Goal: Task Accomplishment & Management: Manage account settings

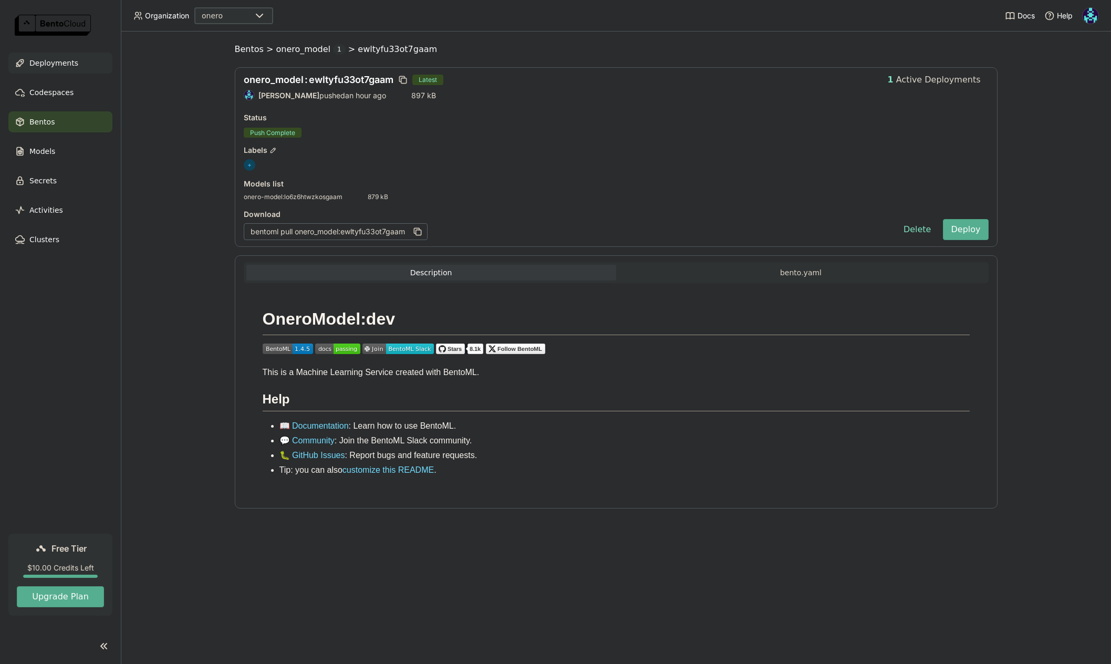
click at [53, 65] on span "Deployments" at bounding box center [53, 63] width 49 height 13
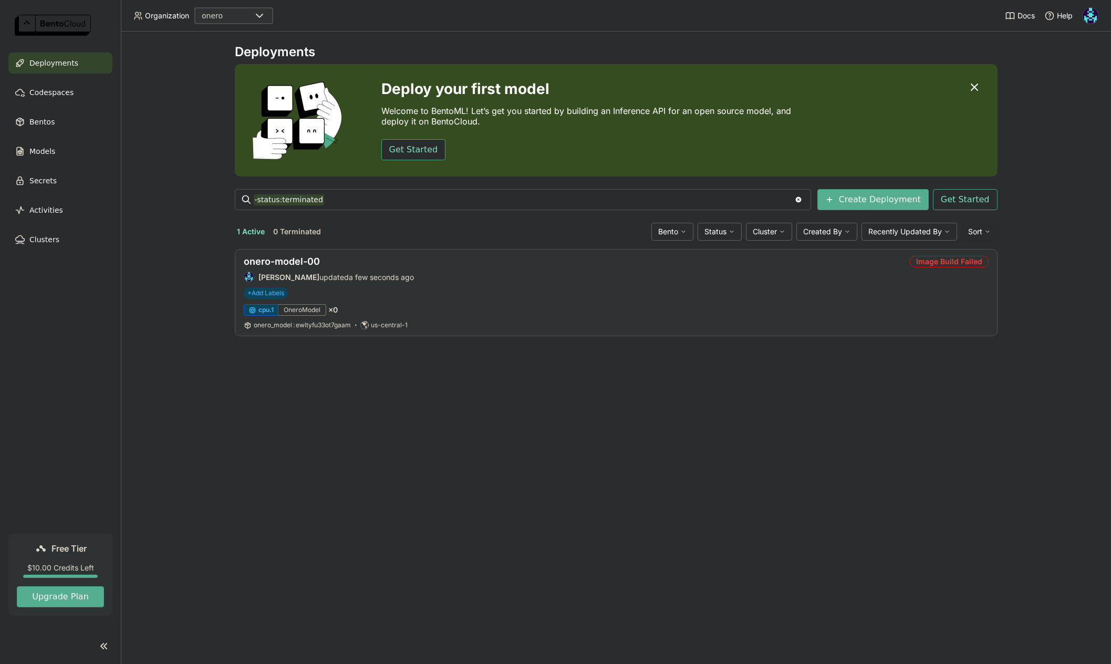
click at [962, 263] on div "Image Build Failed" at bounding box center [949, 262] width 79 height 12
click at [946, 262] on div "Image Building" at bounding box center [949, 262] width 78 height 12
click at [293, 264] on link "onero-model-00" at bounding box center [282, 261] width 76 height 11
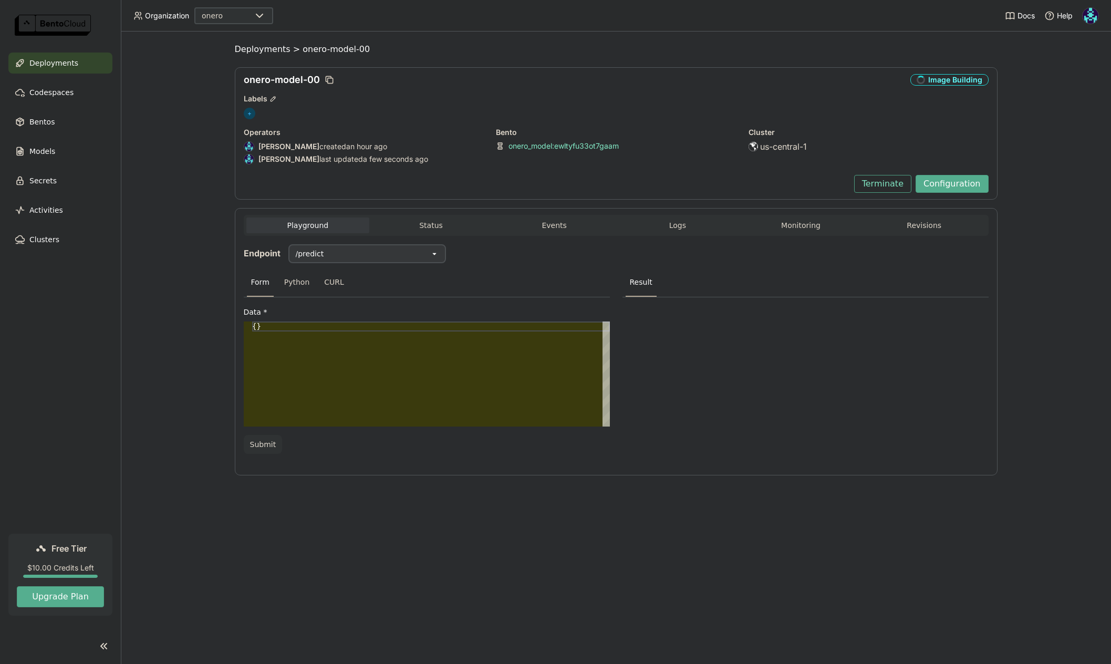
click at [585, 146] on link "onero_model : ewltyfu33ot7gaam" at bounding box center [563, 145] width 110 height 9
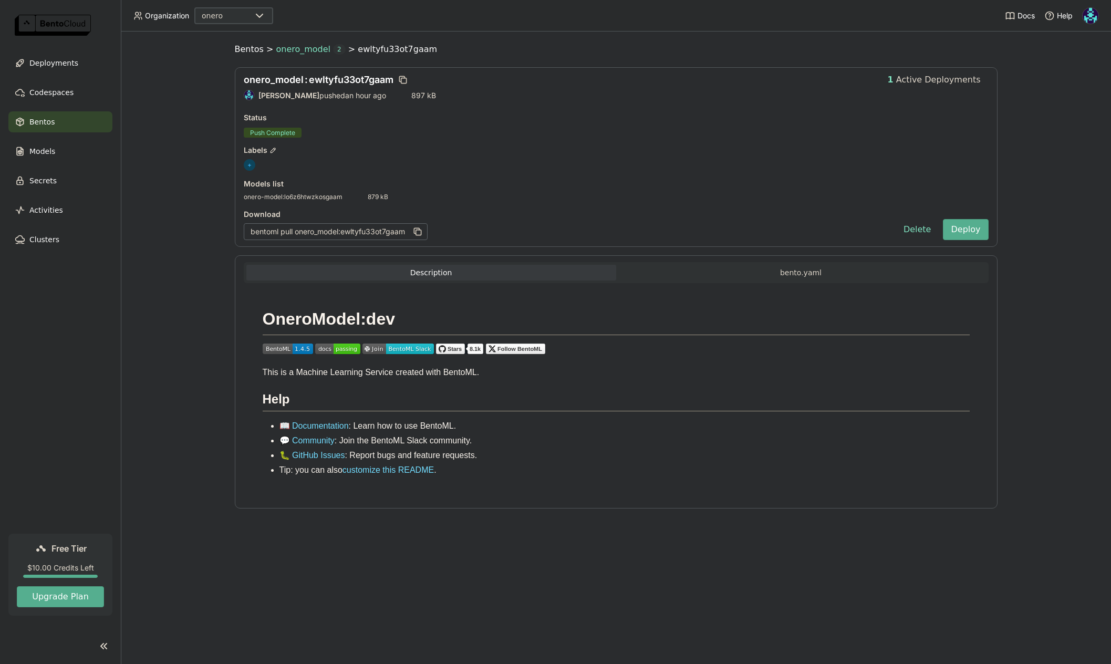
click at [311, 51] on span "onero_model" at bounding box center [303, 49] width 55 height 11
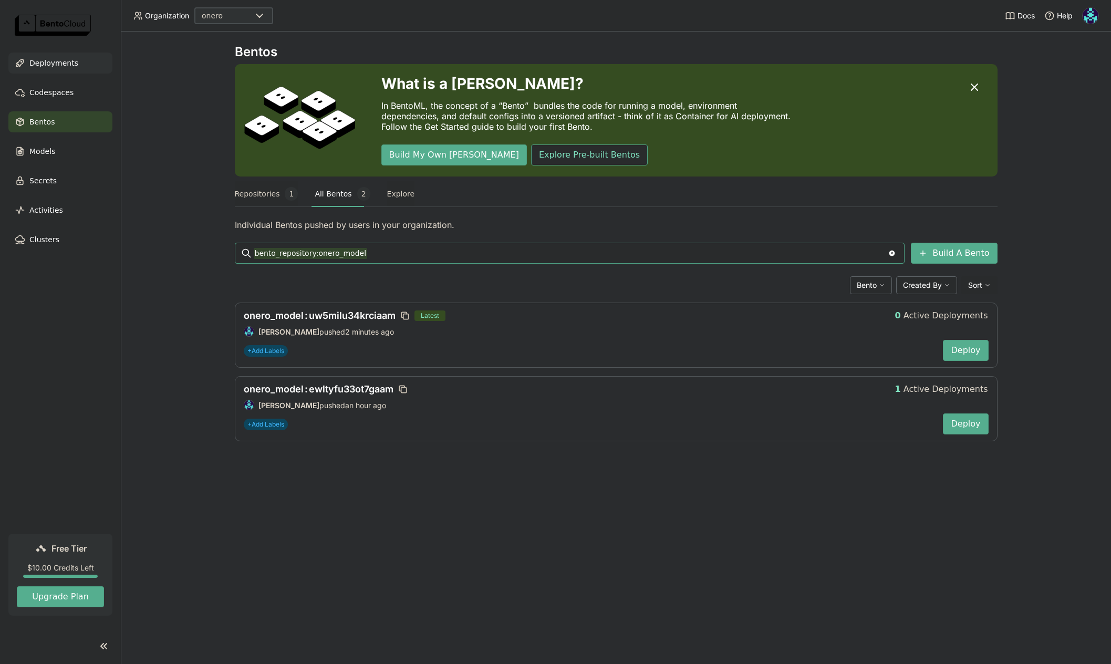
click at [60, 62] on span "Deployments" at bounding box center [53, 63] width 49 height 13
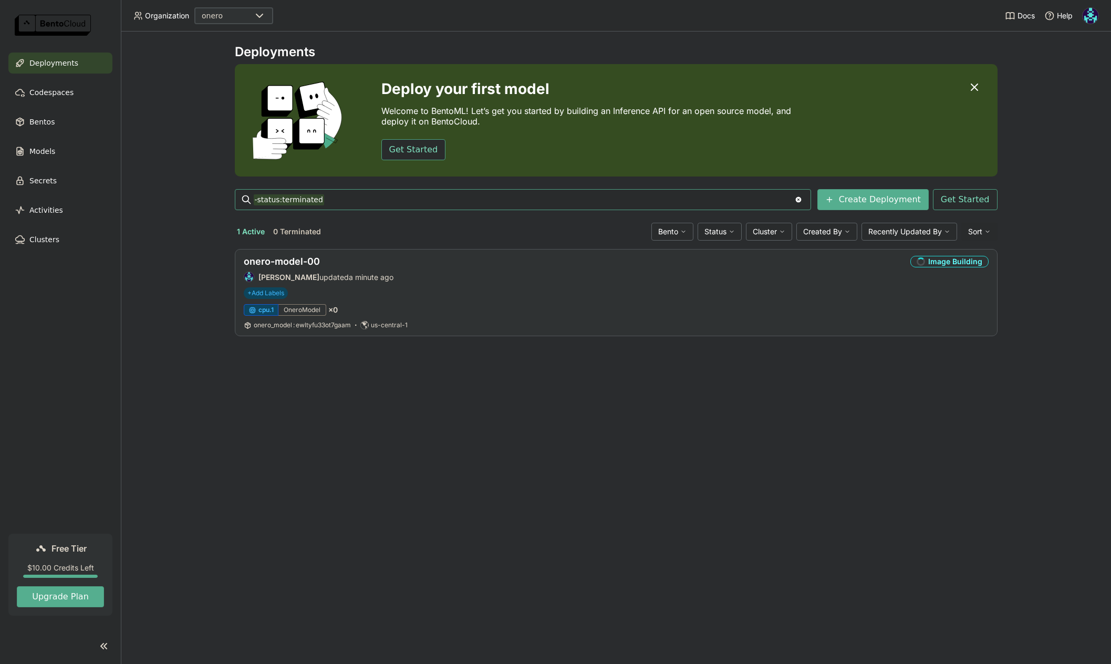
click at [965, 263] on div "Image Building" at bounding box center [949, 262] width 78 height 12
click at [937, 260] on div "Image Building" at bounding box center [949, 262] width 78 height 12
click at [954, 263] on div "Image Building" at bounding box center [949, 262] width 78 height 12
click at [302, 261] on link "onero-model-00" at bounding box center [282, 261] width 76 height 11
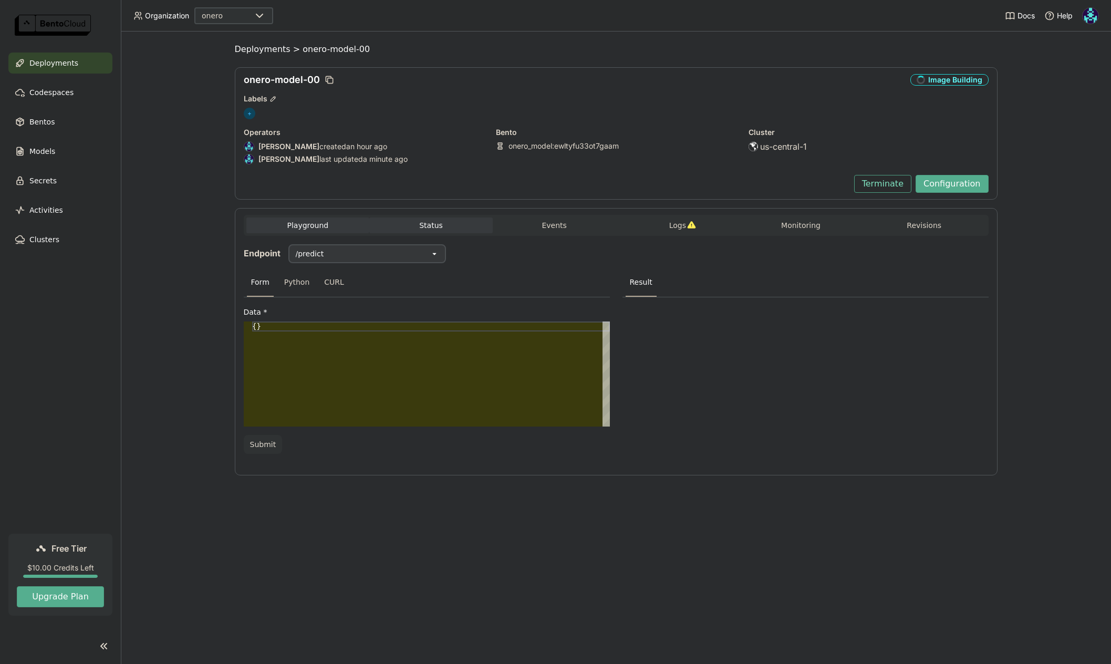
click at [432, 225] on button "Status" at bounding box center [430, 225] width 123 height 16
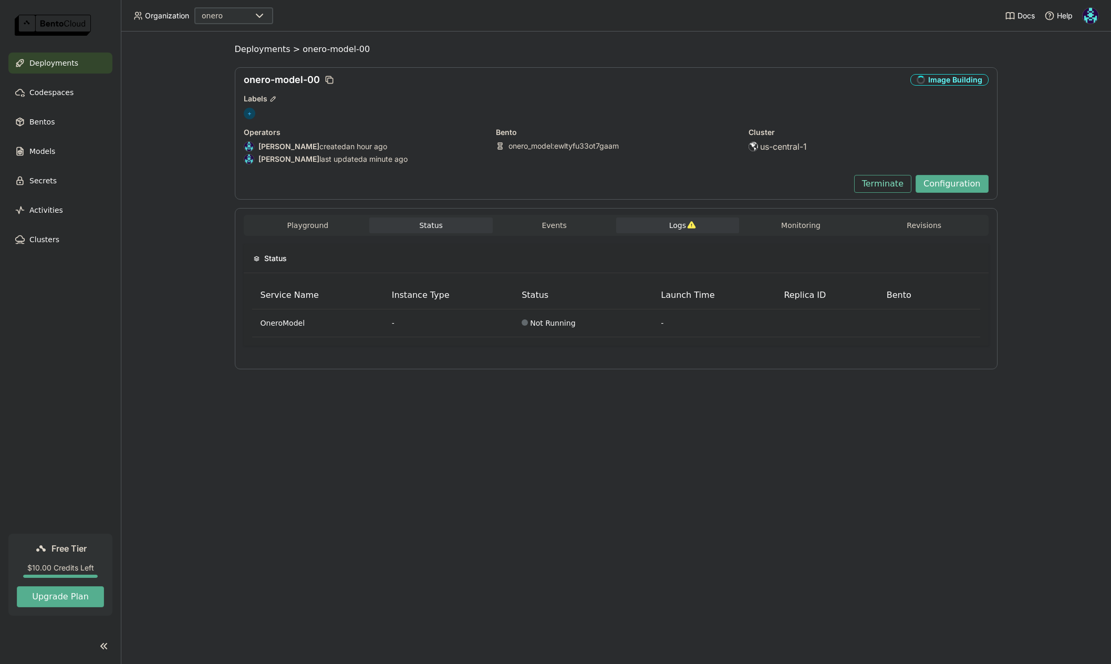
click at [681, 230] on span "Logs" at bounding box center [677, 225] width 17 height 9
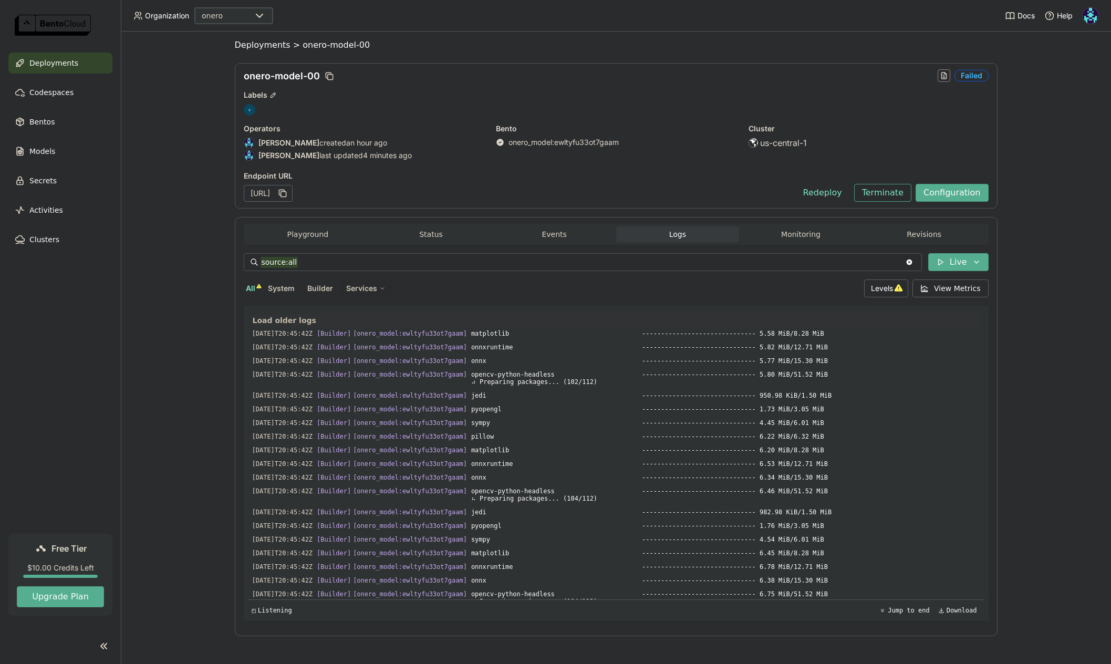
click at [284, 322] on span "Load older logs" at bounding box center [285, 320] width 64 height 9
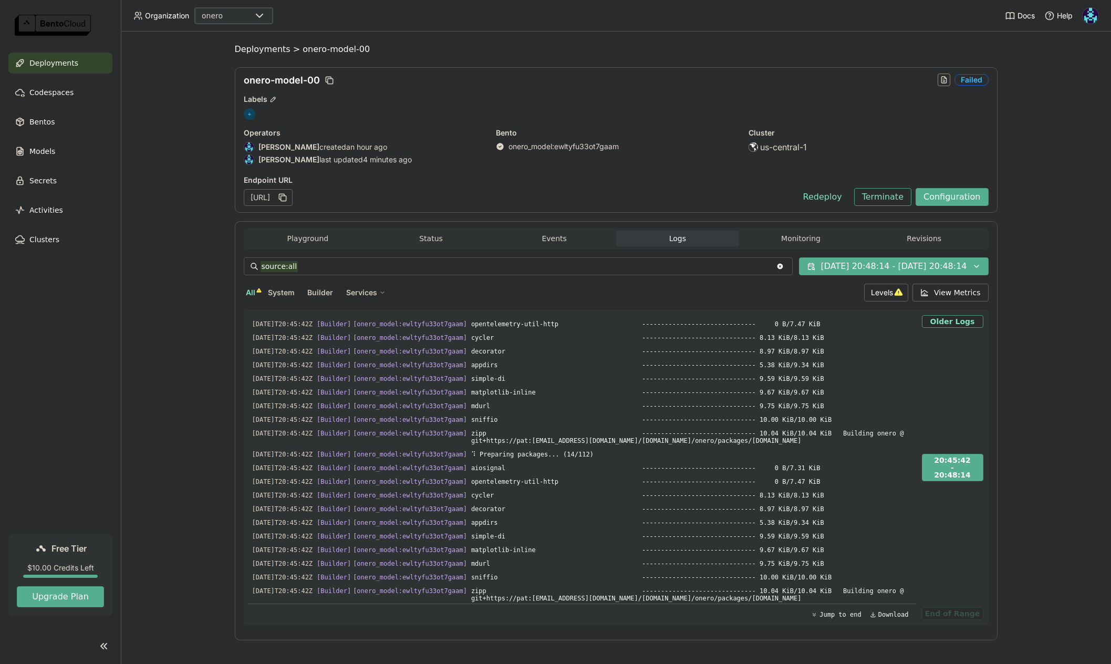
click at [277, 296] on span "System" at bounding box center [281, 292] width 27 height 9
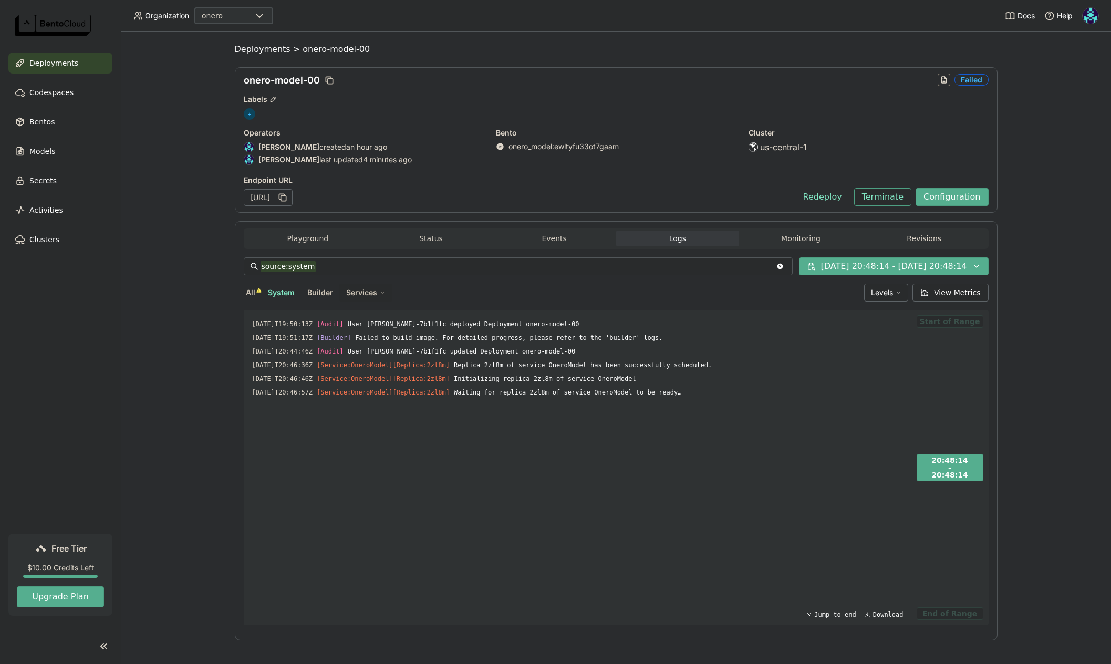
click at [314, 292] on span "Builder" at bounding box center [320, 292] width 26 height 9
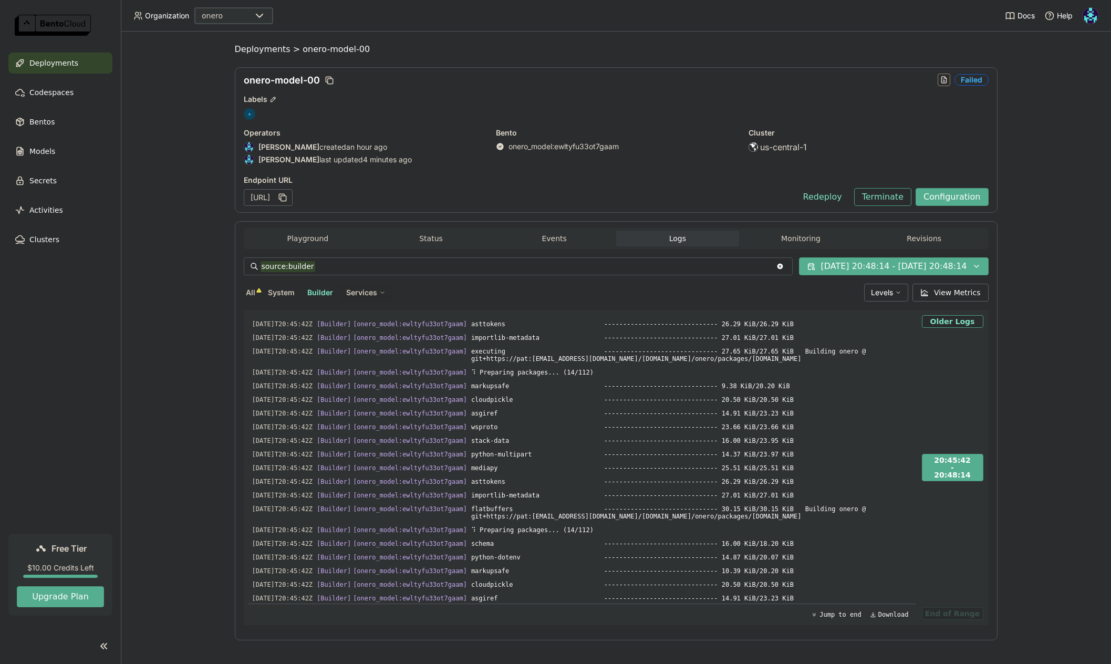
click at [373, 294] on div "Services" at bounding box center [365, 293] width 53 height 18
click at [318, 315] on div "OneroModel" at bounding box center [329, 317] width 113 height 13
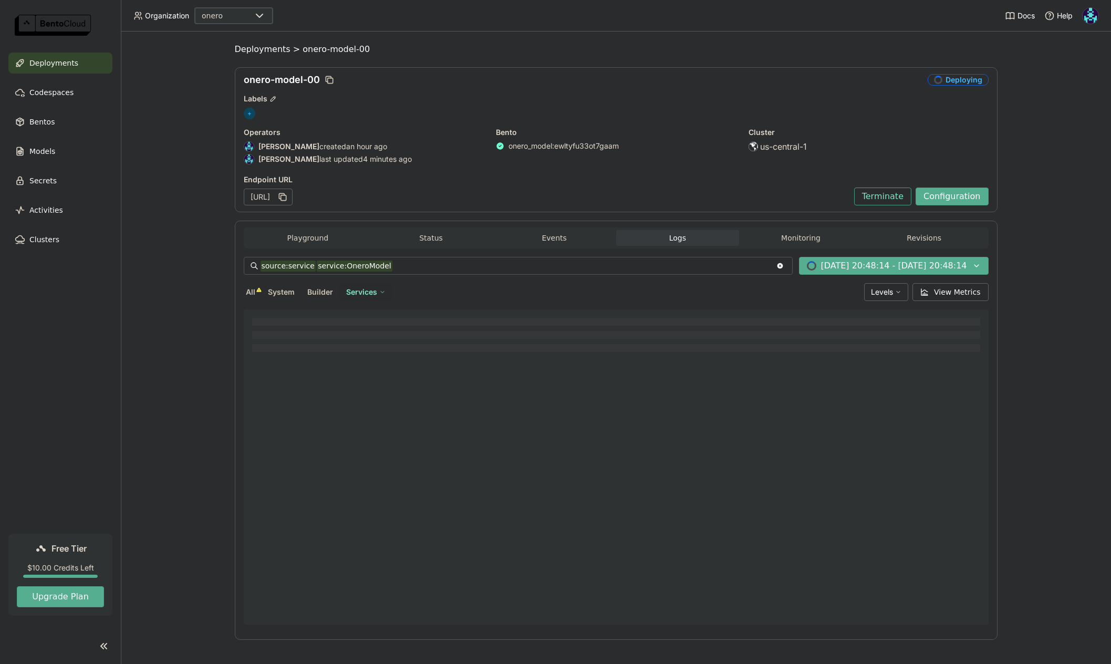
type input "source:service service:OneroModel"
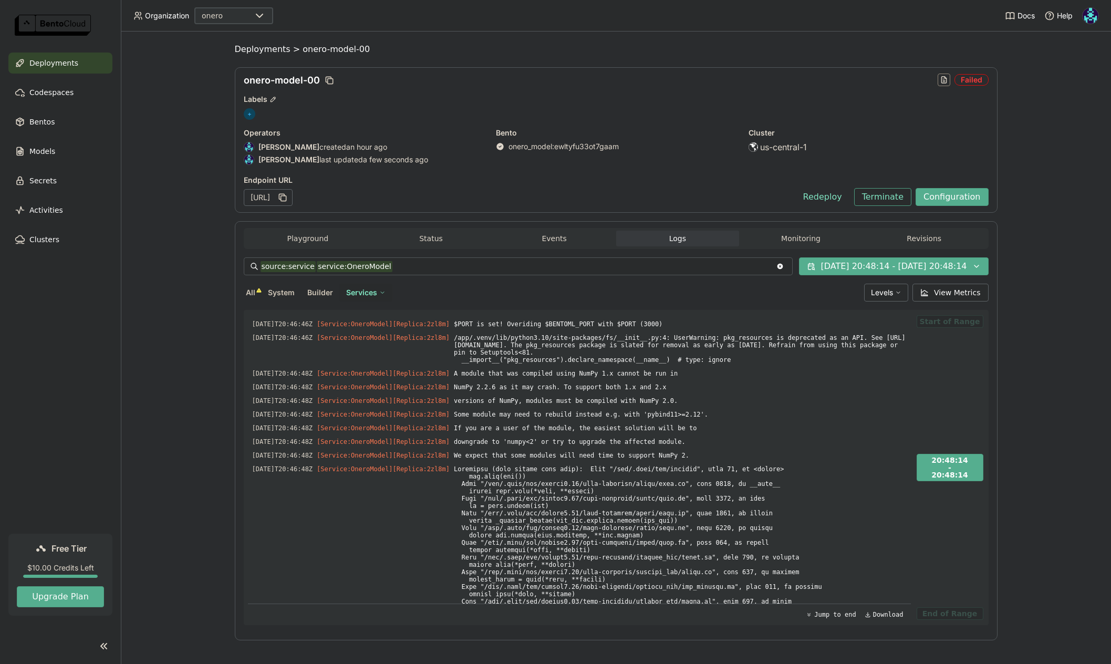
scroll to position [9810, 0]
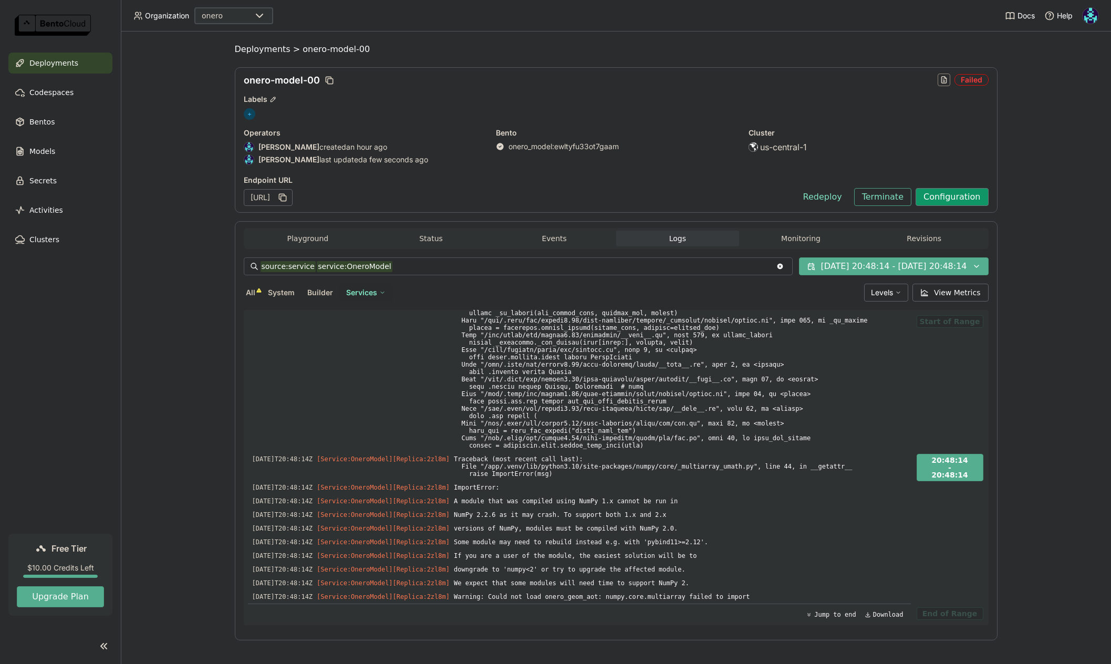
click at [926, 203] on button "Configuration" at bounding box center [952, 197] width 73 height 18
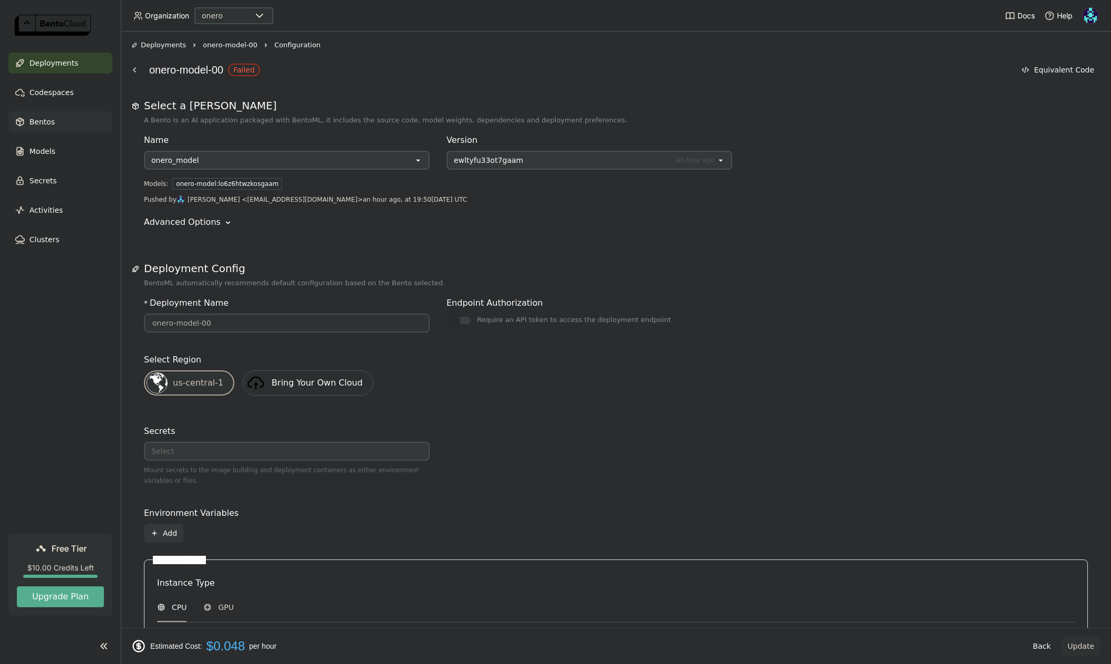
click at [56, 121] on div "Bentos" at bounding box center [60, 121] width 104 height 21
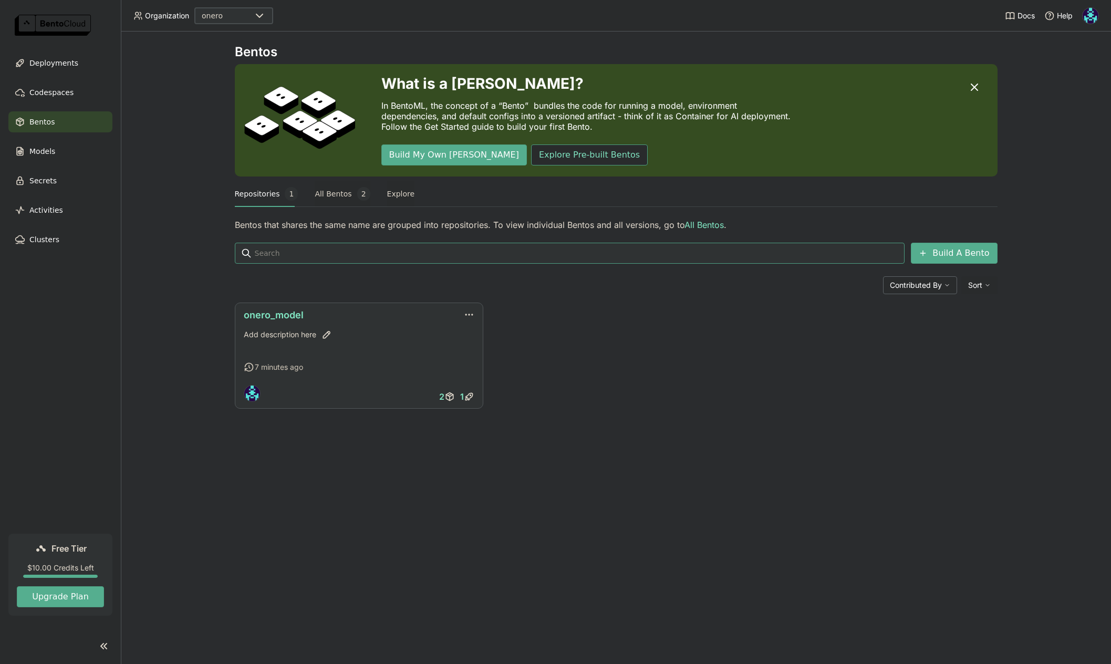
click at [277, 315] on link "onero_model" at bounding box center [274, 314] width 60 height 11
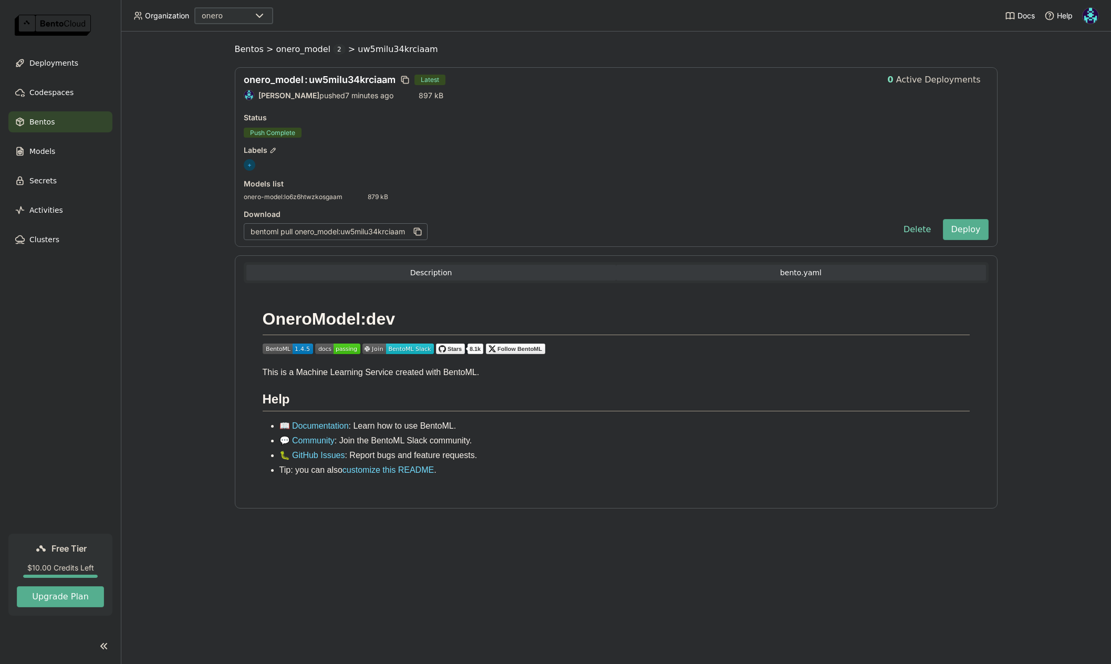
click at [791, 275] on button "bento.yaml" at bounding box center [801, 273] width 370 height 16
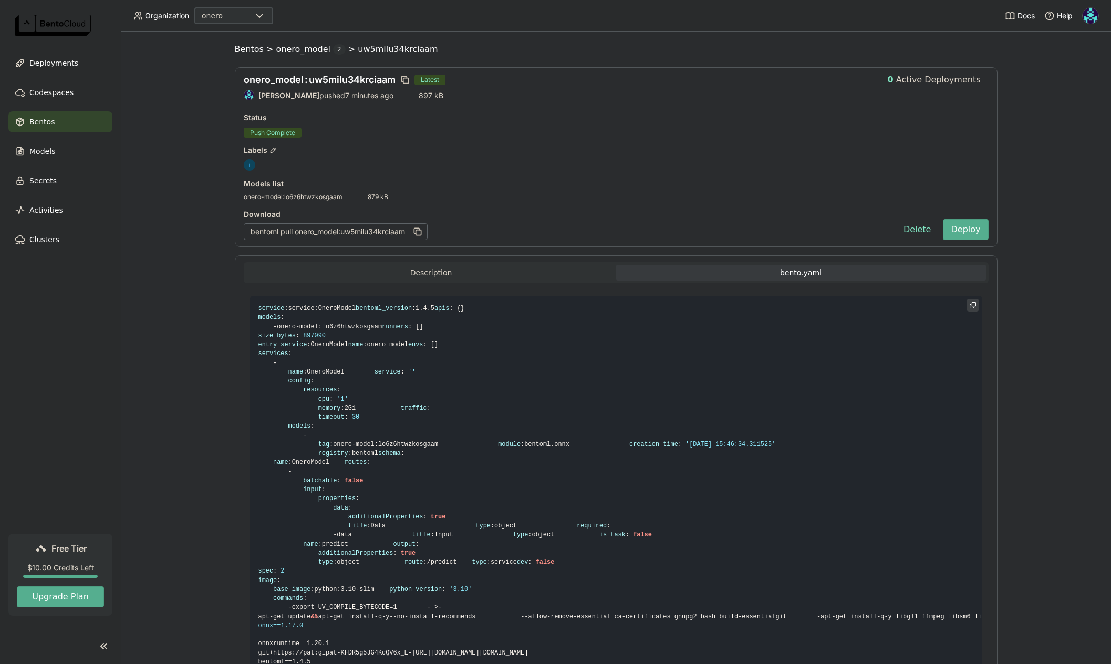
click at [373, 373] on code "service : service : OneroModel bentoml_version : 1.4.5 apis : { } models : - on…" at bounding box center [616, 485] width 732 height 379
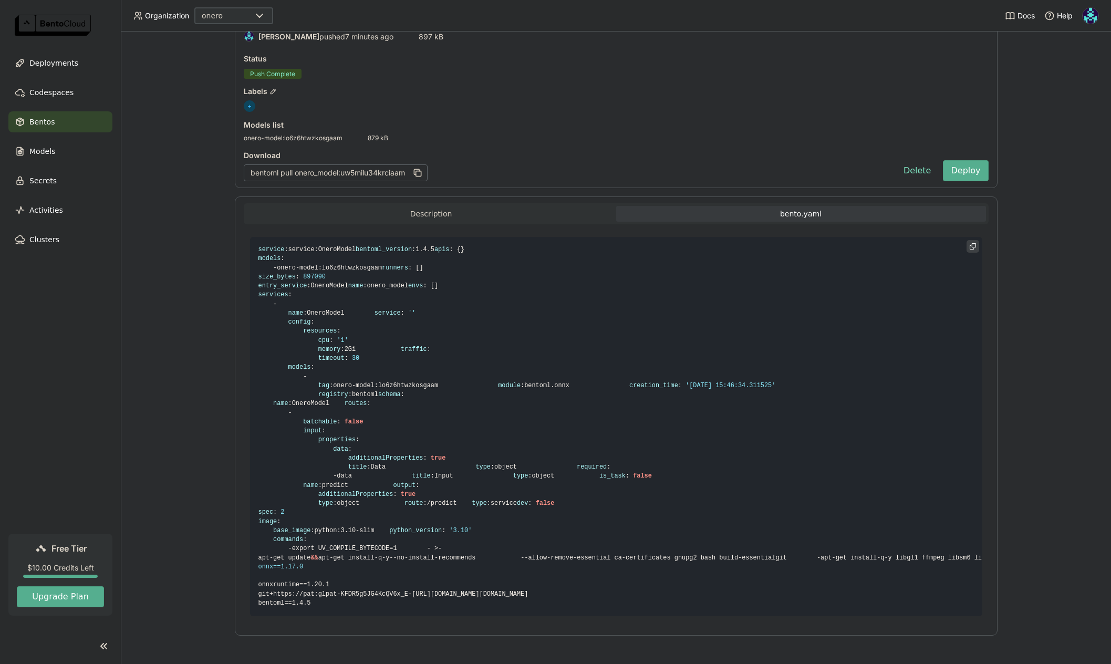
scroll to position [321, 0]
click at [330, 545] on code "service : service : OneroModel bentoml_version : 1.4.5 apis : { } models : - on…" at bounding box center [616, 426] width 732 height 379
click at [296, 590] on span ":" at bounding box center [294, 593] width 4 height 7
click at [311, 599] on span "bentoml==1.4.5" at bounding box center [284, 602] width 53 height 7
click at [344, 596] on code "service : service : OneroModel bentoml_version : 1.4.5 apis : { } models : - on…" at bounding box center [616, 426] width 732 height 379
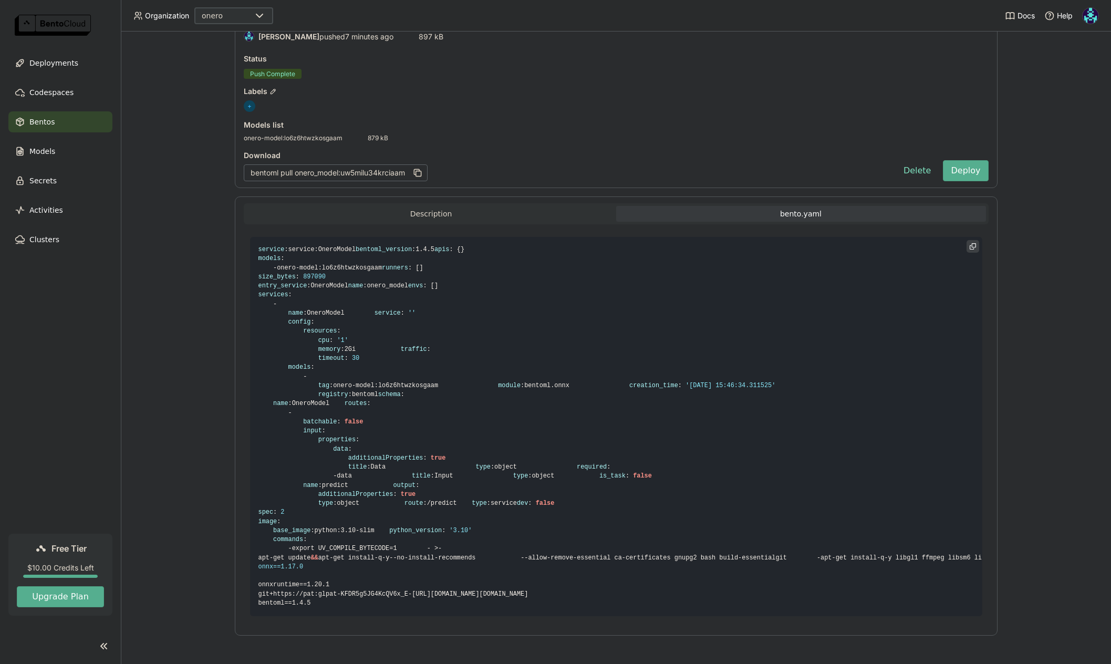
drag, startPoint x: 343, startPoint y: 596, endPoint x: 286, endPoint y: 565, distance: 65.1
click at [275, 585] on code "service : service : OneroModel bentoml_version : 1.4.5 apis : { } models : - on…" at bounding box center [616, 426] width 732 height 379
click at [299, 563] on span "onnx==1.17.0" at bounding box center [280, 566] width 45 height 7
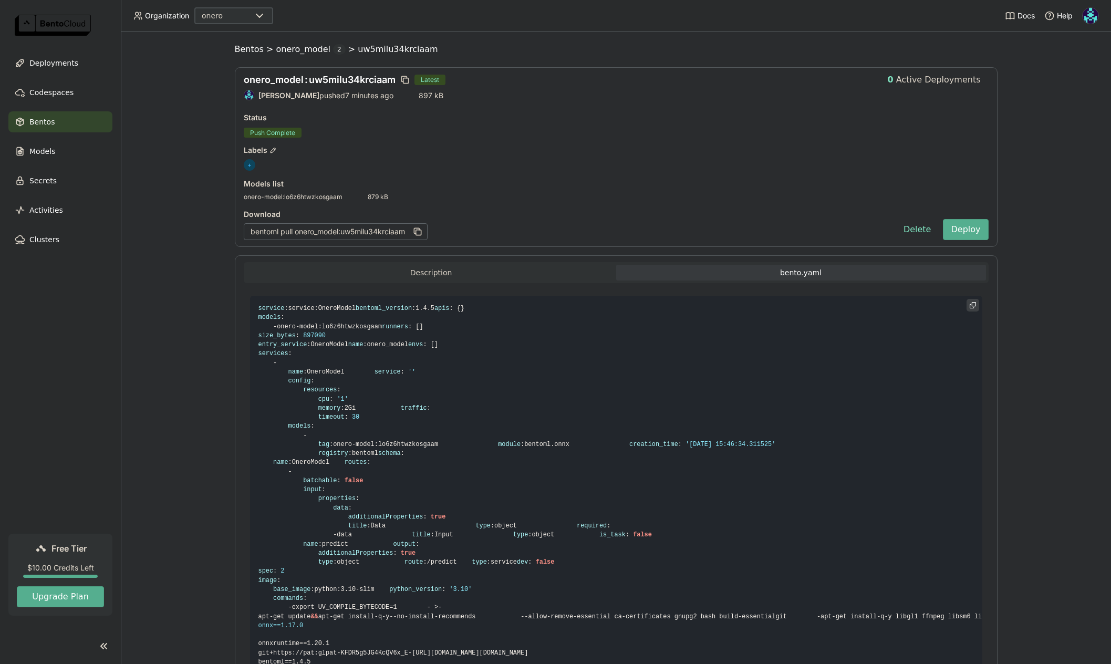
click at [339, 330] on span "- onero - model : lo6z6htwzkosgaam" at bounding box center [320, 326] width 124 height 7
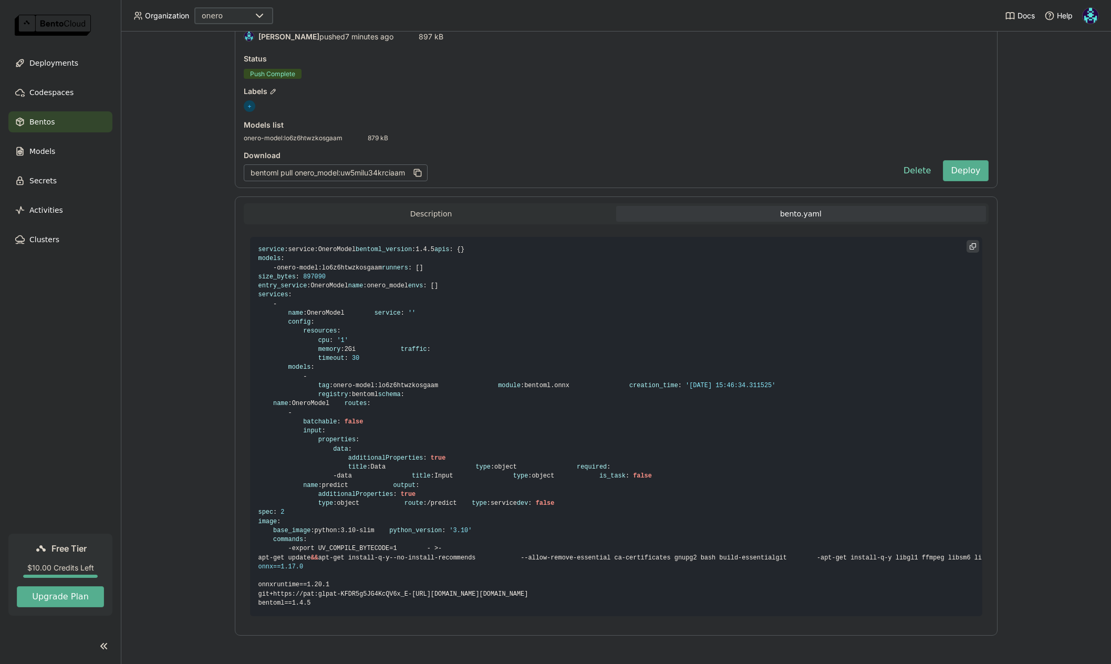
scroll to position [321, 0]
click at [329, 581] on span "onnxruntime==1.20.1" at bounding box center [293, 584] width 71 height 7
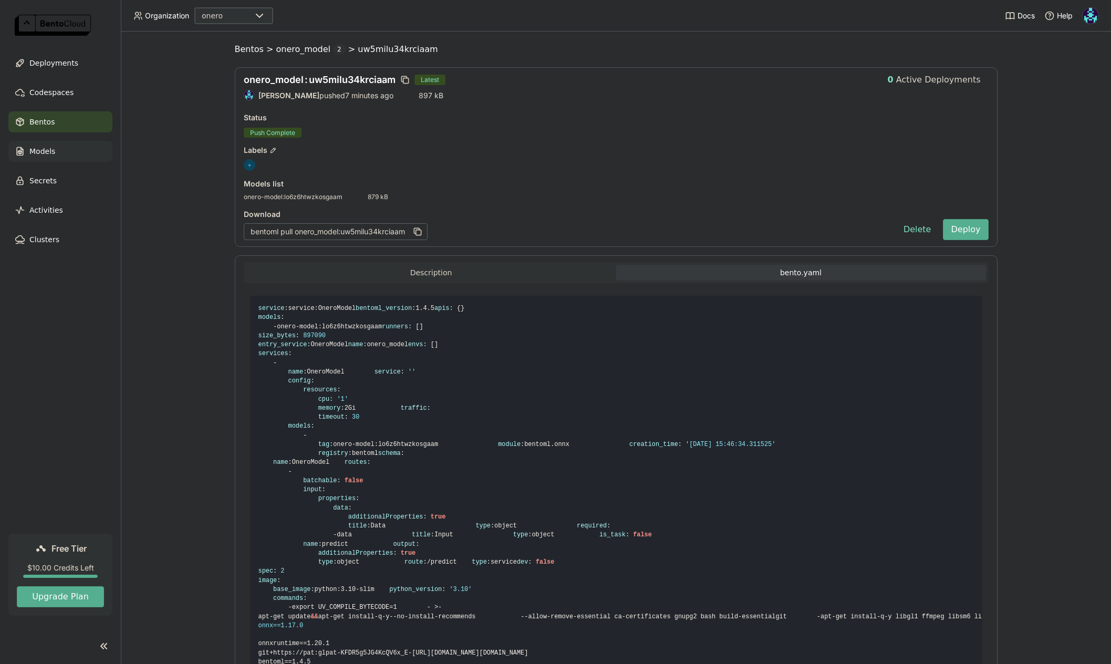
click at [58, 151] on div "Models" at bounding box center [60, 151] width 104 height 21
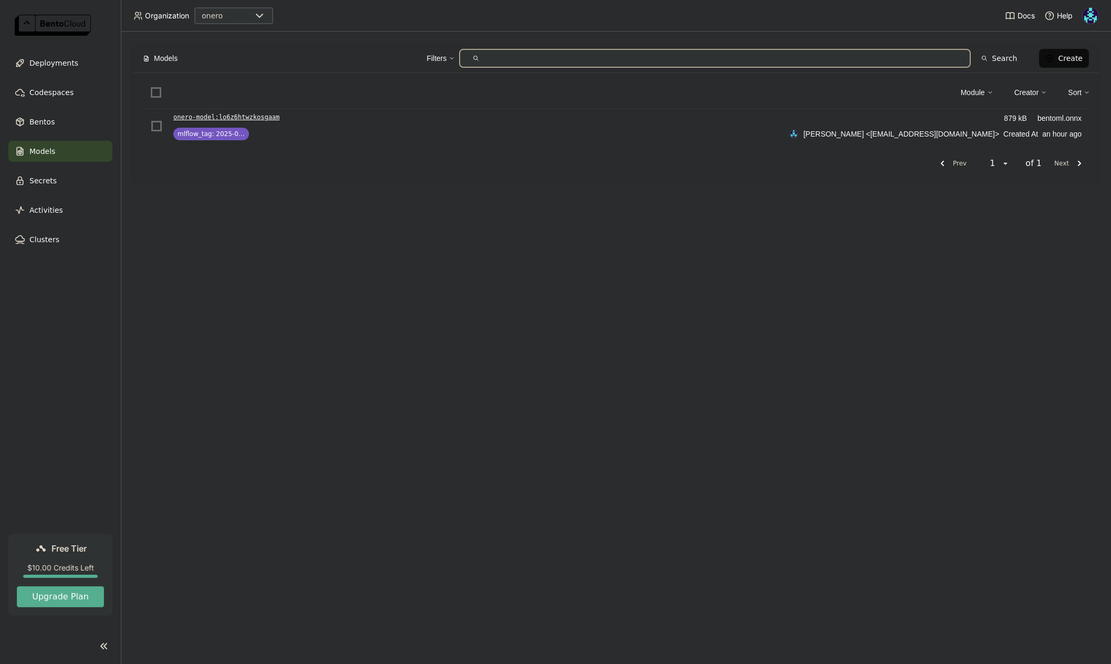
click at [255, 120] on p "onero-model : lo6z6htwzkosgaam" at bounding box center [226, 117] width 106 height 11
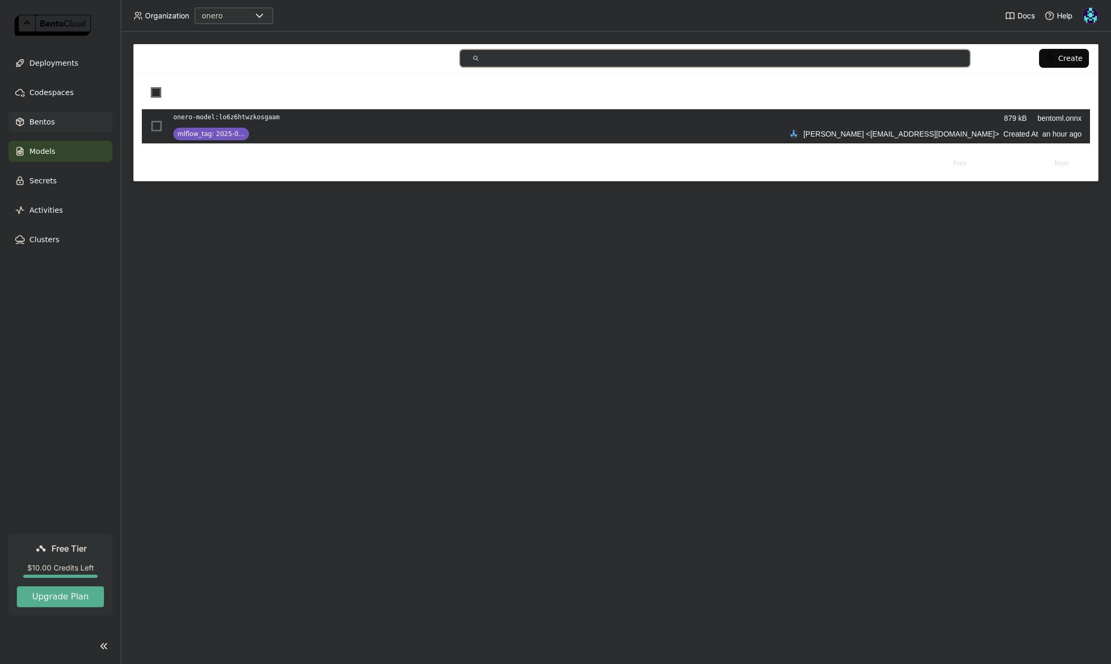
click at [65, 124] on div "Bentos" at bounding box center [60, 121] width 104 height 21
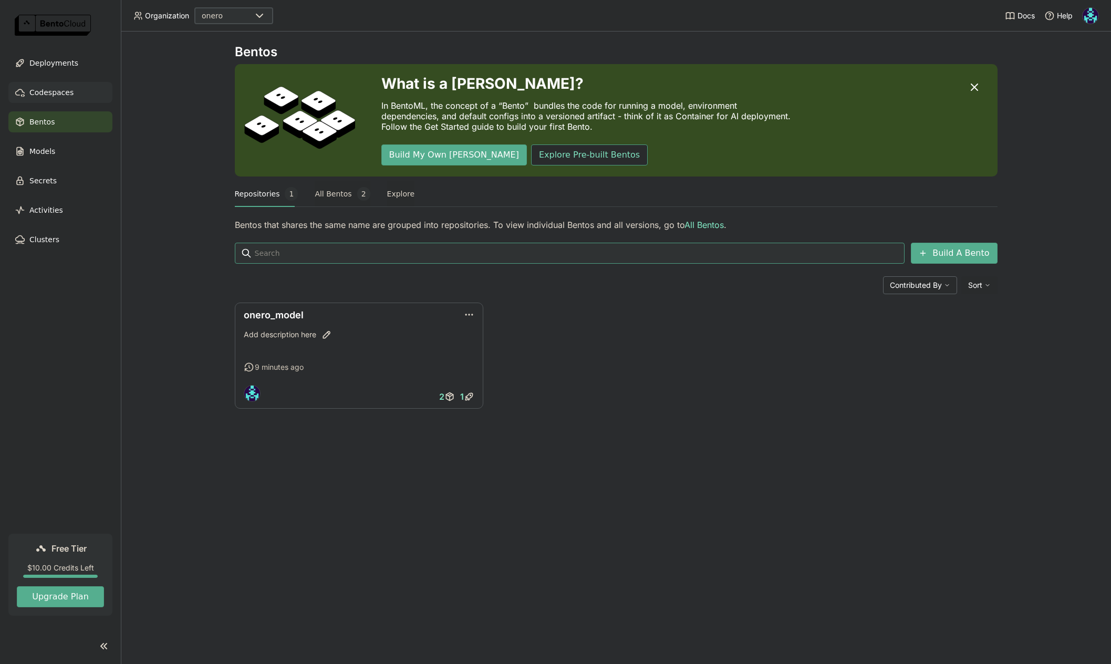
click at [58, 95] on span "Codespaces" at bounding box center [51, 92] width 44 height 13
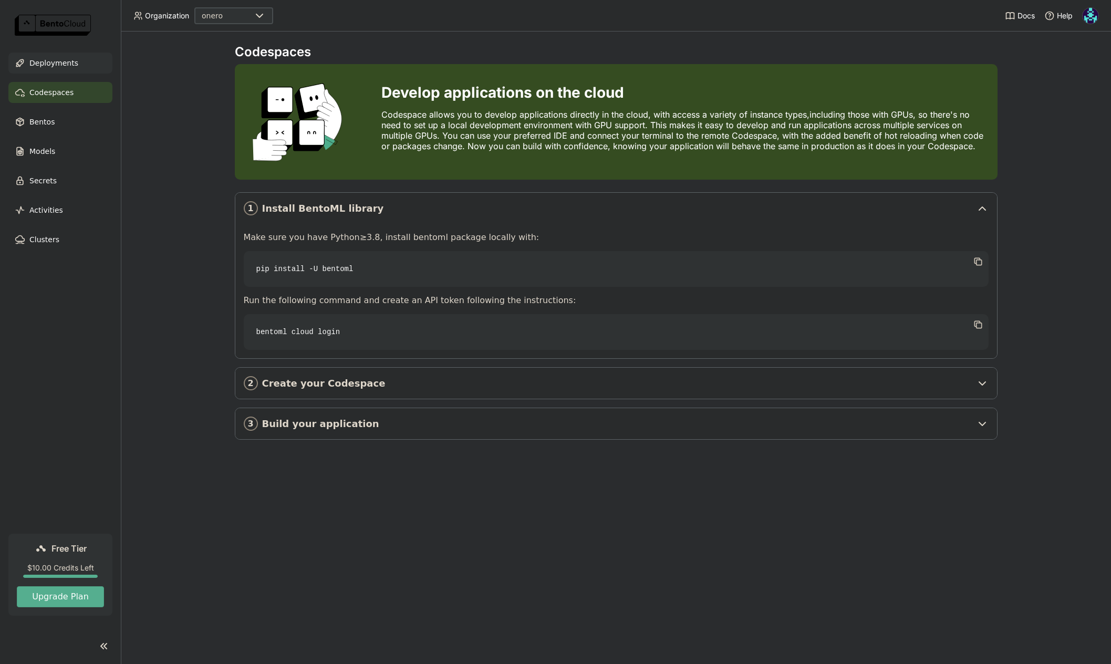
click at [51, 64] on span "Deployments" at bounding box center [53, 63] width 49 height 13
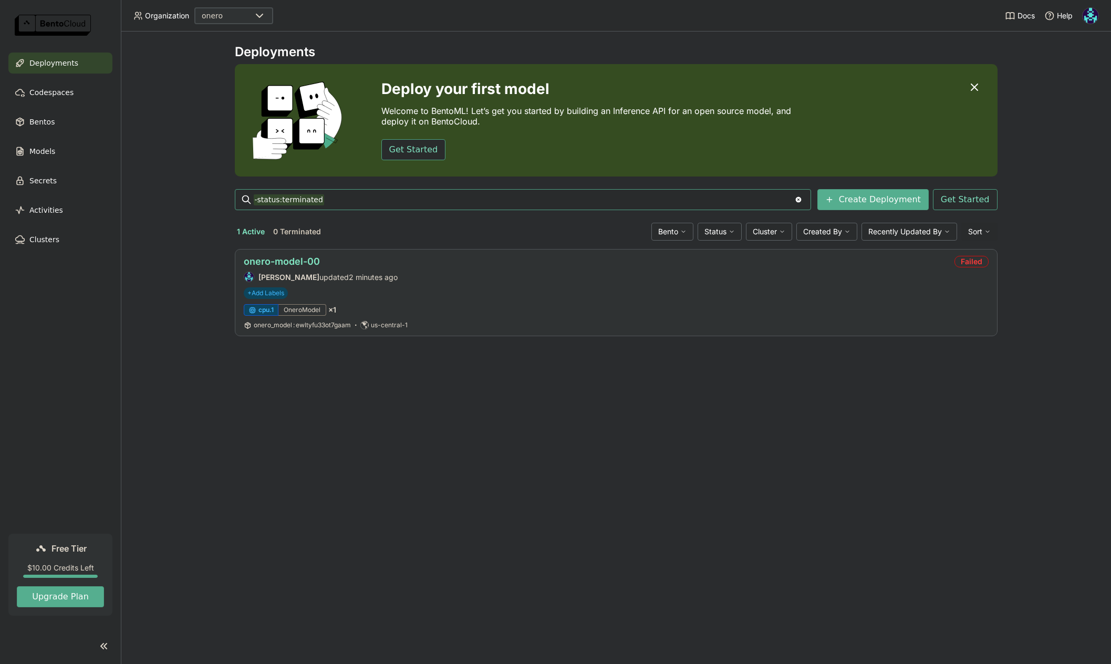
click at [304, 263] on link "onero-model-00" at bounding box center [282, 261] width 76 height 11
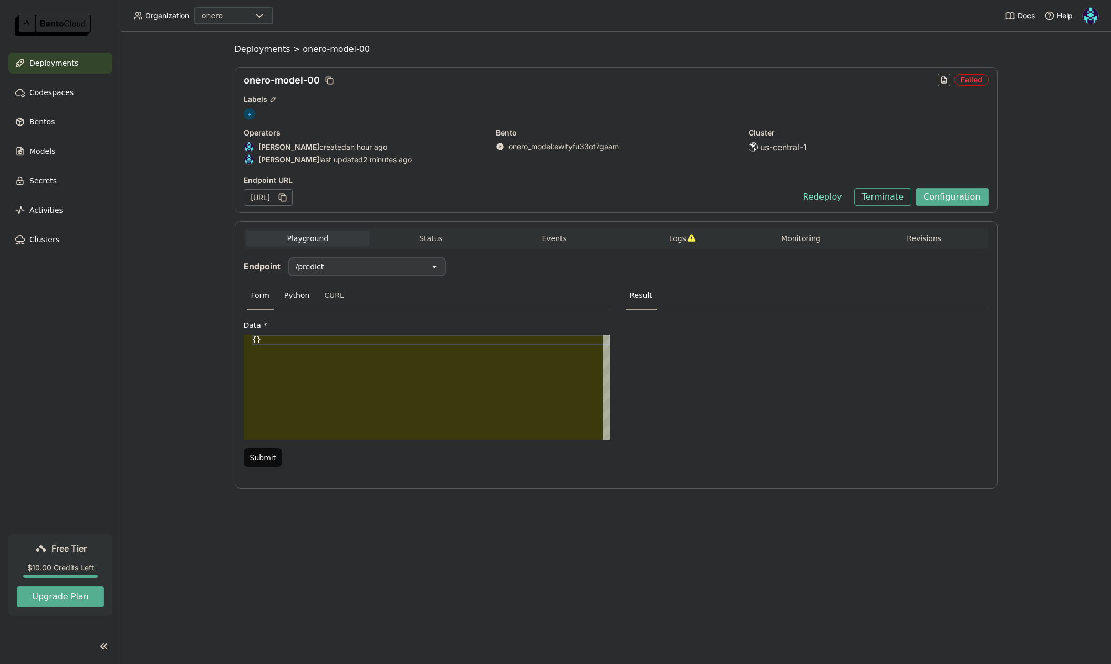
click at [295, 294] on div "Python" at bounding box center [297, 296] width 34 height 28
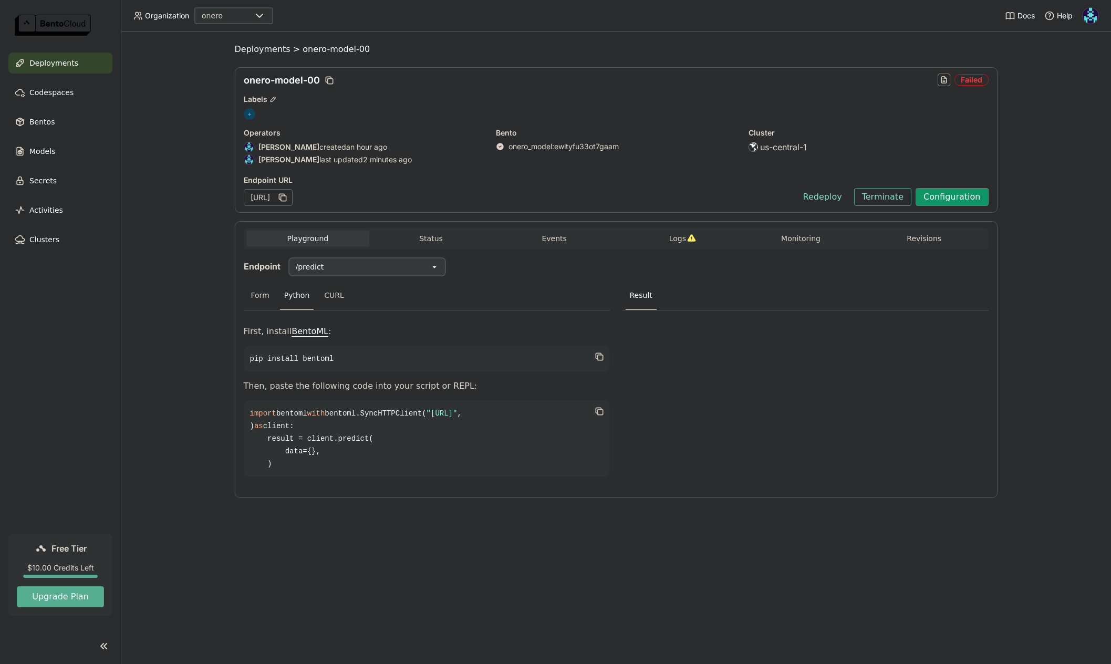
click at [969, 200] on button "Configuration" at bounding box center [952, 197] width 73 height 18
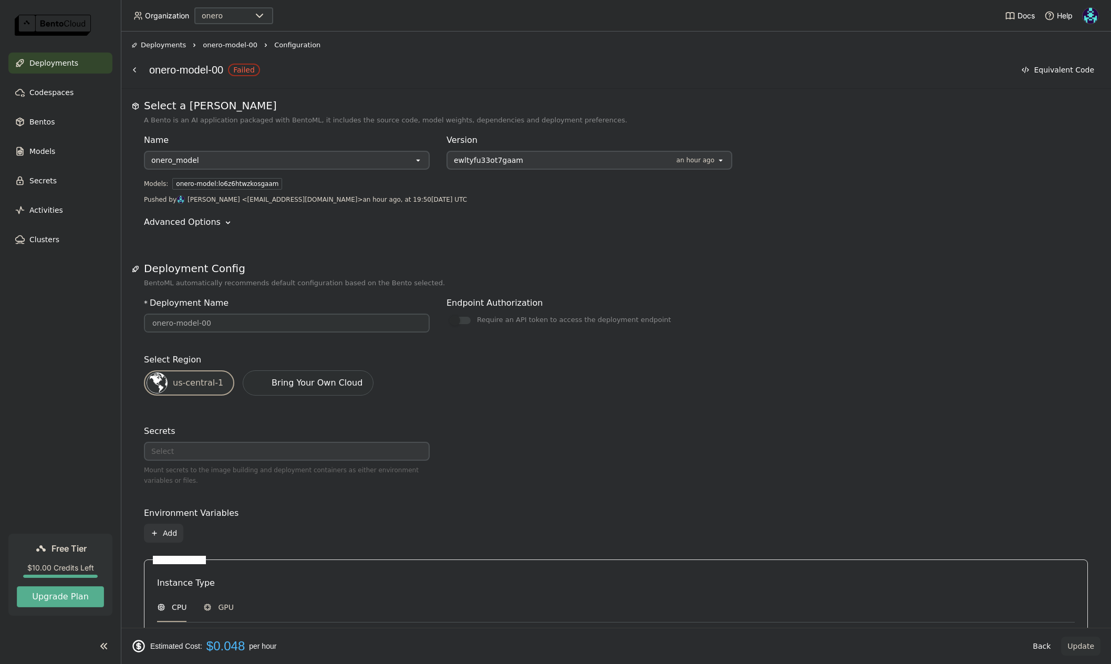
click at [74, 61] on div "Deployments" at bounding box center [60, 63] width 104 height 21
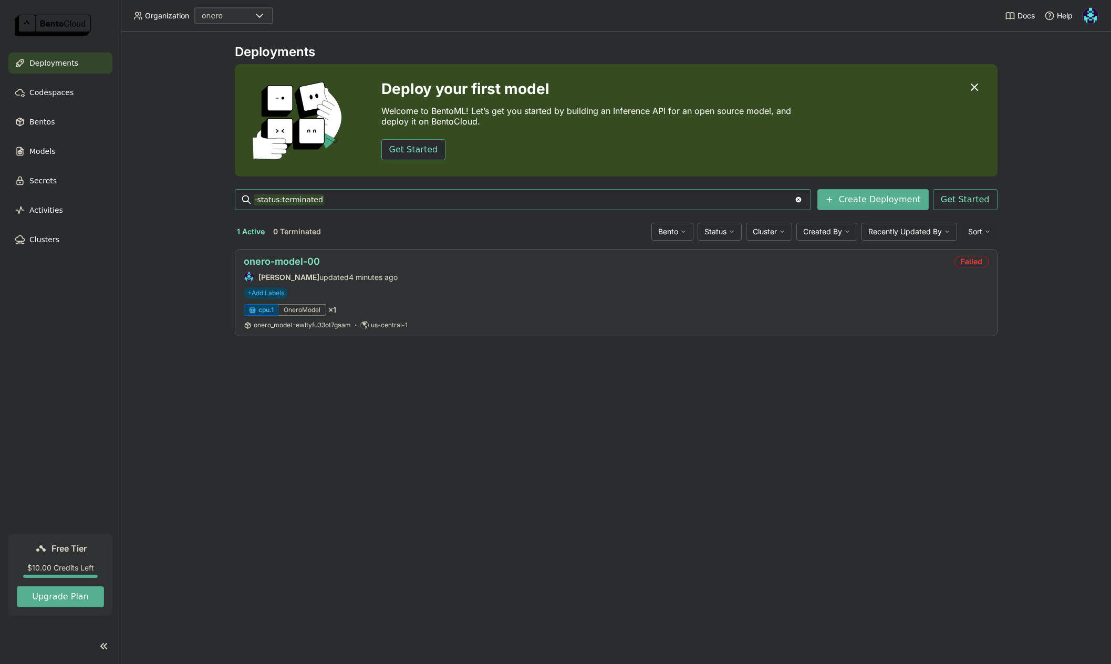
click at [287, 266] on link "onero-model-00" at bounding box center [282, 261] width 76 height 11
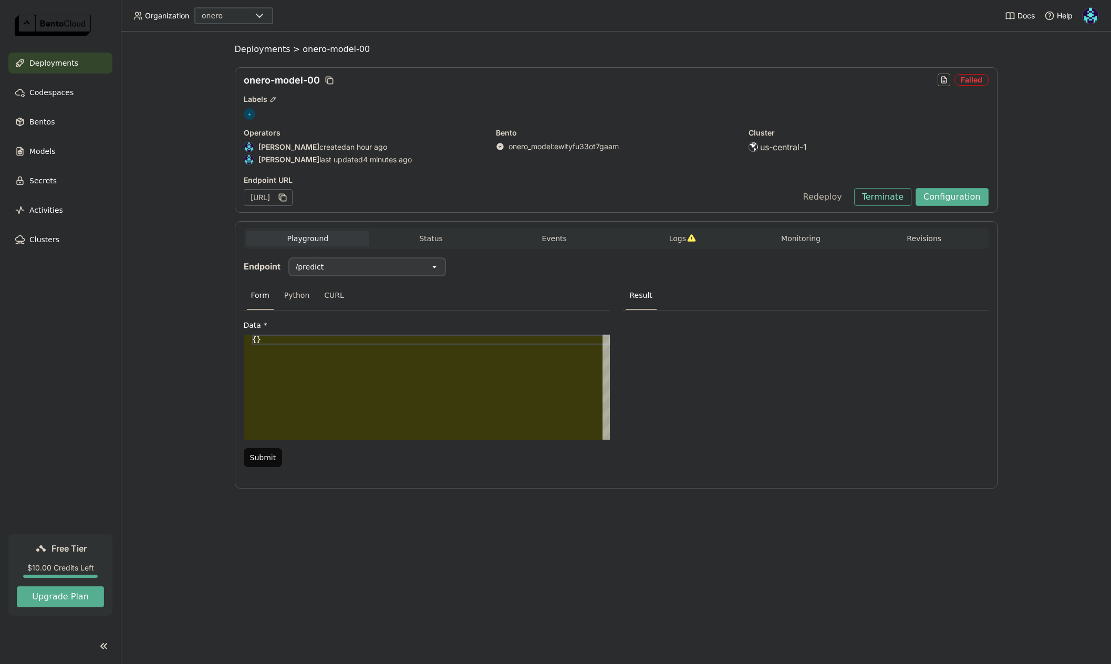
click at [825, 198] on button "Redeploy" at bounding box center [822, 197] width 55 height 18
click at [680, 239] on span "Logs" at bounding box center [677, 238] width 17 height 9
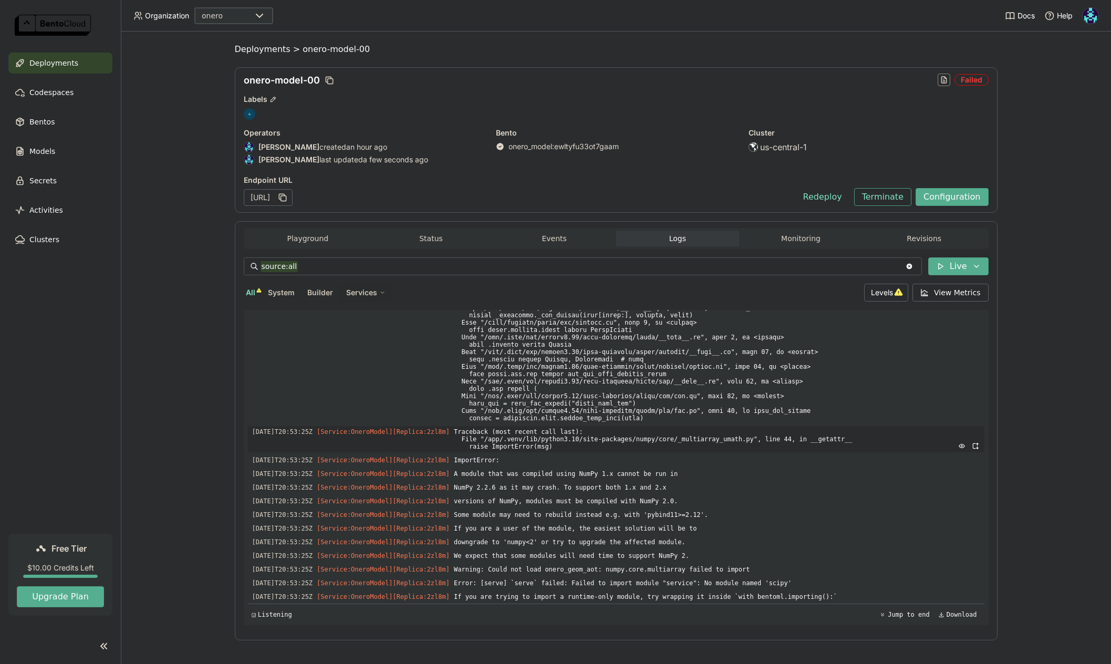
scroll to position [5, 0]
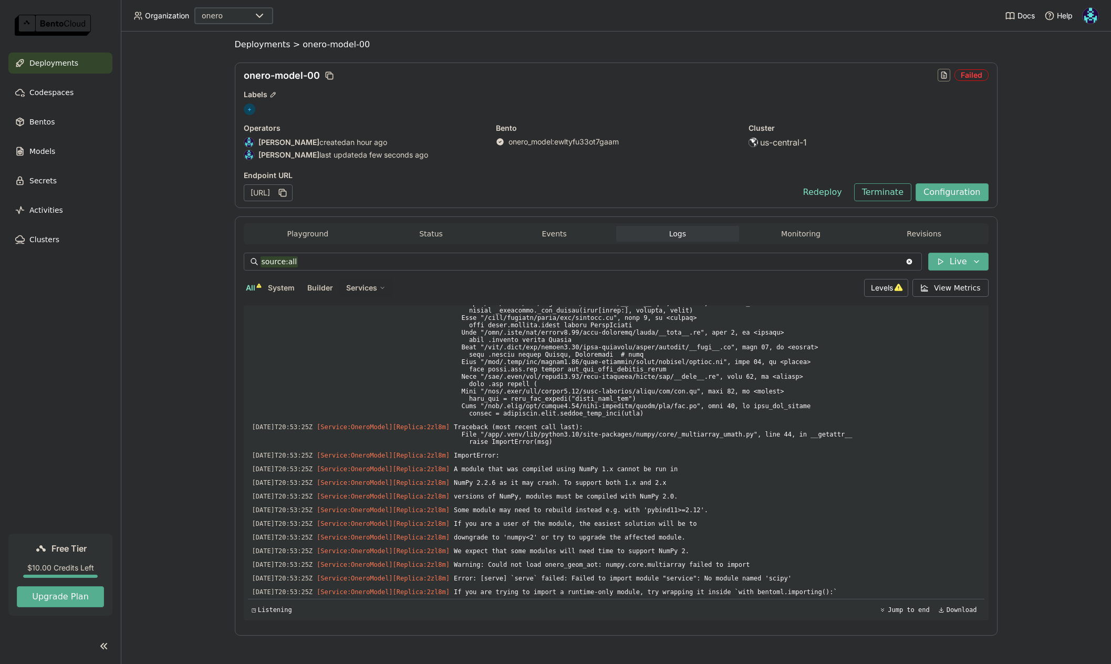
click at [967, 74] on div "Failed" at bounding box center [971, 75] width 34 height 12
click at [885, 288] on span "Levels" at bounding box center [882, 287] width 22 height 9
click at [724, 152] on div "Bento onero_model : ewltyfu33ot7gaam" at bounding box center [616, 142] width 240 height 39
click at [323, 233] on button "Playground" at bounding box center [307, 234] width 123 height 16
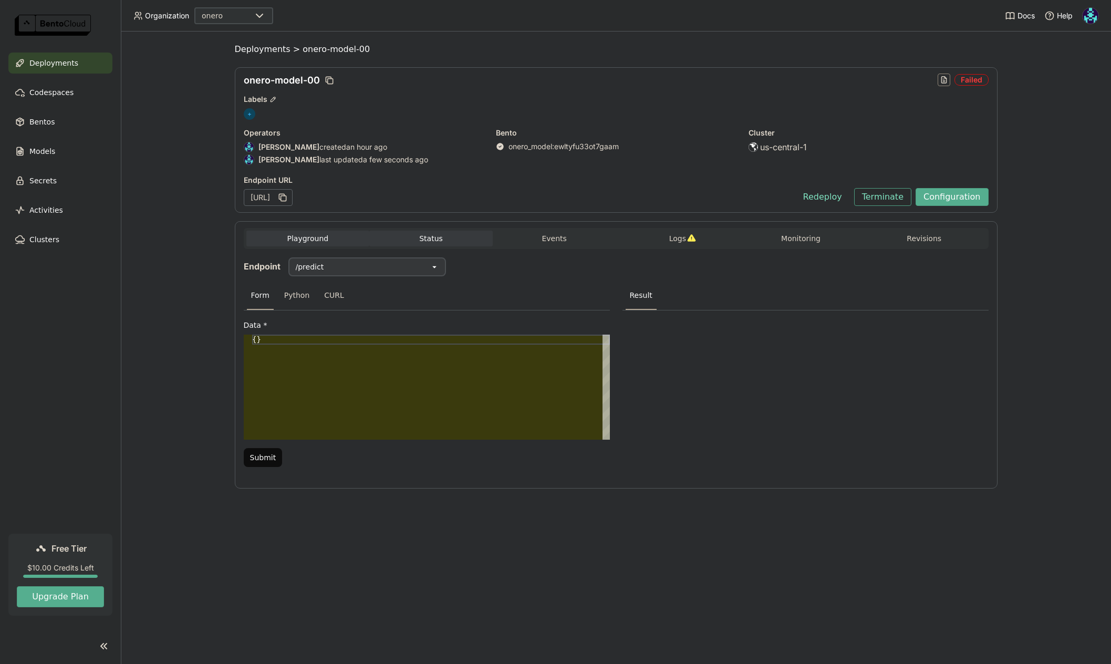
click at [450, 238] on button "Status" at bounding box center [430, 239] width 123 height 16
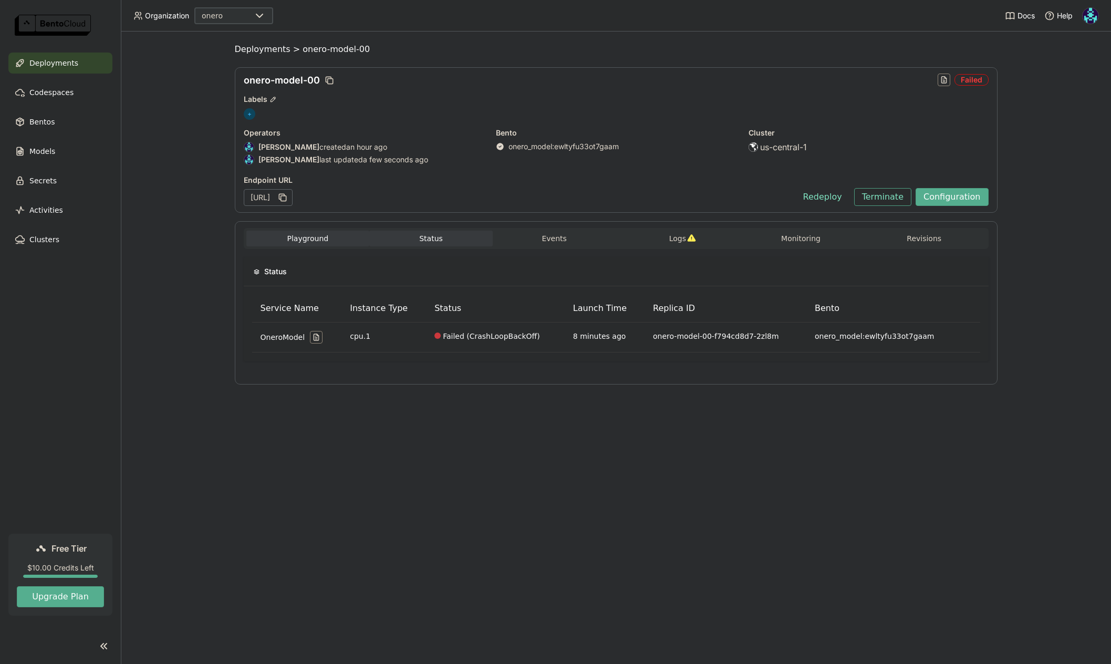
click at [313, 236] on button "Playground" at bounding box center [307, 239] width 123 height 16
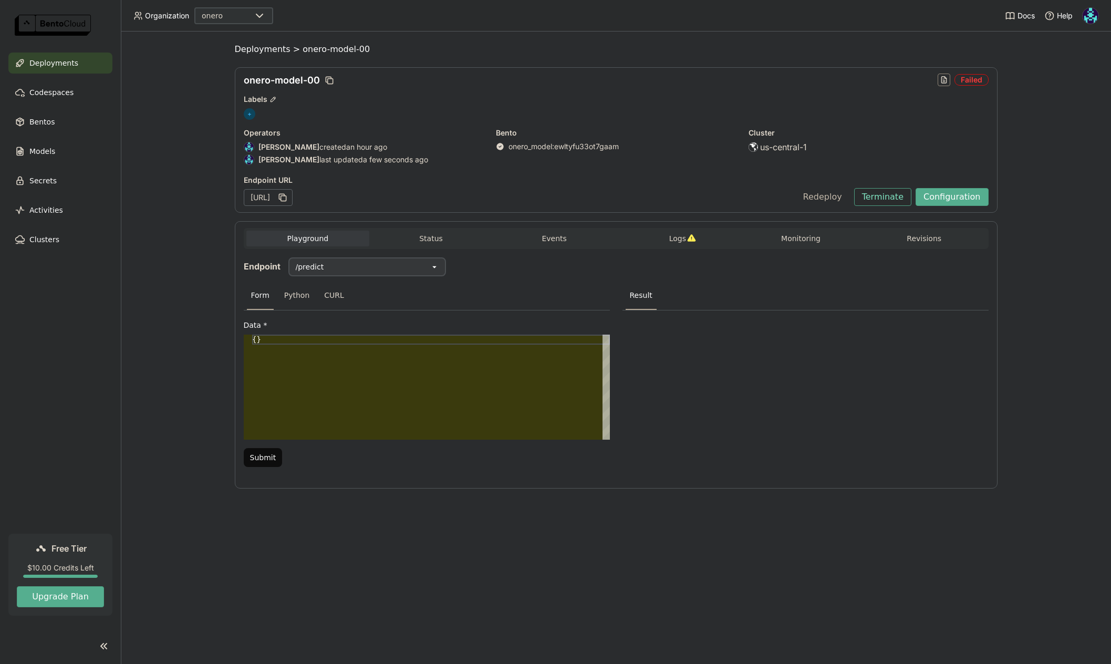
click at [825, 195] on button "Redeploy" at bounding box center [822, 197] width 55 height 18
click at [874, 204] on button "Terminate" at bounding box center [882, 197] width 57 height 18
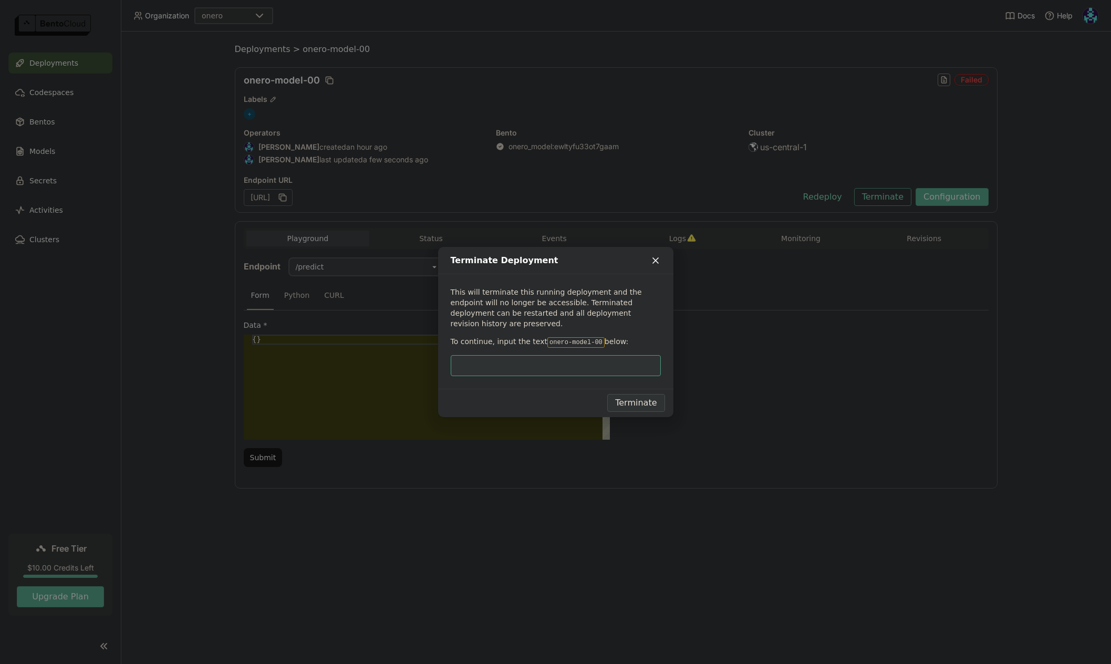
click at [658, 266] on icon "dialog" at bounding box center [655, 260] width 11 height 11
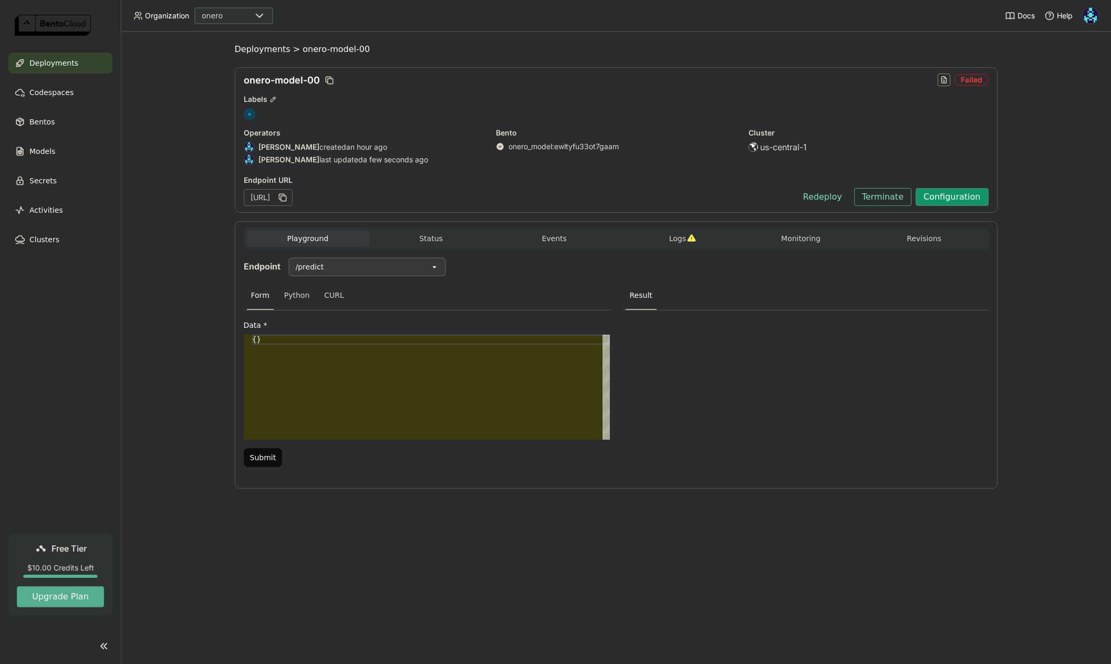
click at [973, 196] on button "Configuration" at bounding box center [952, 197] width 73 height 18
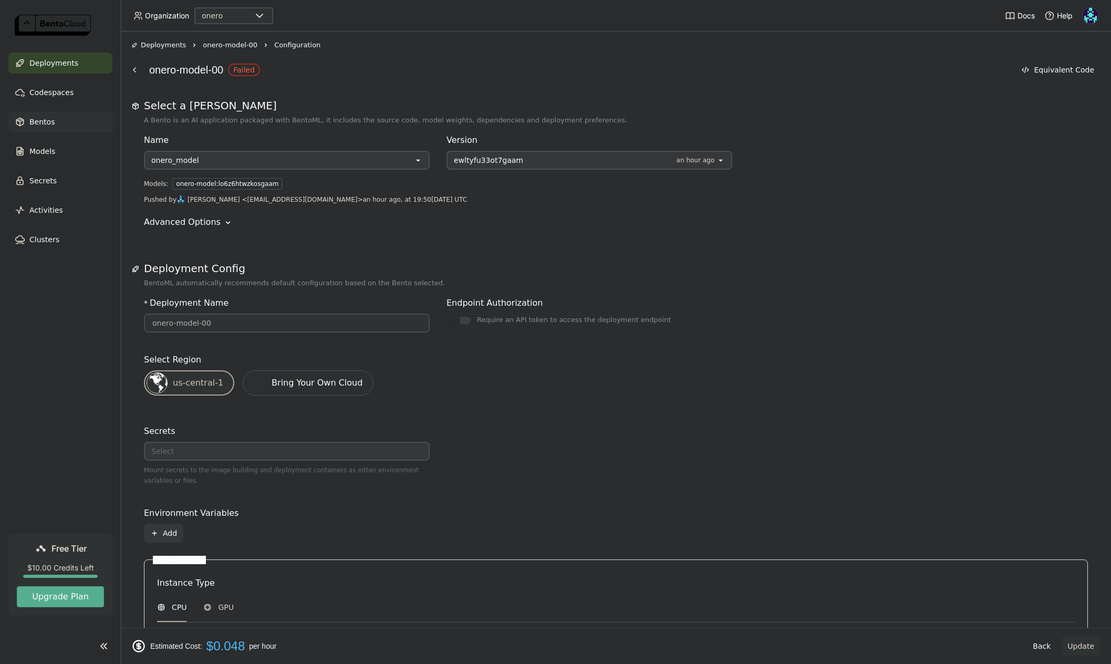
click at [49, 124] on span "Bentos" at bounding box center [41, 122] width 25 height 13
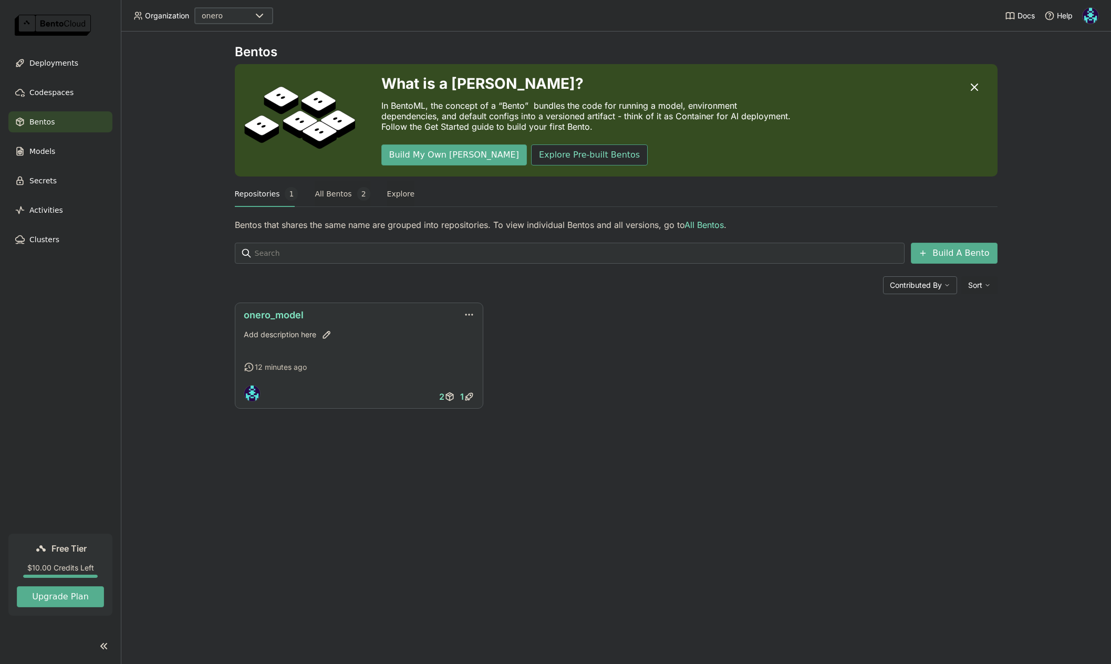
click at [279, 315] on link "onero_model" at bounding box center [274, 314] width 60 height 11
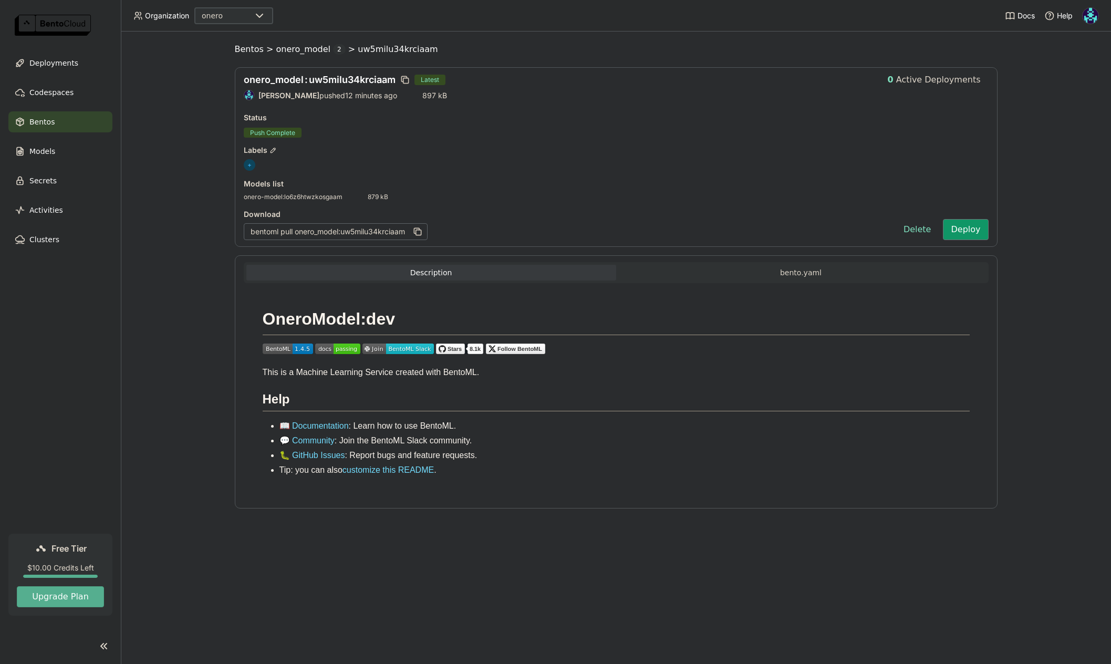
click at [969, 230] on button "Deploy" at bounding box center [965, 229] width 45 height 21
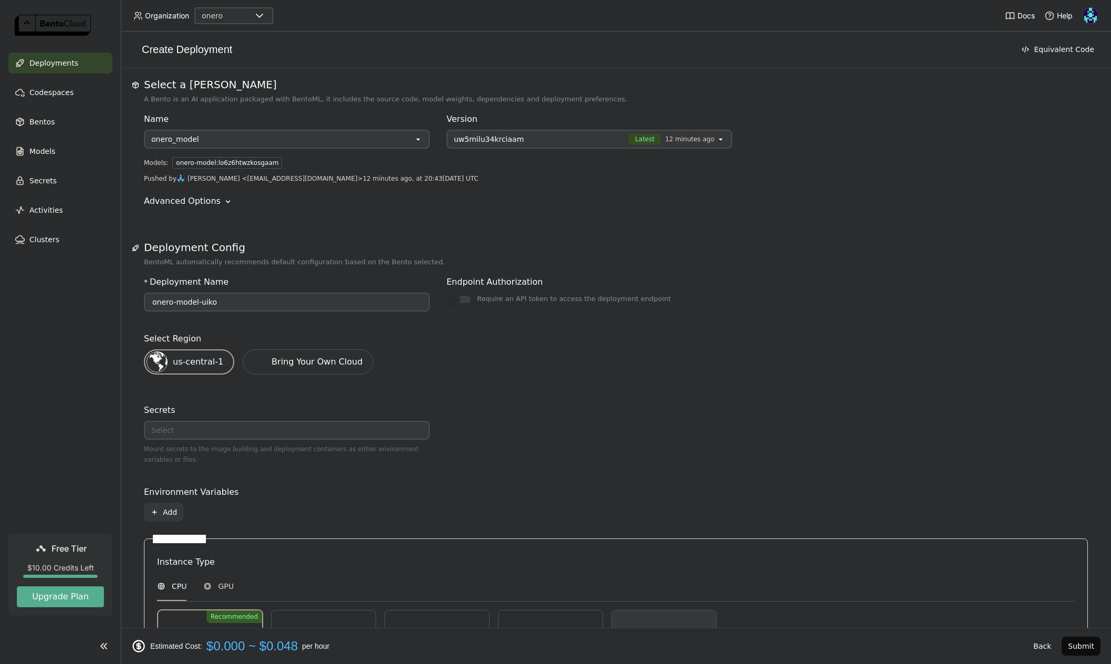
scroll to position [289, 0]
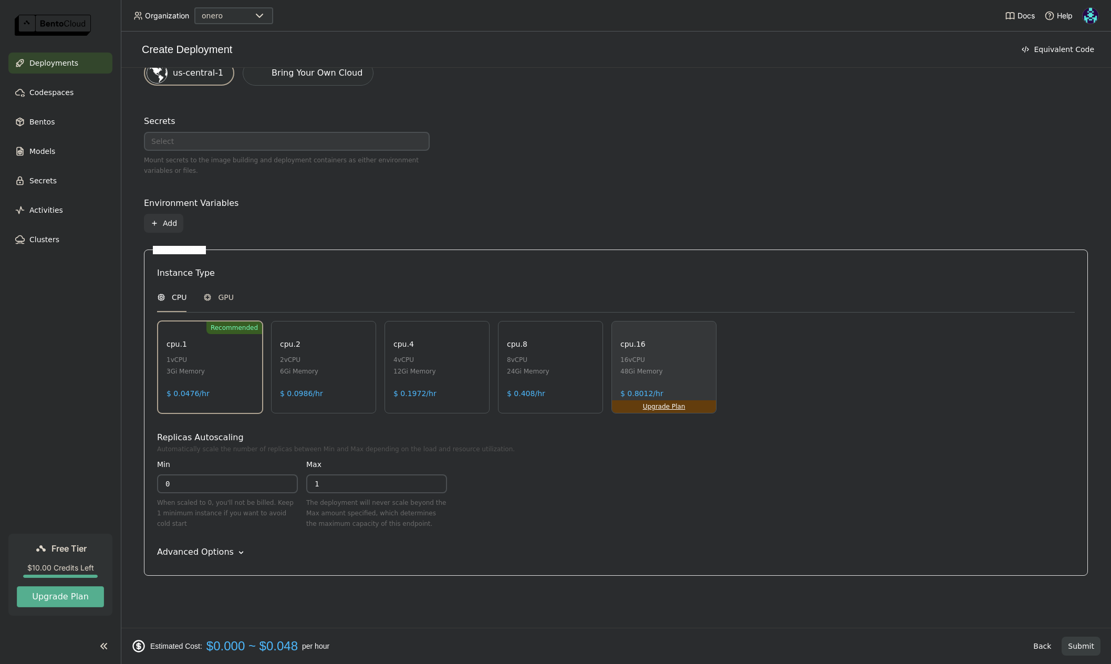
click at [1075, 646] on button "Submit" at bounding box center [1081, 646] width 39 height 19
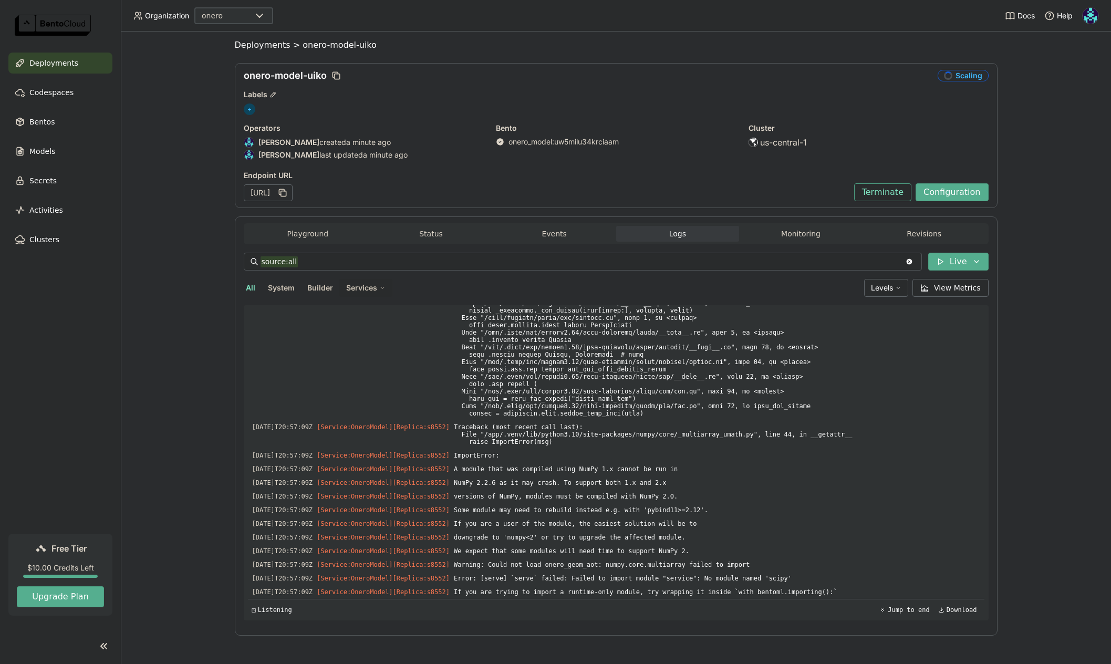
scroll to position [6396, 0]
click at [889, 200] on button "Terminate" at bounding box center [882, 193] width 57 height 18
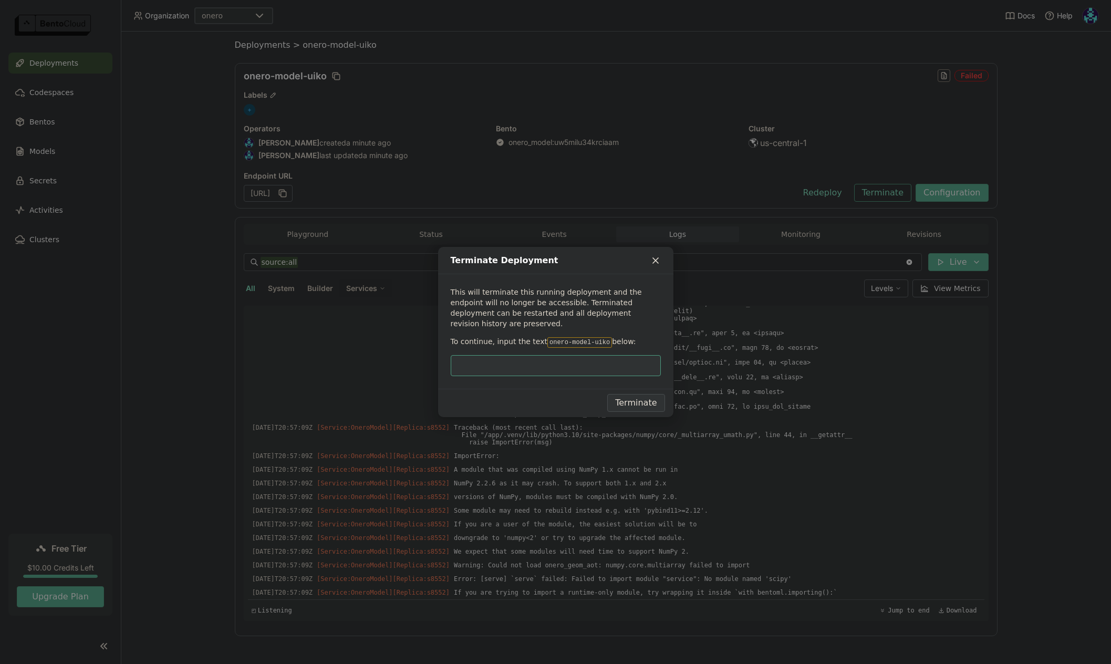
click at [582, 337] on code "onero-model-uiko" at bounding box center [579, 342] width 65 height 11
click at [554, 340] on code "onero-model-uiko" at bounding box center [579, 342] width 65 height 11
drag, startPoint x: 542, startPoint y: 336, endPoint x: 603, endPoint y: 337, distance: 60.9
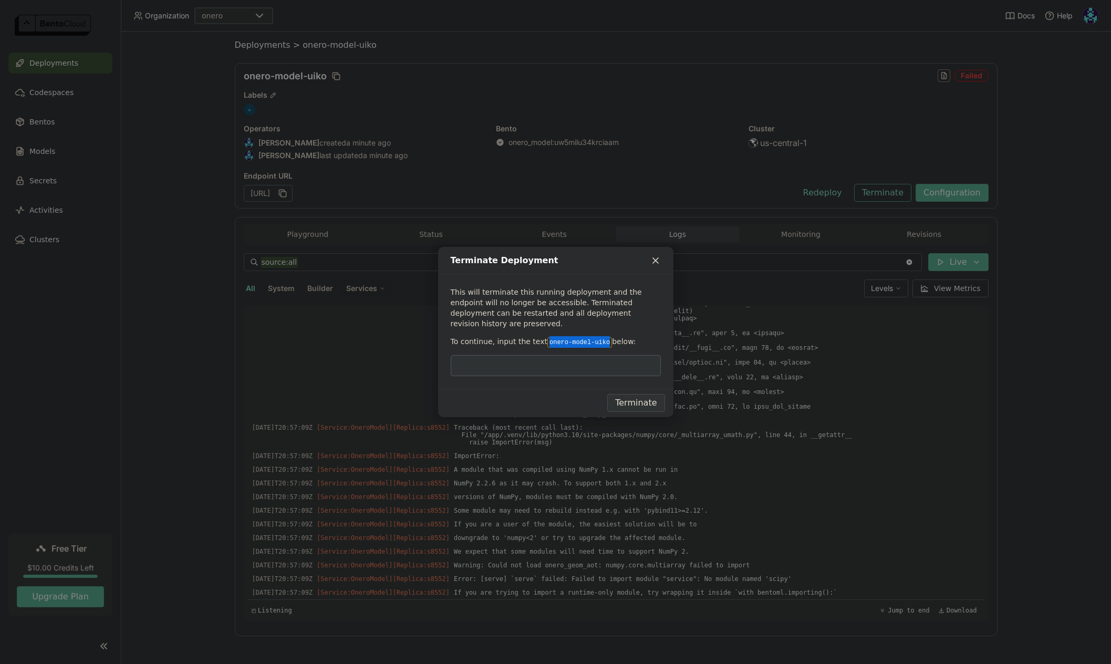
click at [603, 337] on code "onero-model-uiko" at bounding box center [579, 342] width 65 height 11
copy code "onero-model-uiko"
click at [572, 356] on input "dialog" at bounding box center [556, 366] width 198 height 20
paste input "onero-model-uiko"
type input "onero-model-uiko"
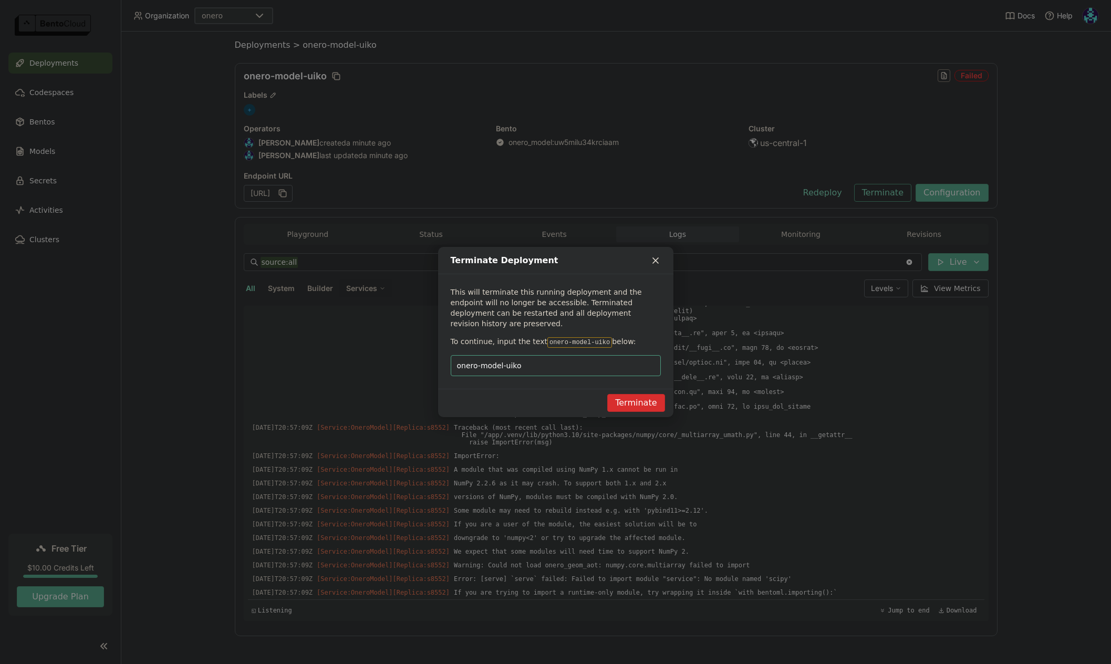
click at [638, 397] on button "Terminate" at bounding box center [635, 403] width 57 height 18
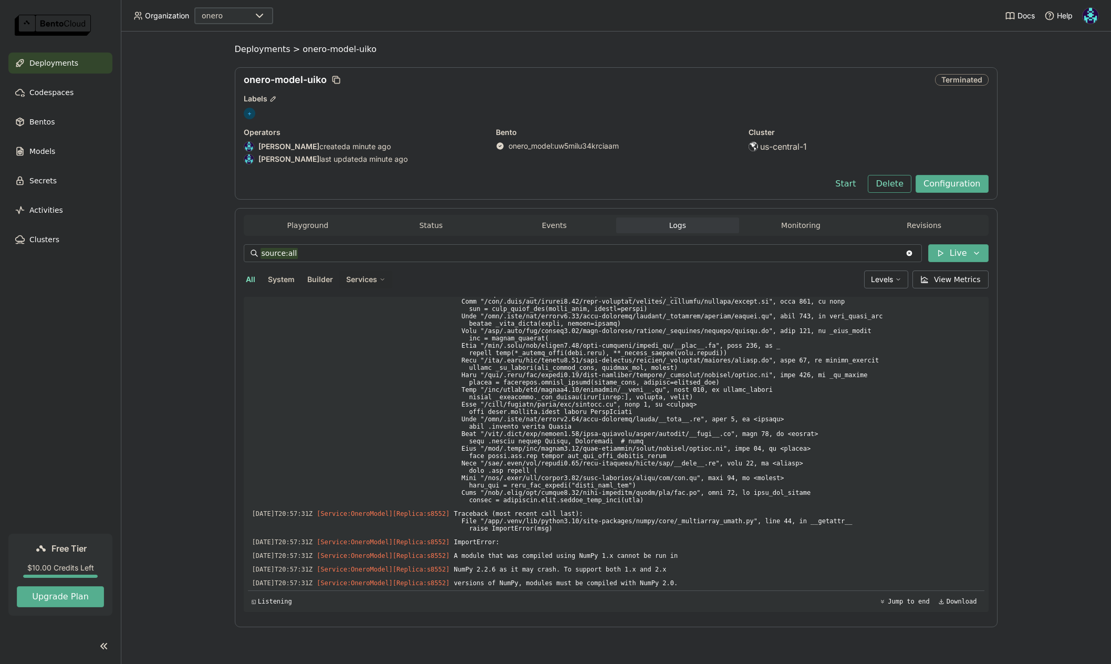
scroll to position [2961, 0]
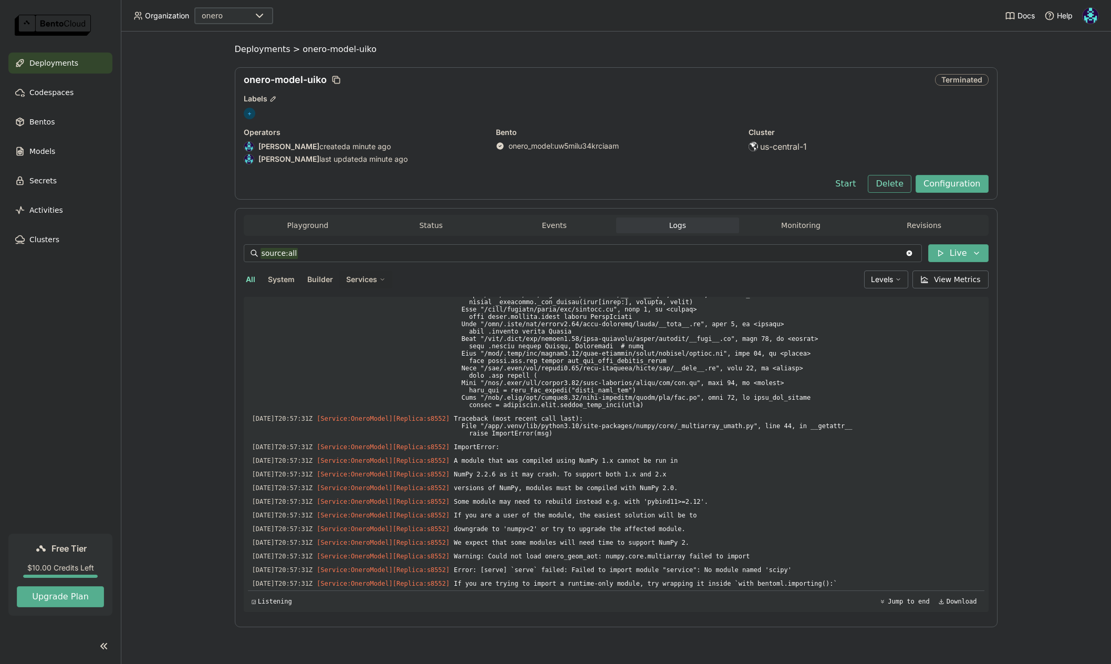
click at [902, 183] on button "Delete" at bounding box center [890, 184] width 44 height 18
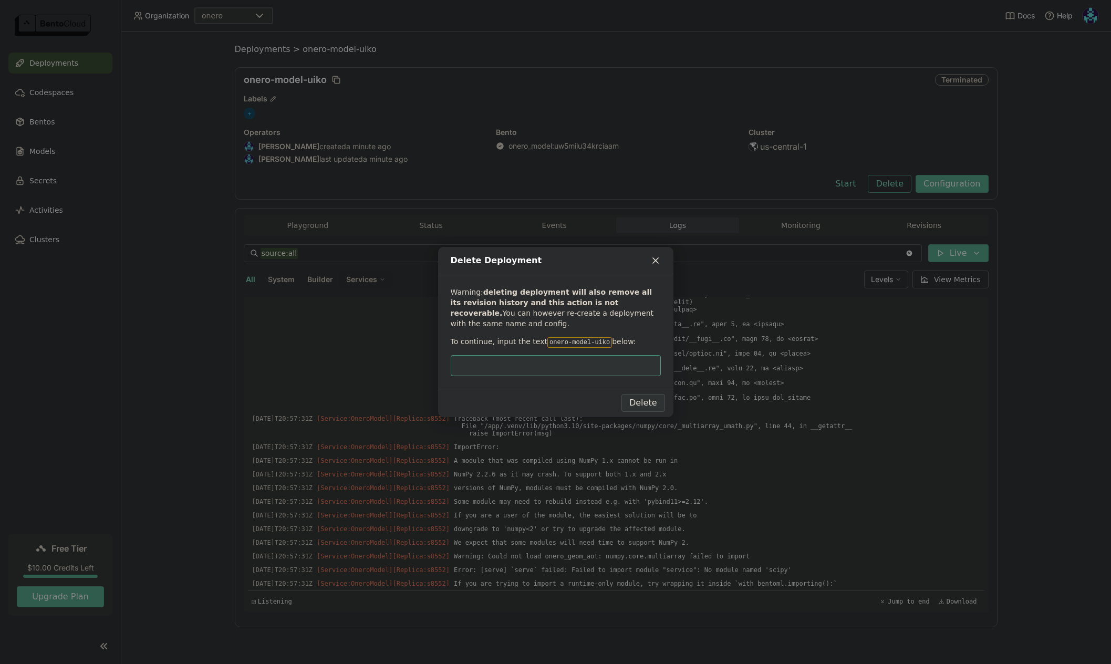
click at [587, 361] on input "dialog" at bounding box center [556, 366] width 198 height 20
type input "onero-model-uiko"
click at [639, 402] on button "Delete" at bounding box center [643, 403] width 44 height 18
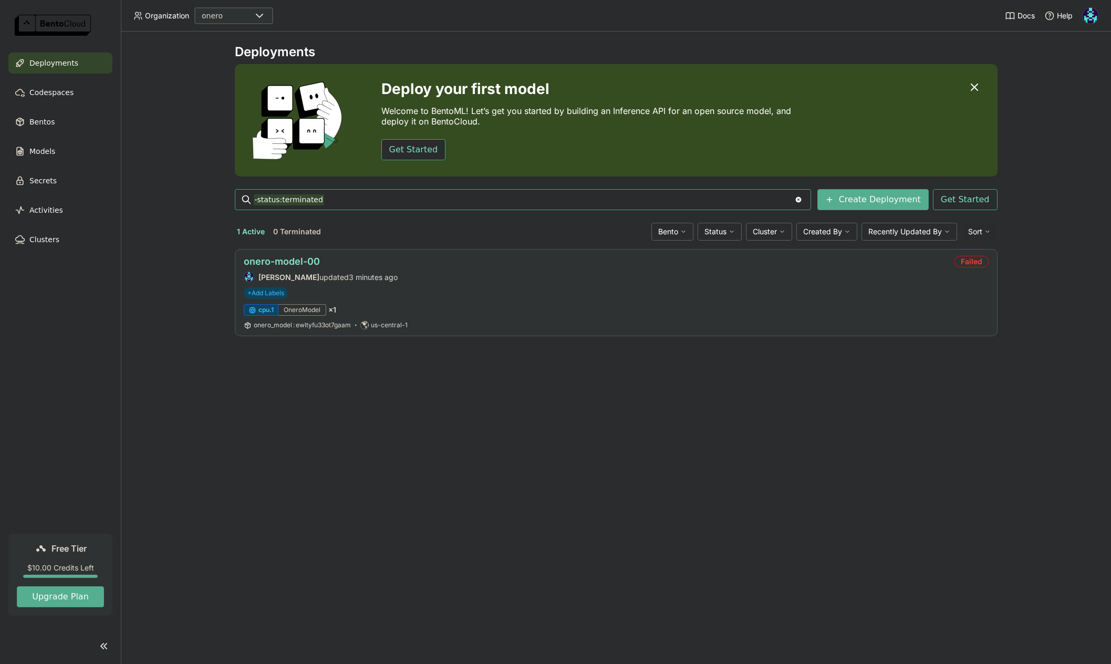
click at [299, 264] on link "onero-model-00" at bounding box center [282, 261] width 76 height 11
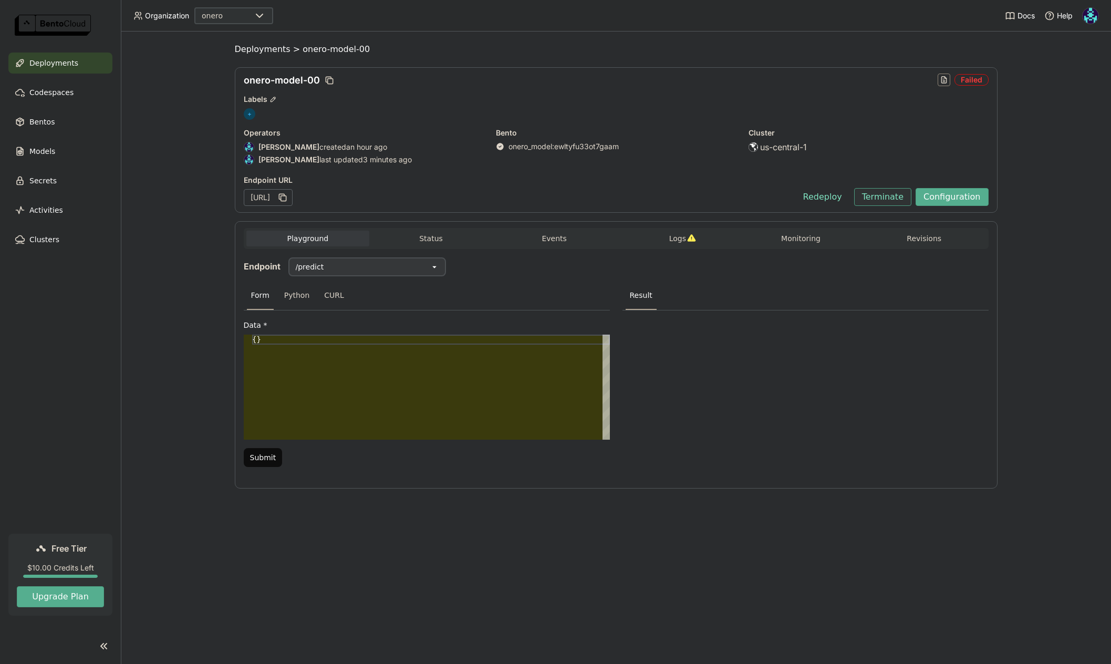
click at [885, 198] on button "Terminate" at bounding box center [882, 197] width 57 height 18
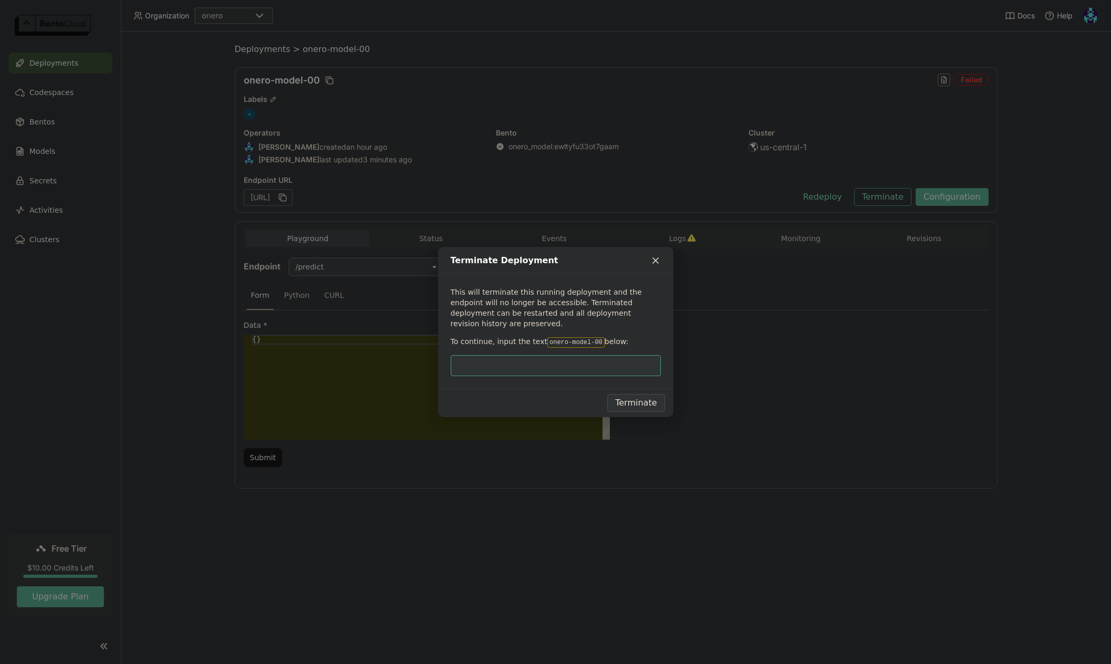
click at [569, 338] on code "onero-model-00" at bounding box center [575, 342] width 57 height 11
drag, startPoint x: 544, startPoint y: 339, endPoint x: 574, endPoint y: 337, distance: 30.0
click at [574, 337] on code "onero-model-00" at bounding box center [575, 342] width 57 height 11
drag, startPoint x: 543, startPoint y: 336, endPoint x: 595, endPoint y: 337, distance: 52.0
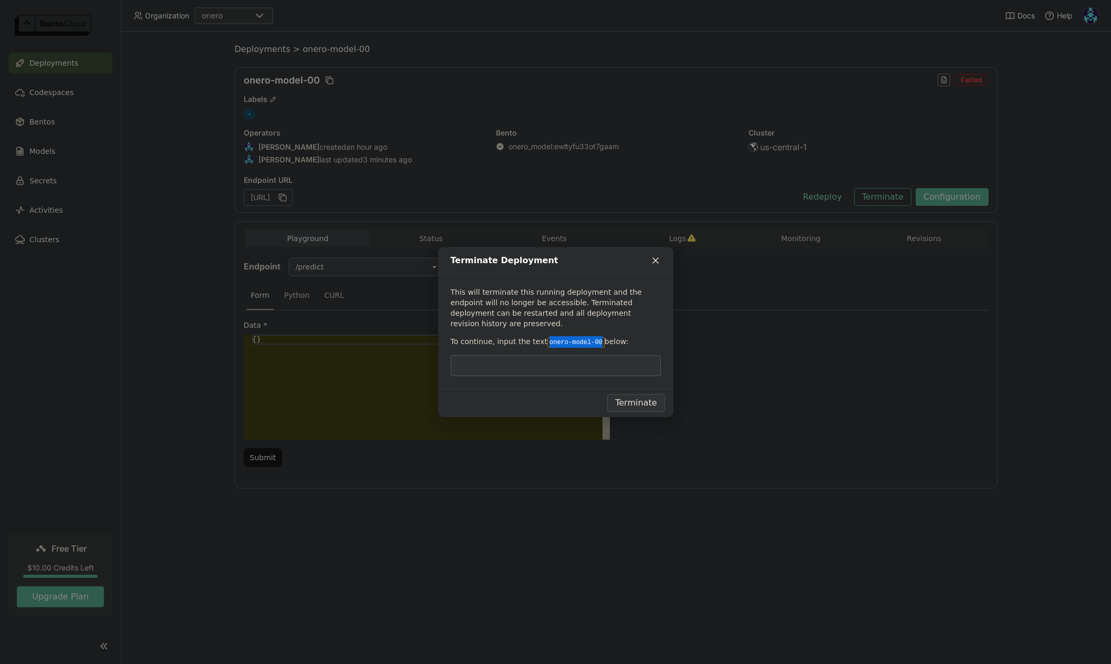
click at [595, 337] on code "onero-model-00" at bounding box center [575, 342] width 57 height 11
copy code "onero-model-00"
click at [560, 356] on input "dialog" at bounding box center [556, 366] width 198 height 20
paste input "onero-model-00"
type input "onero-model-00"
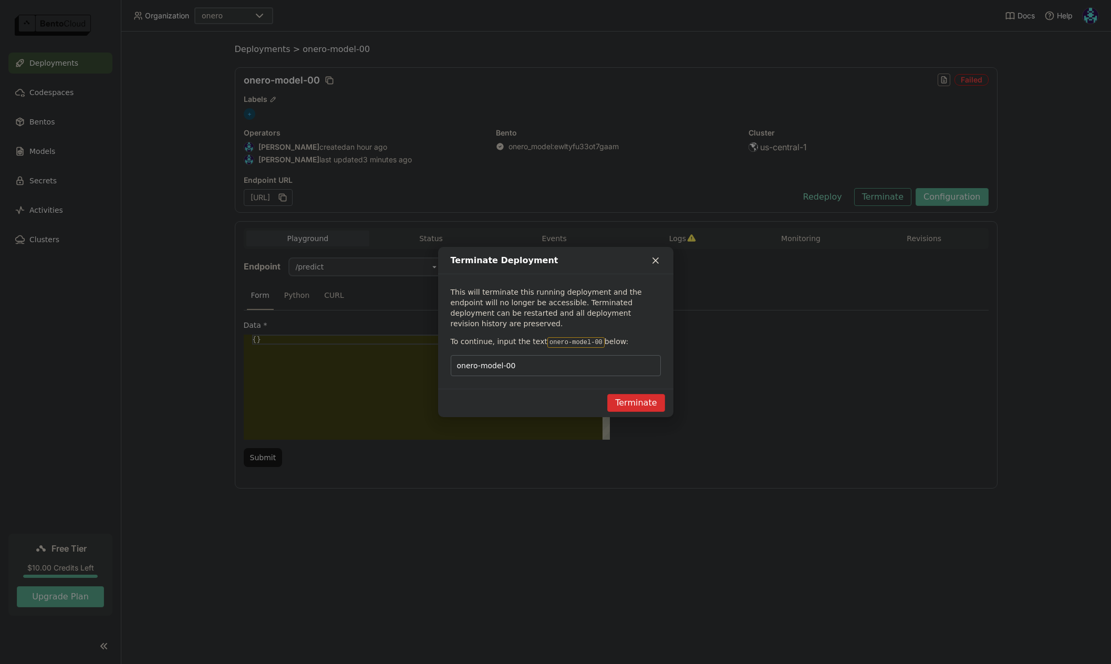
click at [640, 394] on button "Terminate" at bounding box center [635, 403] width 57 height 18
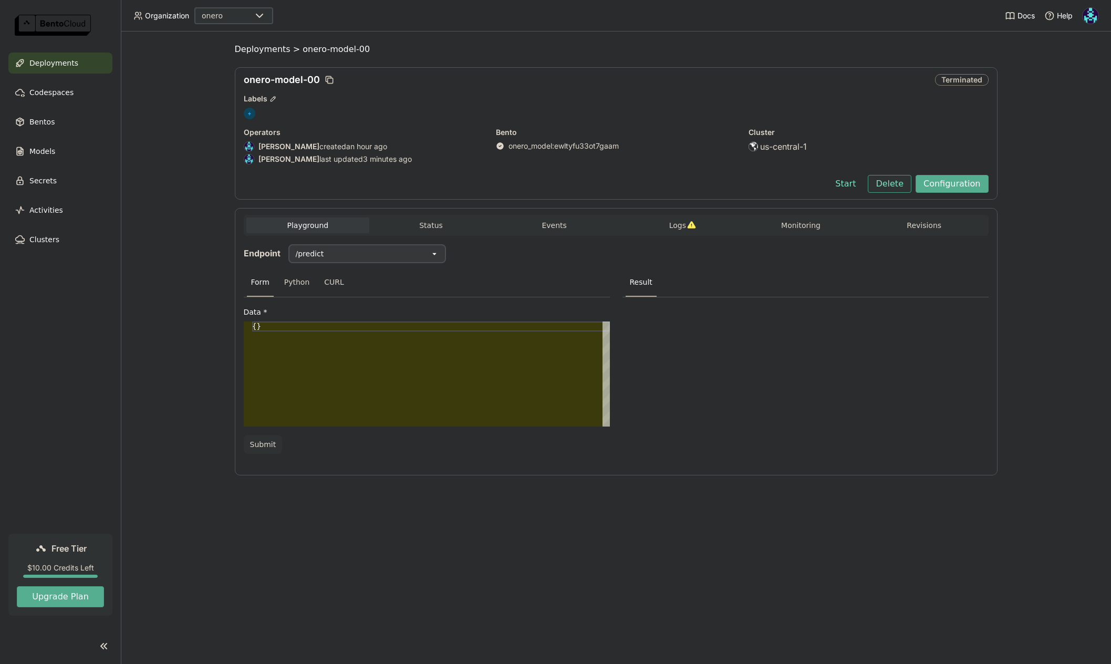
click at [890, 184] on button "Delete" at bounding box center [890, 184] width 44 height 18
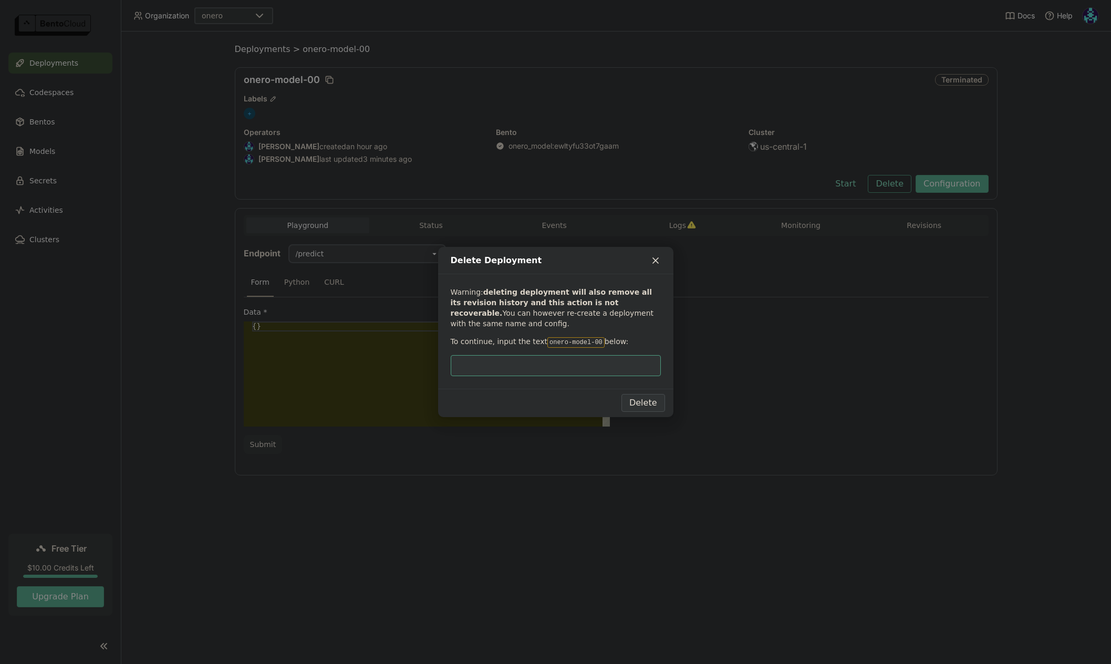
click at [558, 367] on input "dialog" at bounding box center [556, 366] width 198 height 20
type input "onero-model-00"
click at [641, 398] on button "Delete" at bounding box center [643, 403] width 44 height 18
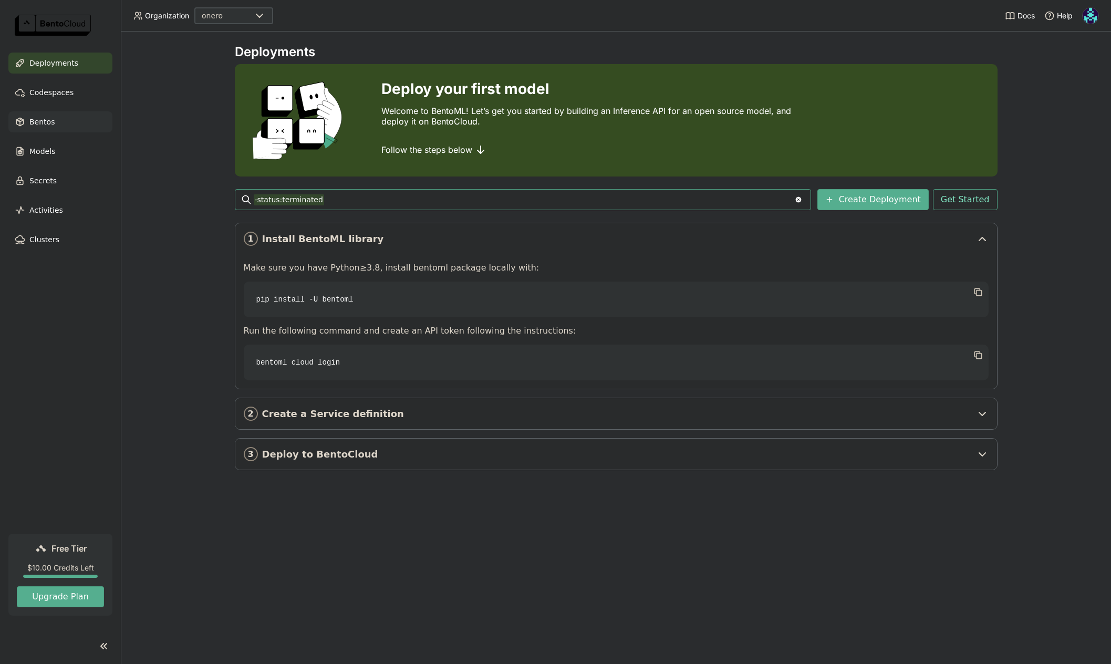
click at [53, 122] on div "Bentos" at bounding box center [60, 121] width 104 height 21
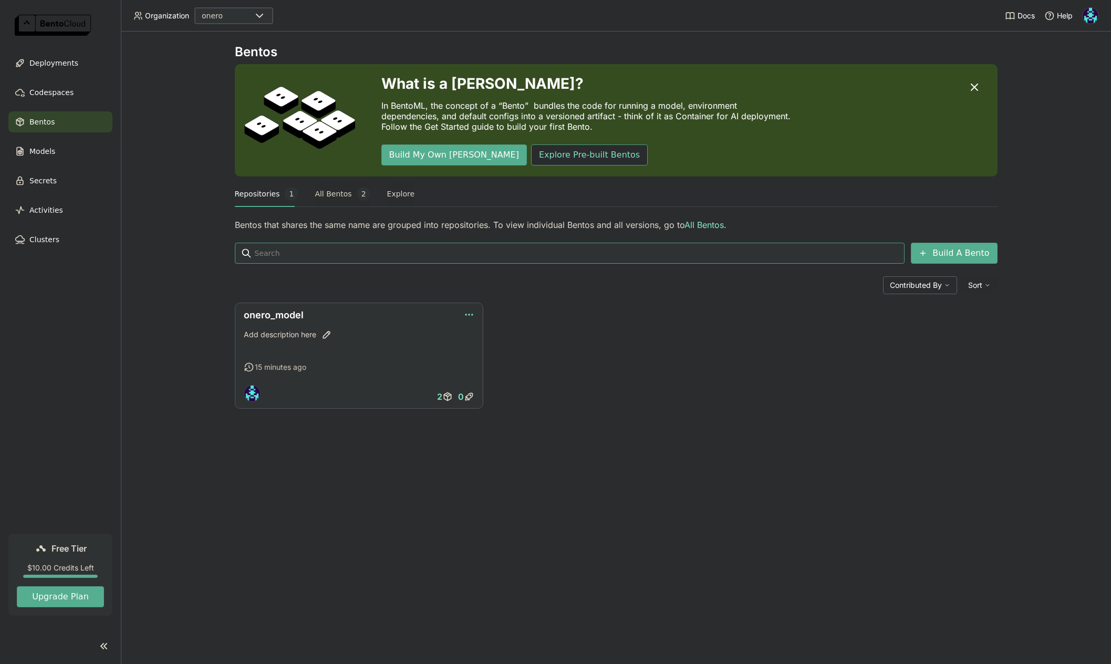
click at [469, 313] on icon "button" at bounding box center [469, 314] width 11 height 11
click at [283, 315] on link "onero_model" at bounding box center [274, 314] width 60 height 11
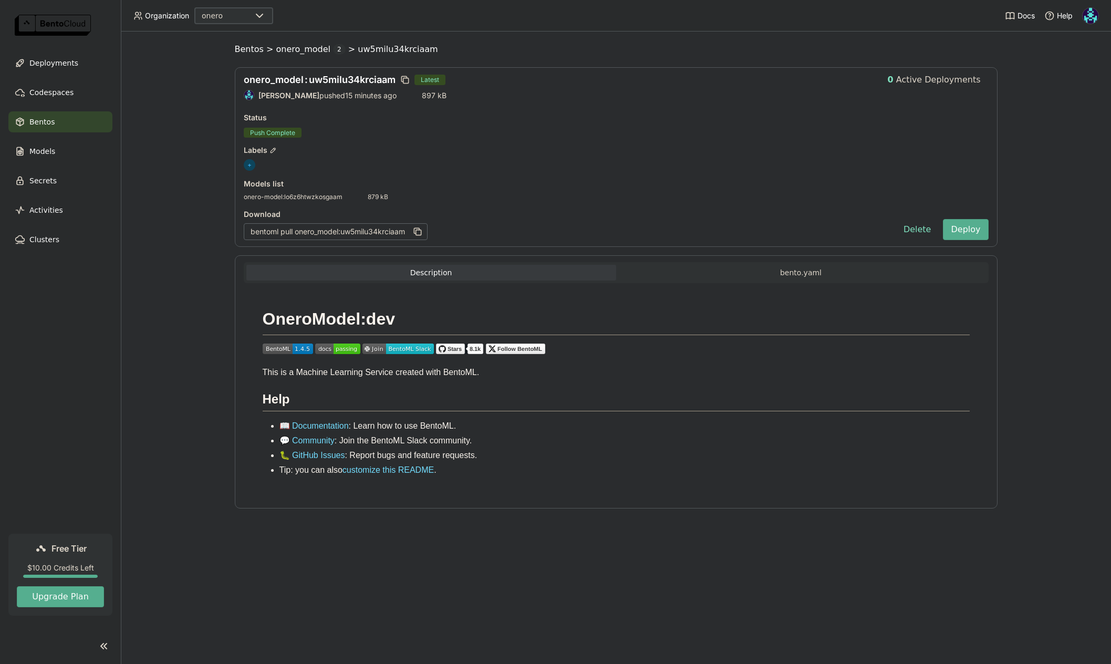
click at [562, 175] on div "onero_model : uw5milu34krciaam Latest 0 Active Deployments Darko Petrovic pushe…" at bounding box center [616, 157] width 763 height 180
click at [63, 152] on div "Models" at bounding box center [60, 151] width 104 height 21
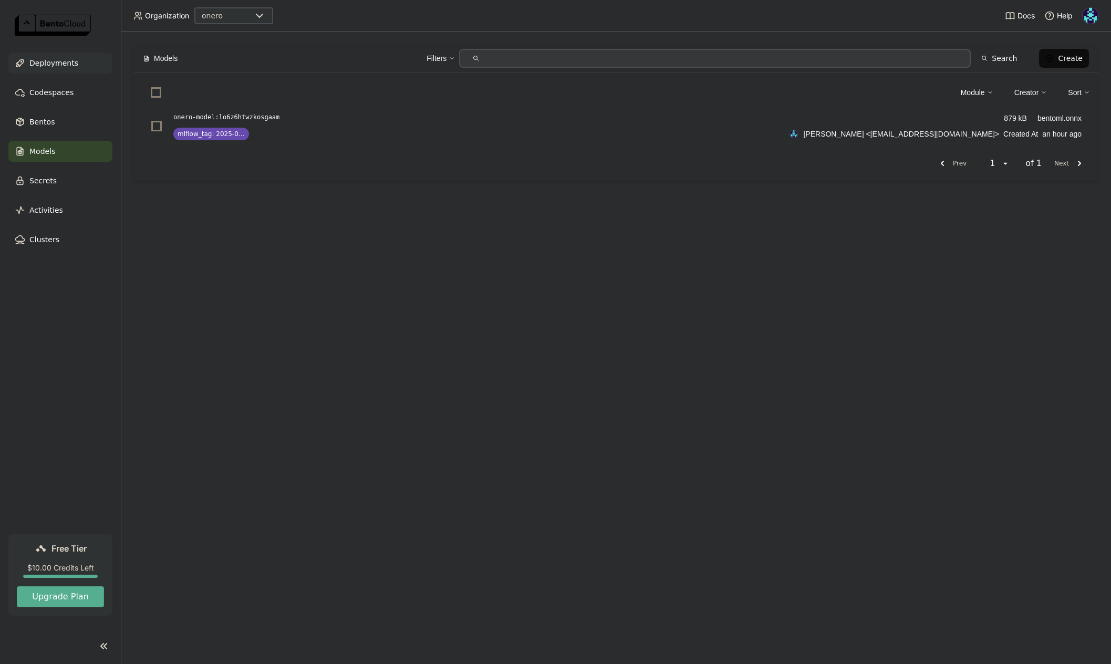
click at [43, 66] on span "Deployments" at bounding box center [53, 63] width 49 height 13
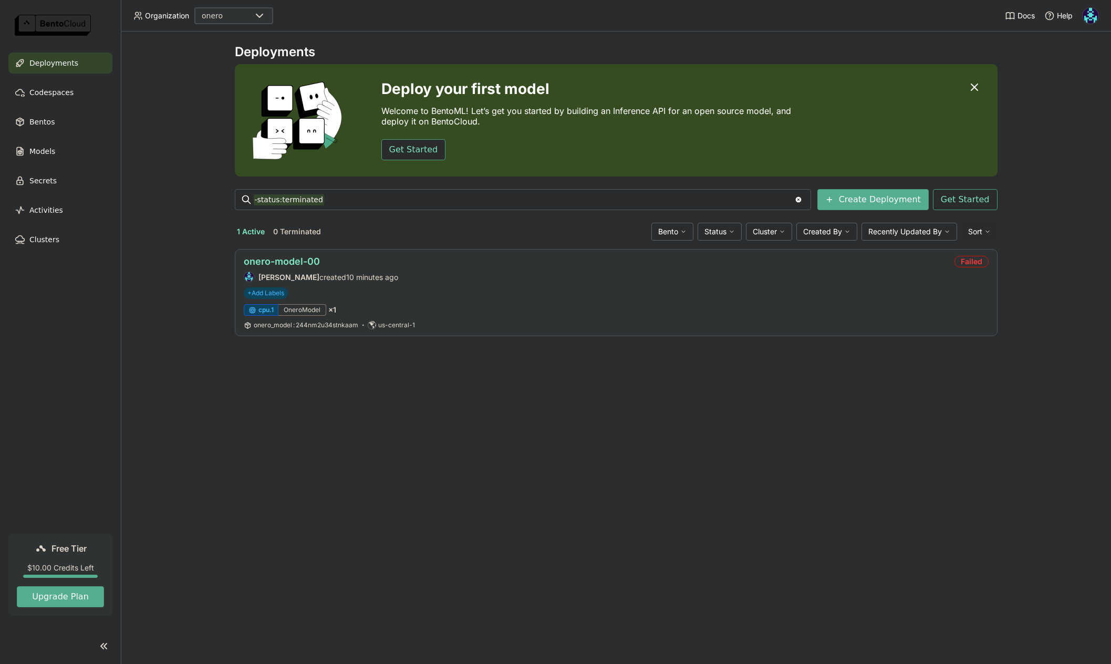
click at [305, 260] on link "onero-model-00" at bounding box center [282, 261] width 76 height 11
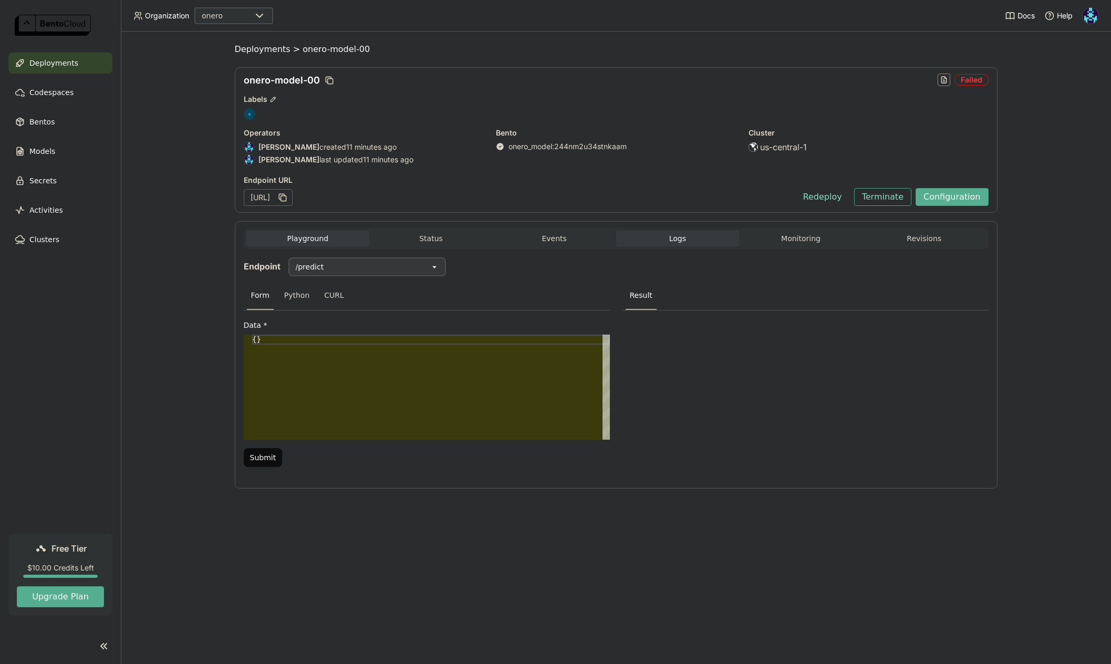
click at [679, 238] on span "Logs" at bounding box center [677, 238] width 17 height 9
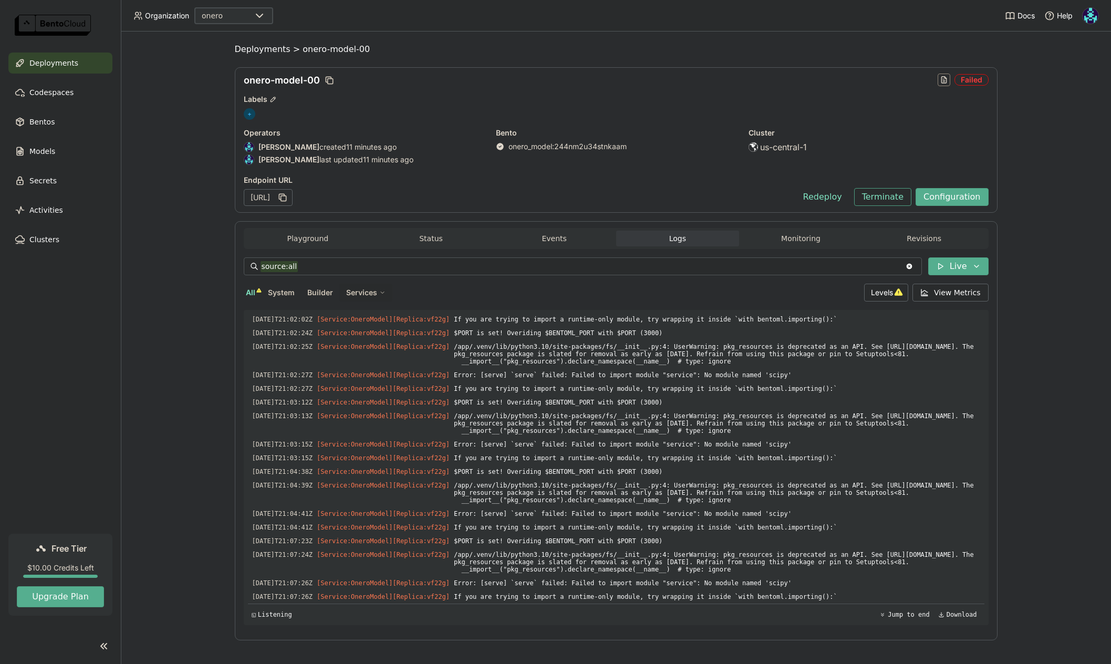
scroll to position [2763, 0]
click at [785, 508] on span "Error: [serve] `serve` failed: Failed to import module "service": No module nam…" at bounding box center [717, 514] width 526 height 12
copy span "scipy"
click at [50, 149] on span "Models" at bounding box center [42, 151] width 26 height 13
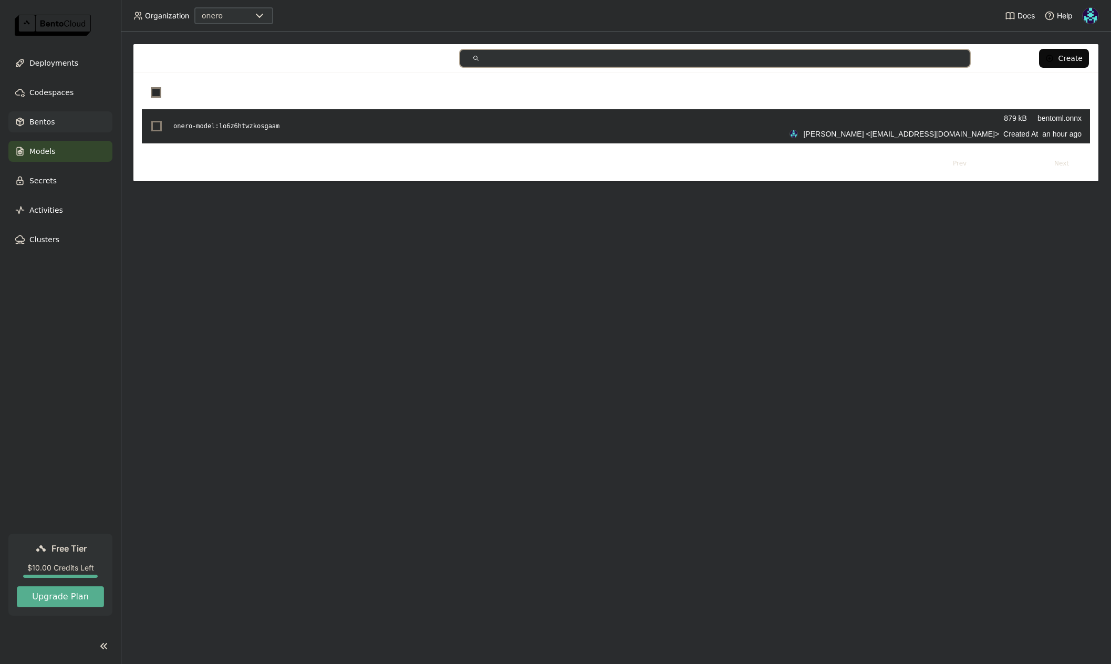
click at [49, 127] on span "Bentos" at bounding box center [41, 122] width 25 height 13
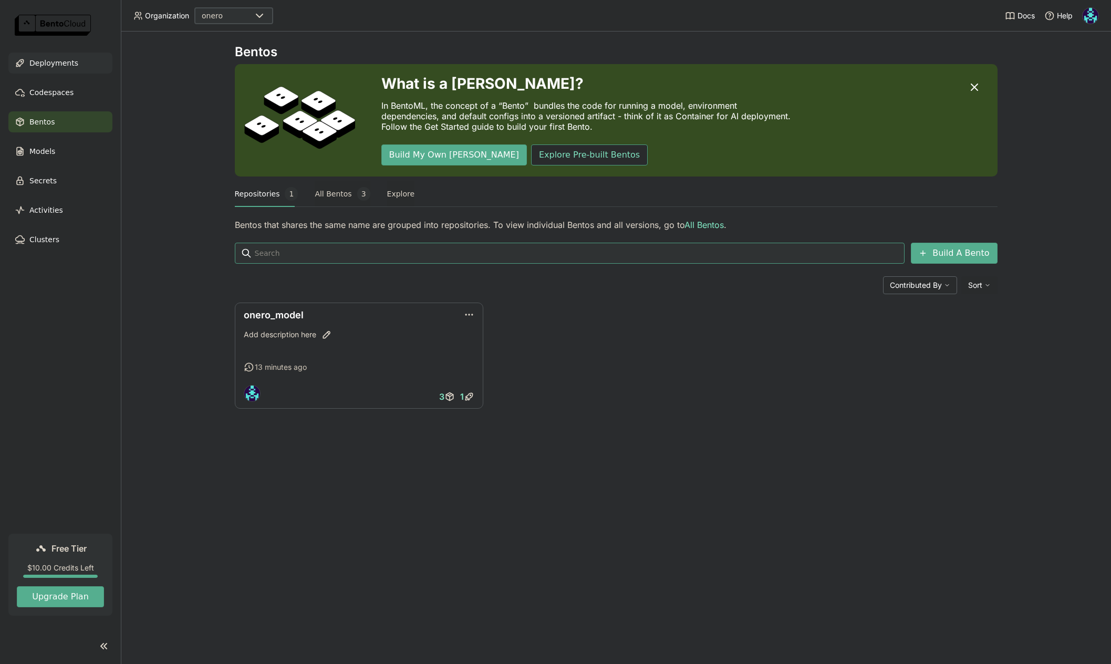
click at [60, 60] on span "Deployments" at bounding box center [53, 63] width 49 height 13
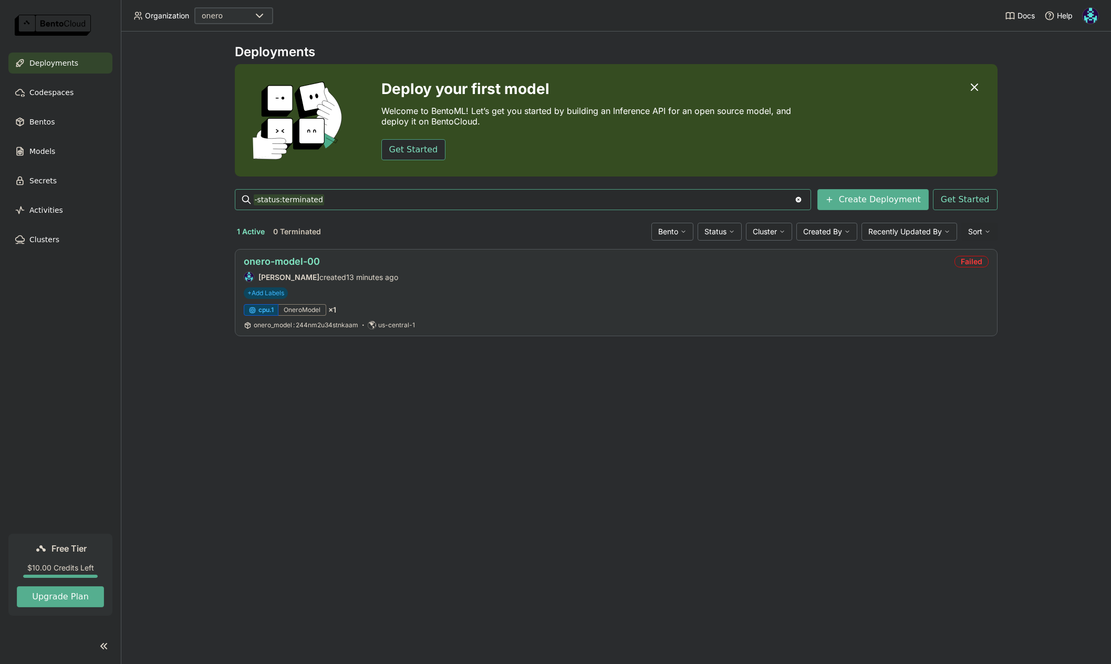
click at [303, 262] on link "onero-model-00" at bounding box center [282, 261] width 76 height 11
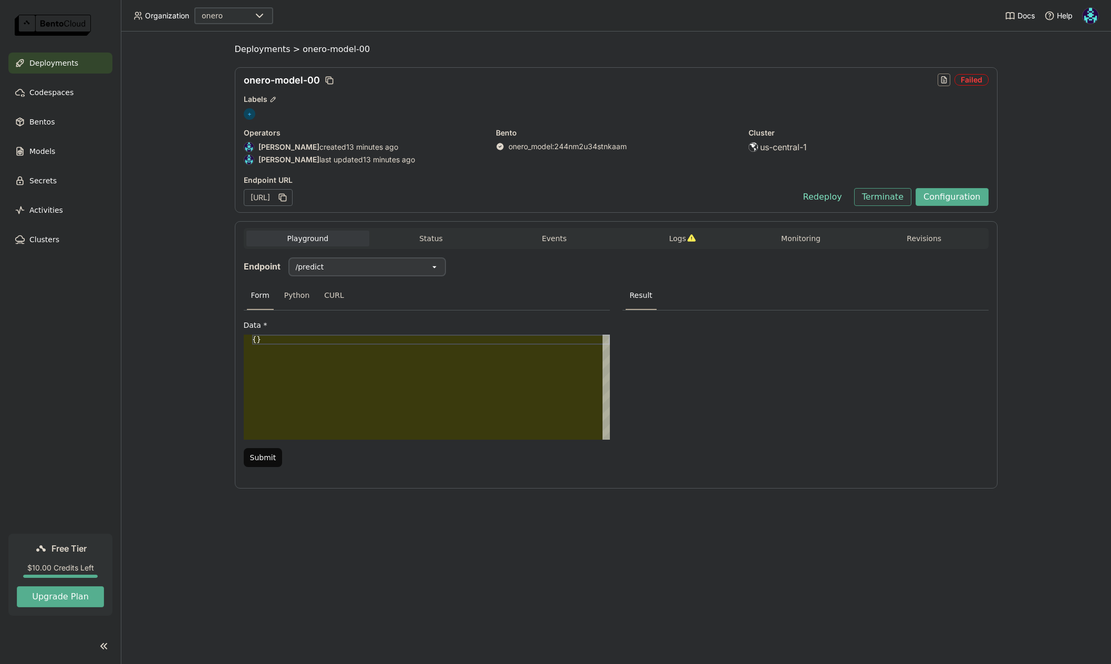
click at [887, 195] on button "Terminate" at bounding box center [882, 197] width 57 height 18
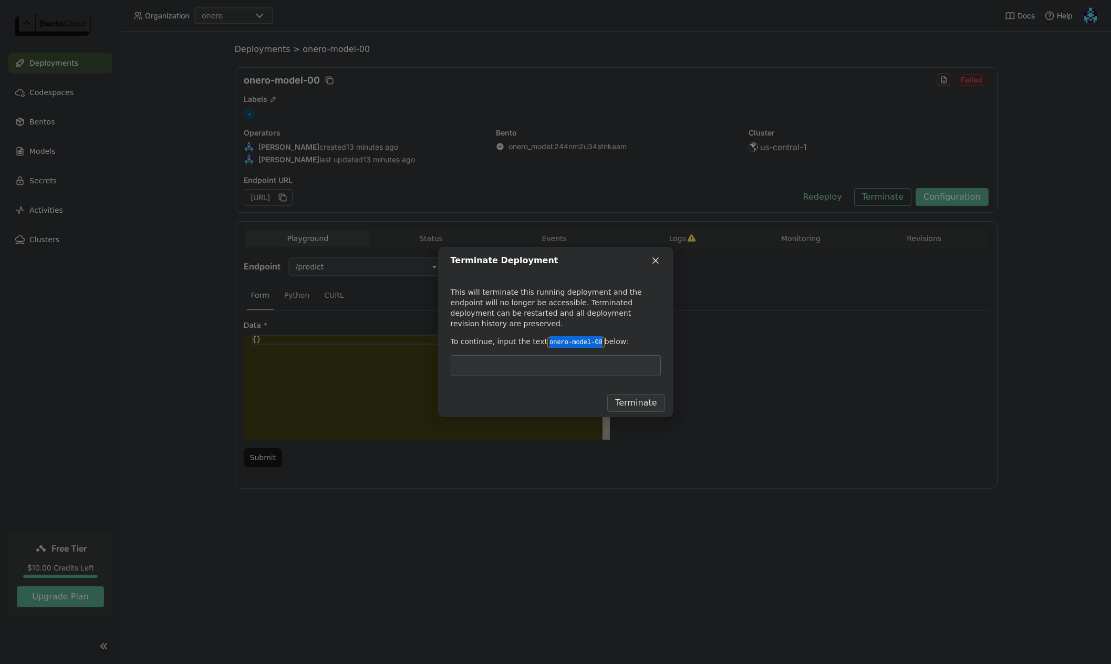
drag, startPoint x: 551, startPoint y: 339, endPoint x: 595, endPoint y: 339, distance: 44.1
click at [595, 339] on code "onero-model-00" at bounding box center [575, 342] width 57 height 11
copy code "onero-model-00"
click at [583, 365] on input "dialog" at bounding box center [556, 366] width 198 height 20
paste input "onero-model-00"
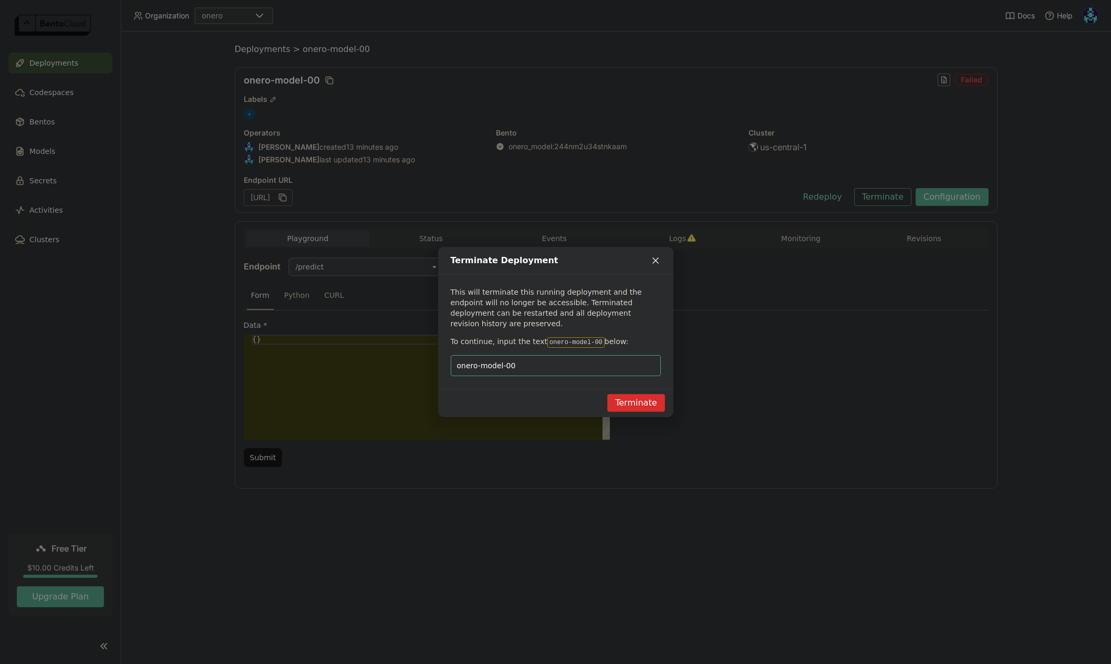
type input "onero-model-00"
click at [641, 401] on button "Terminate" at bounding box center [635, 403] width 57 height 18
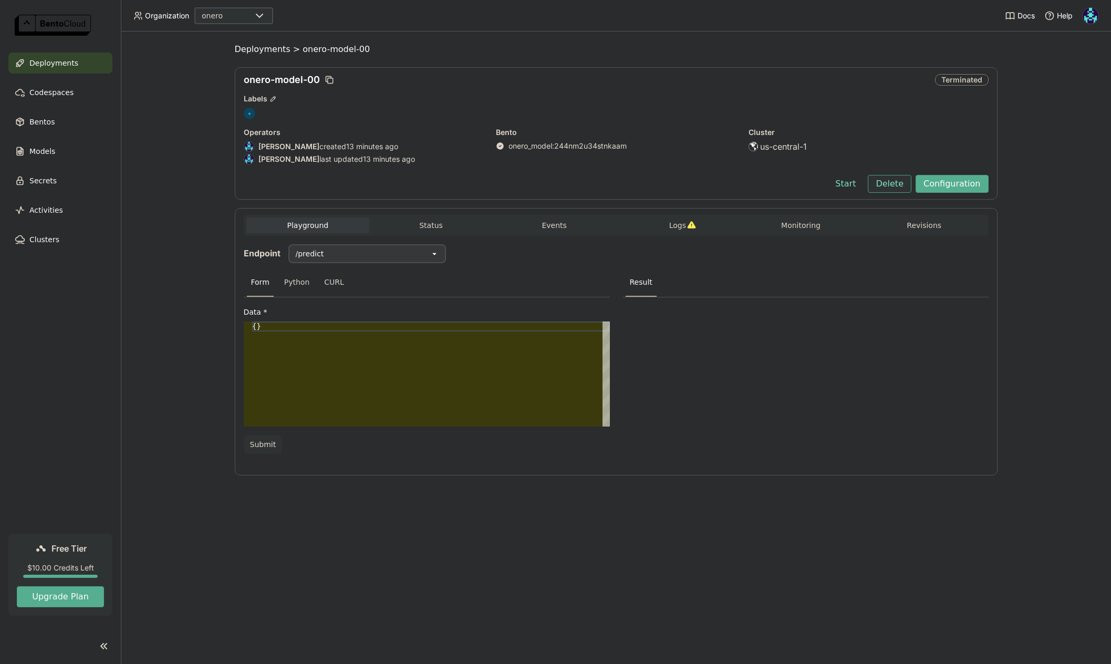
click at [900, 181] on button "Delete" at bounding box center [890, 184] width 44 height 18
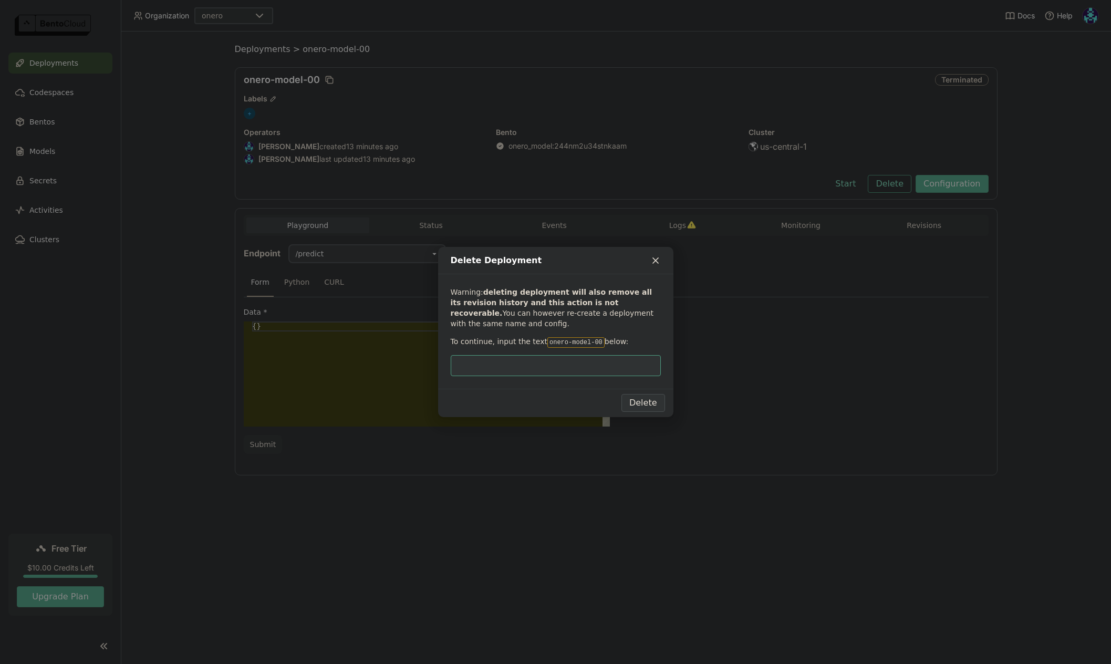
click at [569, 364] on input "dialog" at bounding box center [556, 366] width 198 height 20
type input "onero-model-00"
click at [649, 402] on button "Delete" at bounding box center [643, 403] width 44 height 18
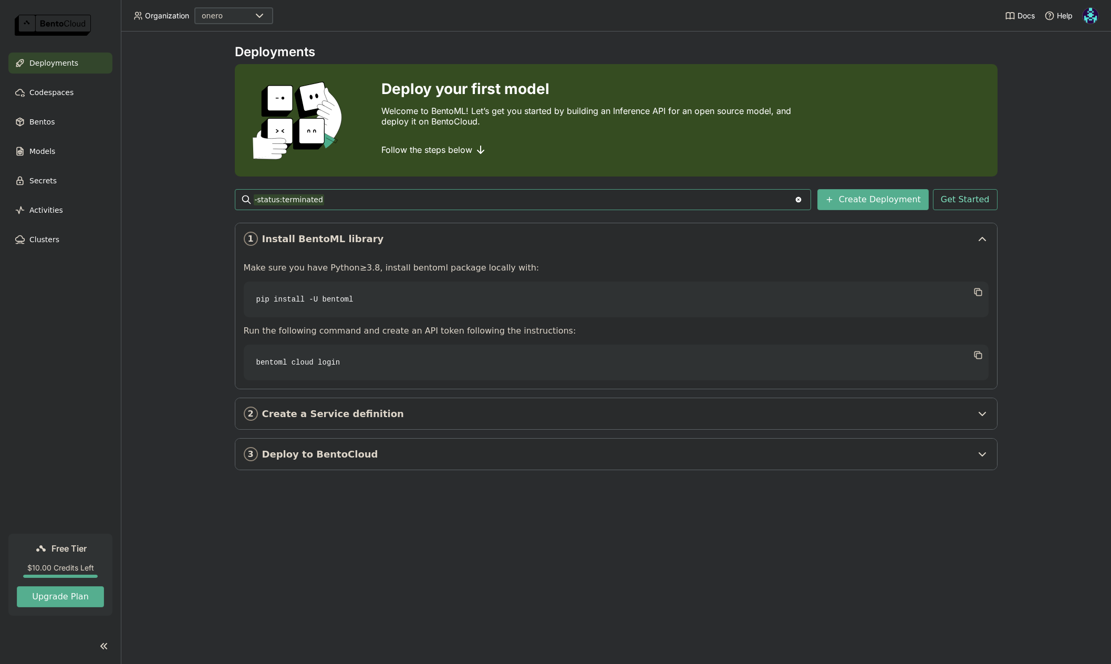
click at [1091, 17] on img at bounding box center [1091, 16] width 16 height 16
click at [1071, 56] on span "Billing" at bounding box center [1066, 54] width 19 height 9
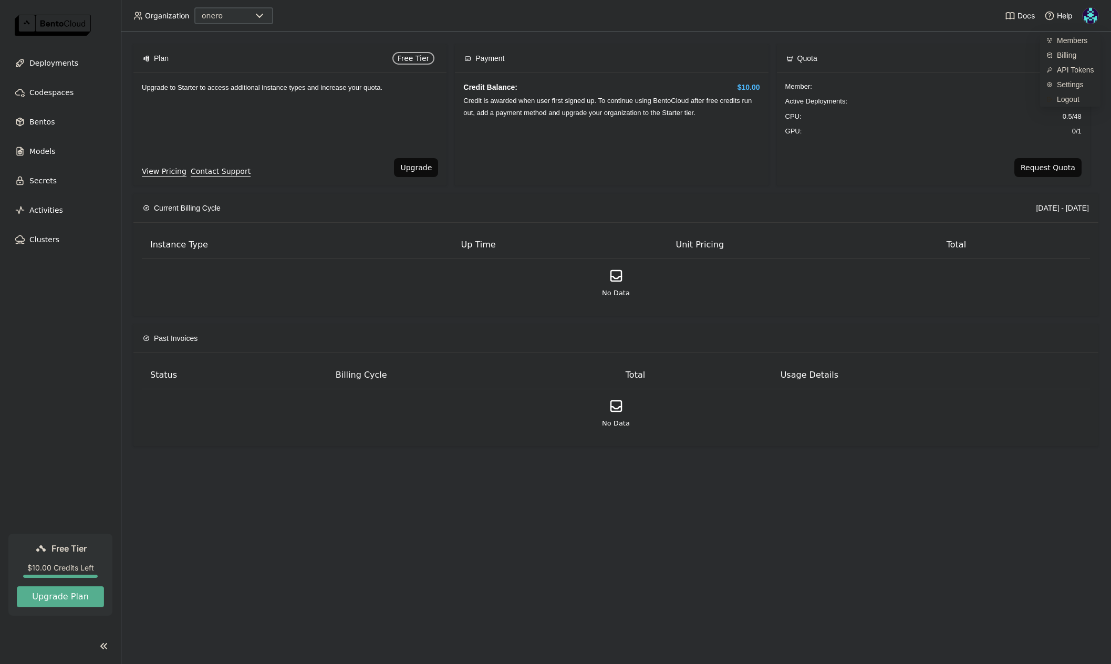
click at [523, 116] on div "Credit Balance: $10.00 Credit is awarded when user first signed up. To continue…" at bounding box center [611, 129] width 313 height 112
click at [57, 61] on span "Deployments" at bounding box center [53, 63] width 49 height 13
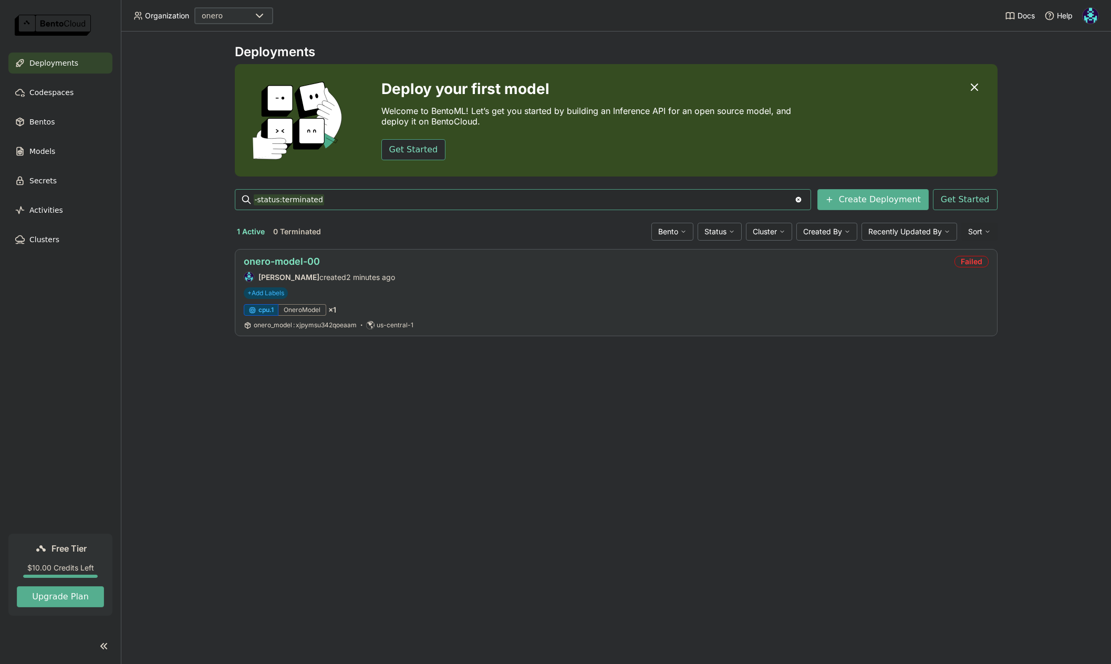
click at [301, 263] on link "onero-model-00" at bounding box center [282, 261] width 76 height 11
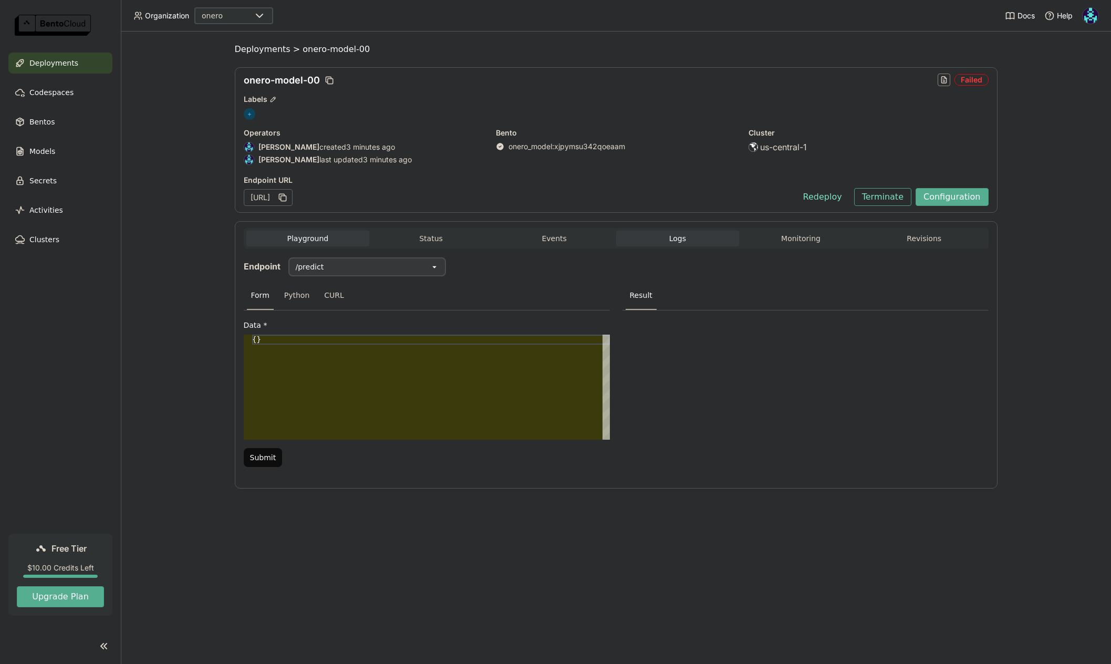
click at [690, 240] on button "Logs" at bounding box center [677, 239] width 123 height 16
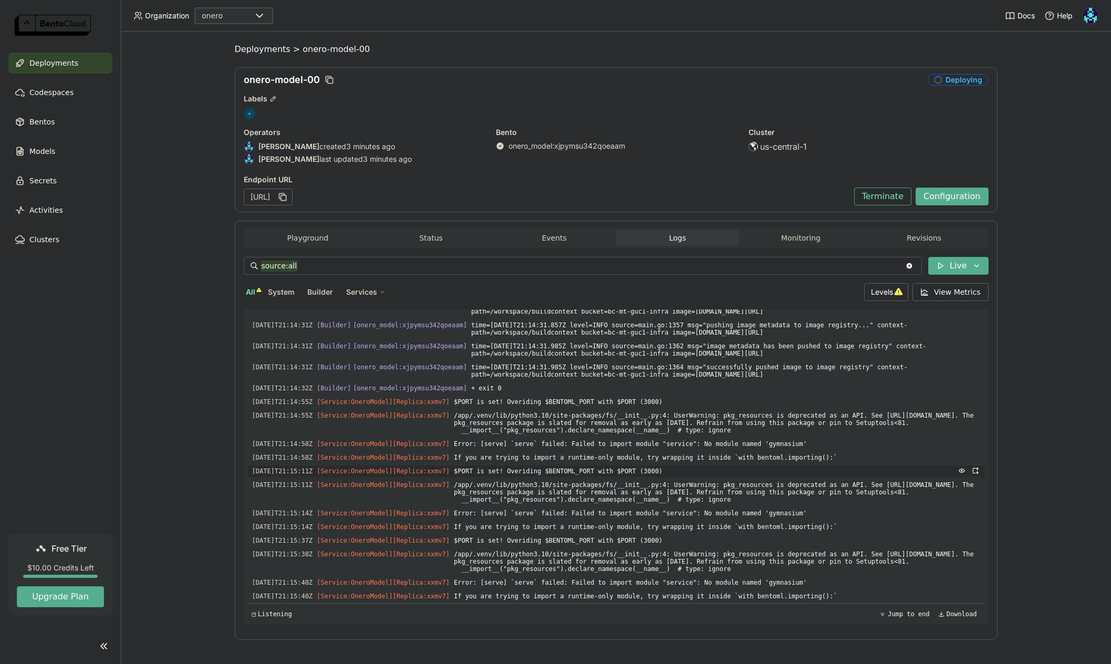
scroll to position [2766, 0]
click at [889, 205] on button "Terminate" at bounding box center [882, 197] width 57 height 18
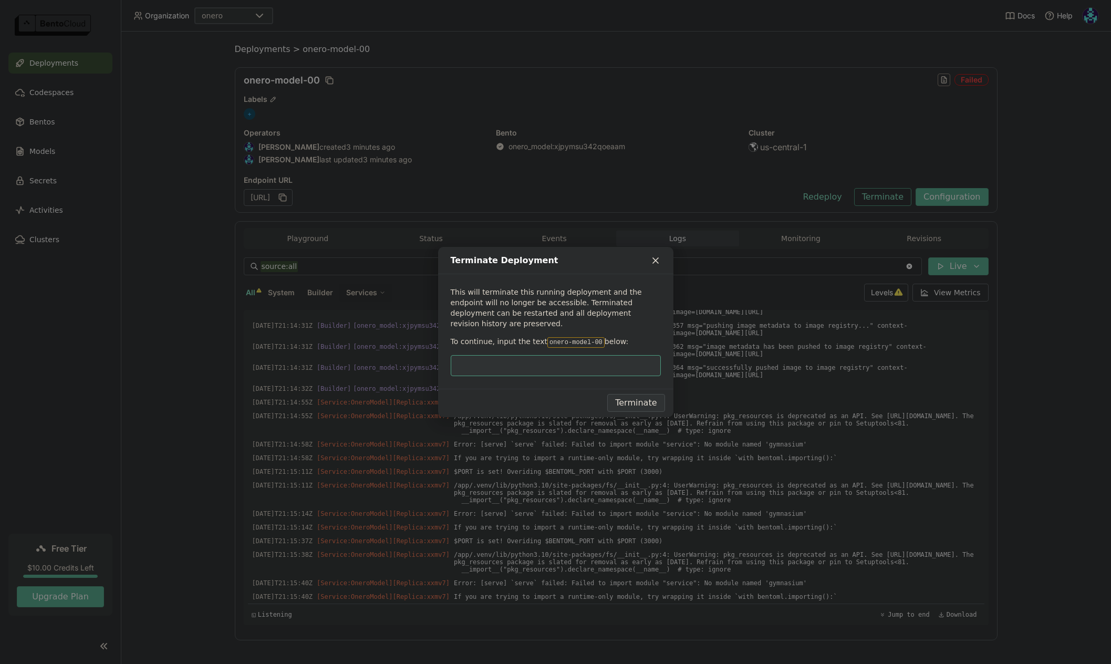
click at [563, 356] on input "dialog" at bounding box center [556, 366] width 198 height 20
click at [563, 358] on input "dialog" at bounding box center [556, 366] width 198 height 20
type input "onero-model-00"
click at [621, 394] on button "Terminate" at bounding box center [635, 403] width 57 height 18
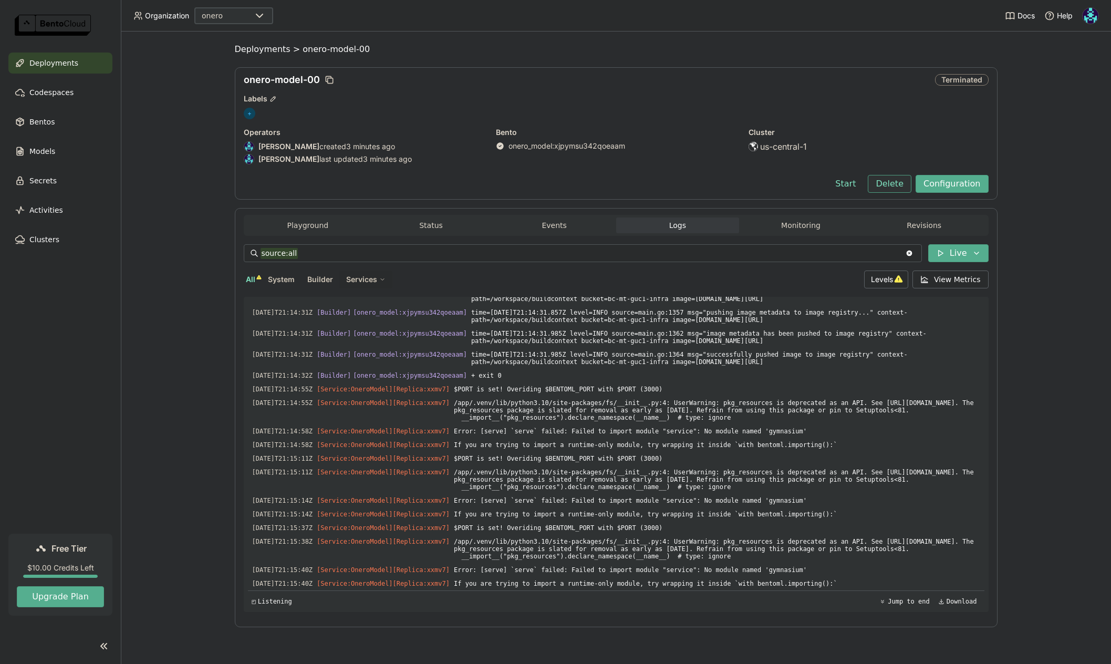
scroll to position [2704, 0]
click at [894, 183] on button "Delete" at bounding box center [890, 184] width 44 height 18
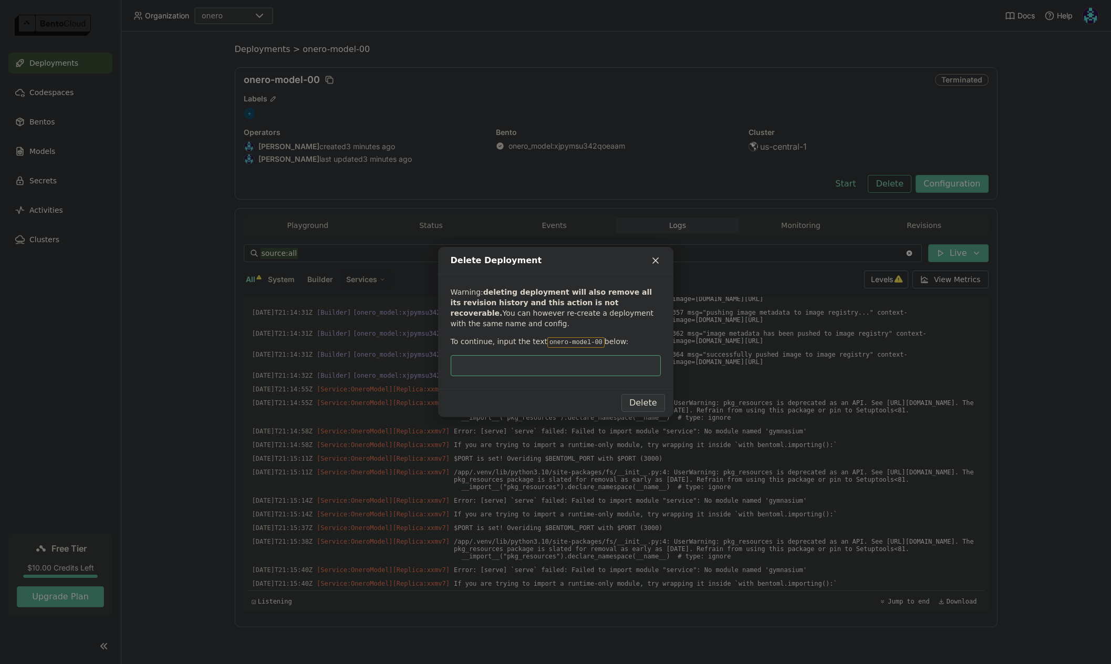
click at [549, 360] on input "dialog" at bounding box center [556, 366] width 198 height 20
type input "onero-model-00"
click at [641, 404] on button "Delete" at bounding box center [643, 403] width 44 height 18
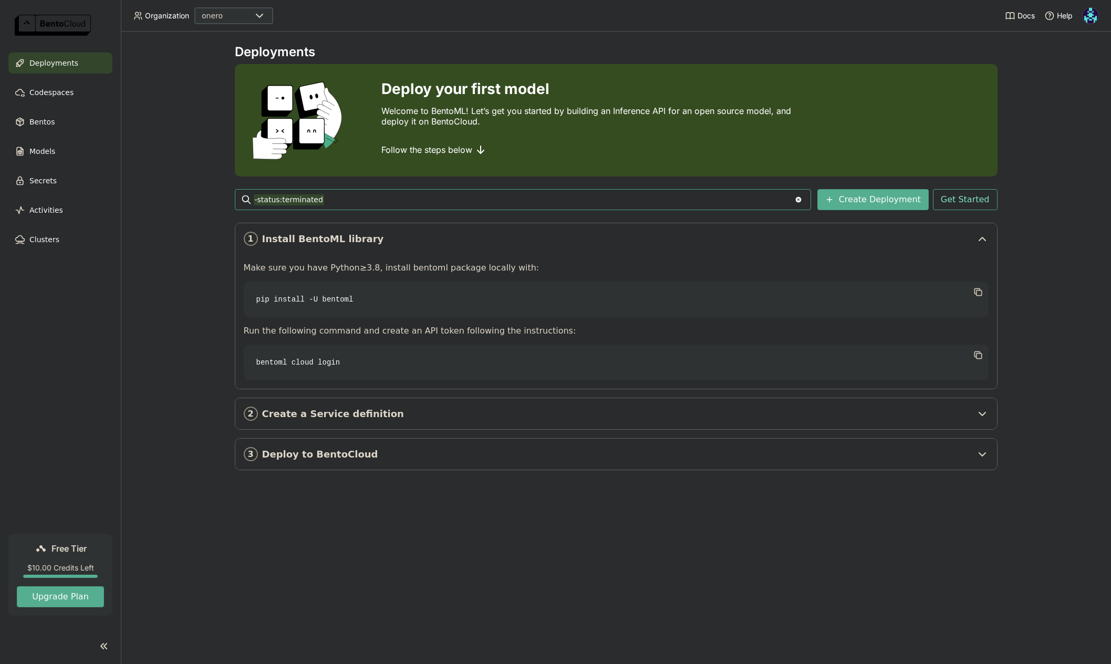
click at [62, 57] on span "Deployments" at bounding box center [53, 63] width 49 height 13
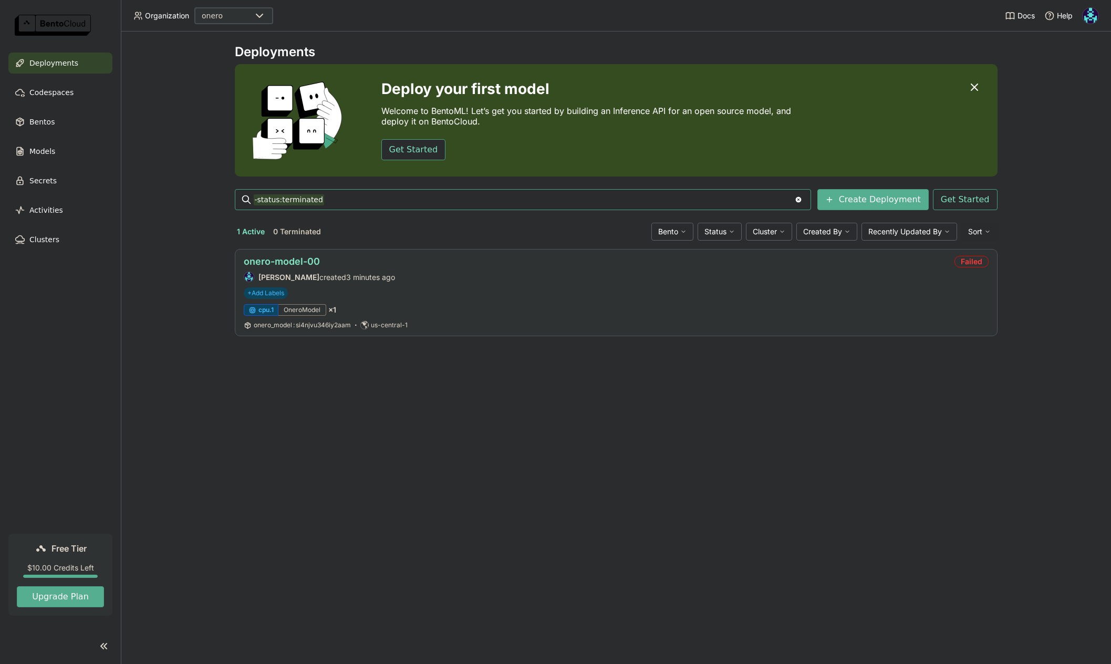
click at [300, 262] on link "onero-model-00" at bounding box center [282, 261] width 76 height 11
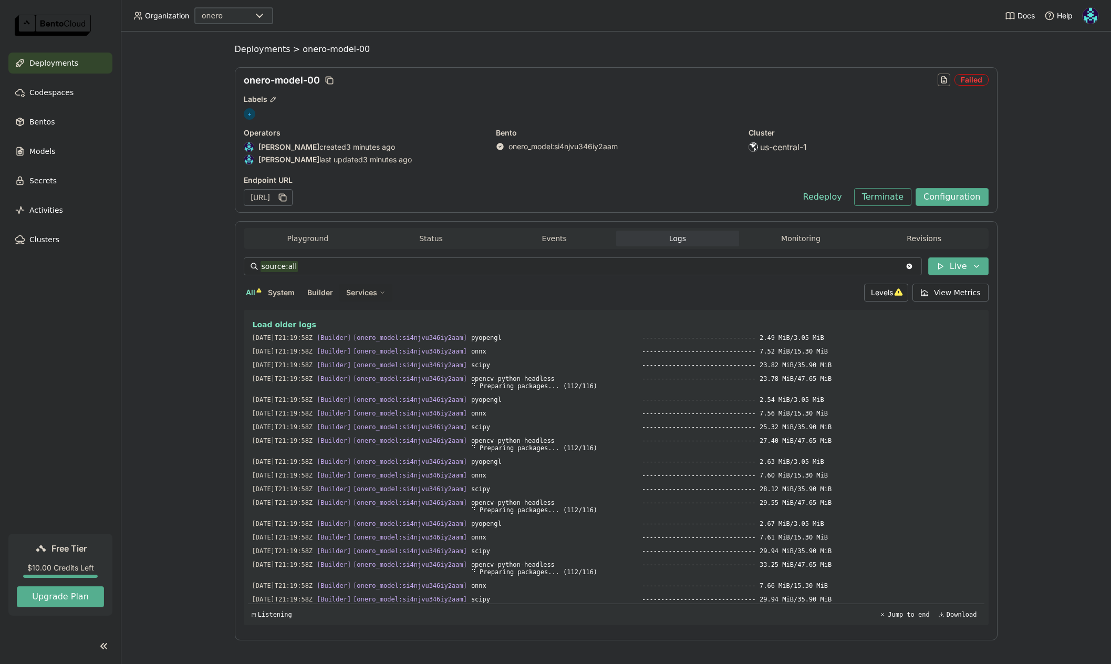
scroll to position [2718, 0]
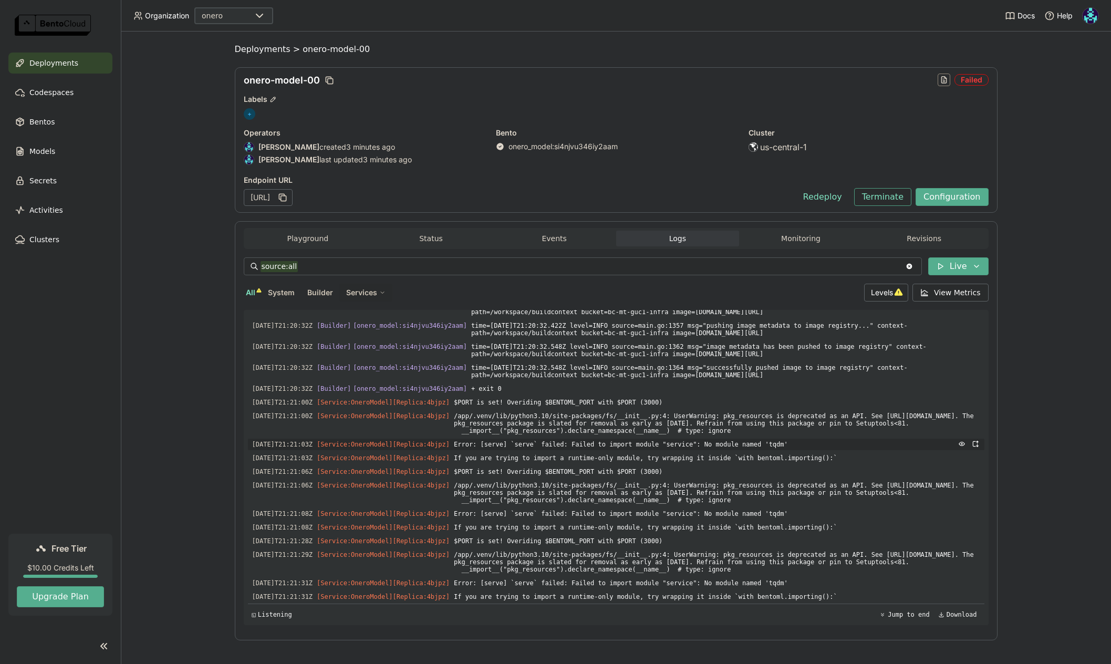
click at [786, 439] on span "Error: [serve] `serve` failed: Failed to import module "service": No module nam…" at bounding box center [717, 445] width 526 height 12
copy span "tqdm"
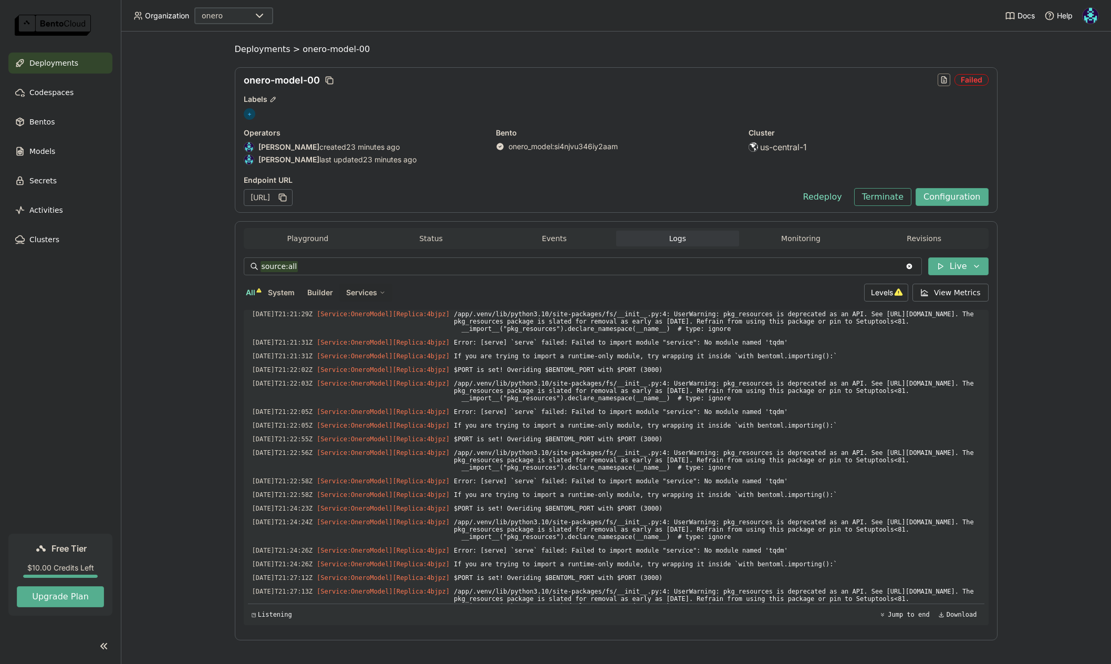
scroll to position [3228, 0]
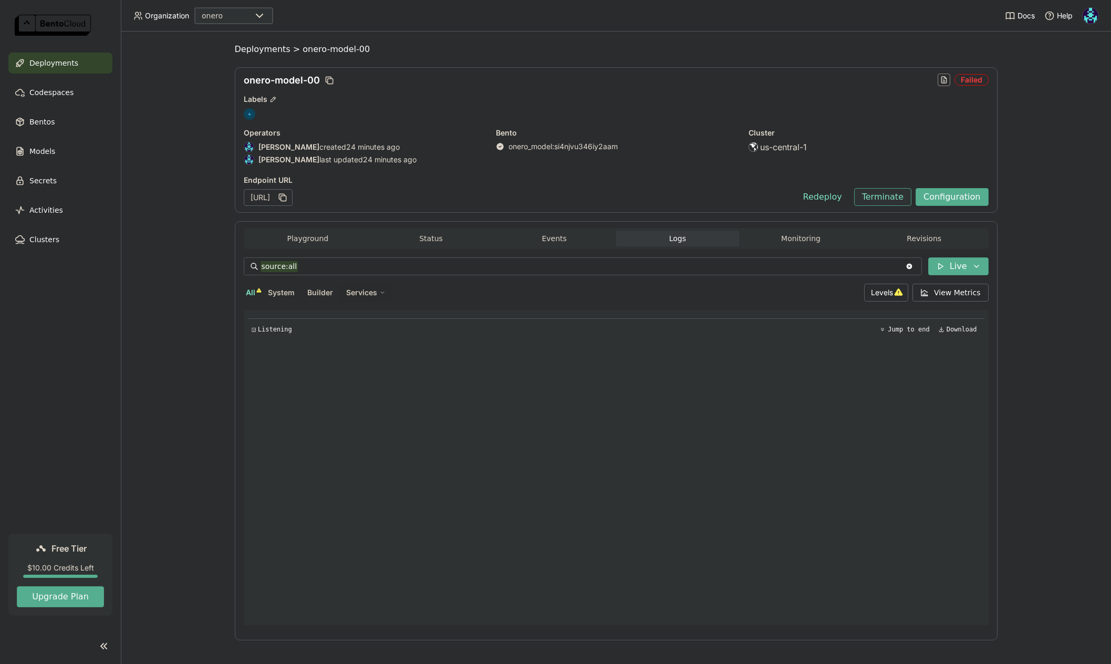
click at [881, 199] on button "Terminate" at bounding box center [882, 197] width 57 height 18
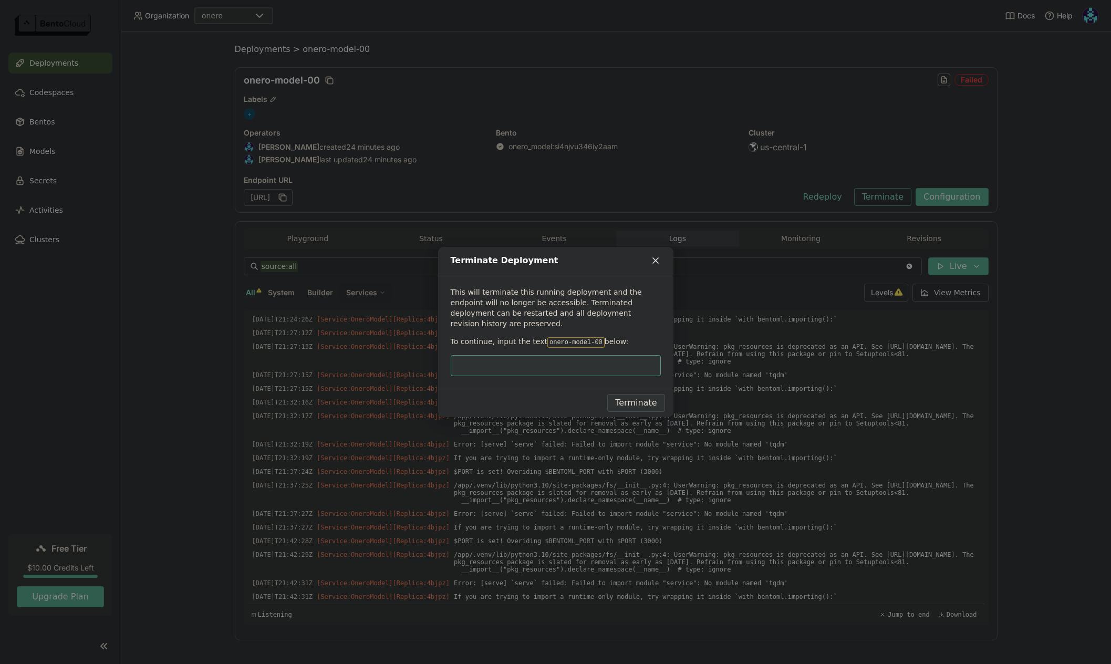
scroll to position [2814, 0]
click at [549, 337] on code "onero-model-00" at bounding box center [575, 342] width 57 height 11
click at [556, 338] on code "onero-model-00" at bounding box center [575, 342] width 57 height 11
drag, startPoint x: 542, startPoint y: 337, endPoint x: 594, endPoint y: 335, distance: 52.0
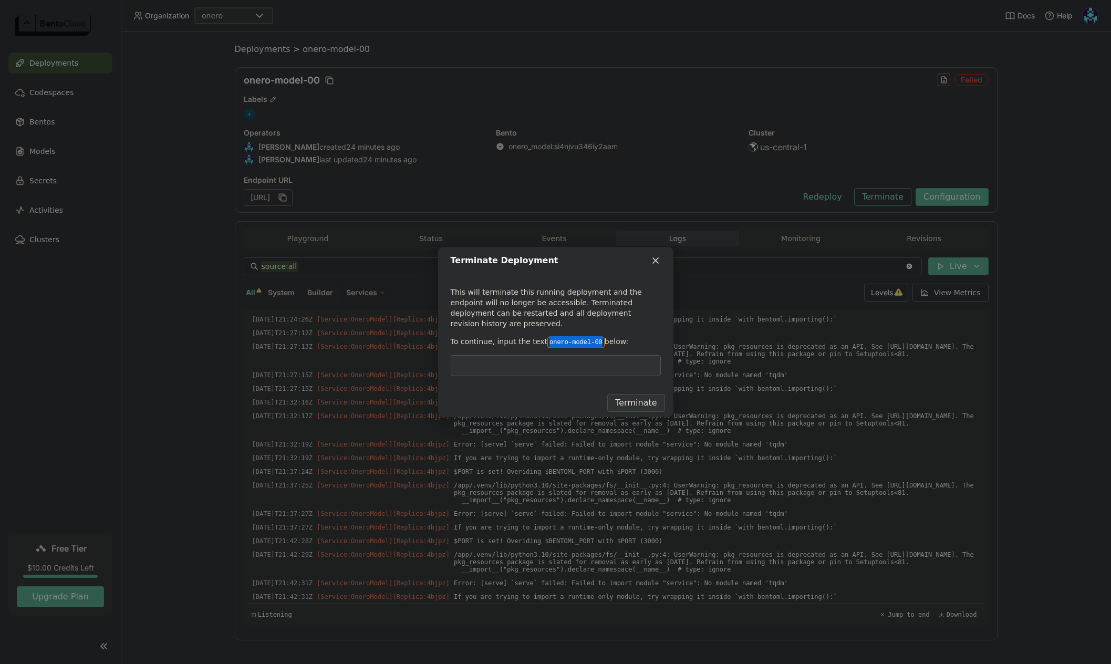
click at [594, 337] on code "onero-model-00" at bounding box center [575, 342] width 57 height 11
copy code "onero-model-00"
click at [586, 357] on input "dialog" at bounding box center [556, 366] width 198 height 20
paste input "onero-model-00"
type input "onero-model-00"
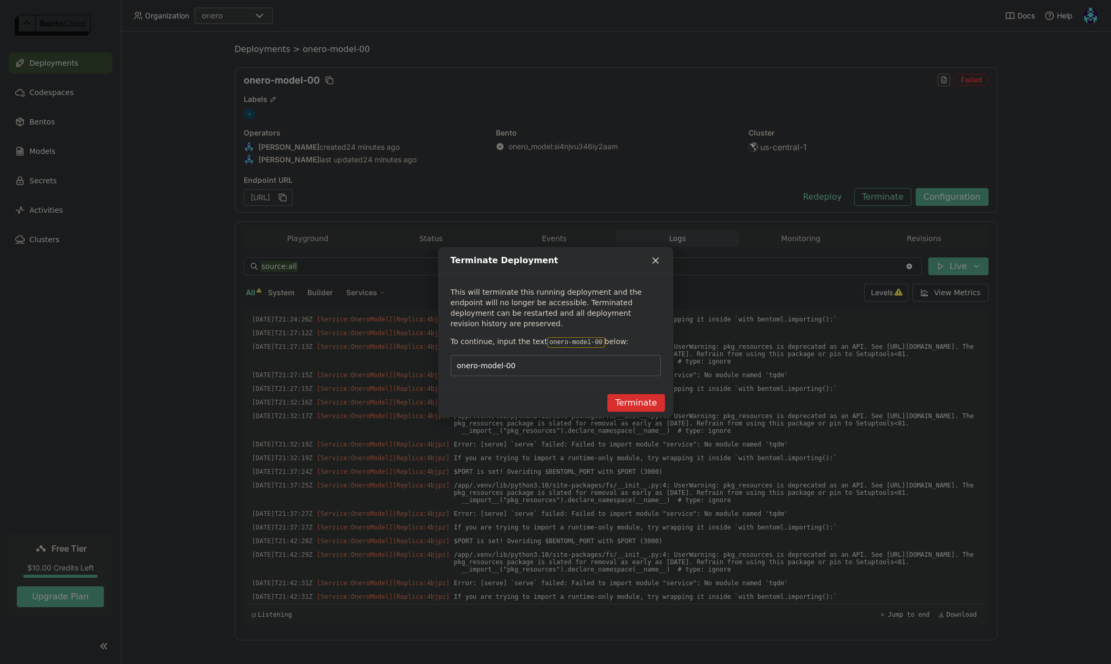
click at [634, 399] on button "Terminate" at bounding box center [635, 403] width 57 height 18
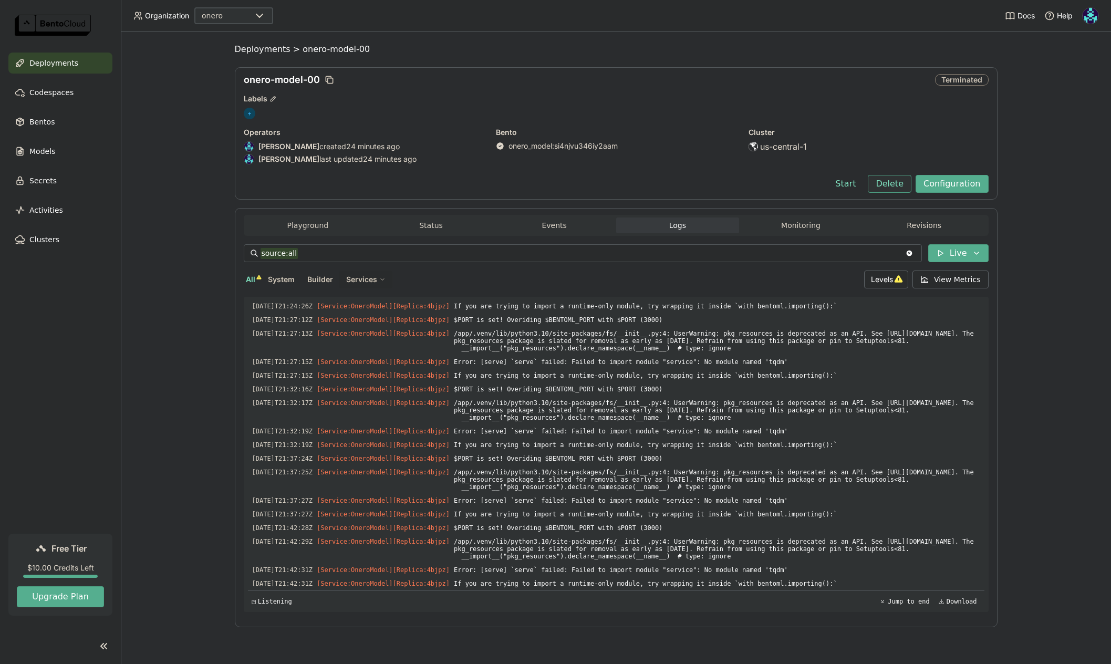
click at [885, 182] on button "Delete" at bounding box center [890, 184] width 44 height 18
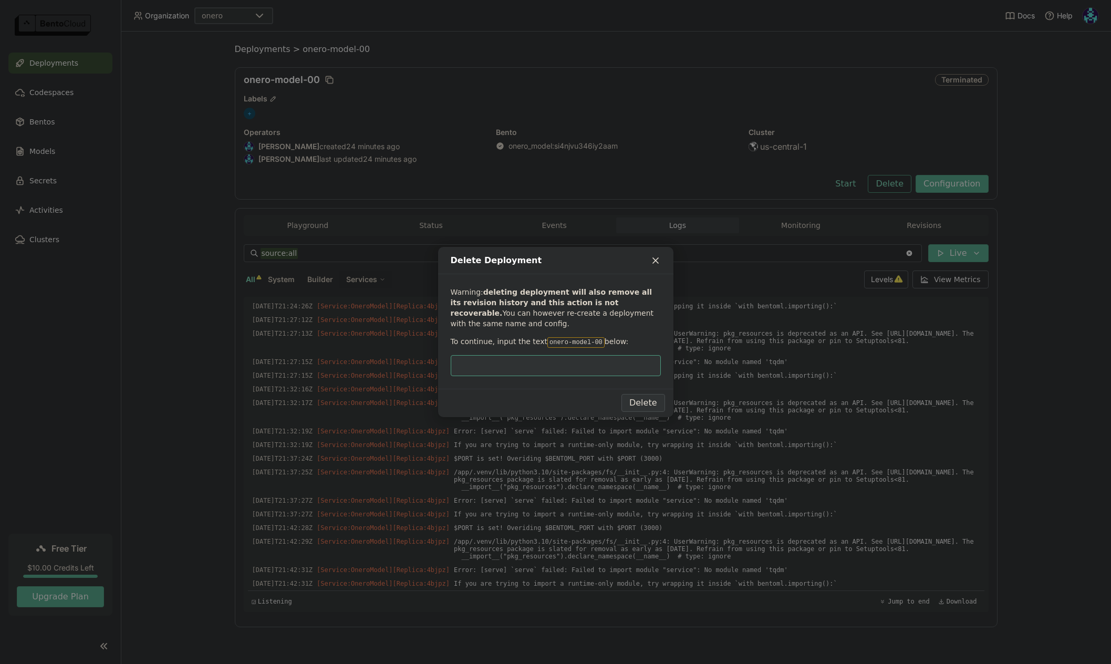
click at [567, 368] on input "dialog" at bounding box center [556, 366] width 198 height 20
type input "onero-model-00"
click at [637, 398] on button "Delete" at bounding box center [643, 403] width 44 height 18
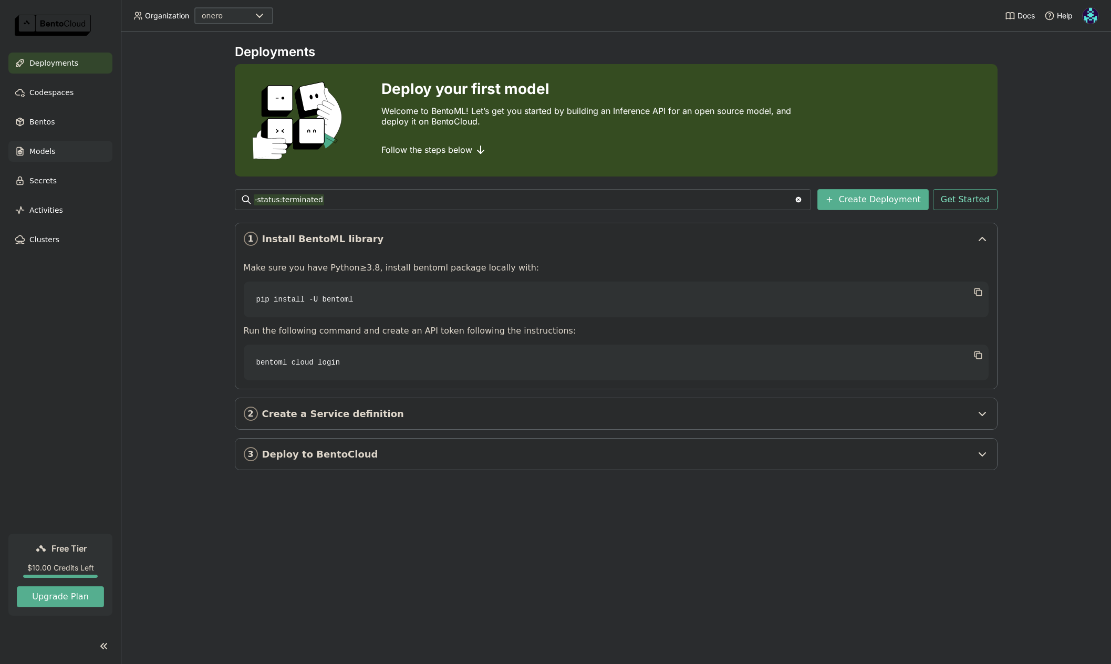
click at [60, 154] on div "Models" at bounding box center [60, 151] width 104 height 21
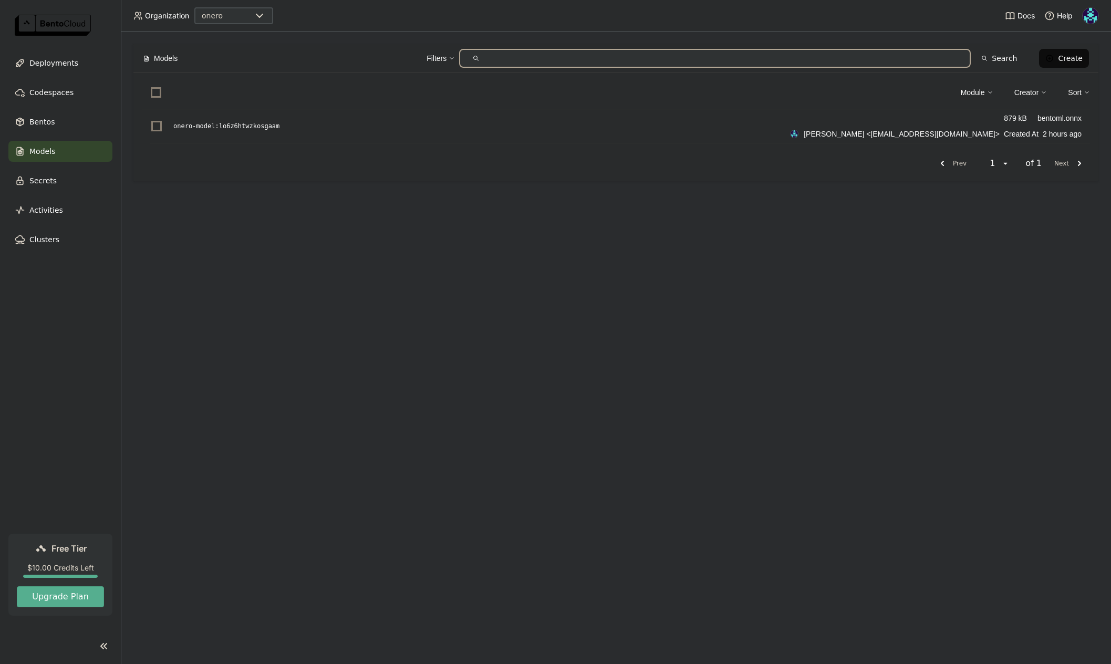
click at [379, 340] on div "Models Filters Search Create Module Creator Sort onero-model : lo6z6htwzkosgaam…" at bounding box center [616, 348] width 990 height 632
click at [60, 119] on div "Bentos" at bounding box center [60, 121] width 104 height 21
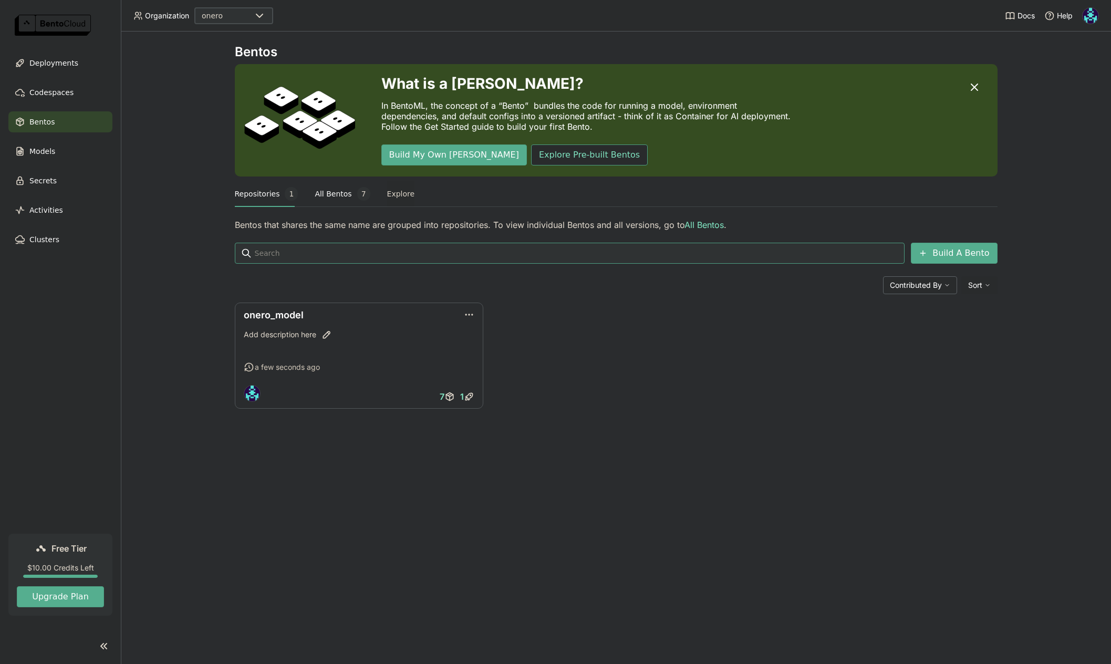
click at [330, 195] on button "All Bentos 7" at bounding box center [342, 194] width 55 height 26
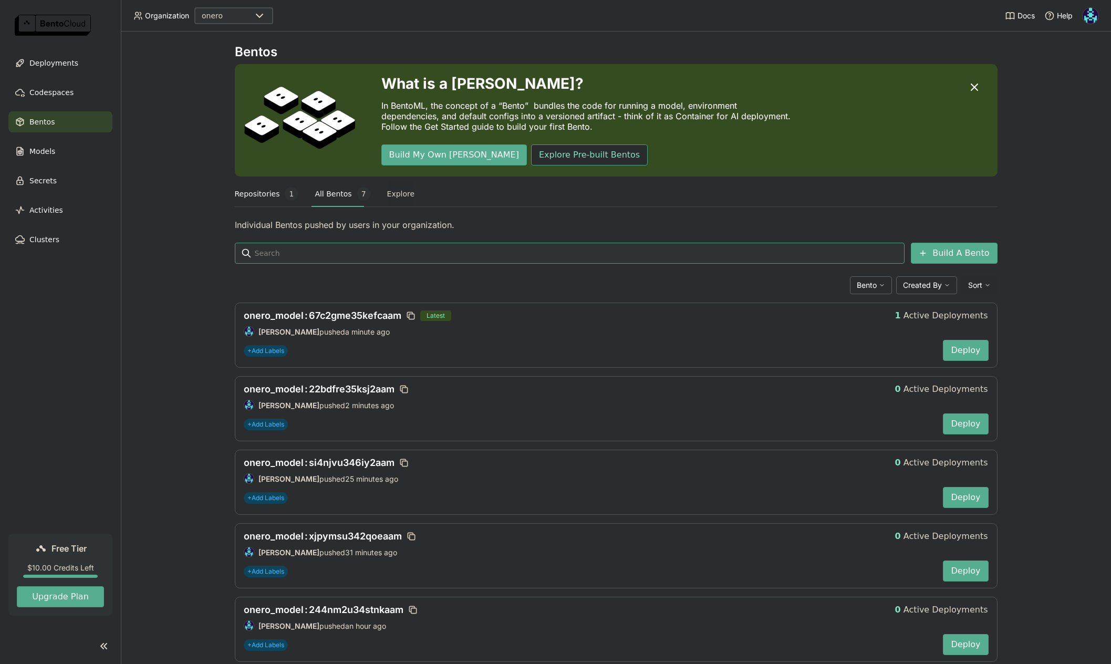
click at [246, 193] on button "Repositories 1" at bounding box center [267, 194] width 64 height 26
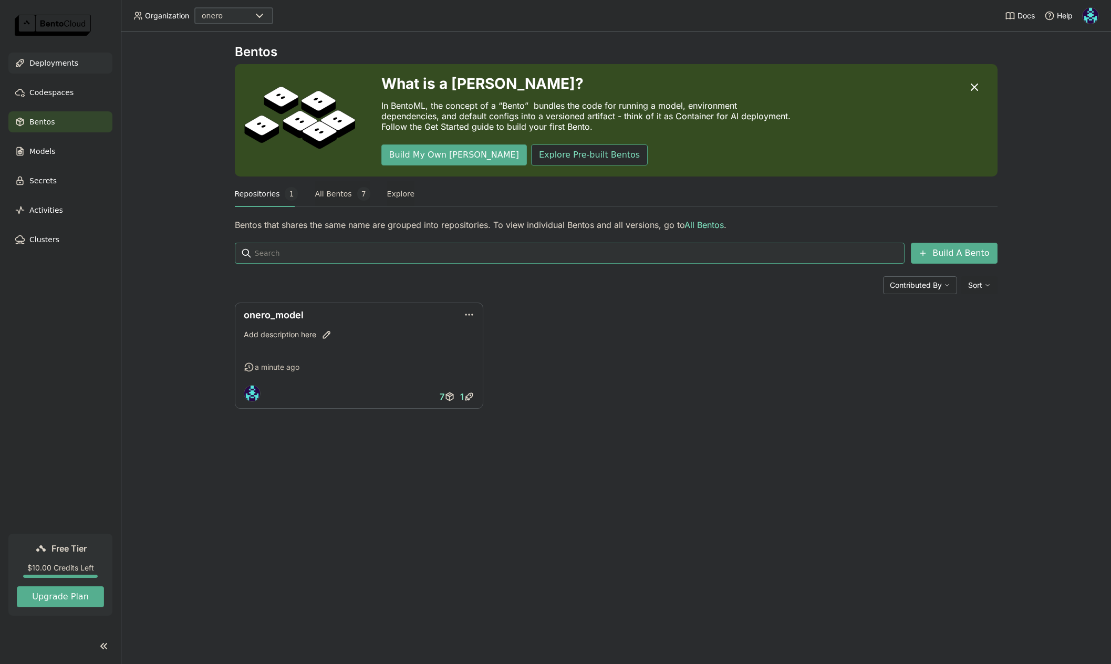
click at [60, 63] on span "Deployments" at bounding box center [53, 63] width 49 height 13
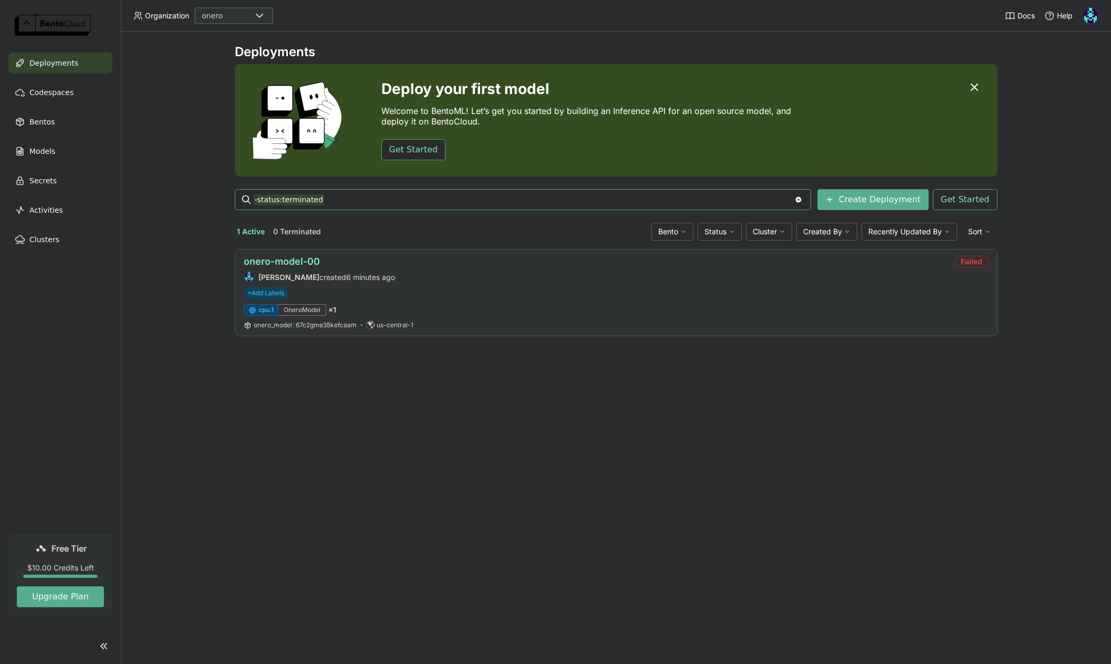
click at [284, 262] on link "onero-model-00" at bounding box center [282, 261] width 76 height 11
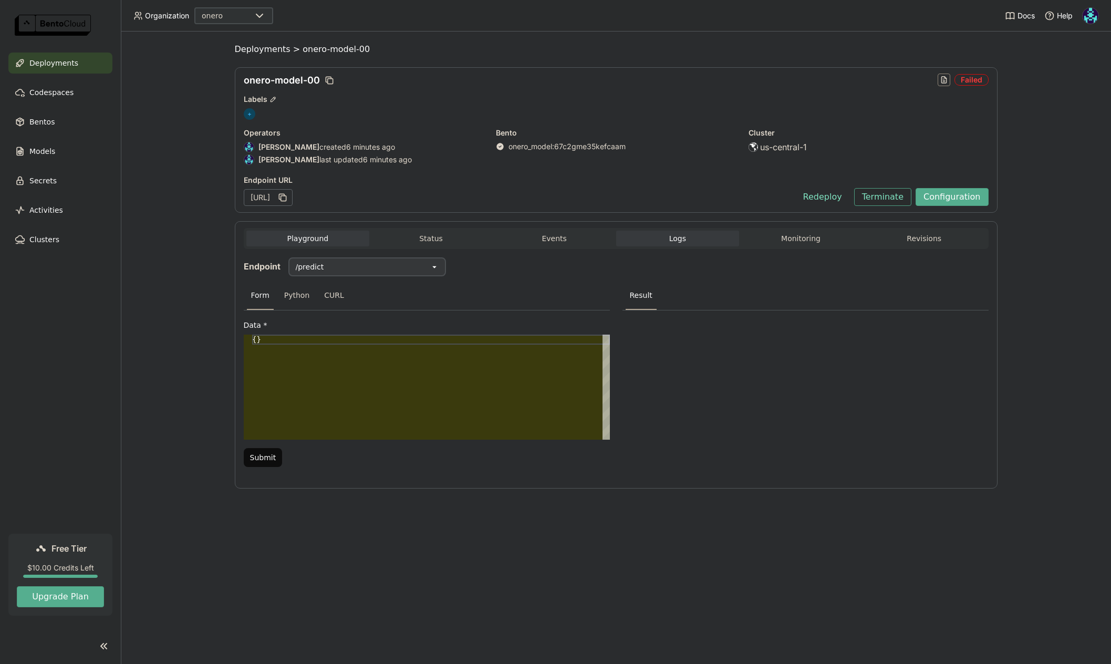
click at [671, 237] on span "Logs" at bounding box center [677, 238] width 17 height 9
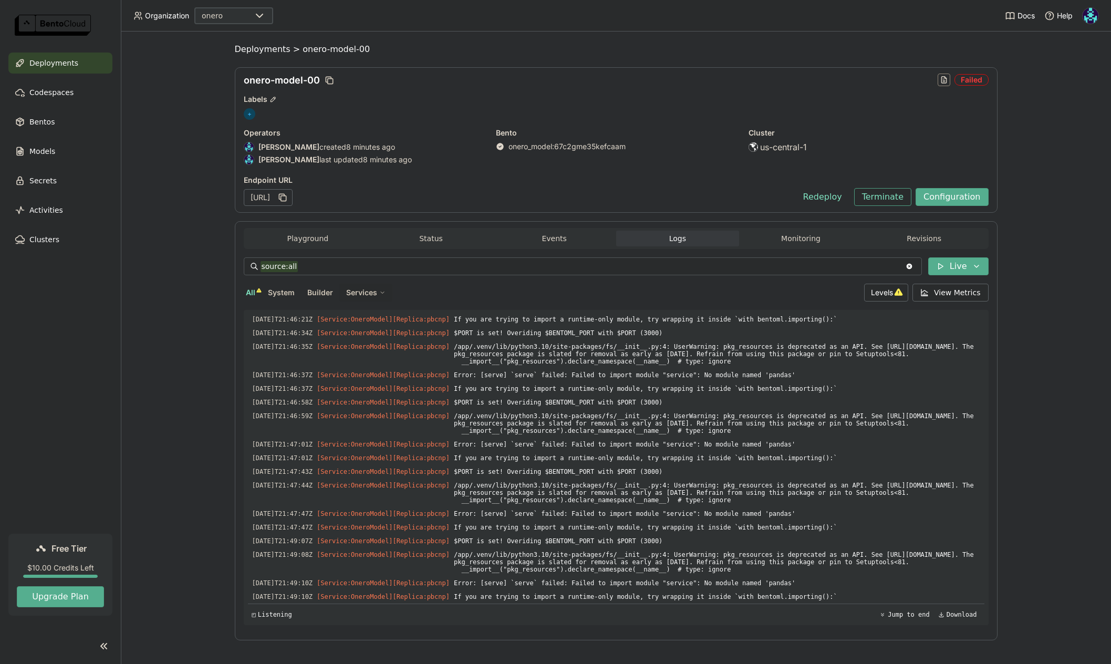
scroll to position [2824, 0]
click at [888, 199] on button "Terminate" at bounding box center [882, 197] width 57 height 18
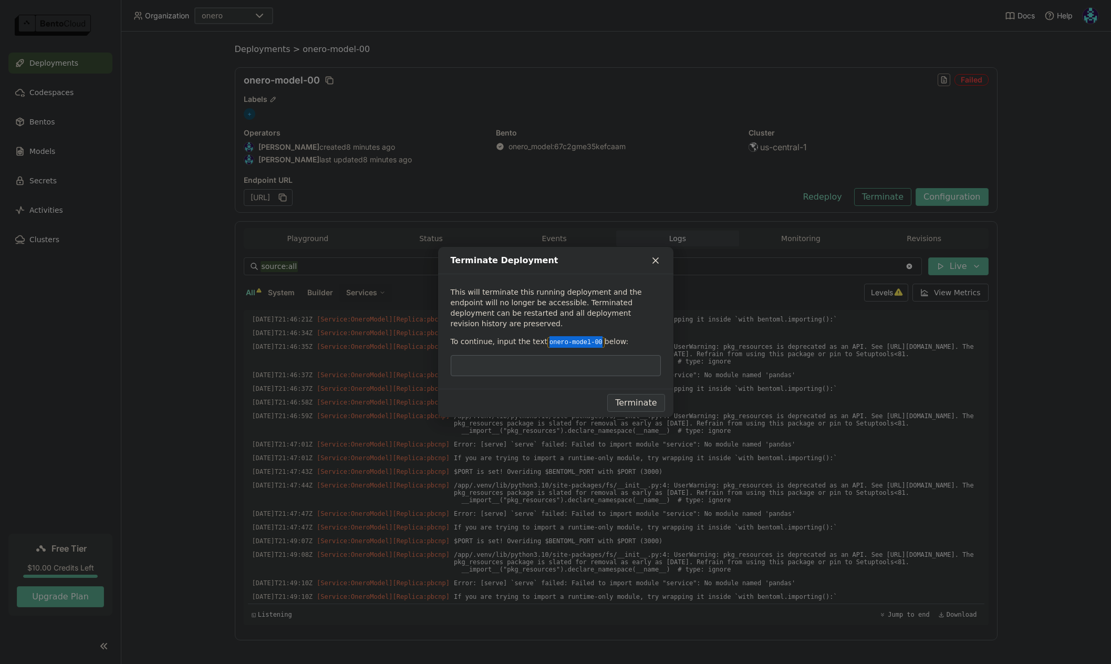
drag, startPoint x: 542, startPoint y: 337, endPoint x: 595, endPoint y: 338, distance: 52.6
click at [595, 338] on code "onero-model-00" at bounding box center [575, 342] width 57 height 11
copy code "onero-model-00"
click at [566, 358] on input "dialog" at bounding box center [556, 366] width 198 height 20
paste input "onero-model-00"
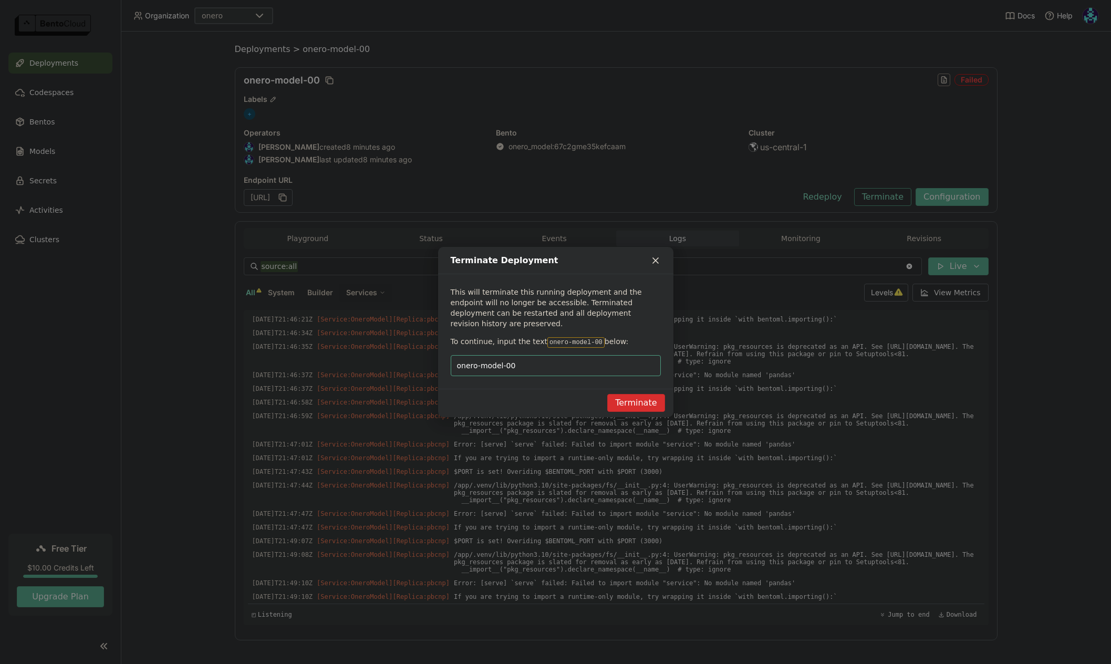
type input "onero-model-00"
click at [631, 395] on button "Terminate" at bounding box center [635, 403] width 57 height 18
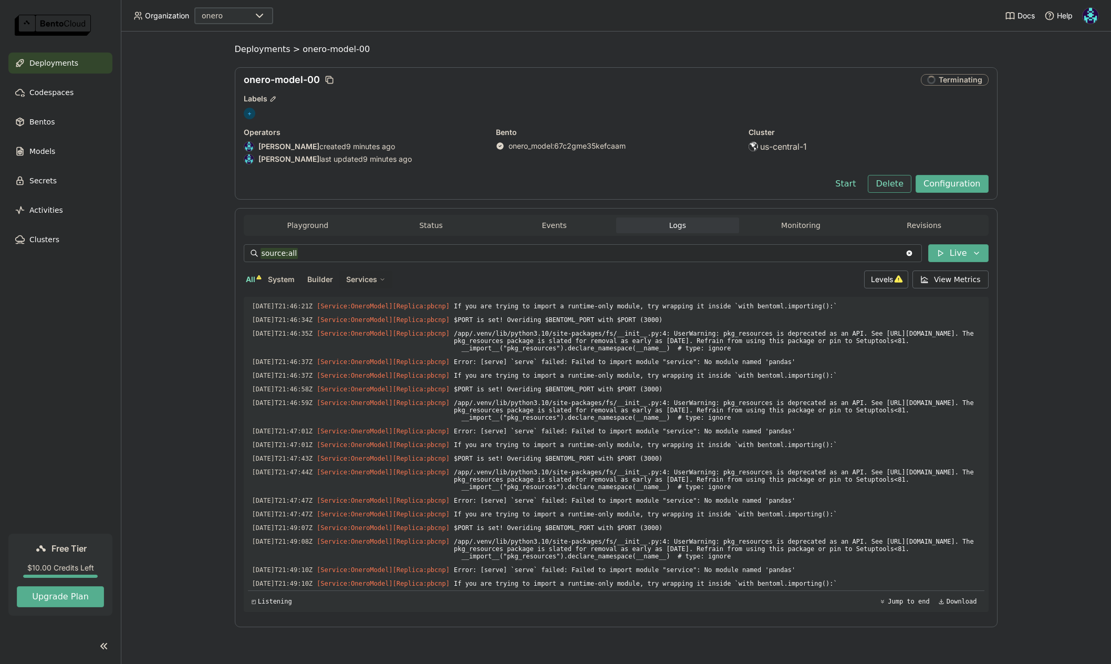
click at [891, 184] on button "Delete" at bounding box center [890, 184] width 44 height 18
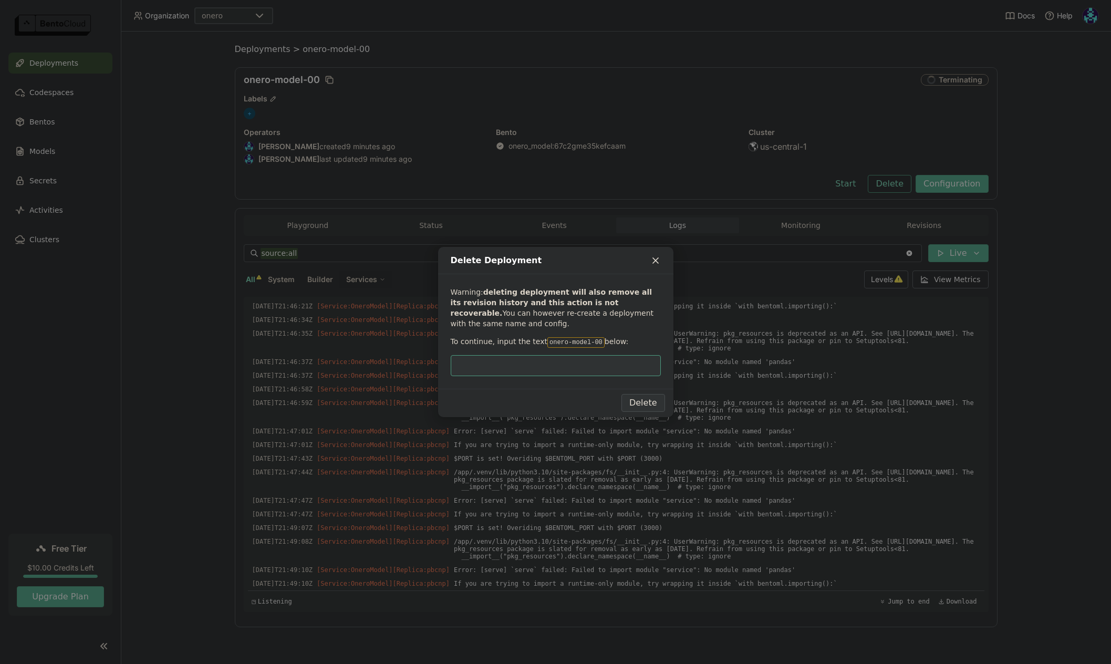
click at [532, 365] on input "dialog" at bounding box center [556, 366] width 198 height 20
type input "onero-model-00"
click at [646, 403] on button "Delete" at bounding box center [643, 403] width 44 height 18
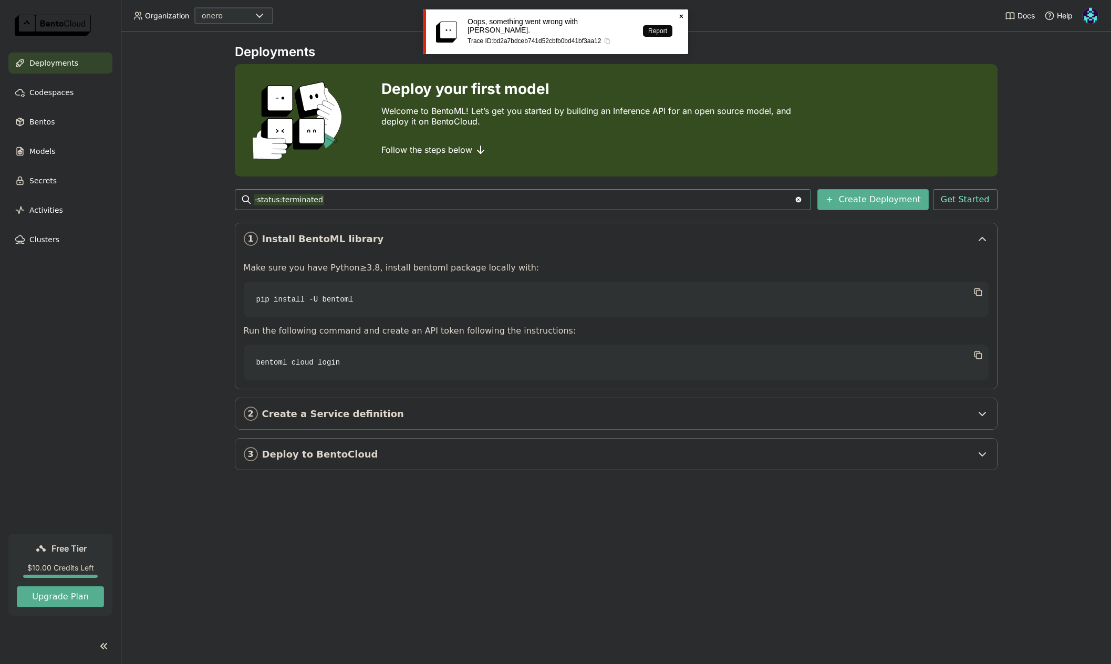
click at [681, 17] on icon "Close" at bounding box center [681, 16] width 8 height 8
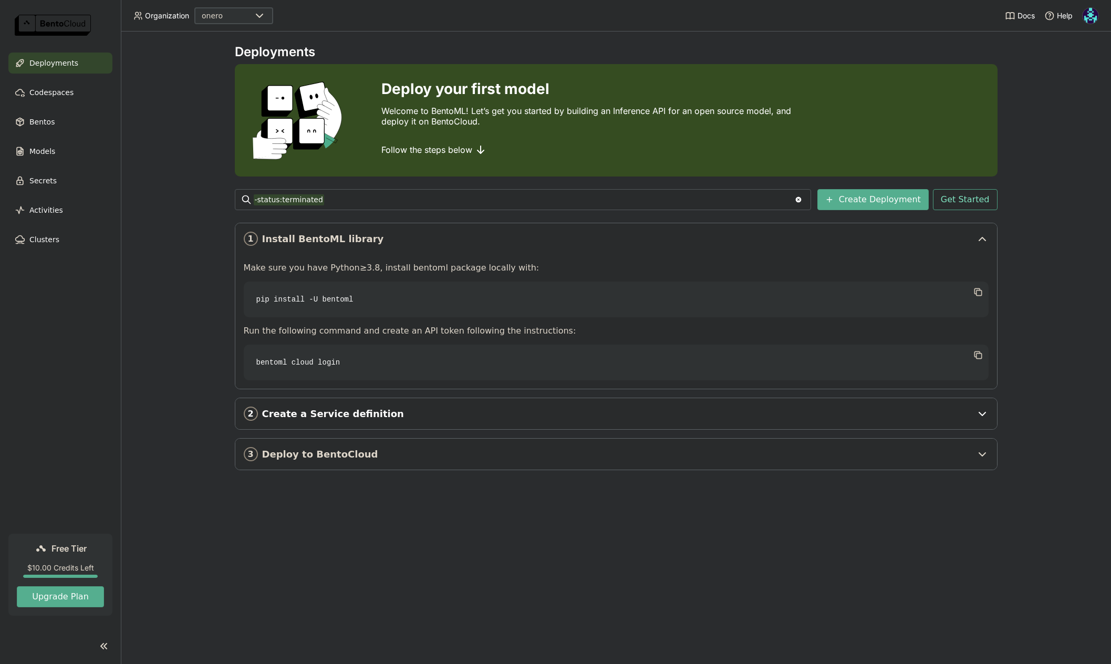
click at [360, 417] on span "Create a Service definition" at bounding box center [617, 414] width 710 height 12
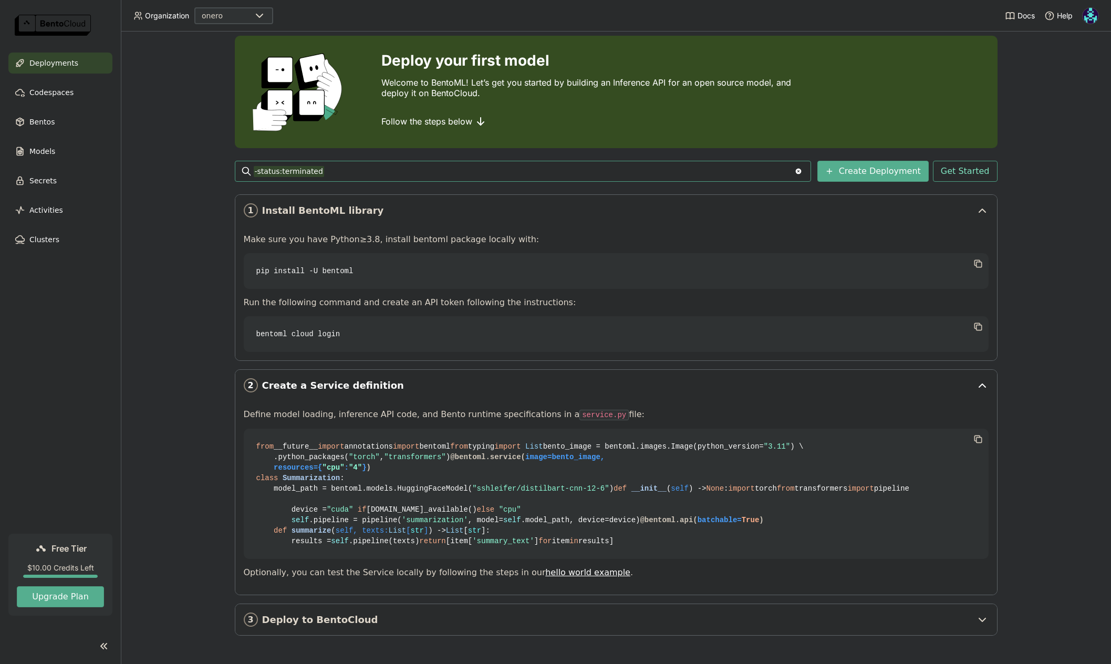
scroll to position [217, 0]
click at [372, 622] on span "Deploy to BentoCloud" at bounding box center [617, 620] width 710 height 12
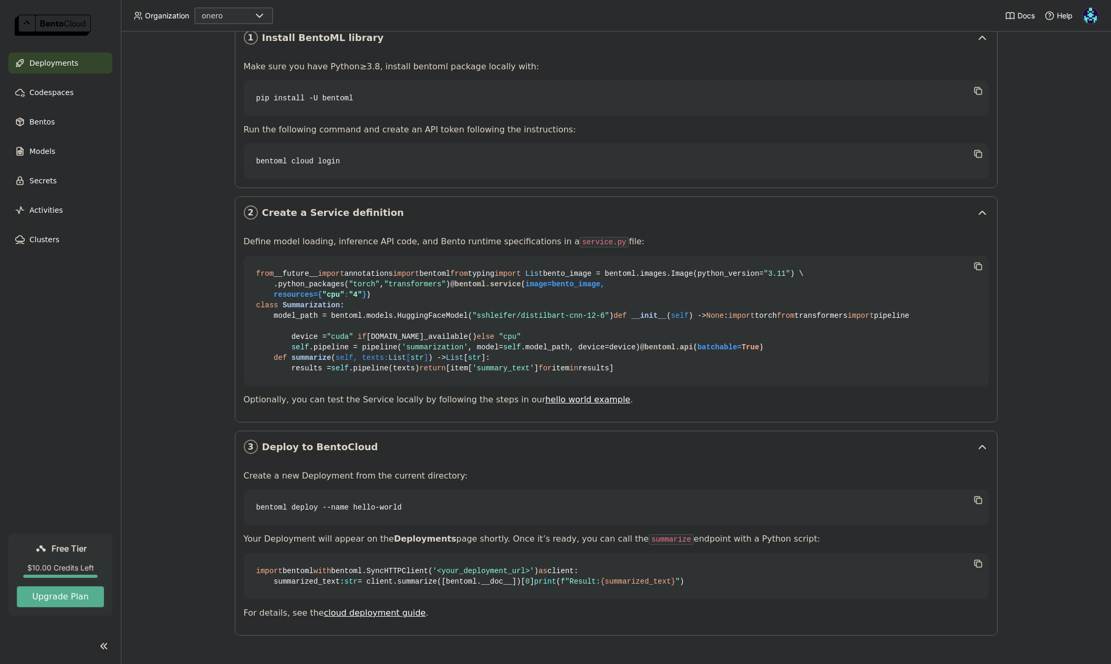
scroll to position [0, 0]
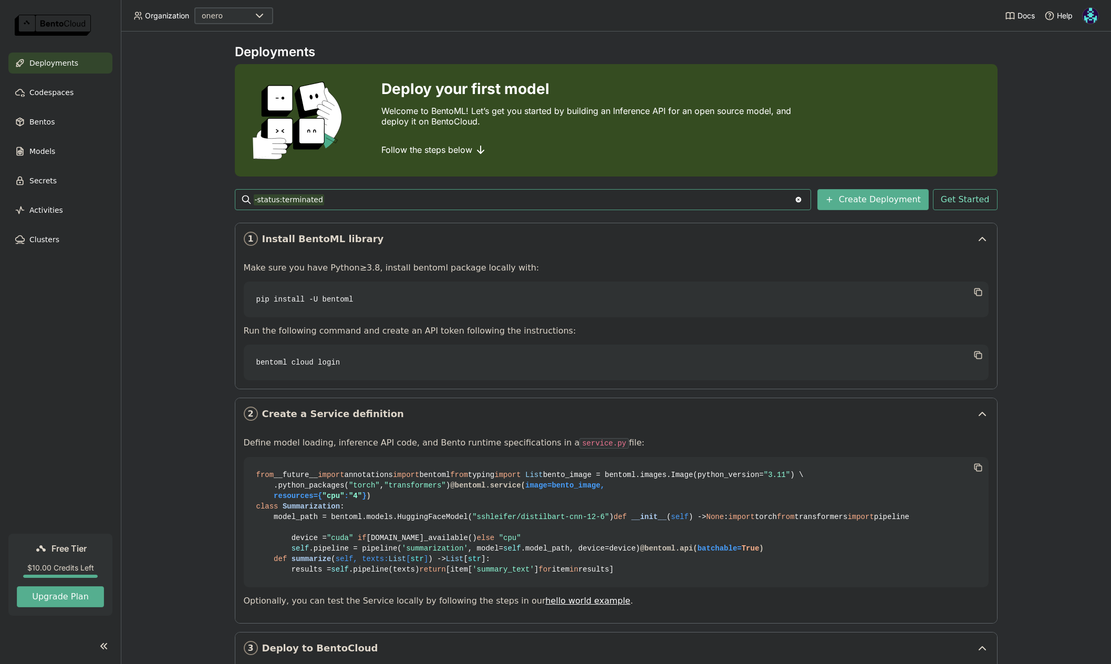
click at [55, 65] on span "Deployments" at bounding box center [53, 63] width 49 height 13
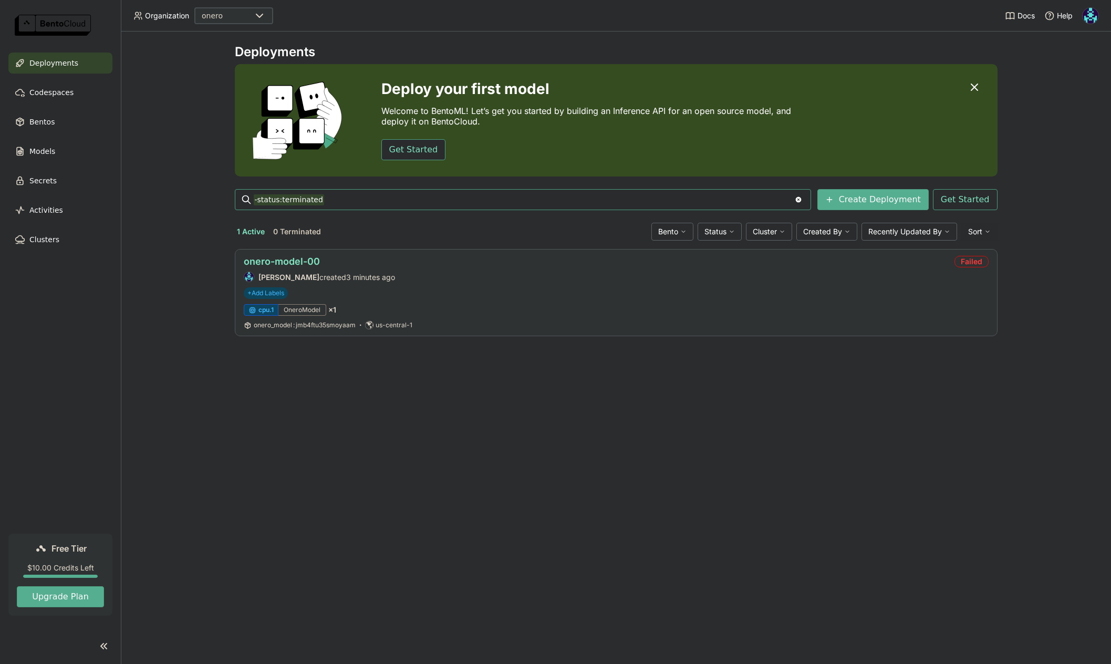
click at [299, 264] on link "onero-model-00" at bounding box center [282, 261] width 76 height 11
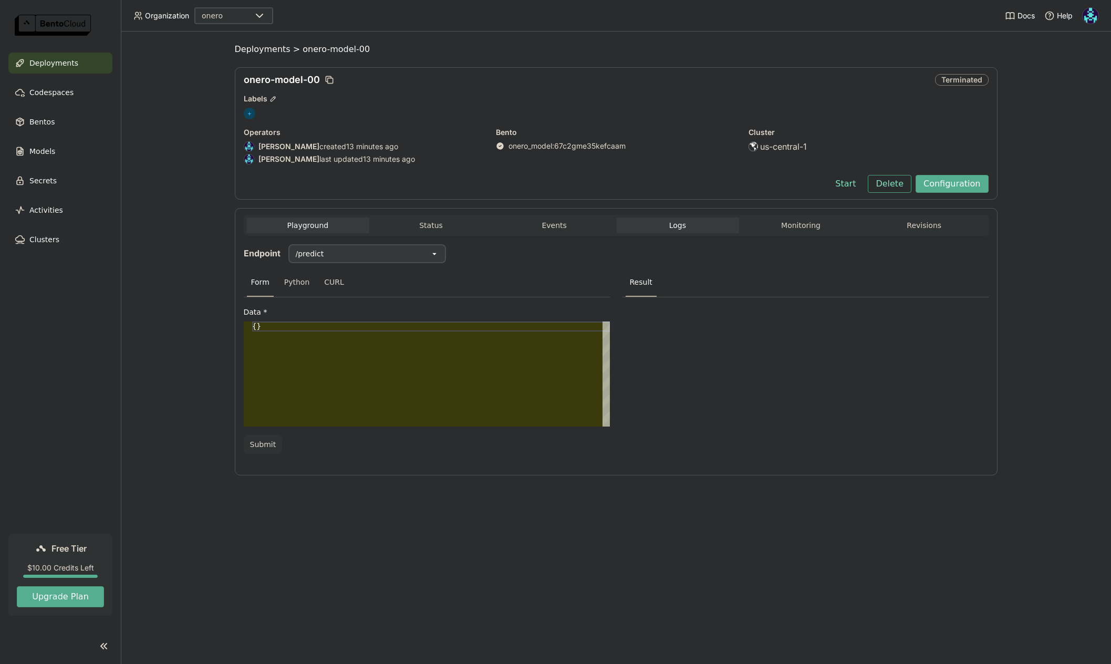
click at [671, 224] on span "Logs" at bounding box center [677, 225] width 17 height 9
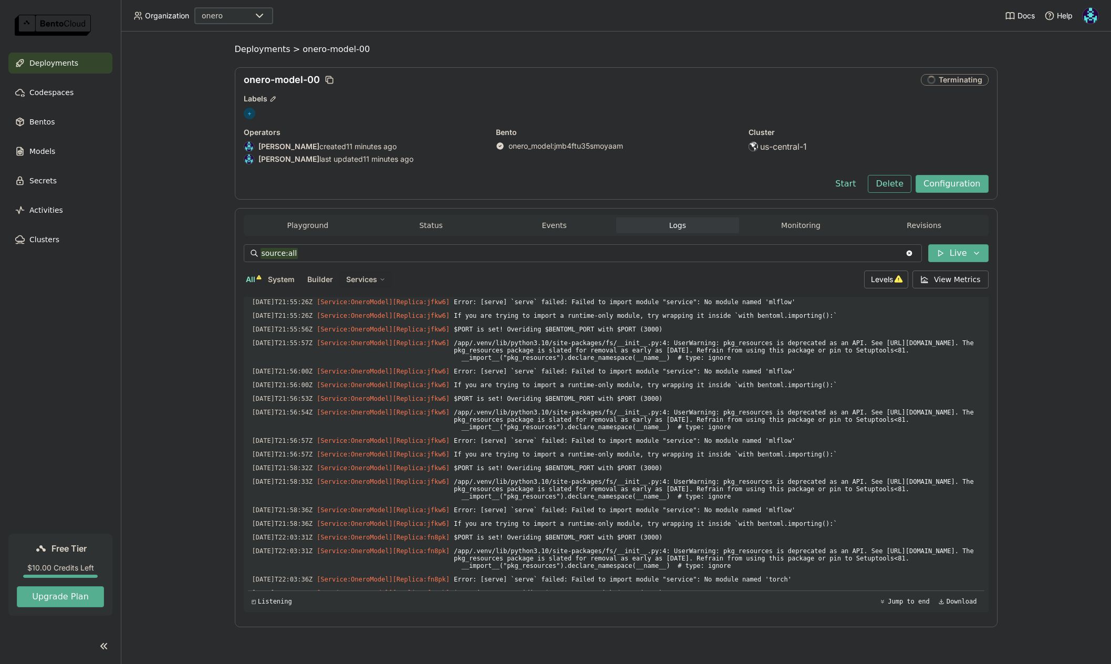
scroll to position [3077, 0]
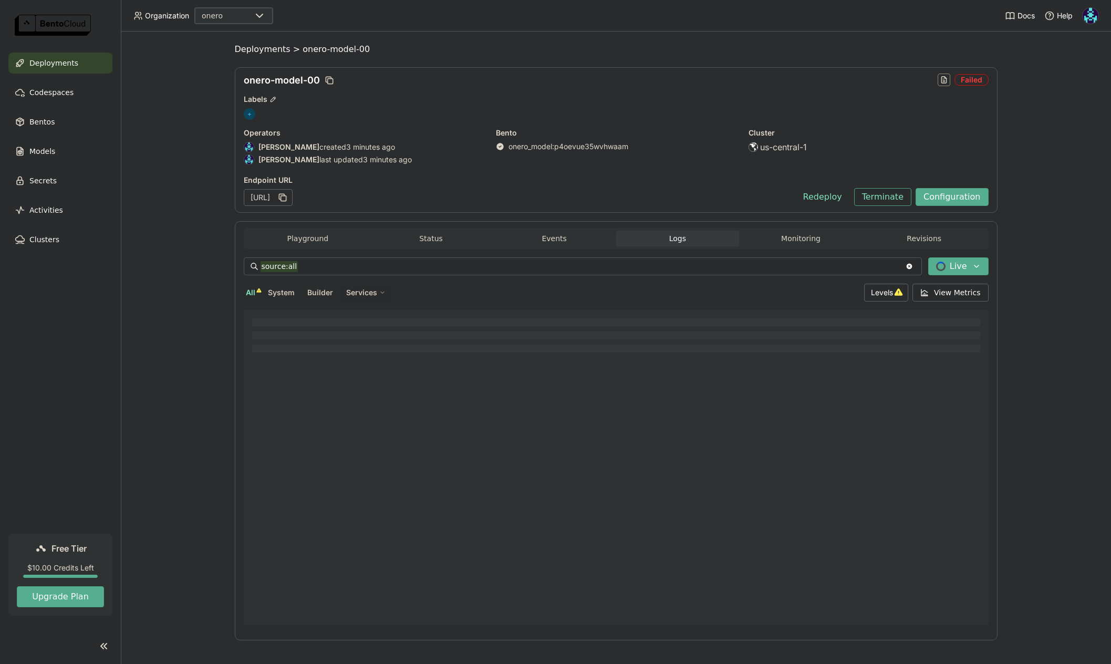
click at [56, 61] on span "Deployments" at bounding box center [53, 63] width 49 height 13
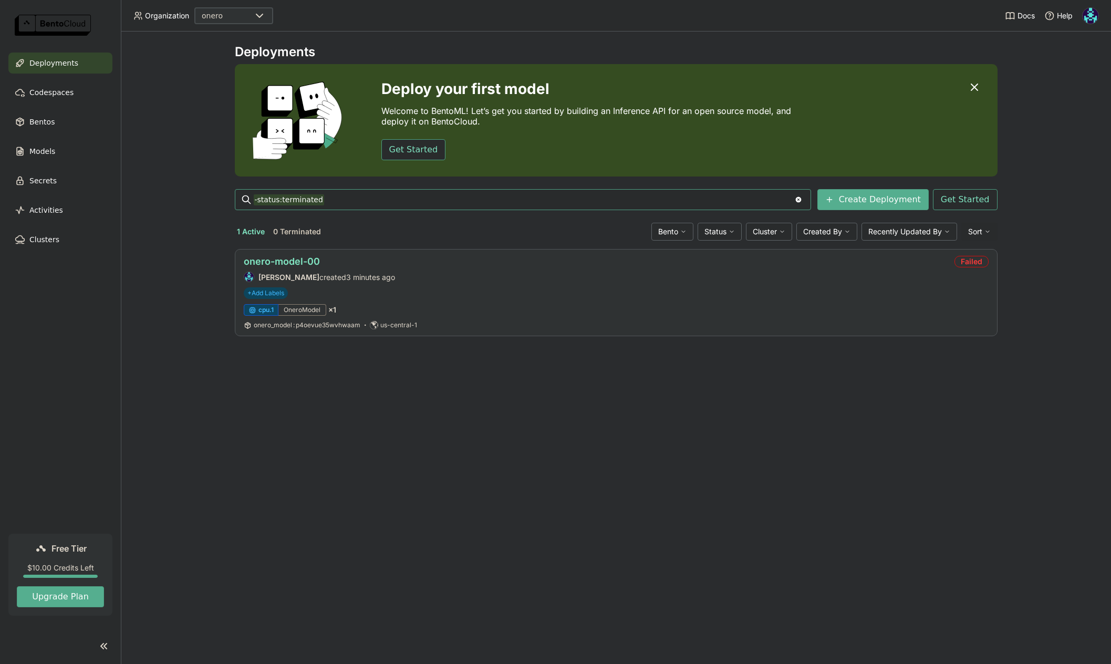
click at [307, 263] on link "onero-model-00" at bounding box center [282, 261] width 76 height 11
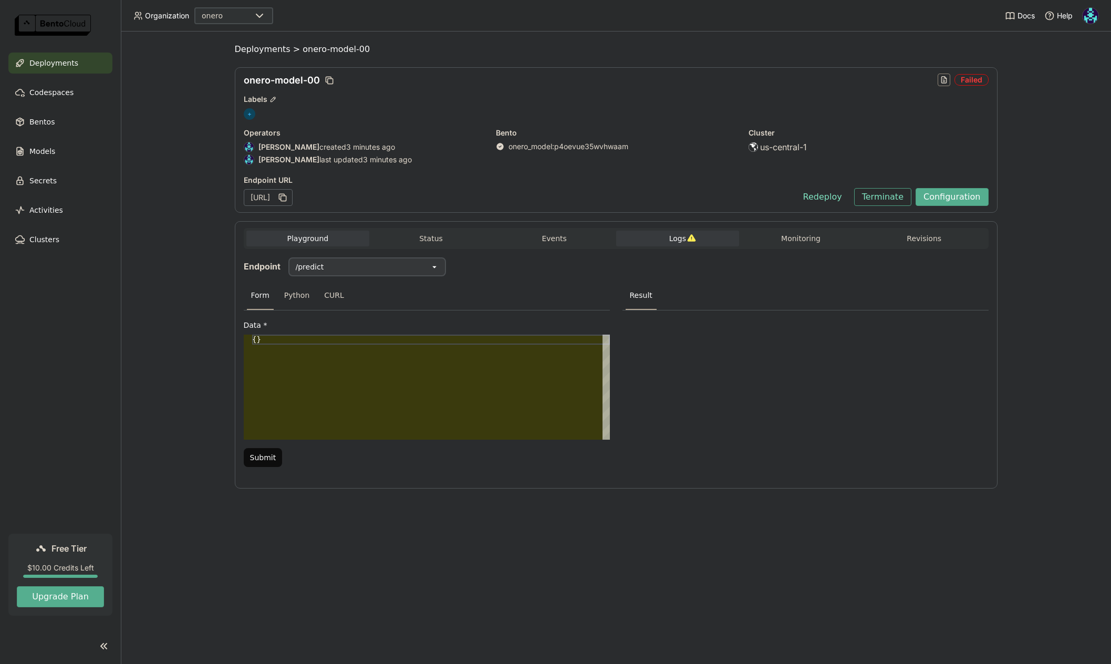
click at [671, 237] on span "Logs" at bounding box center [677, 238] width 17 height 9
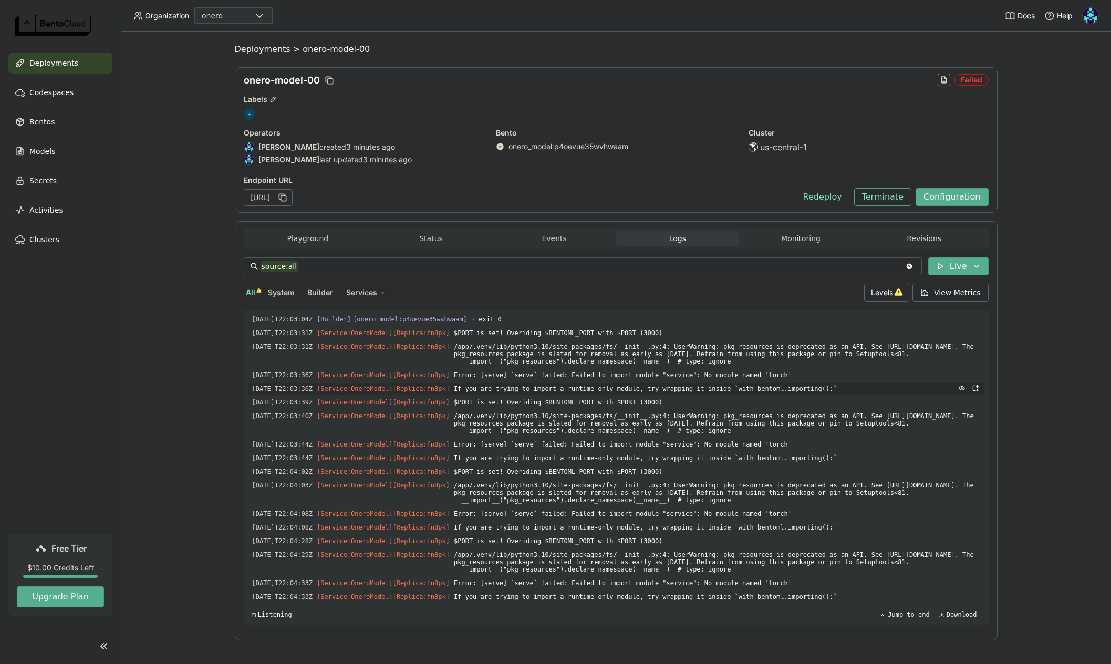
scroll to position [2965, 0]
click at [787, 381] on span "Error: [serve] `serve` failed: Failed to import module "service": No module nam…" at bounding box center [717, 375] width 526 height 12
copy span "torch"
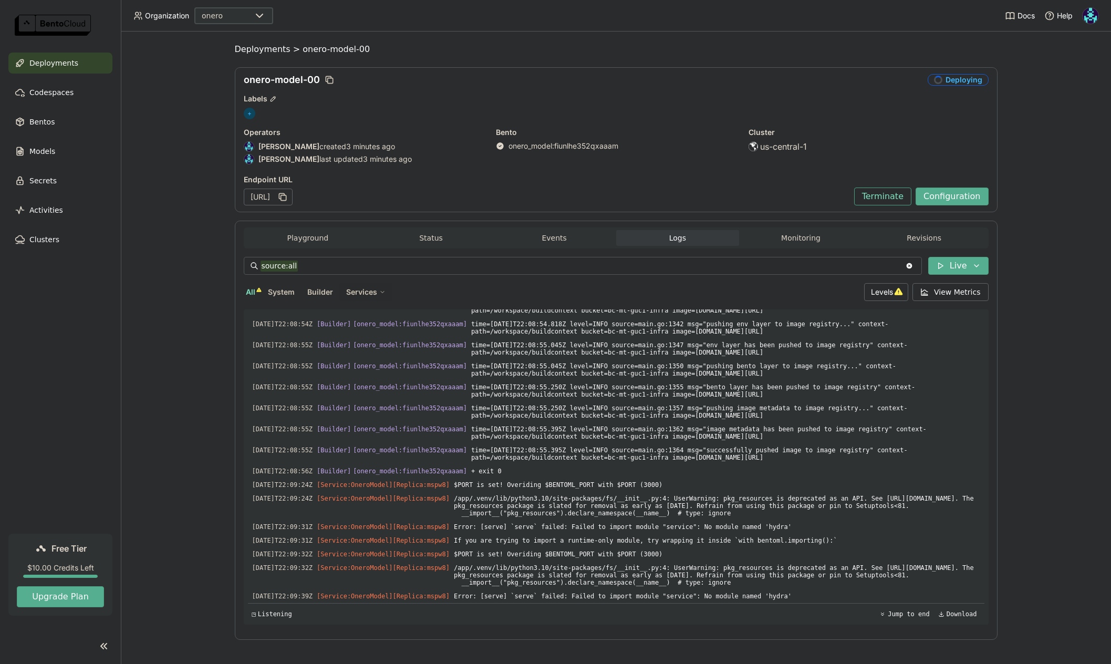
scroll to position [3445, 0]
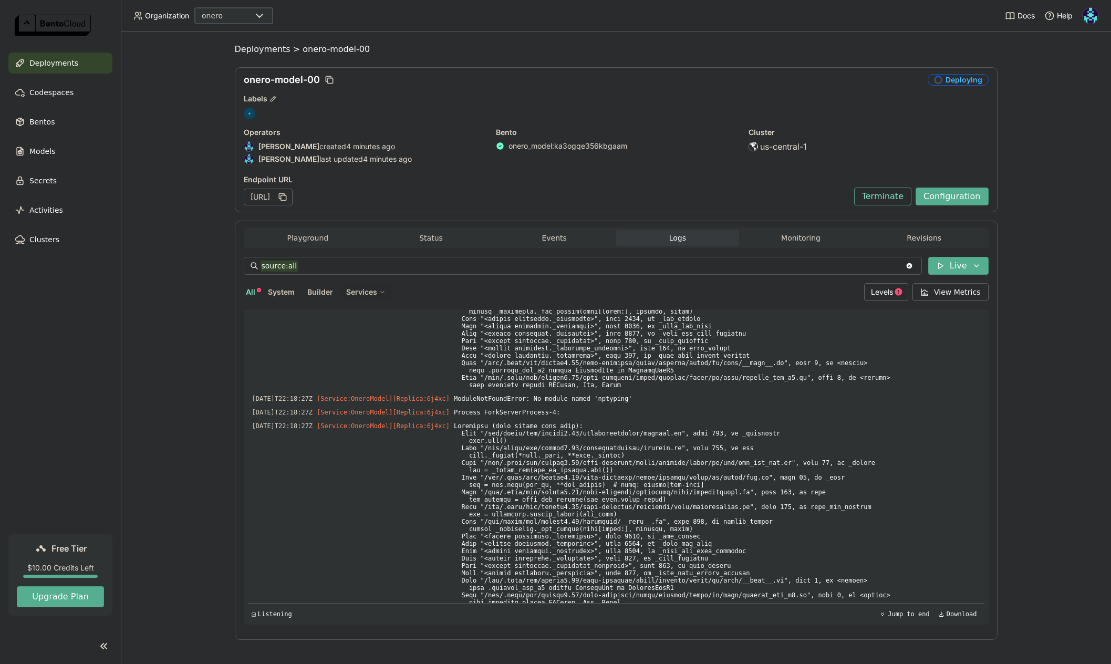
scroll to position [4091, 0]
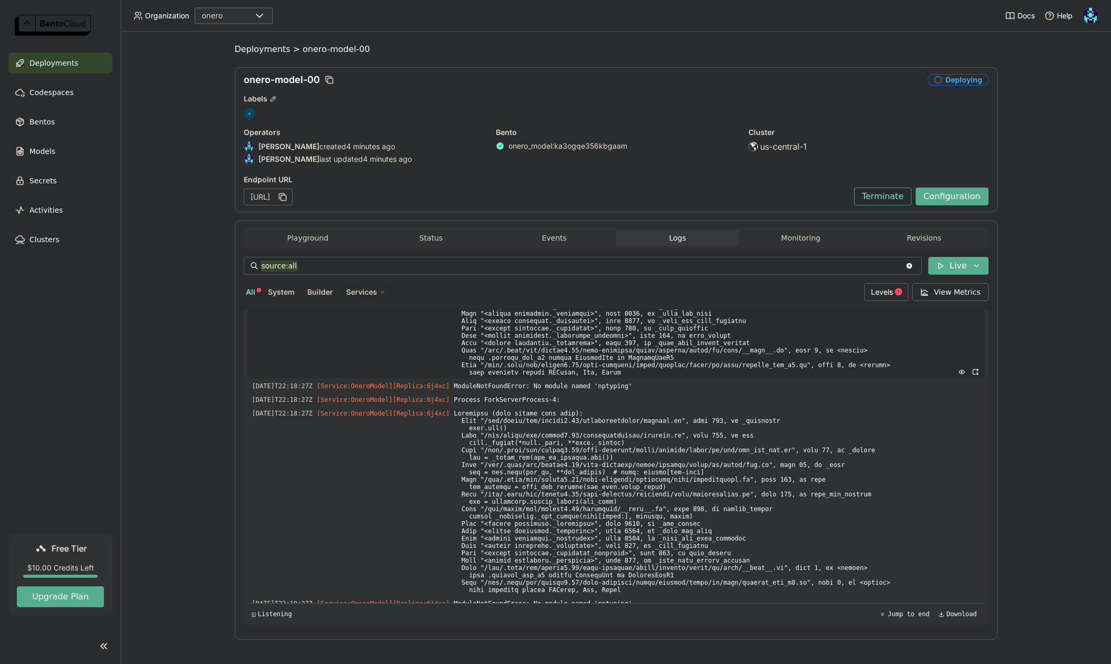
click at [625, 378] on span at bounding box center [717, 284] width 526 height 188
copy span "nptyping"
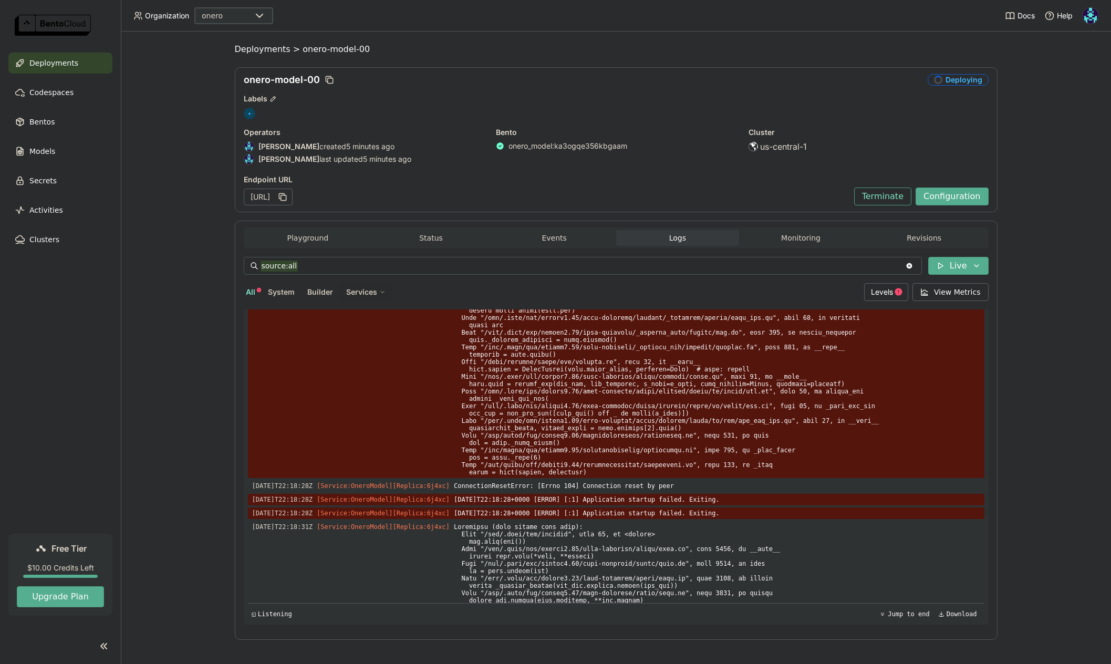
scroll to position [5415, 0]
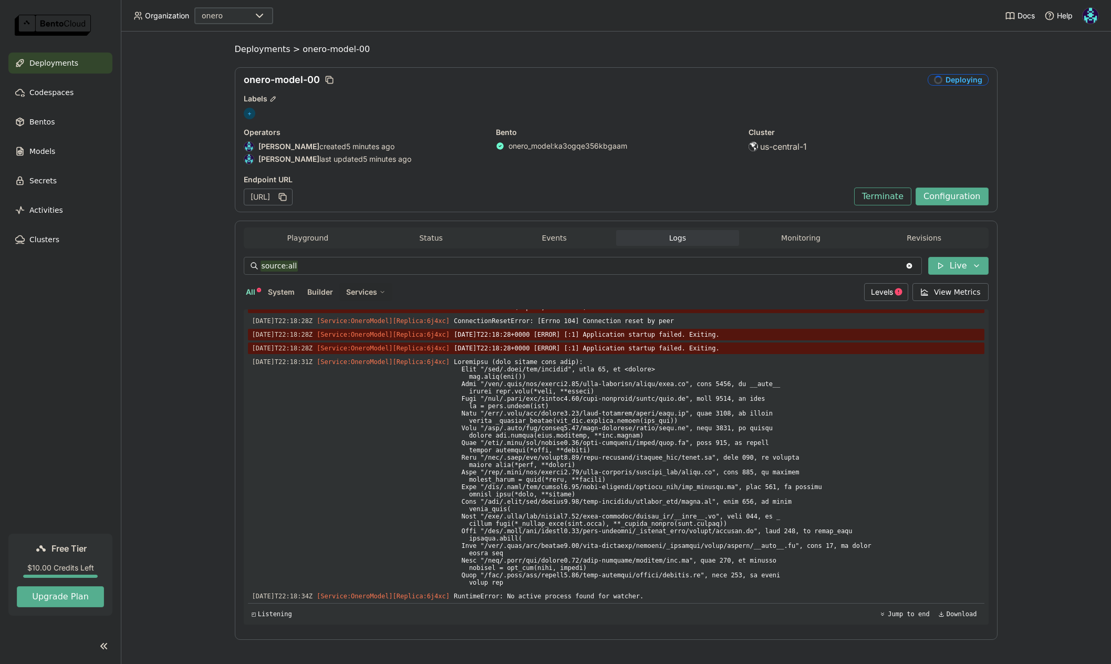
click at [58, 60] on span "Deployments" at bounding box center [53, 63] width 49 height 13
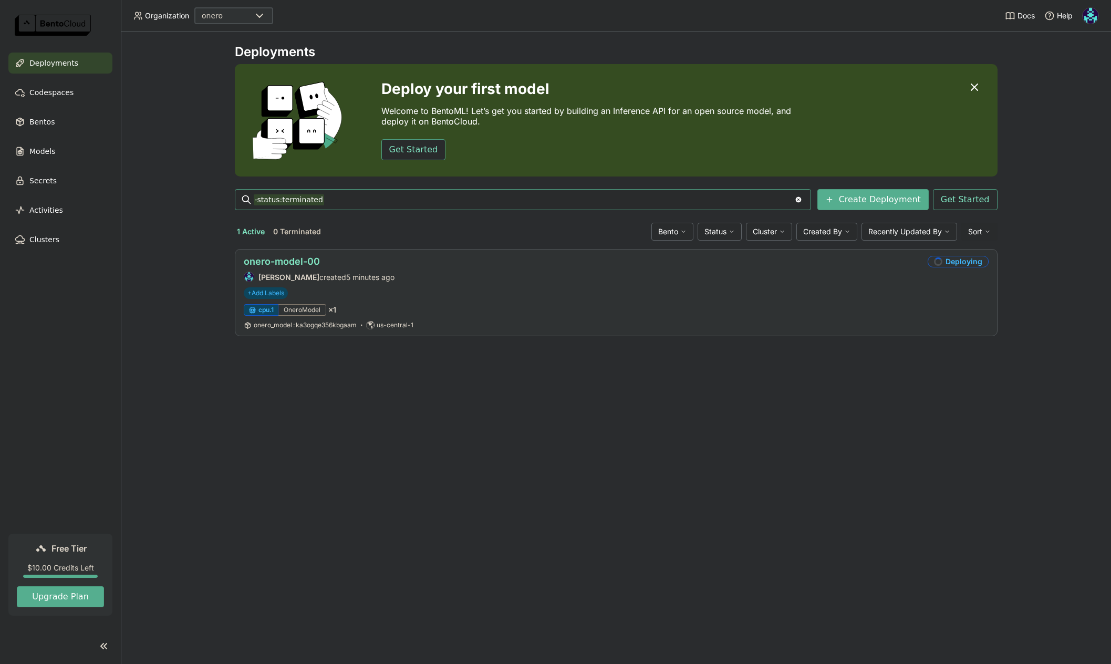
click at [298, 262] on link "onero-model-00" at bounding box center [282, 261] width 76 height 11
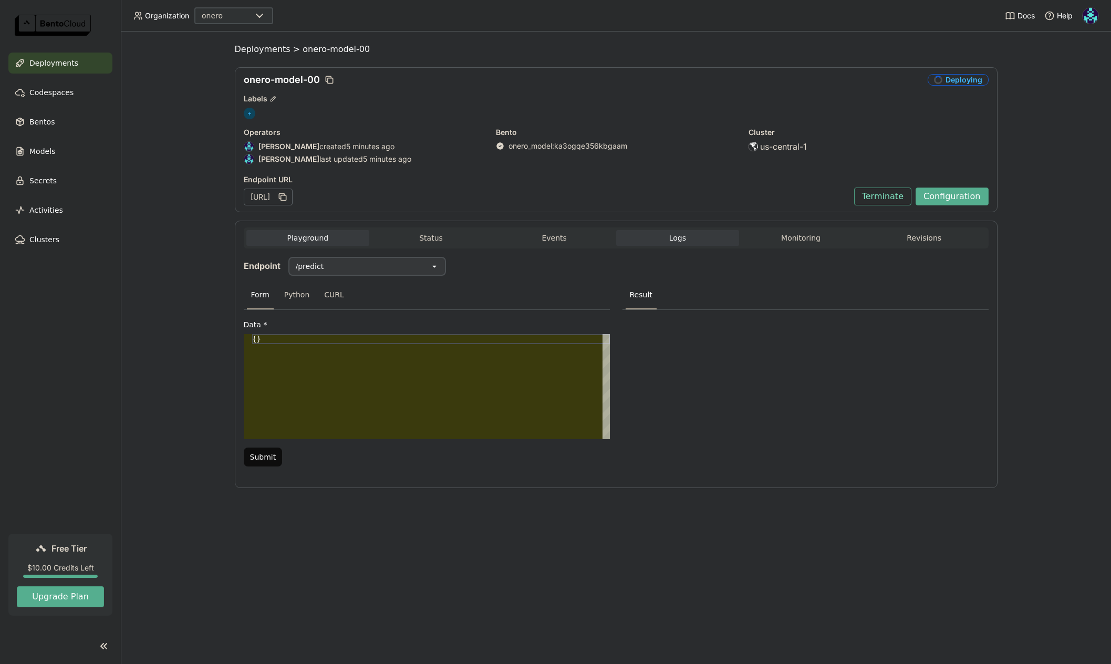
click at [679, 235] on span "Logs" at bounding box center [677, 237] width 17 height 9
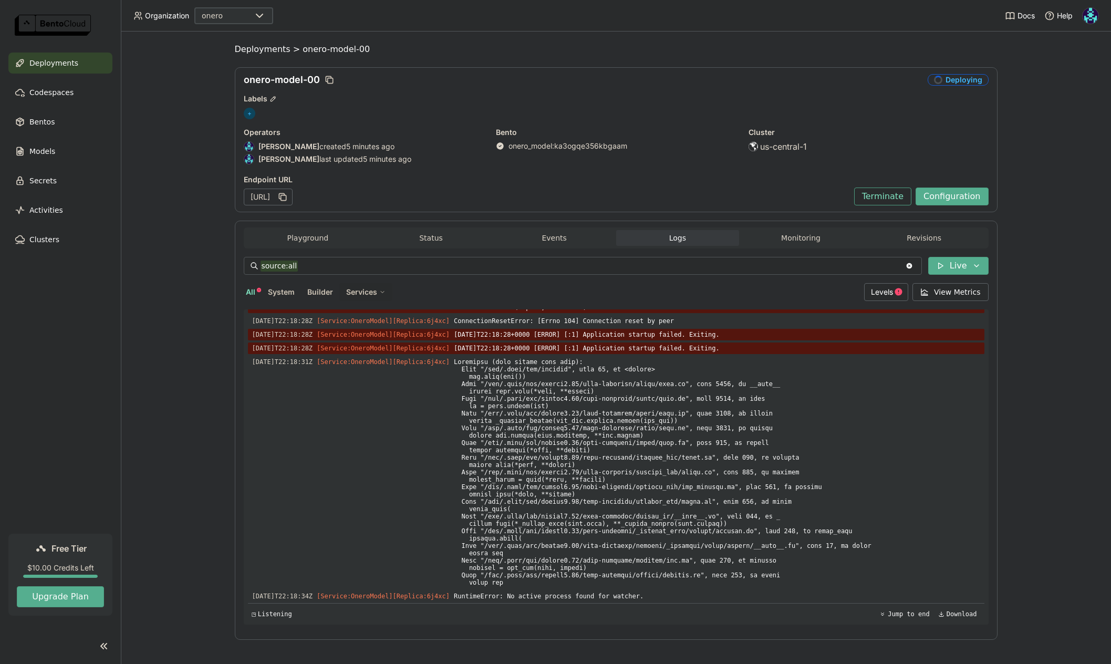
scroll to position [4704, 0]
click at [661, 464] on span at bounding box center [717, 472] width 526 height 232
click at [884, 201] on button "Terminate" at bounding box center [882, 197] width 57 height 18
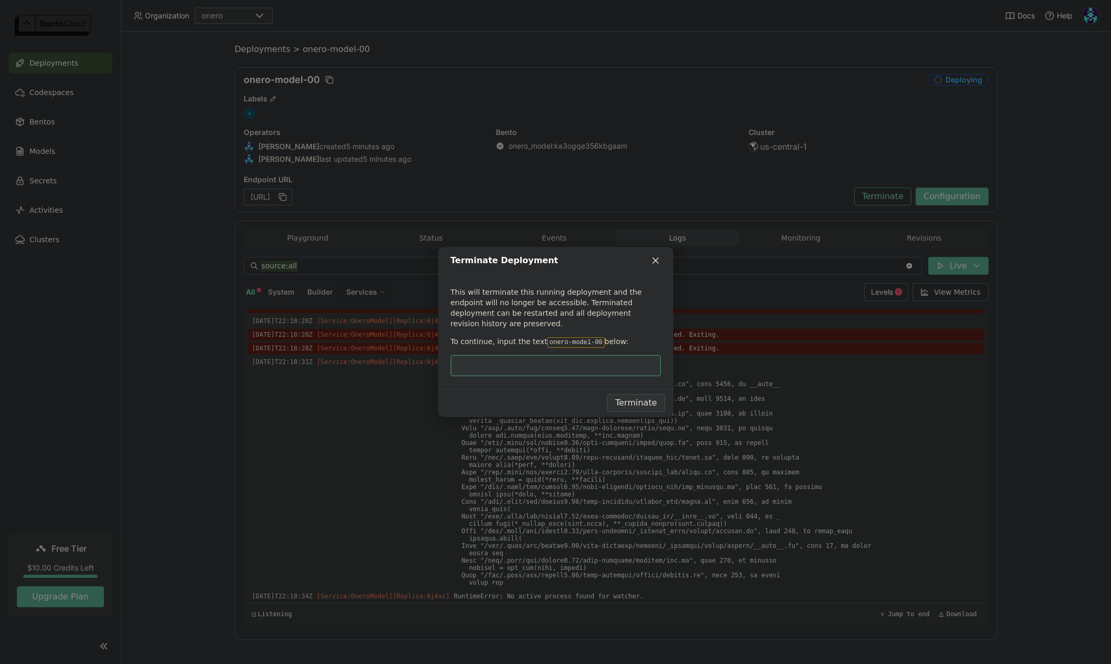
click at [547, 337] on code "onero-model-00" at bounding box center [575, 342] width 57 height 11
drag, startPoint x: 544, startPoint y: 336, endPoint x: 590, endPoint y: 336, distance: 45.7
click at [590, 337] on code "onero-model-00" at bounding box center [575, 342] width 57 height 11
click at [584, 358] on input "dialog" at bounding box center [556, 366] width 198 height 20
paste input "onero-model-00"
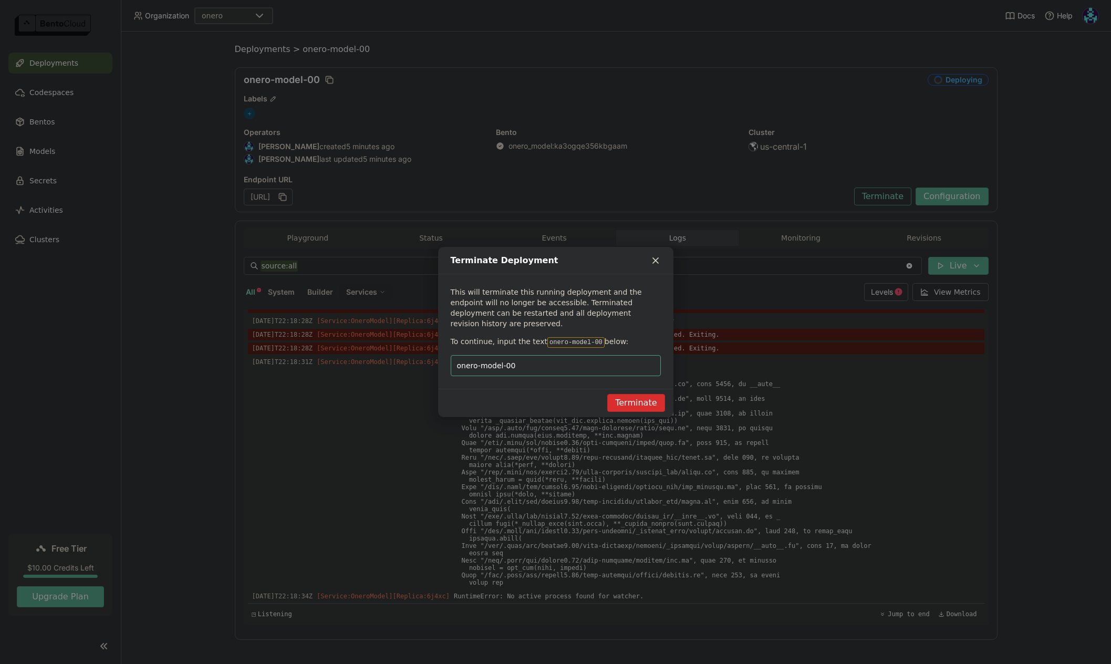
type input "onero-model-00"
click at [647, 398] on button "Terminate" at bounding box center [635, 403] width 57 height 18
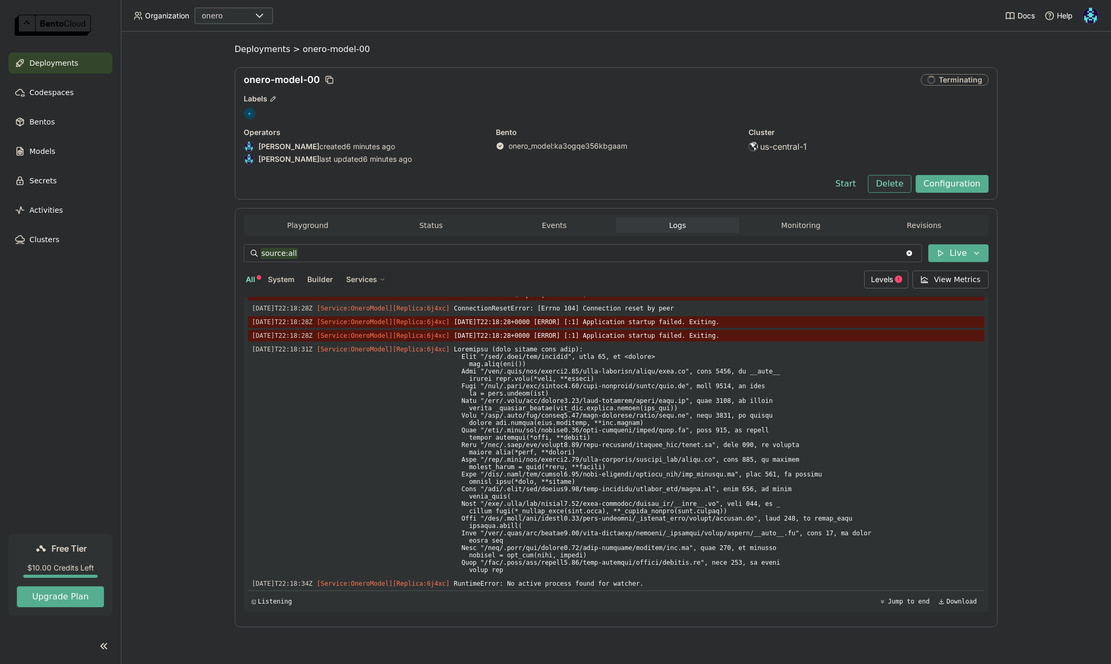
click at [889, 185] on button "Delete" at bounding box center [890, 184] width 44 height 18
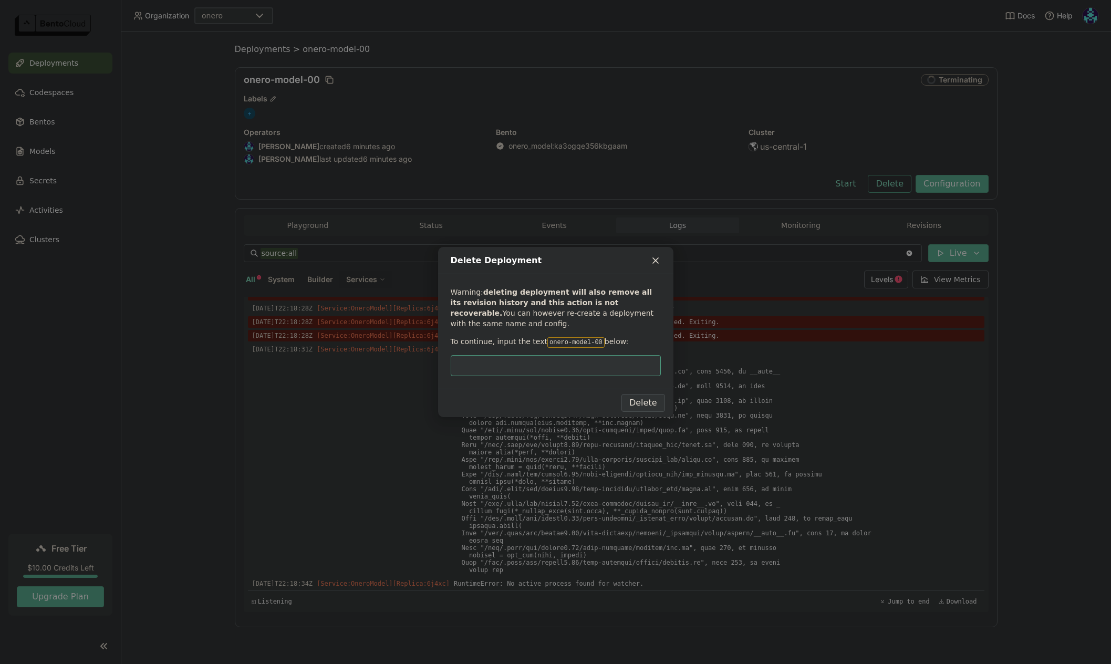
click at [559, 366] on input "dialog" at bounding box center [556, 366] width 198 height 20
type input "onero-model-00"
click at [649, 406] on button "Delete" at bounding box center [643, 403] width 44 height 18
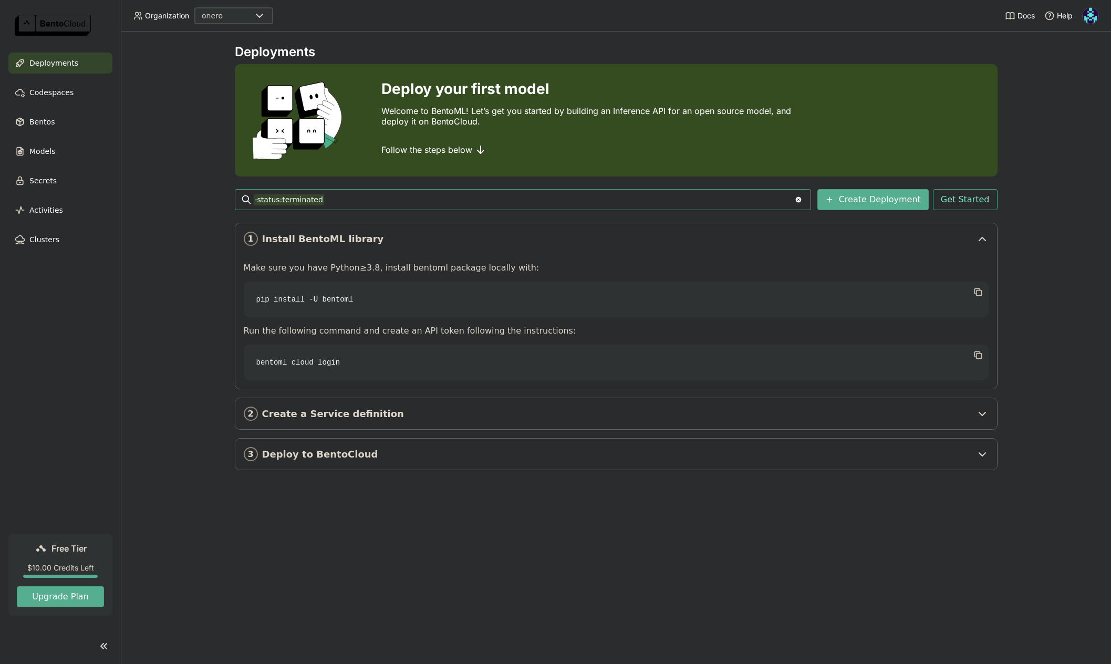
click at [53, 62] on span "Deployments" at bounding box center [53, 63] width 49 height 13
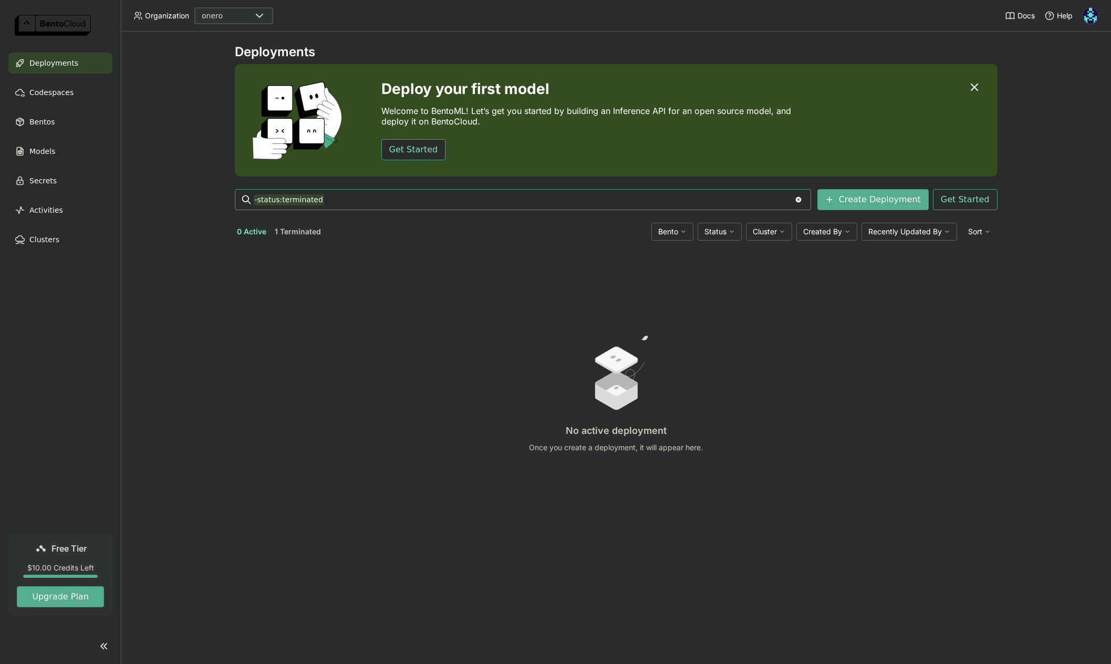
click at [296, 231] on button "1 Terminated" at bounding box center [298, 232] width 50 height 14
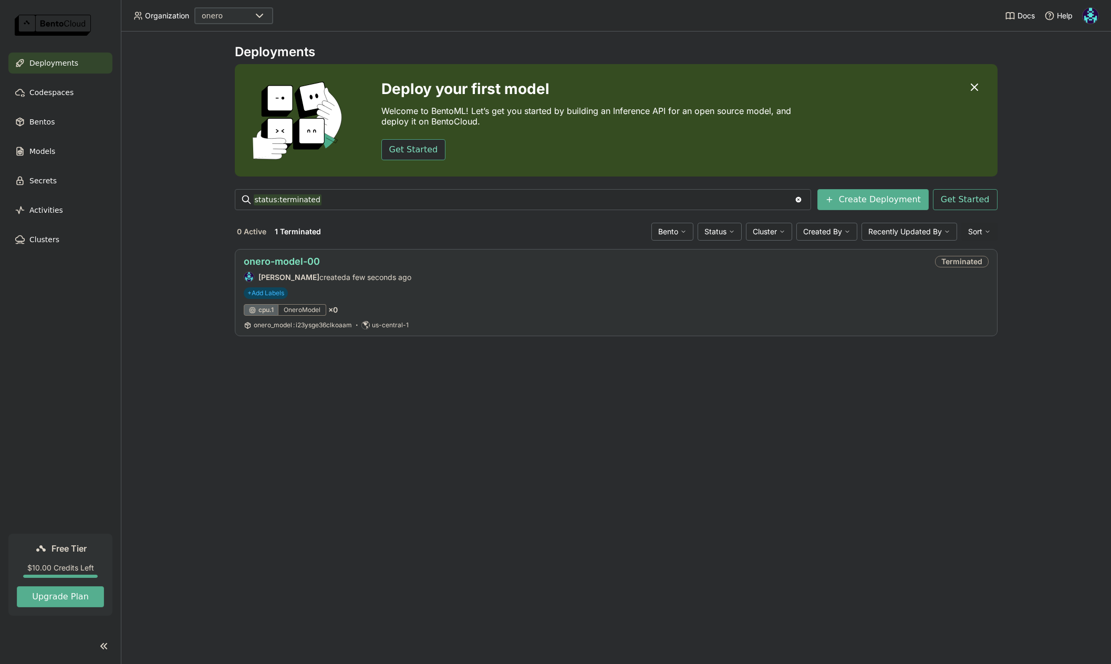
click at [301, 266] on link "onero-model-00" at bounding box center [282, 261] width 76 height 11
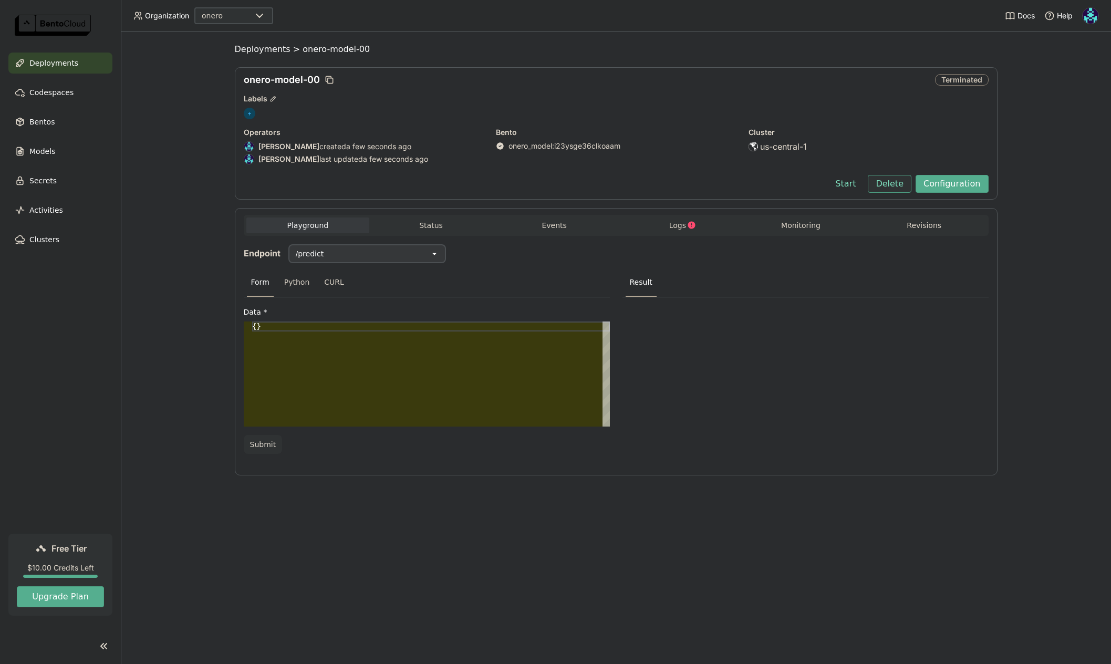
click at [898, 185] on button "Delete" at bounding box center [890, 184] width 44 height 18
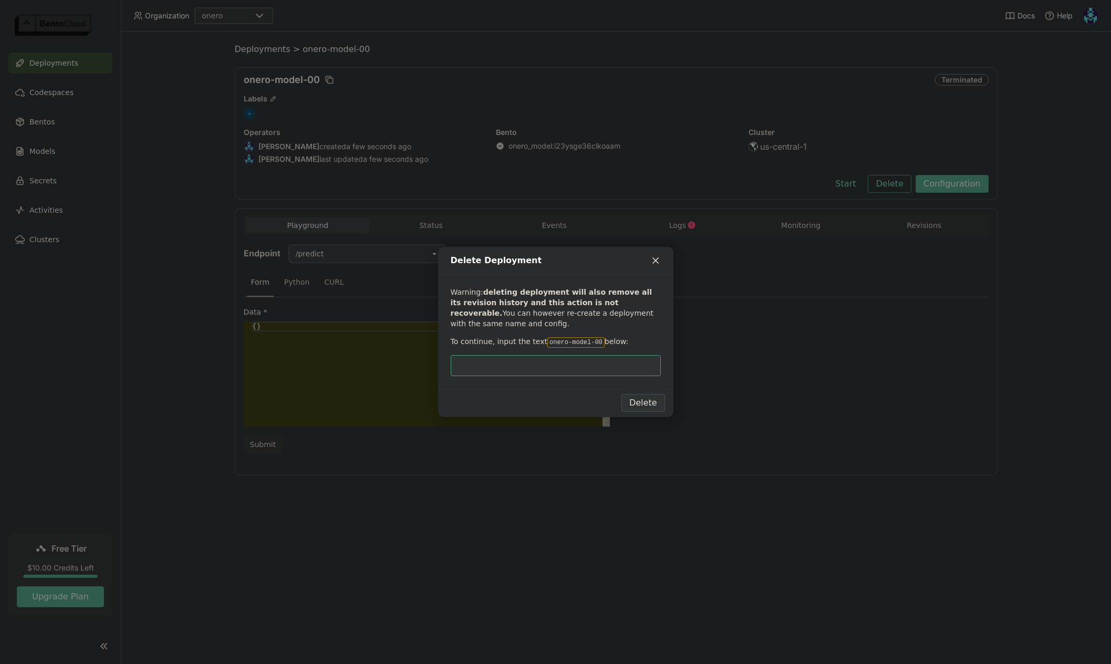
click at [547, 341] on code "onero-model-00" at bounding box center [575, 342] width 57 height 11
drag, startPoint x: 542, startPoint y: 341, endPoint x: 590, endPoint y: 343, distance: 47.8
click at [590, 343] on code "onero-model-00" at bounding box center [575, 342] width 57 height 11
copy code "onero-model-00"
click at [583, 364] on input "dialog" at bounding box center [556, 366] width 198 height 20
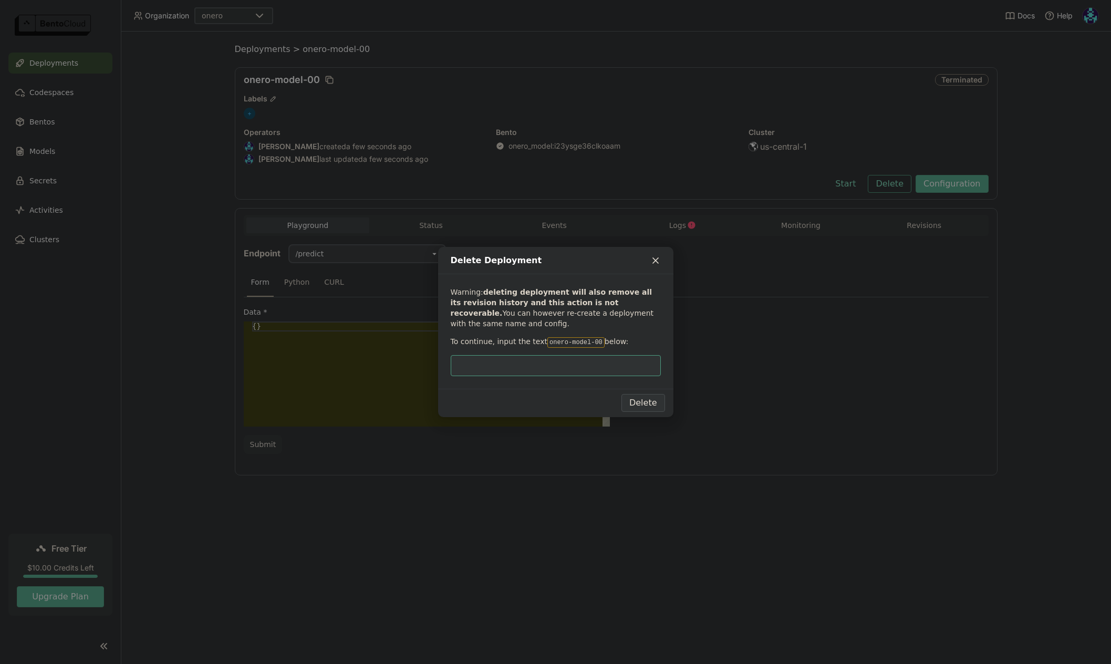
paste input "onero-model-00"
type input "onero-model-00"
click at [649, 406] on button "Delete" at bounding box center [643, 403] width 44 height 18
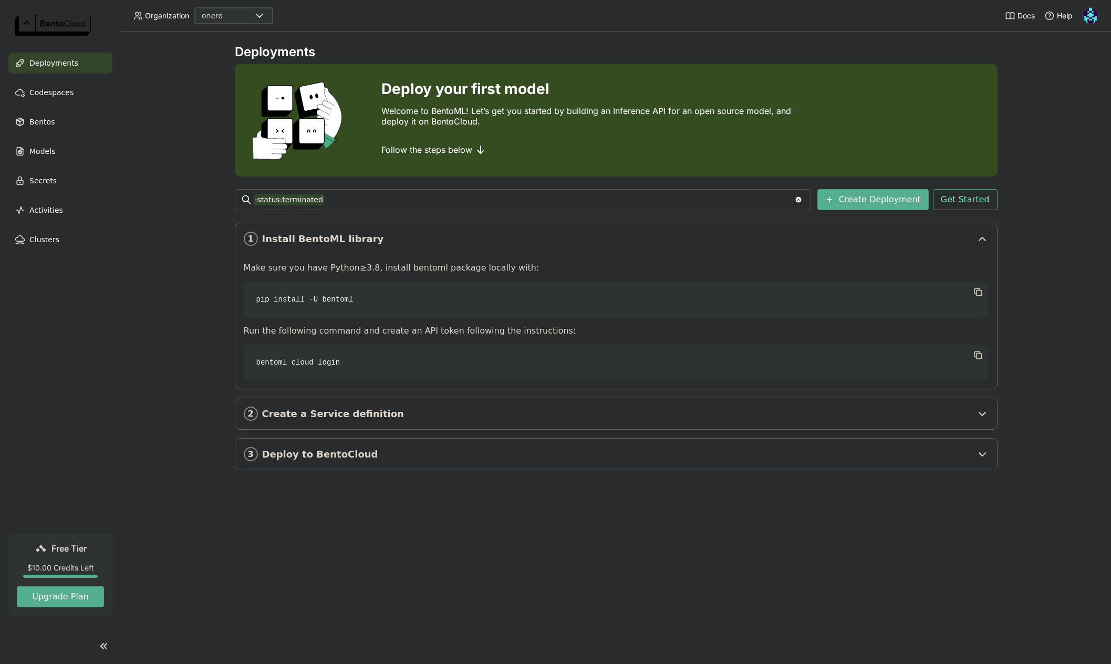
click at [153, 190] on div "Deployments Deploy your first model Welcome to BentoML! Let’s get you started b…" at bounding box center [616, 348] width 990 height 632
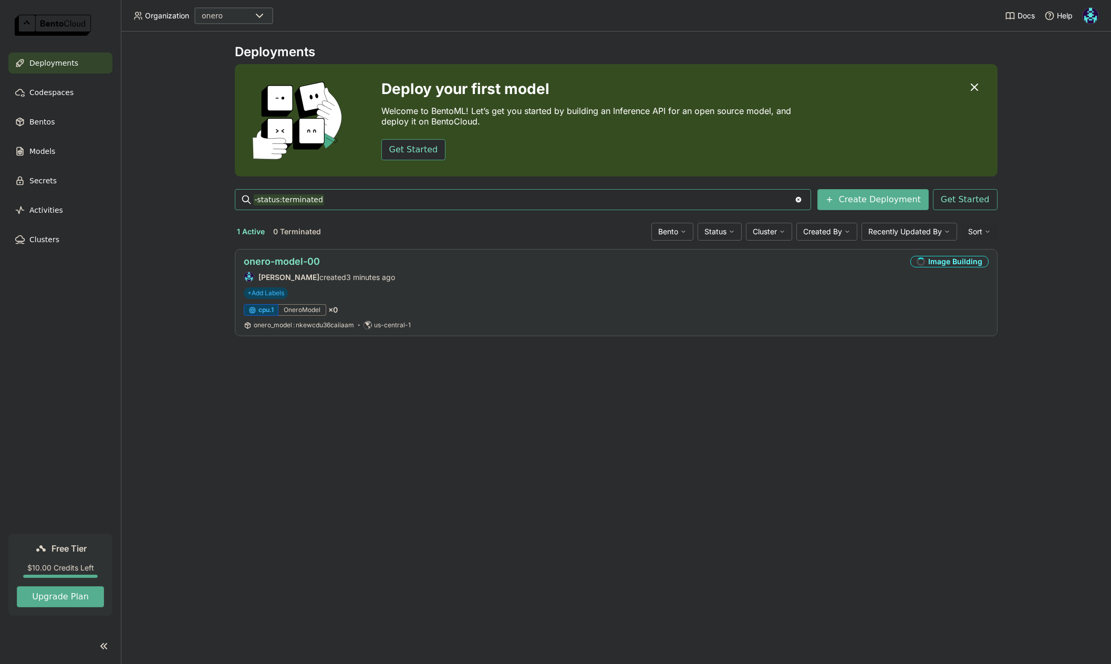
click at [307, 261] on link "onero-model-00" at bounding box center [282, 261] width 76 height 11
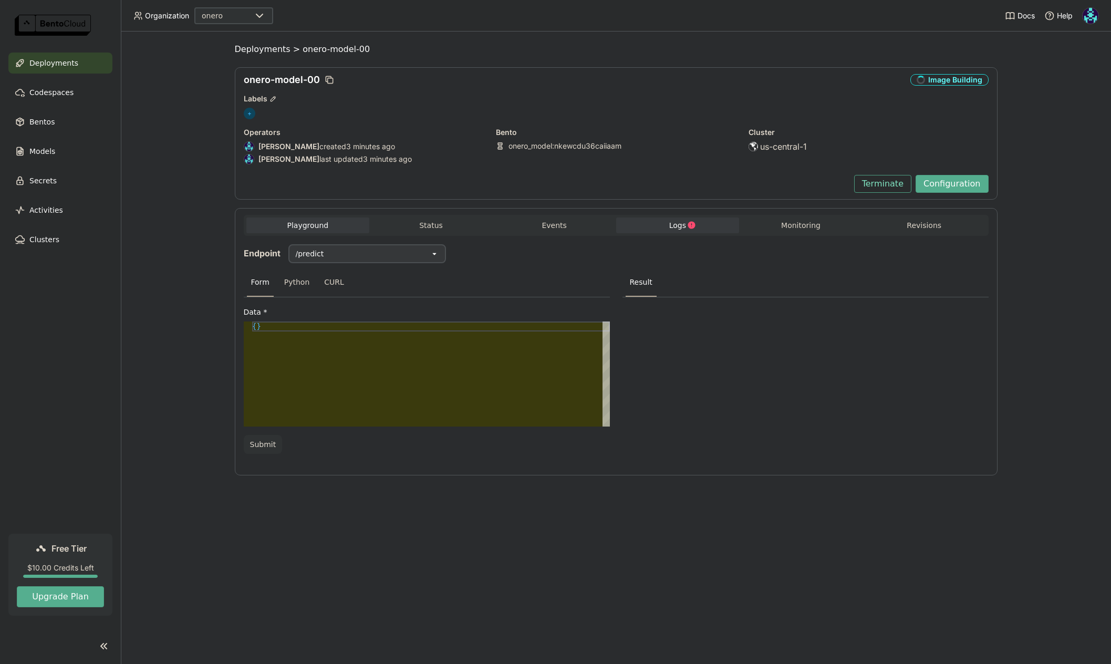
click at [673, 229] on span "Logs" at bounding box center [677, 225] width 17 height 9
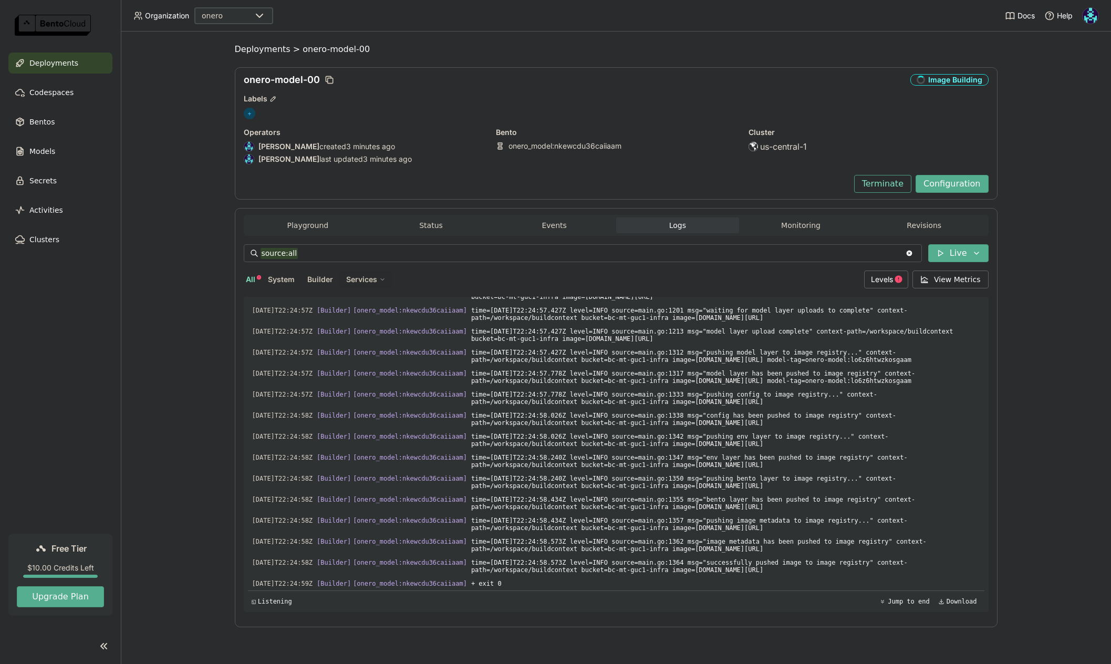
scroll to position [3307, 0]
click at [895, 285] on div "Levels" at bounding box center [886, 280] width 44 height 18
click at [813, 335] on div "Info" at bounding box center [844, 330] width 113 height 13
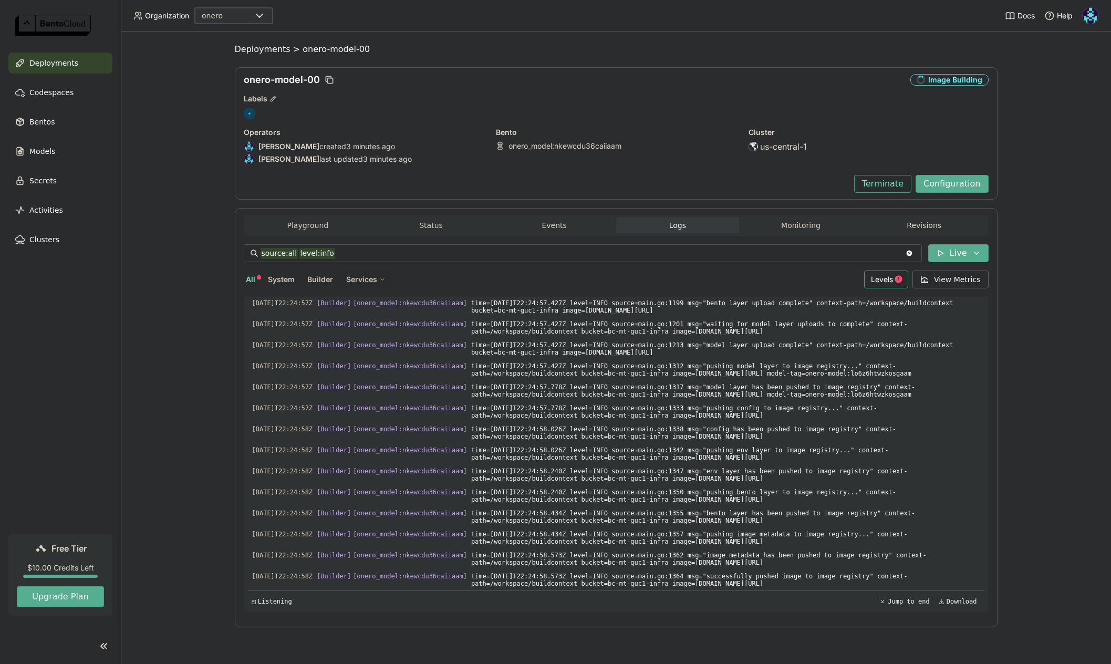
scroll to position [1592, 0]
click at [886, 282] on span "Levels" at bounding box center [882, 279] width 22 height 9
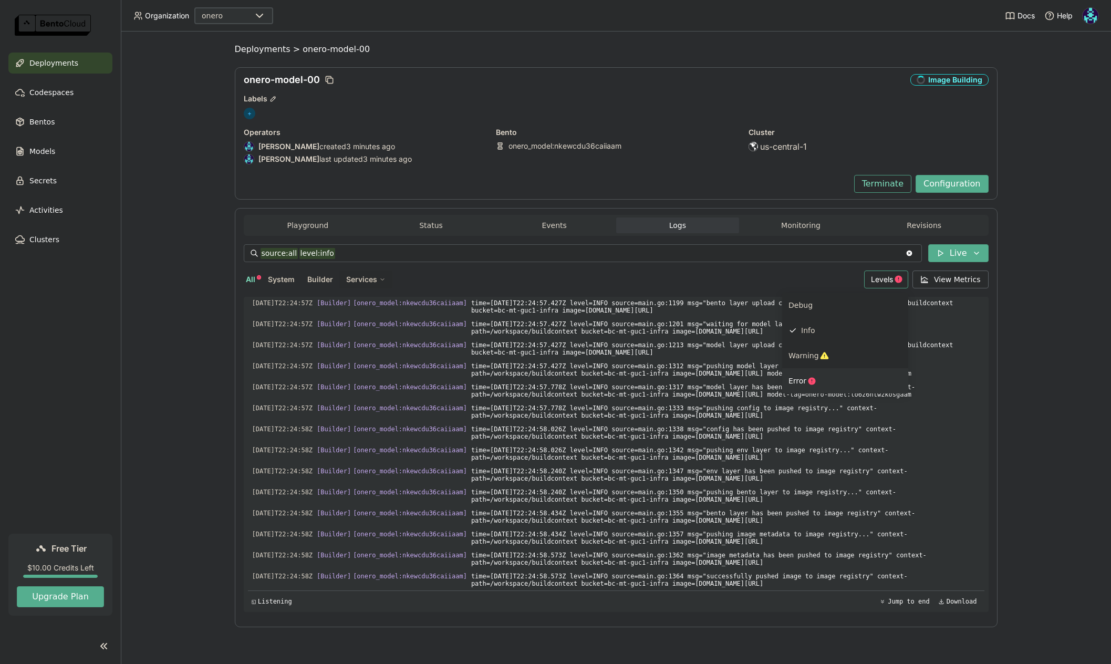
click at [805, 382] on span "Error" at bounding box center [797, 381] width 18 height 8
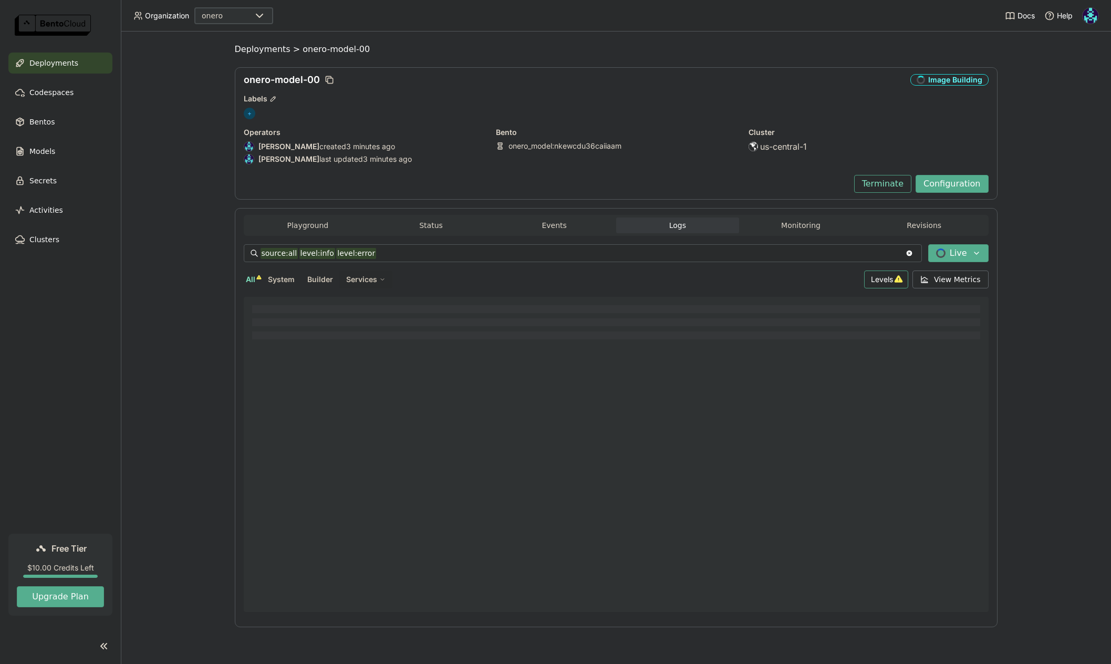
click at [884, 281] on span "Levels" at bounding box center [882, 279] width 22 height 9
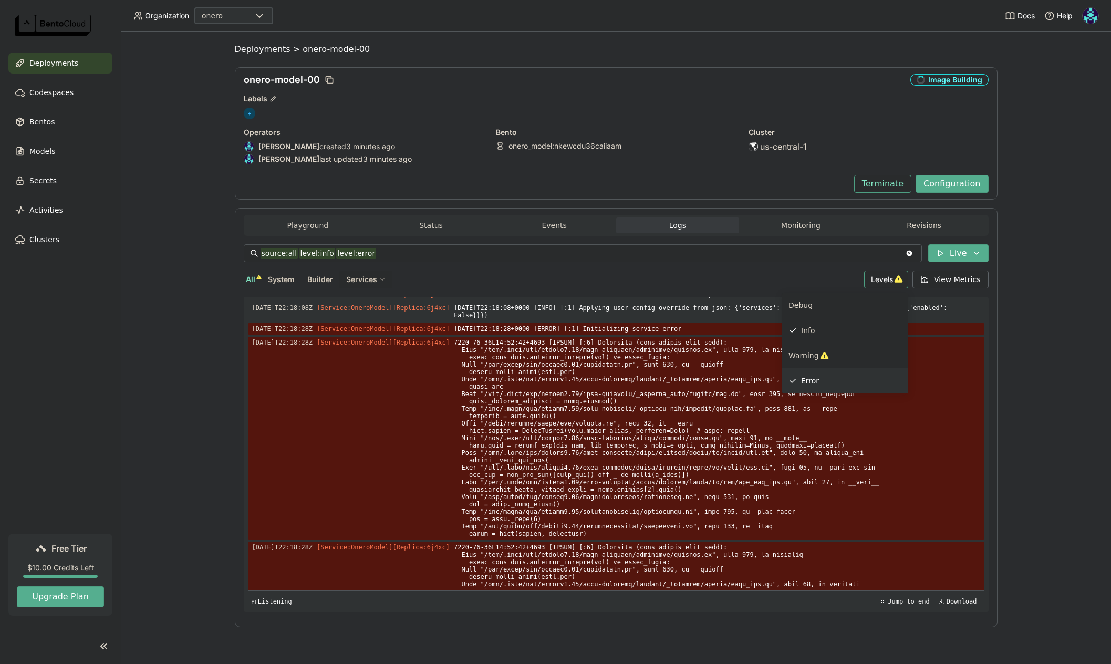
scroll to position [0, 0]
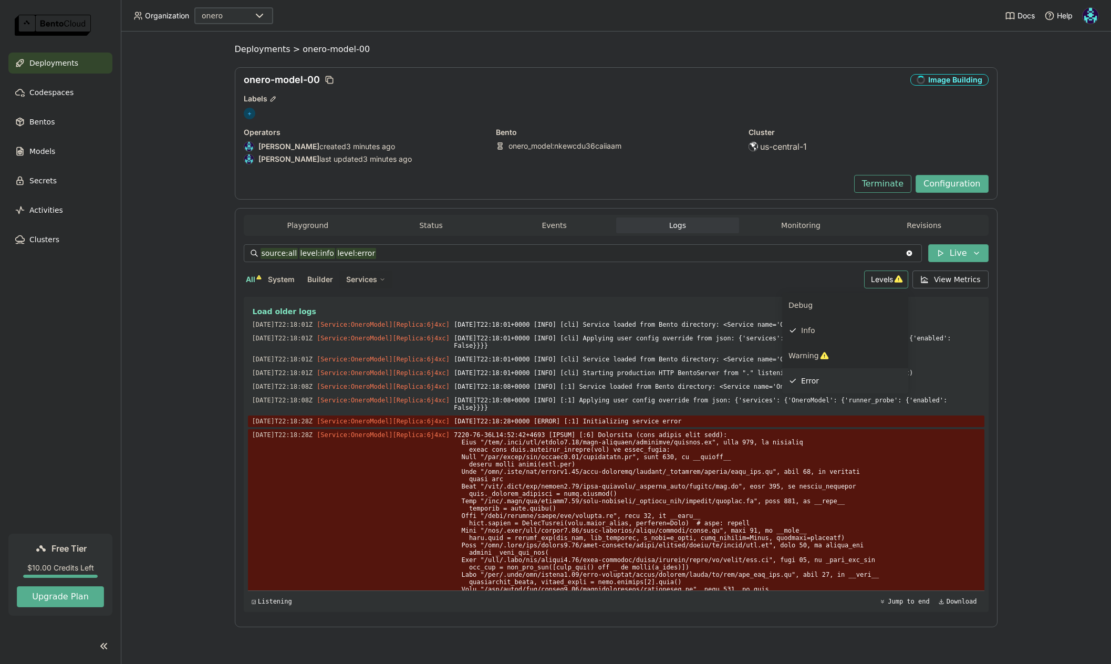
click at [829, 381] on div "Error" at bounding box center [851, 381] width 101 height 13
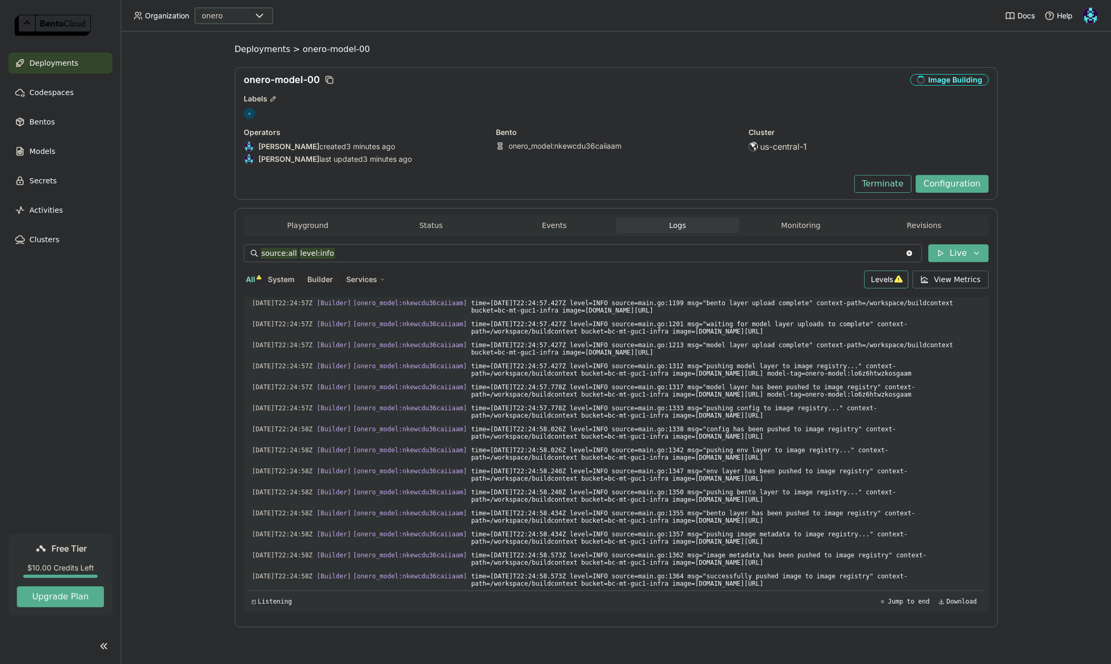
scroll to position [1592, 0]
click at [893, 276] on span "Levels" at bounding box center [882, 279] width 22 height 9
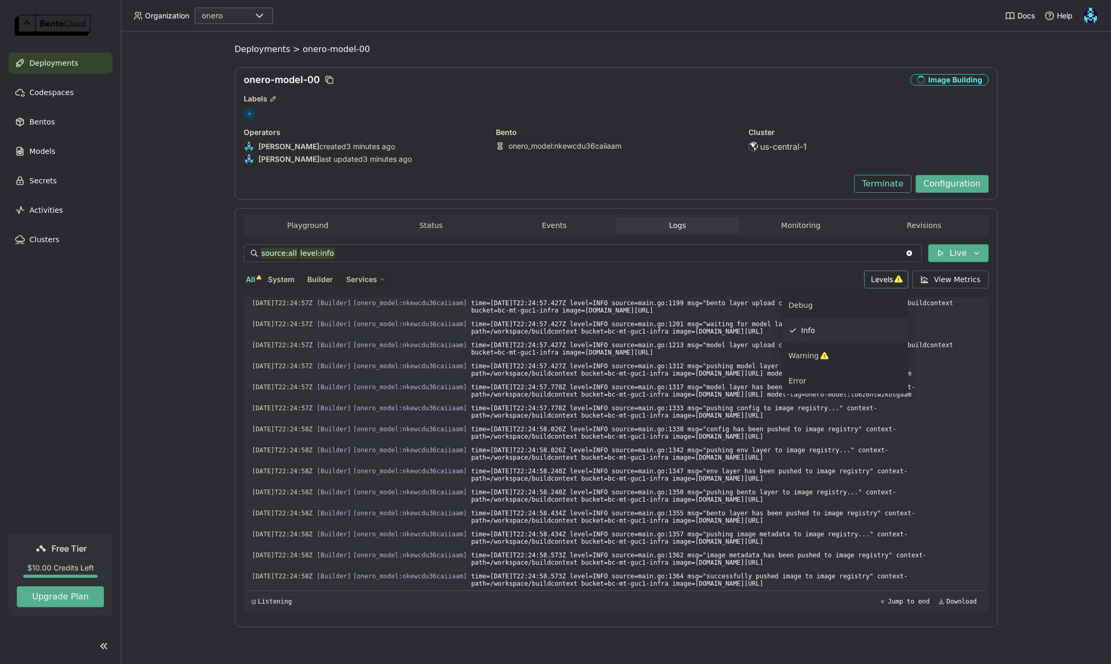
click at [838, 327] on div "Info" at bounding box center [851, 330] width 101 height 13
type input "source:all"
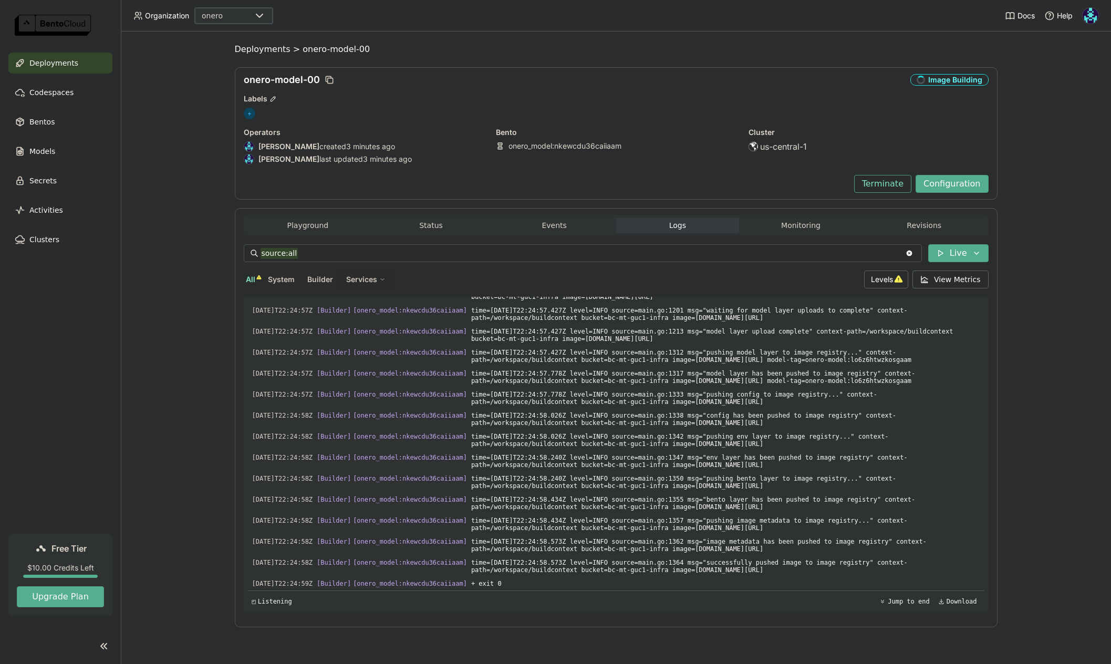
scroll to position [3307, 0]
click at [980, 254] on icon at bounding box center [976, 253] width 8 height 8
click at [699, 146] on div "onero_model : nkewcdu36caiiaam" at bounding box center [616, 145] width 240 height 9
click at [75, 64] on div "Deployments" at bounding box center [60, 63] width 104 height 21
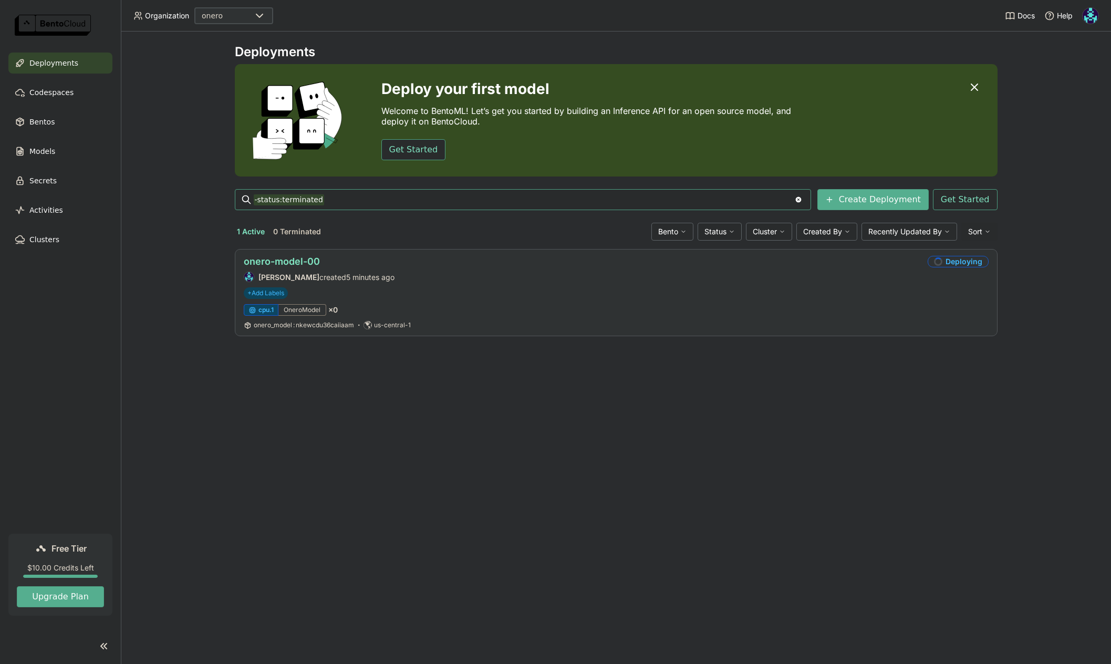
click at [300, 261] on link "onero-model-00" at bounding box center [282, 261] width 76 height 11
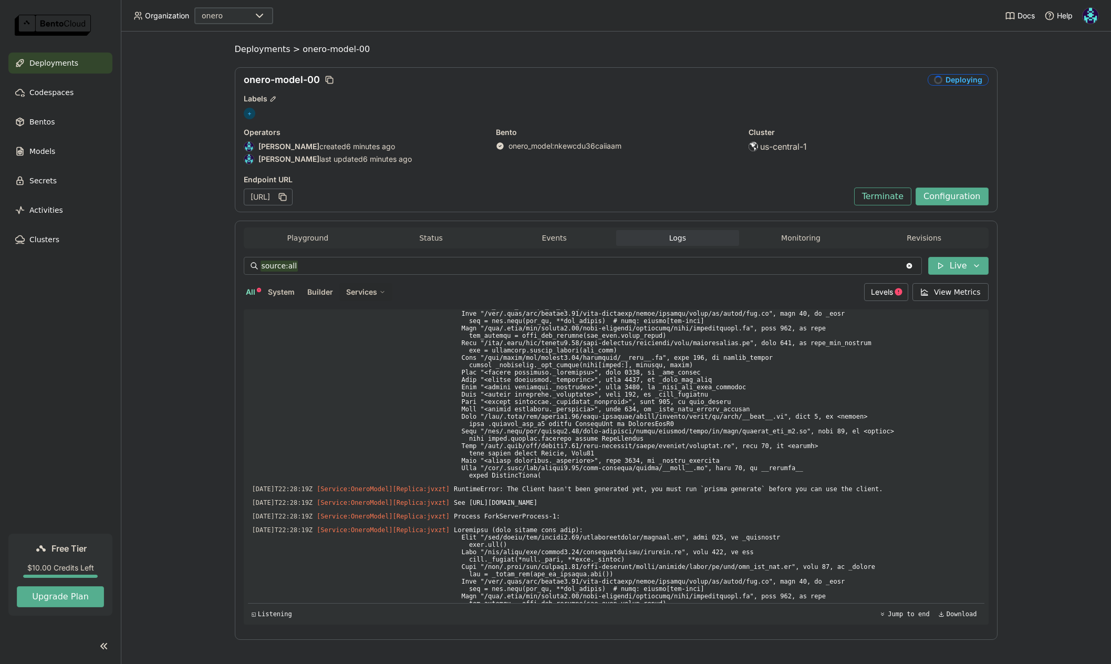
scroll to position [4147, 0]
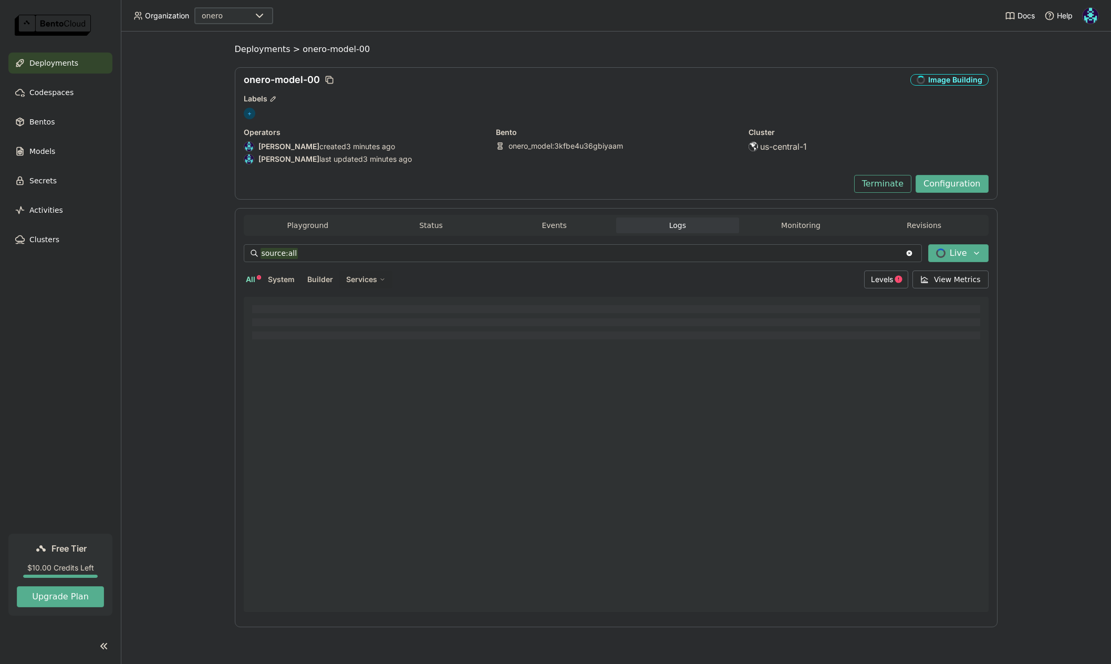
click at [86, 63] on div "Deployments" at bounding box center [60, 63] width 104 height 21
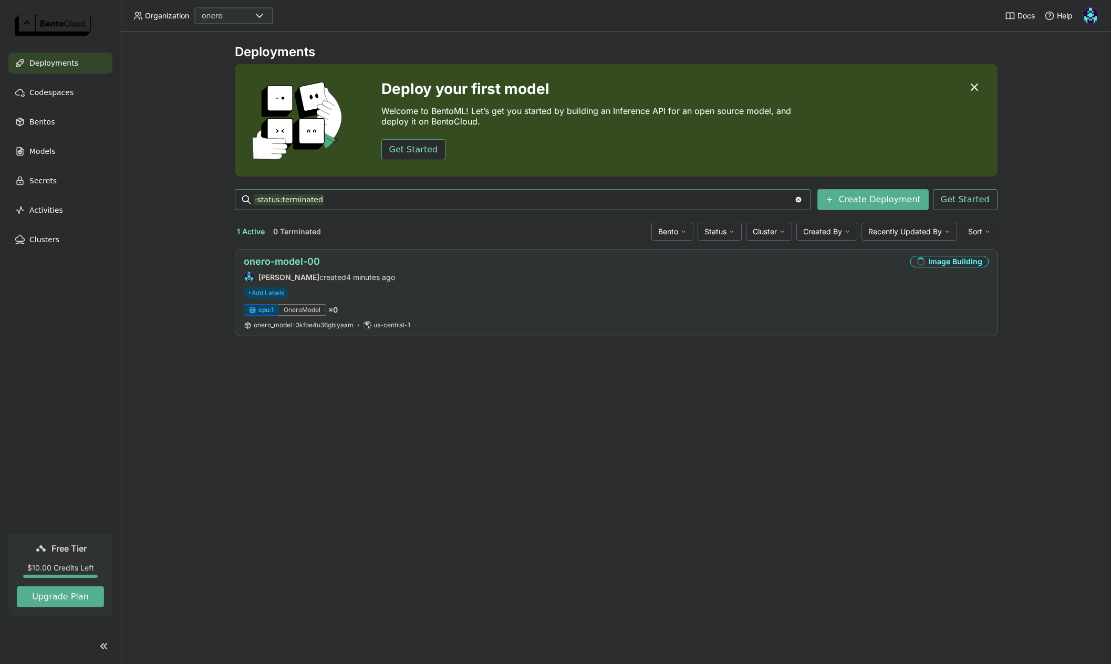
click at [297, 259] on link "onero-model-00" at bounding box center [282, 261] width 76 height 11
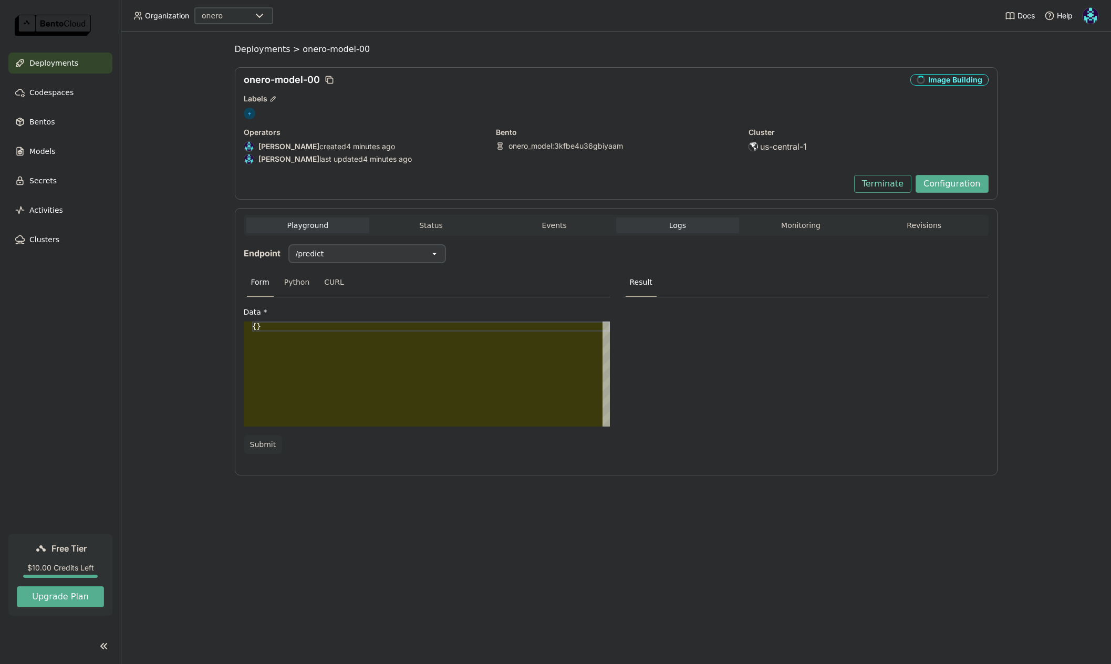
click at [676, 226] on span "Logs" at bounding box center [677, 225] width 17 height 9
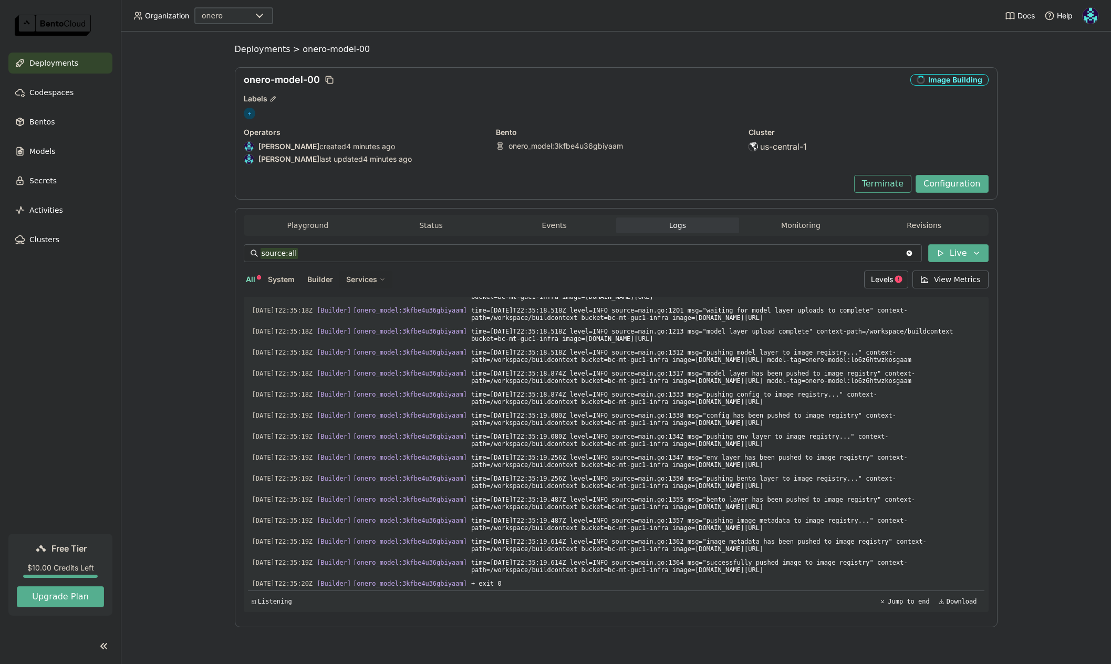
scroll to position [3292, 0]
click at [880, 277] on span "Levels" at bounding box center [882, 279] width 22 height 9
click at [830, 379] on div "Error" at bounding box center [844, 381] width 113 height 13
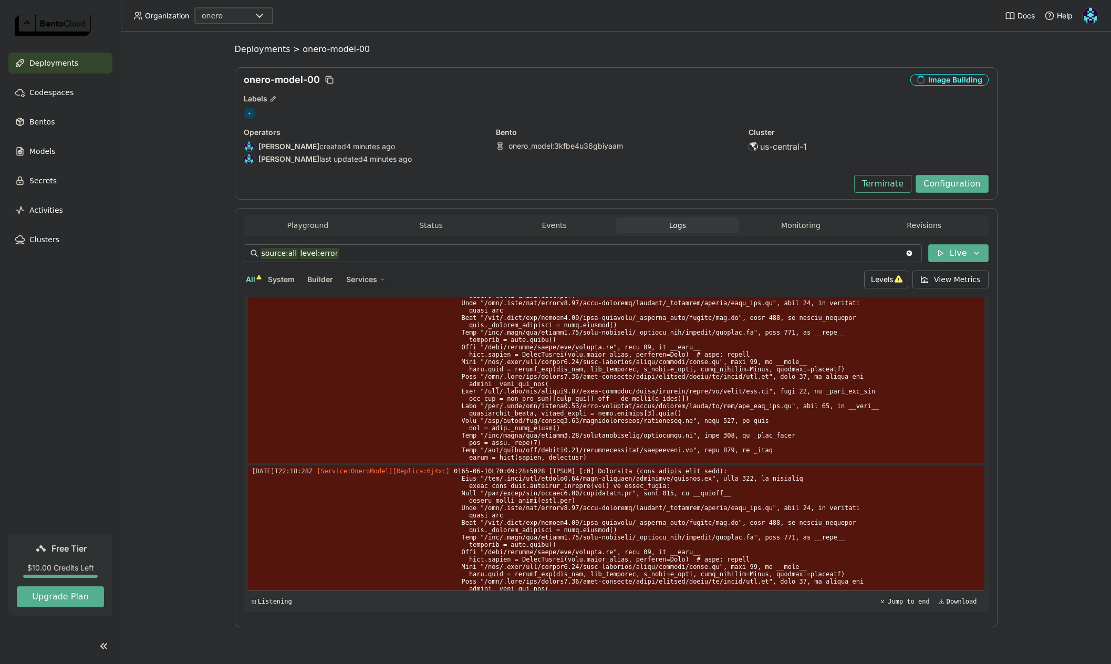
scroll to position [0, 0]
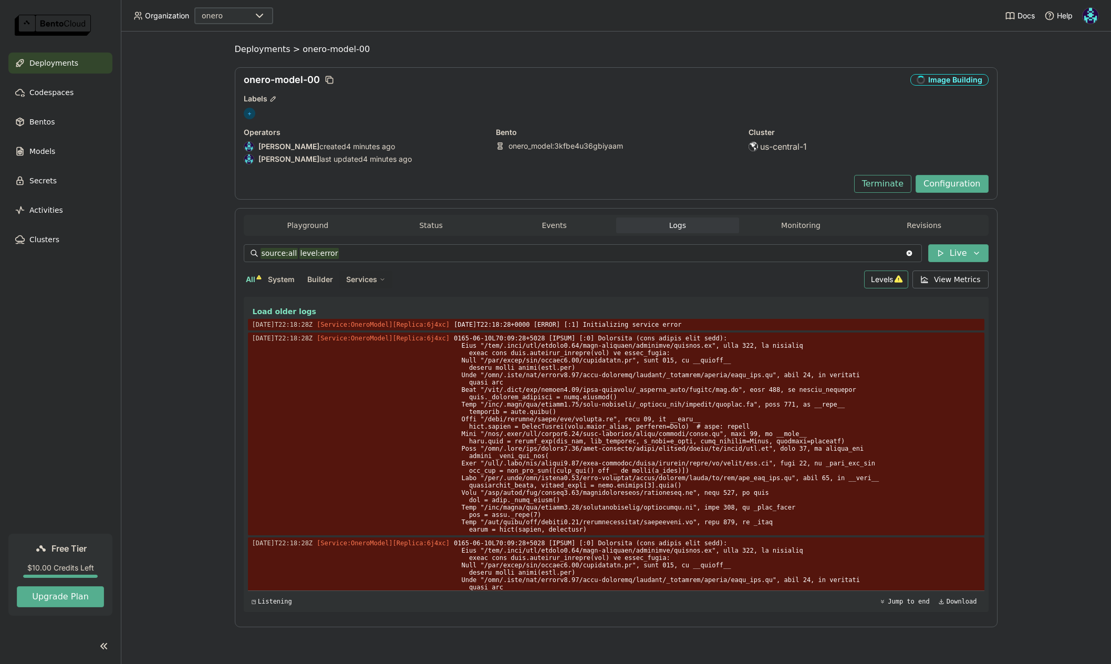
click at [881, 279] on span "Levels" at bounding box center [882, 279] width 22 height 9
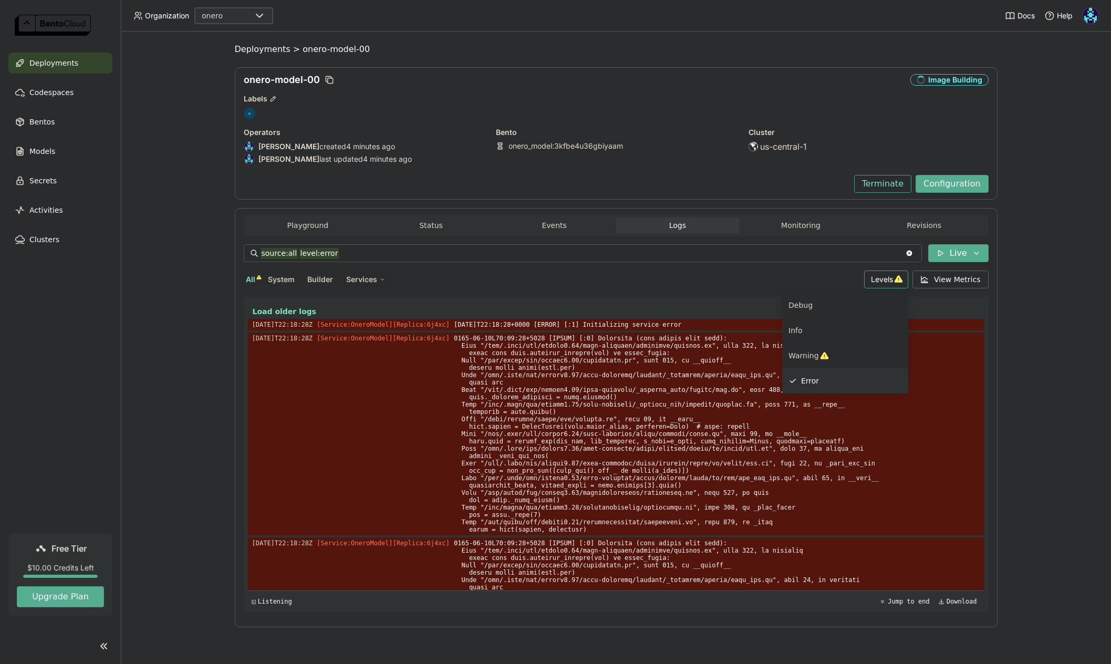
click at [810, 378] on span "Error" at bounding box center [810, 381] width 18 height 8
type input "source:all"
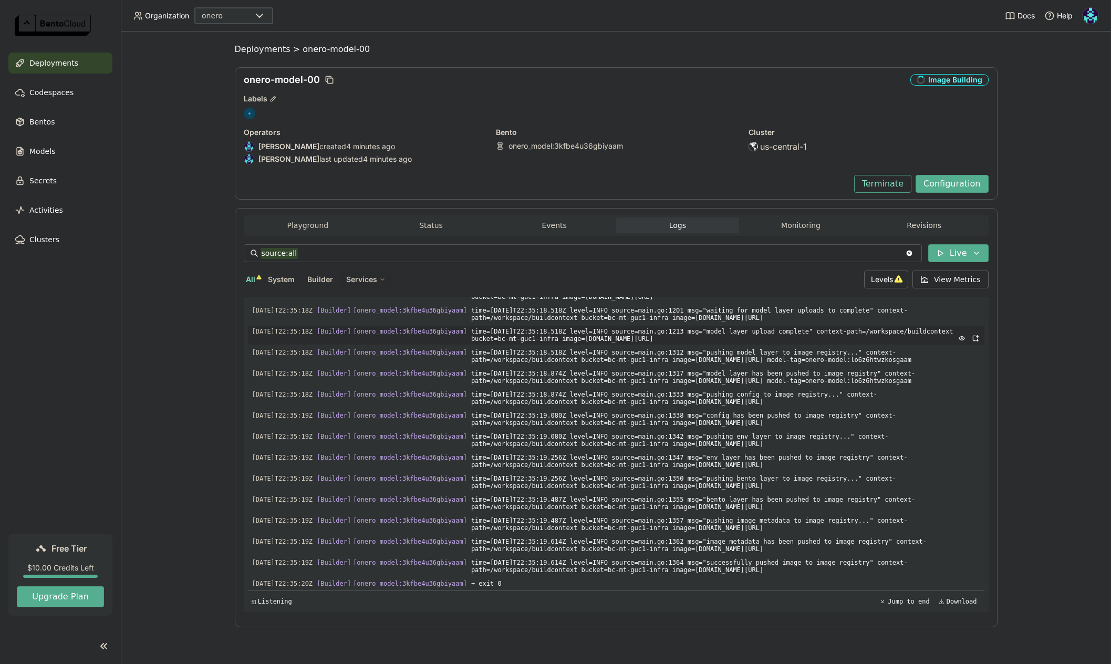
scroll to position [3292, 0]
click at [102, 647] on icon at bounding box center [104, 646] width 13 height 13
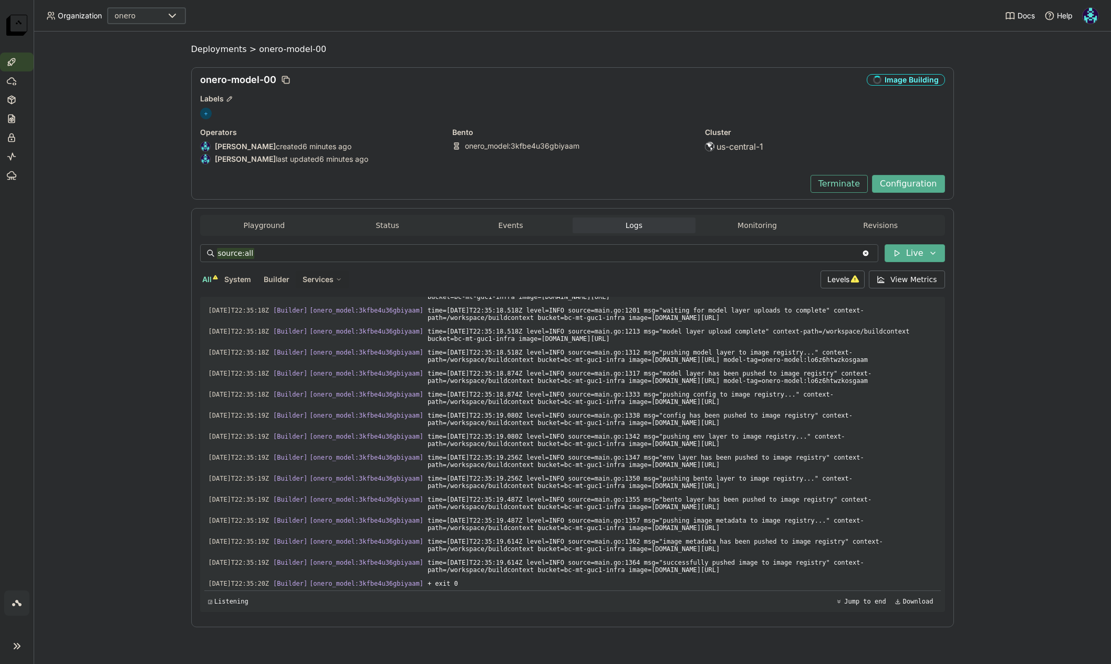
click at [18, 646] on icon at bounding box center [17, 646] width 13 height 13
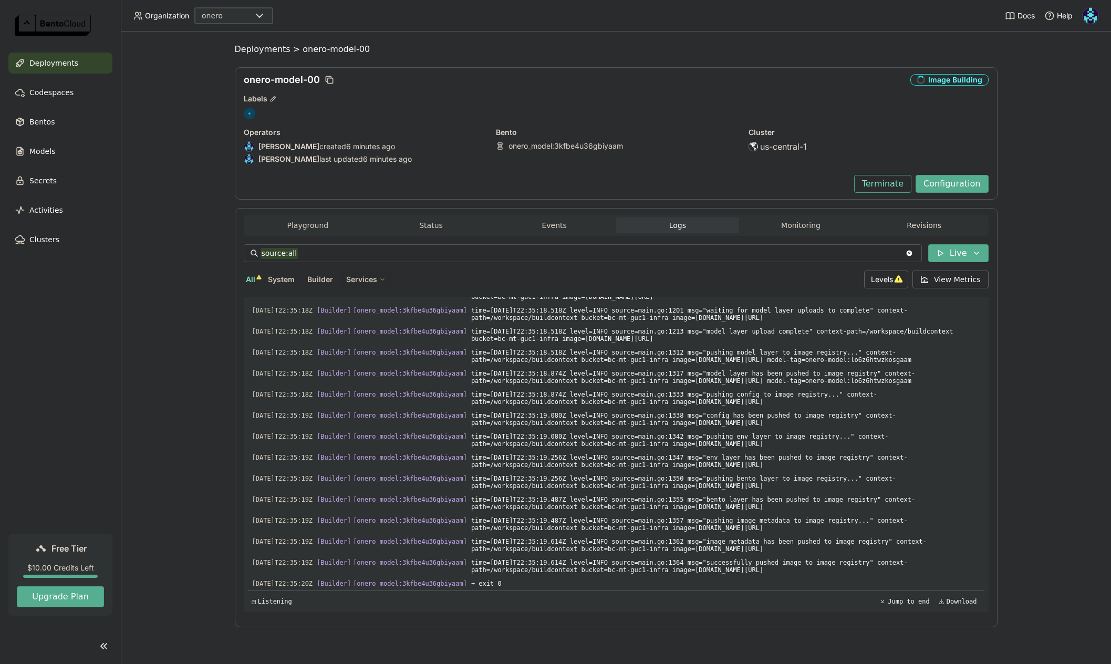
click at [103, 647] on icon at bounding box center [104, 646] width 13 height 13
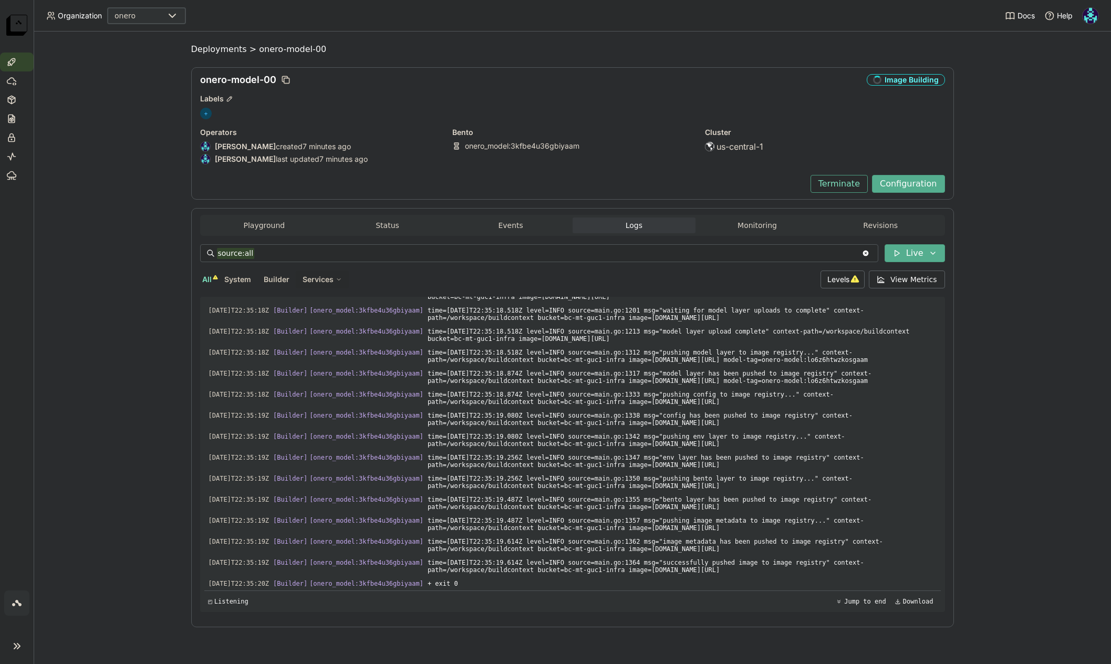
click at [17, 645] on icon at bounding box center [17, 646] width 13 height 13
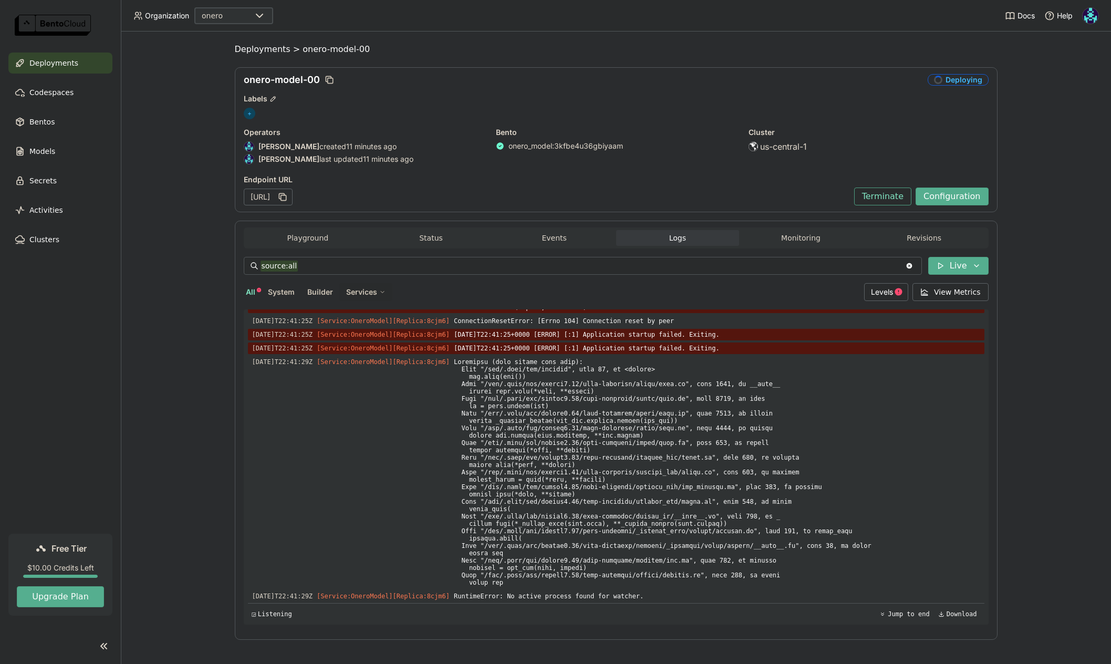
scroll to position [5467, 0]
click at [558, 237] on button "Events" at bounding box center [554, 238] width 123 height 16
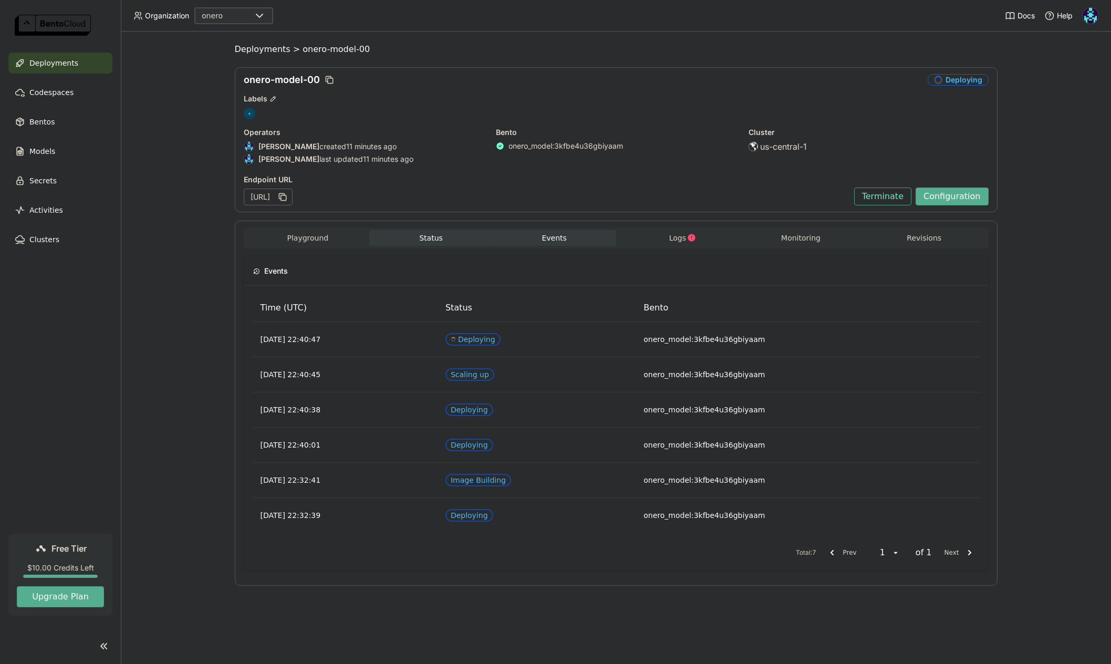
click at [442, 245] on button "Status" at bounding box center [430, 238] width 123 height 16
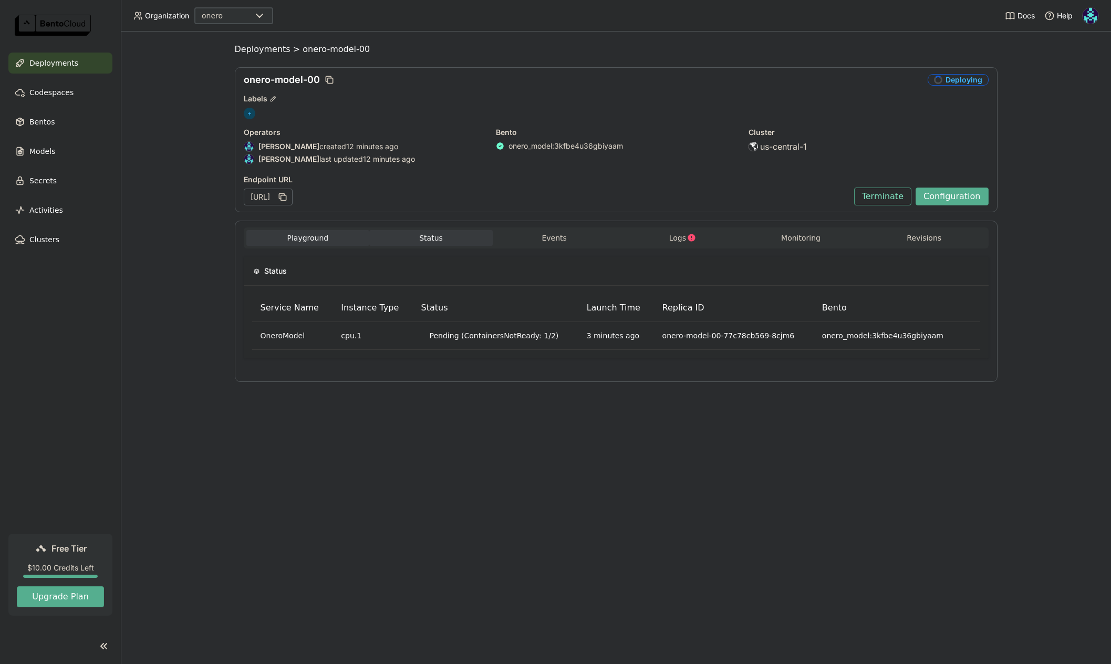
click at [300, 239] on button "Playground" at bounding box center [307, 238] width 123 height 16
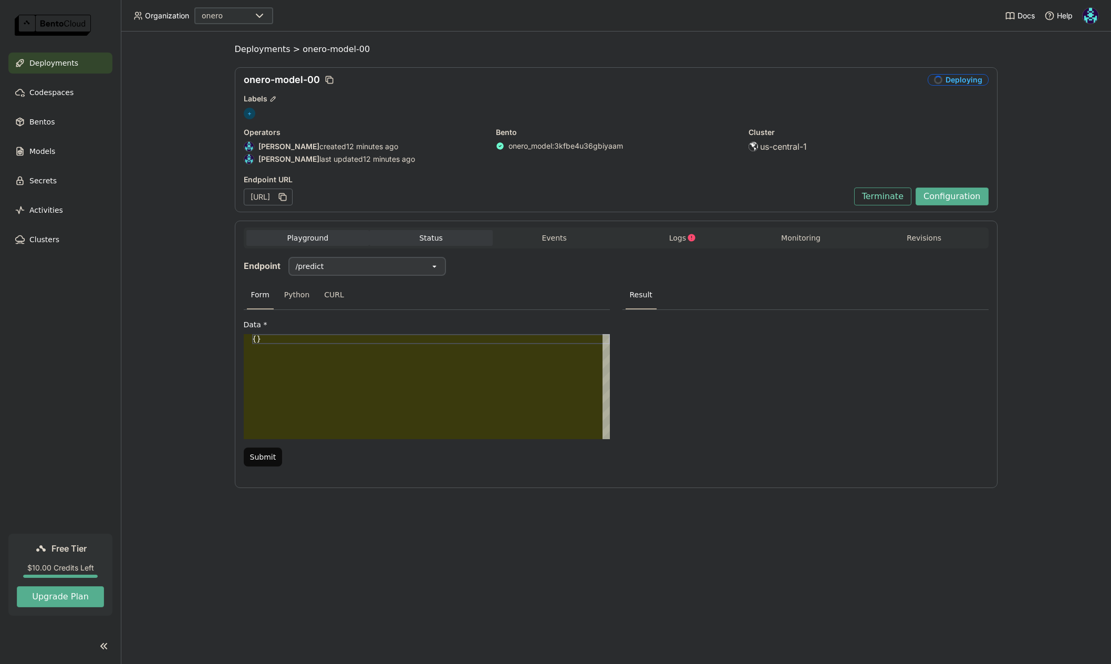
click at [429, 237] on button "Status" at bounding box center [430, 238] width 123 height 16
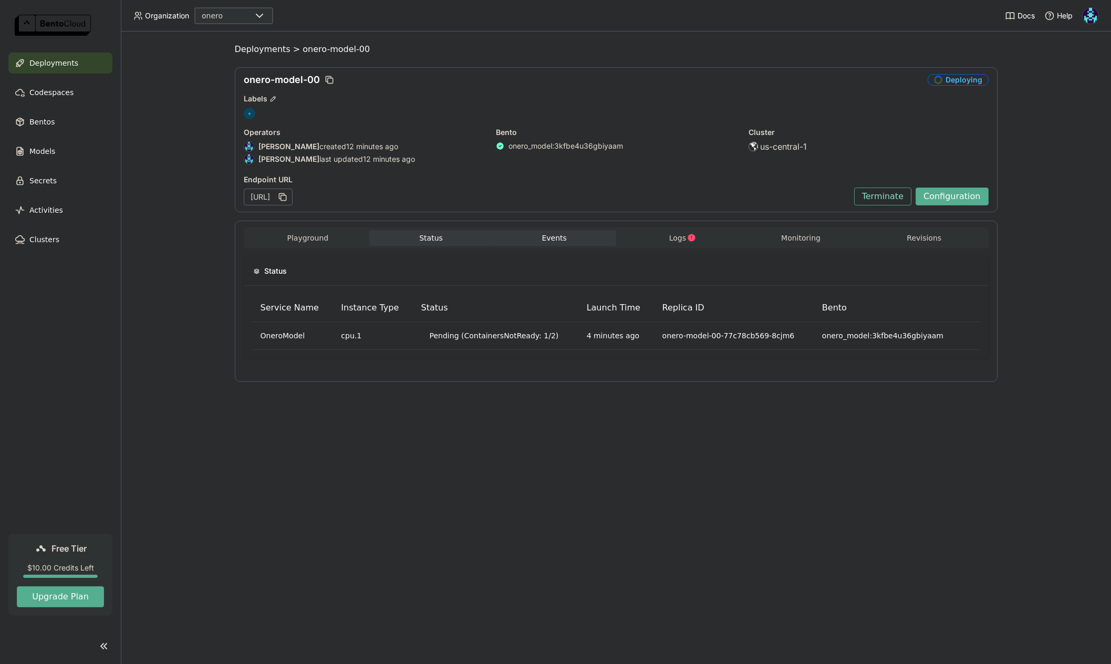
click at [544, 238] on button "Events" at bounding box center [554, 238] width 123 height 16
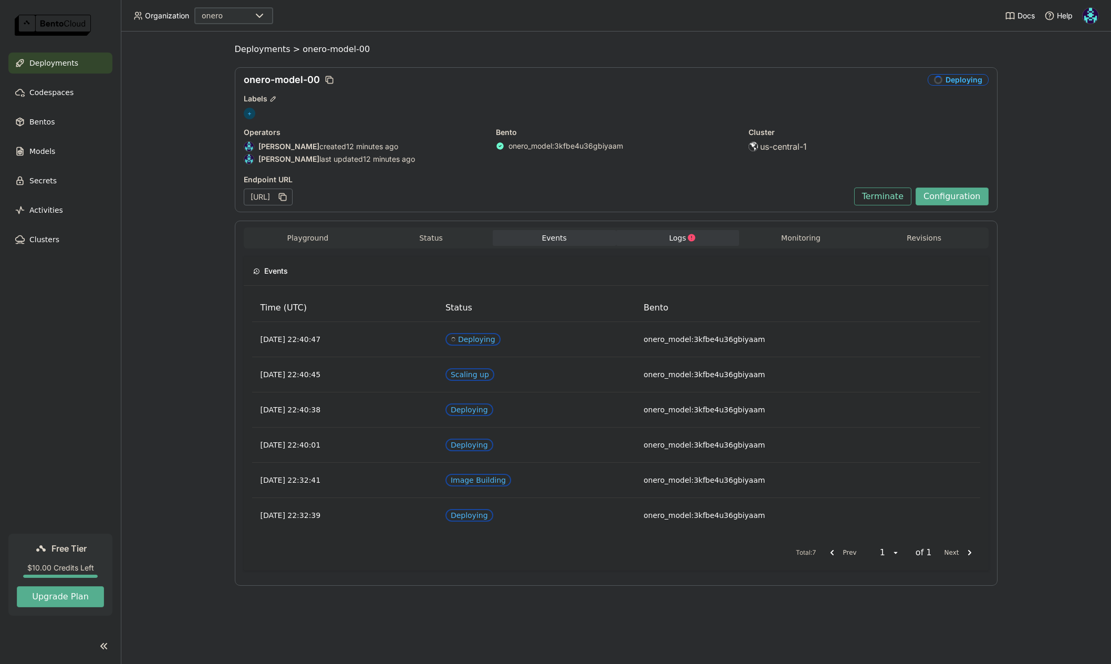
click at [687, 240] on icon "button" at bounding box center [691, 237] width 9 height 9
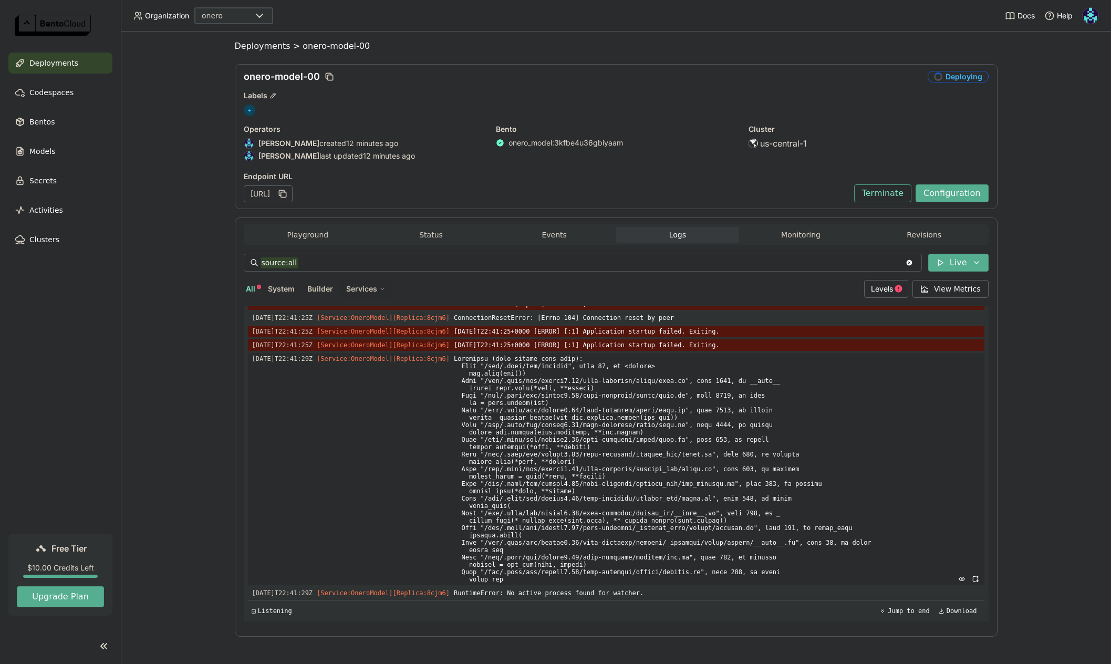
scroll to position [4, 0]
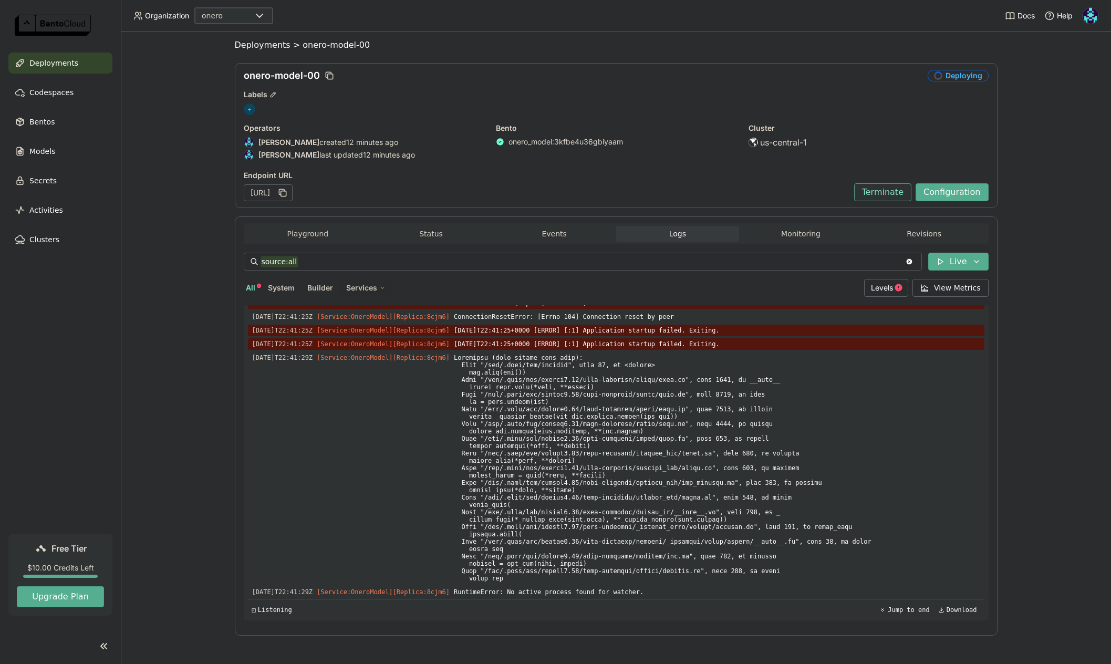
click at [887, 196] on button "Terminate" at bounding box center [882, 192] width 57 height 18
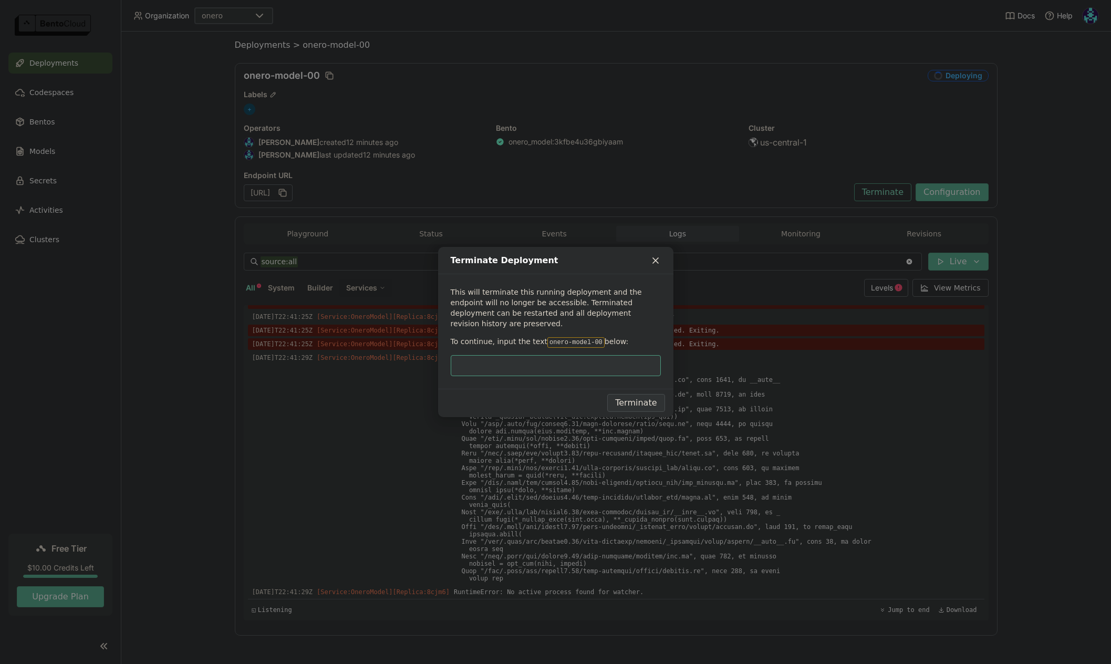
click at [547, 338] on code "onero-model-00" at bounding box center [575, 342] width 57 height 11
drag, startPoint x: 543, startPoint y: 338, endPoint x: 588, endPoint y: 338, distance: 45.2
click at [588, 338] on code "onero-model-00" at bounding box center [575, 342] width 57 height 11
click at [582, 361] on input "dialog" at bounding box center [556, 366] width 198 height 20
paste input "onero-model-00"
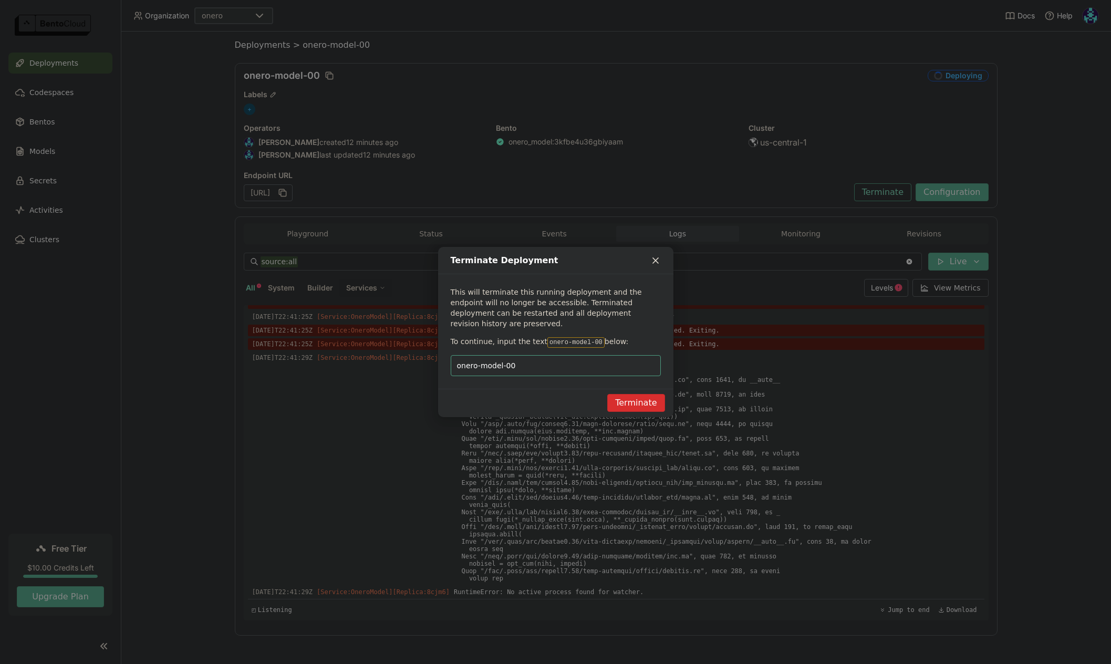
type input "onero-model-00"
click at [641, 399] on button "Terminate" at bounding box center [635, 403] width 57 height 18
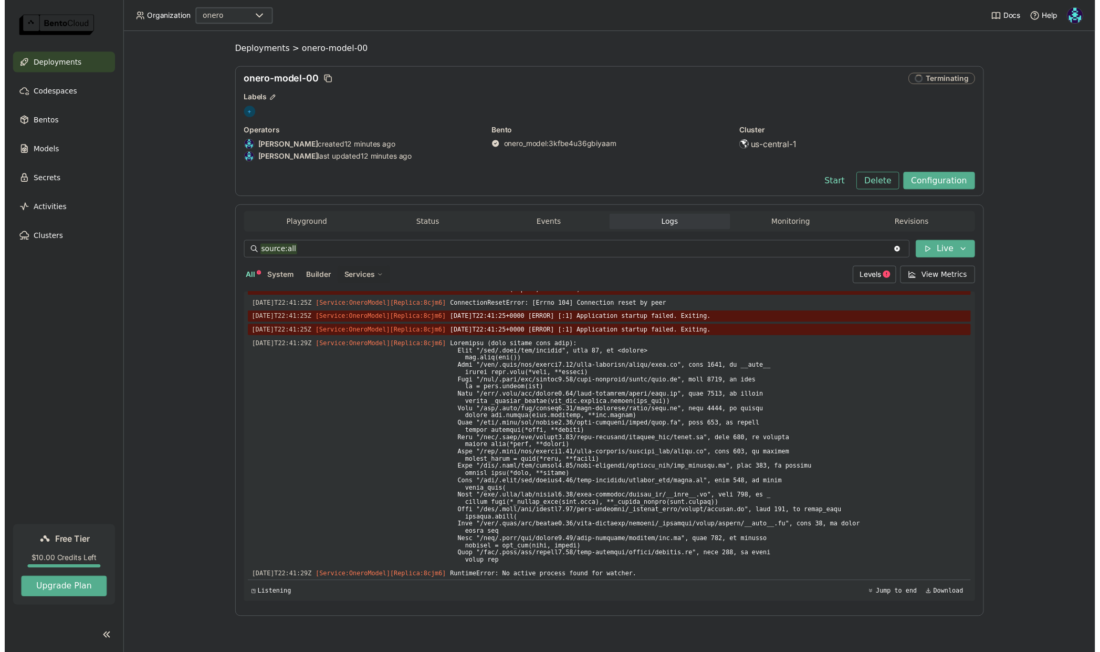
scroll to position [0, 0]
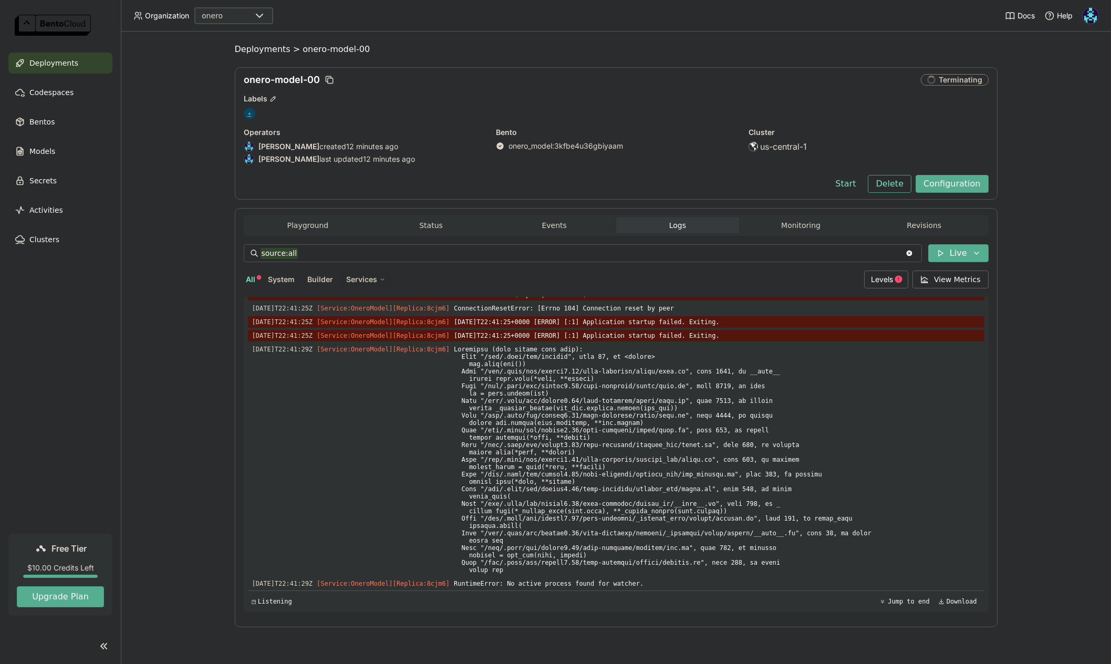
click at [250, 116] on span "+" at bounding box center [250, 114] width 12 height 12
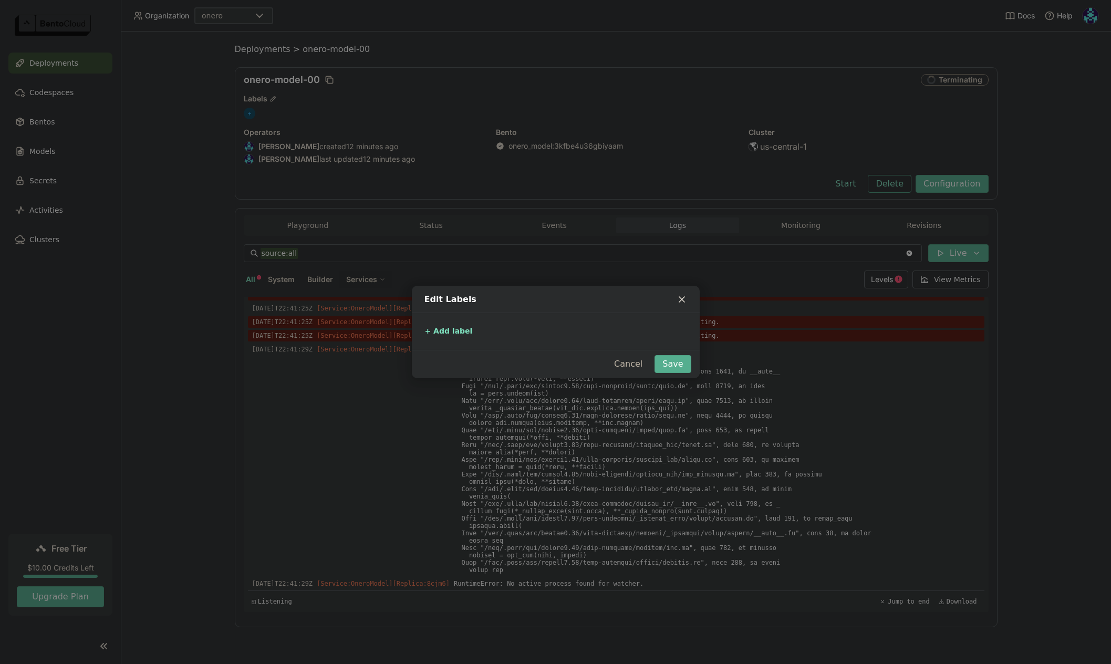
click at [628, 366] on button "Cancel" at bounding box center [628, 364] width 44 height 18
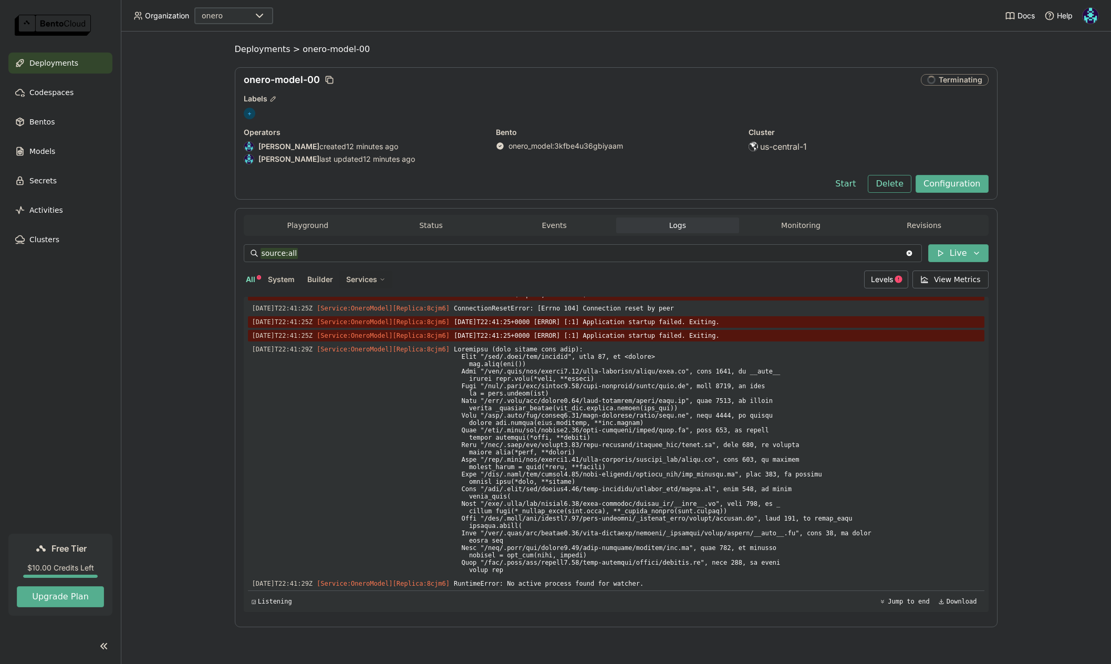
click at [272, 99] on icon "button" at bounding box center [272, 98] width 7 height 7
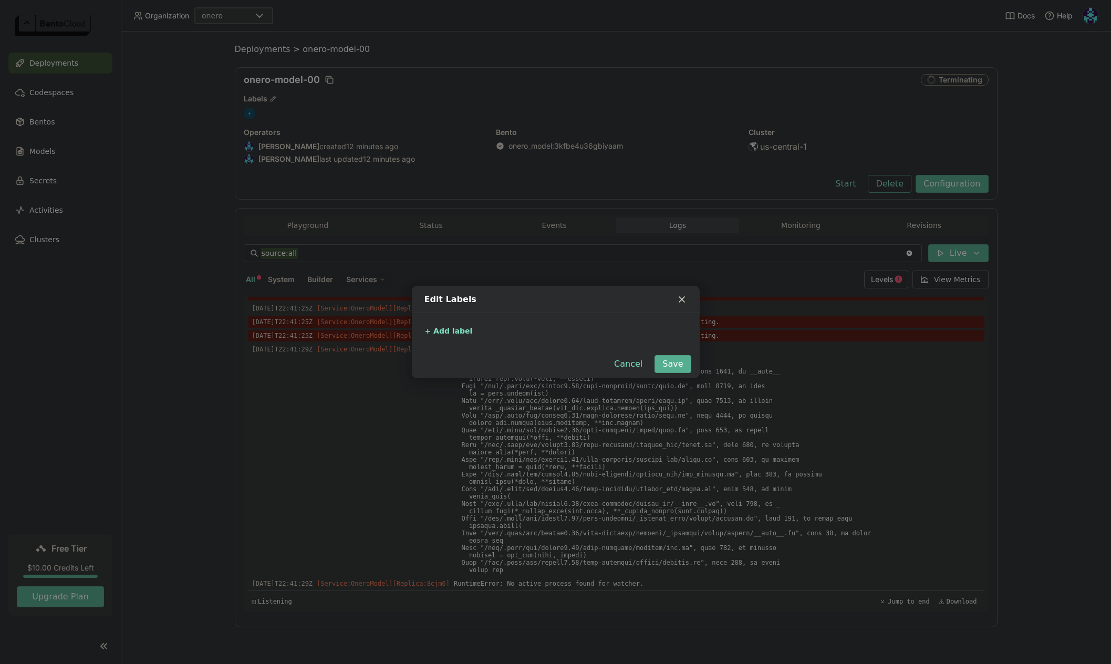
click at [338, 110] on div "Edit Labels + Add label Cancel Save" at bounding box center [555, 332] width 1111 height 664
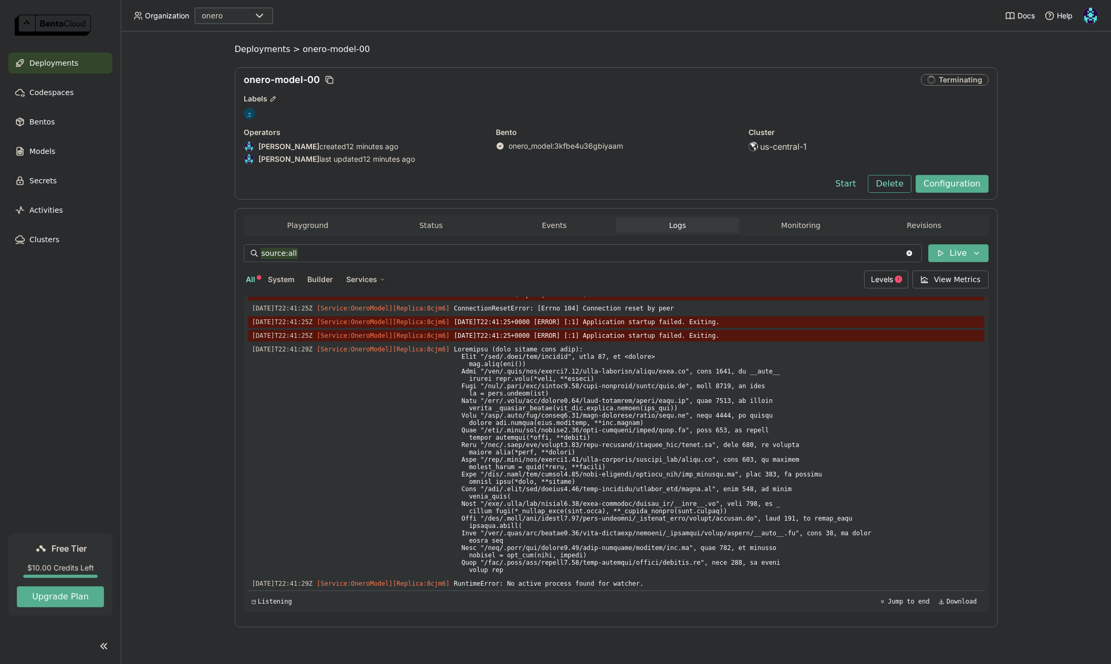
click at [249, 116] on span "+" at bounding box center [250, 114] width 12 height 12
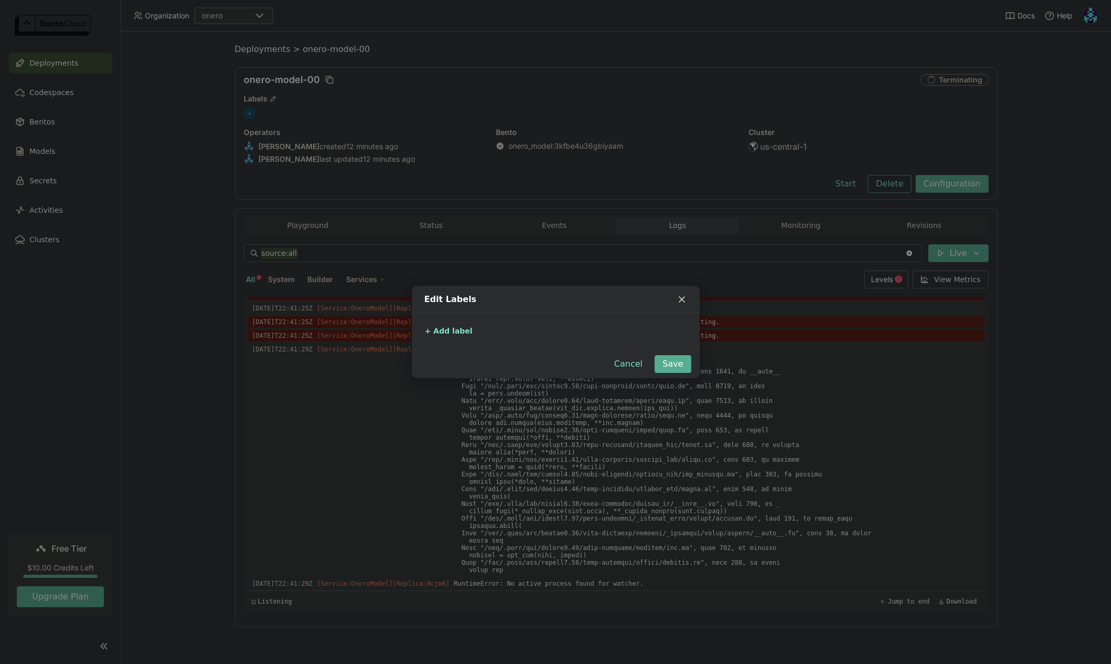
click at [283, 113] on div "Edit Labels + Add label Cancel Save" at bounding box center [555, 332] width 1111 height 664
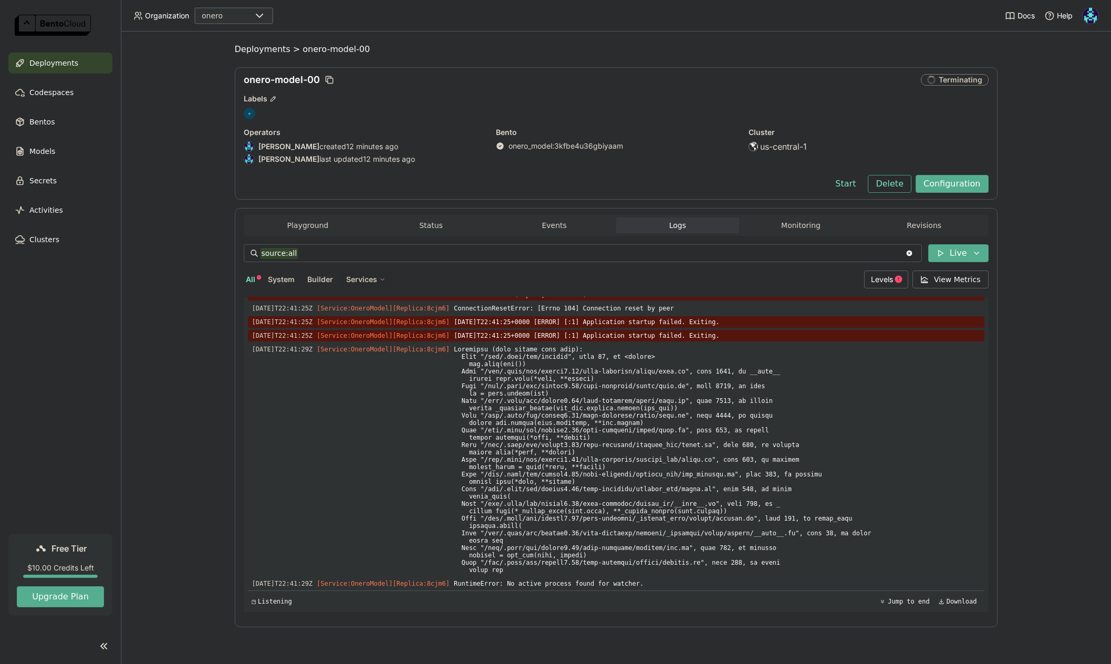
click at [274, 101] on div "Edit Labels + Add label Cancel Save" at bounding box center [555, 332] width 1111 height 664
click at [274, 100] on icon "button" at bounding box center [272, 98] width 7 height 7
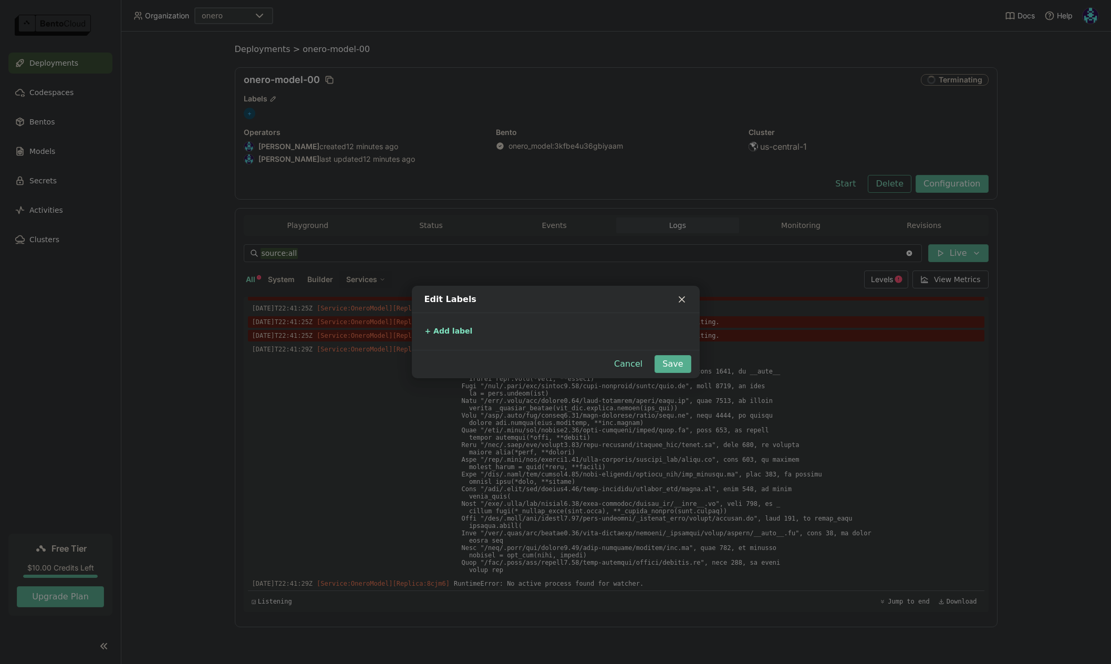
click at [292, 113] on div "Edit Labels + Add label Cancel Save" at bounding box center [555, 332] width 1111 height 664
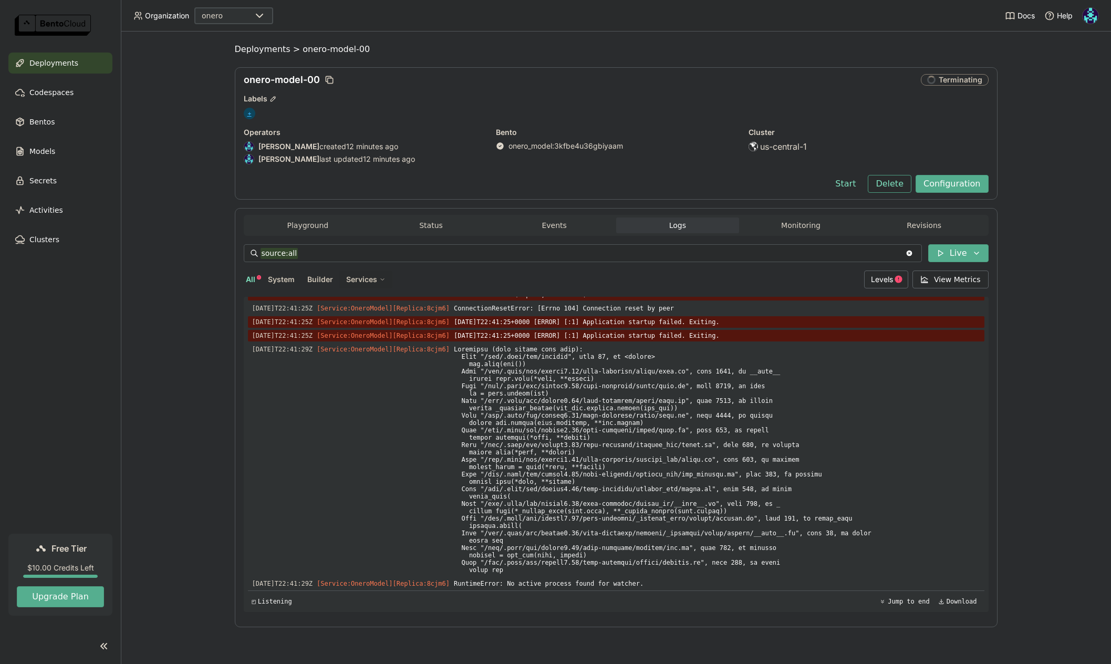
click at [253, 113] on span "+" at bounding box center [250, 114] width 12 height 12
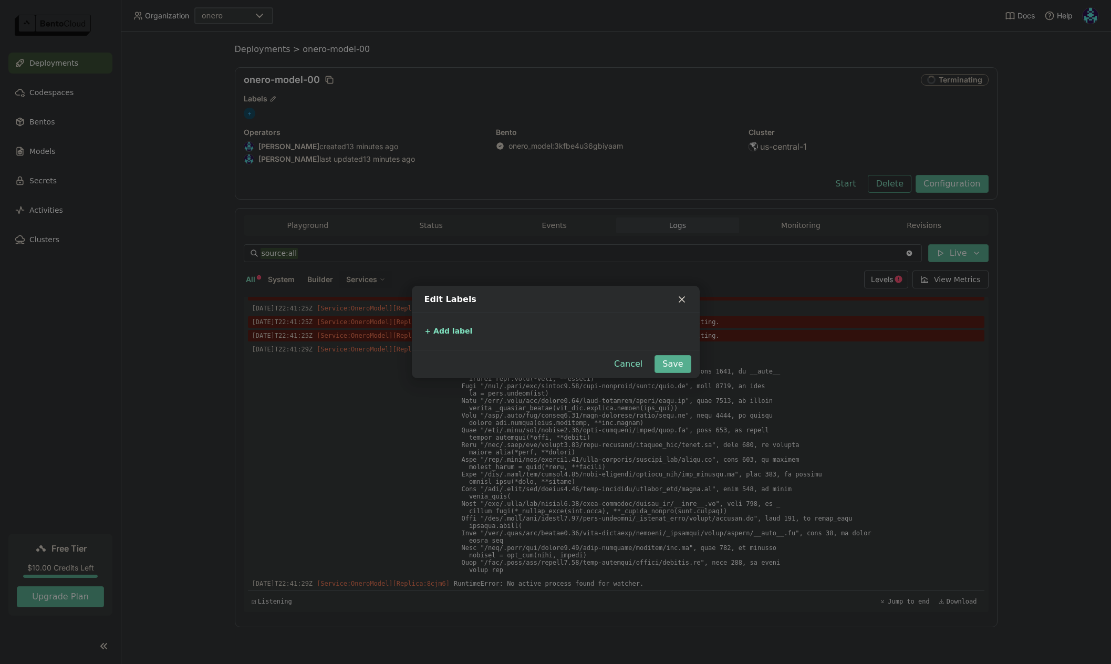
click at [354, 115] on div "Edit Labels + Add label Cancel Save" at bounding box center [555, 332] width 1111 height 664
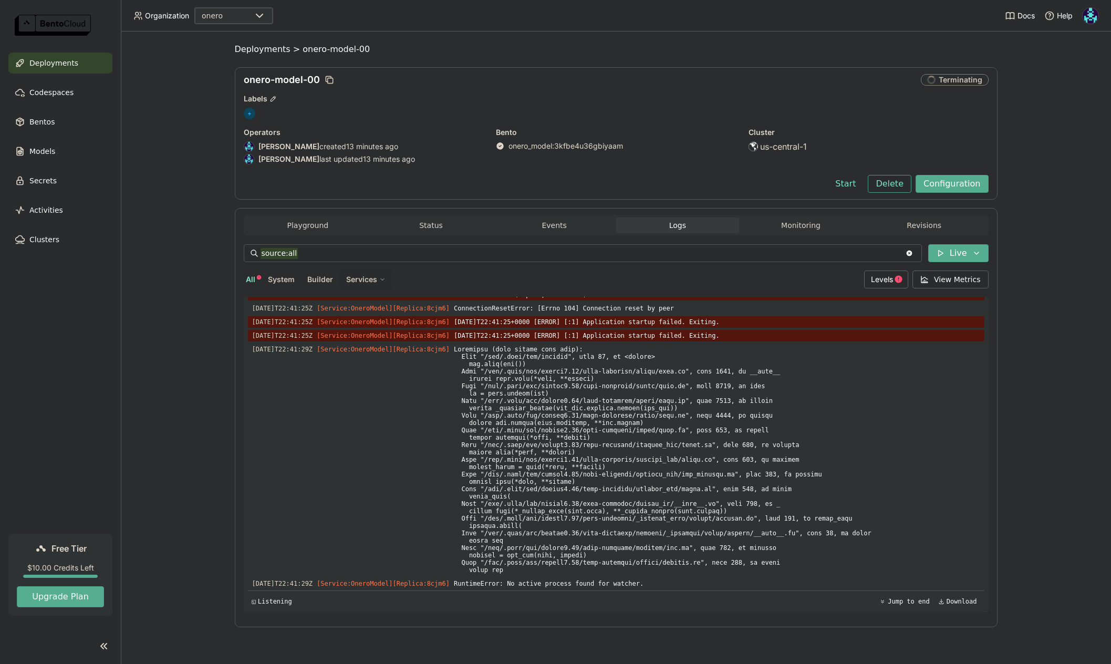
click at [277, 100] on div "Labels" at bounding box center [616, 98] width 745 height 9
click at [275, 99] on icon "button" at bounding box center [272, 98] width 7 height 7
click at [356, 128] on div "Edit Labels + Add label Cancel Save" at bounding box center [555, 332] width 1111 height 664
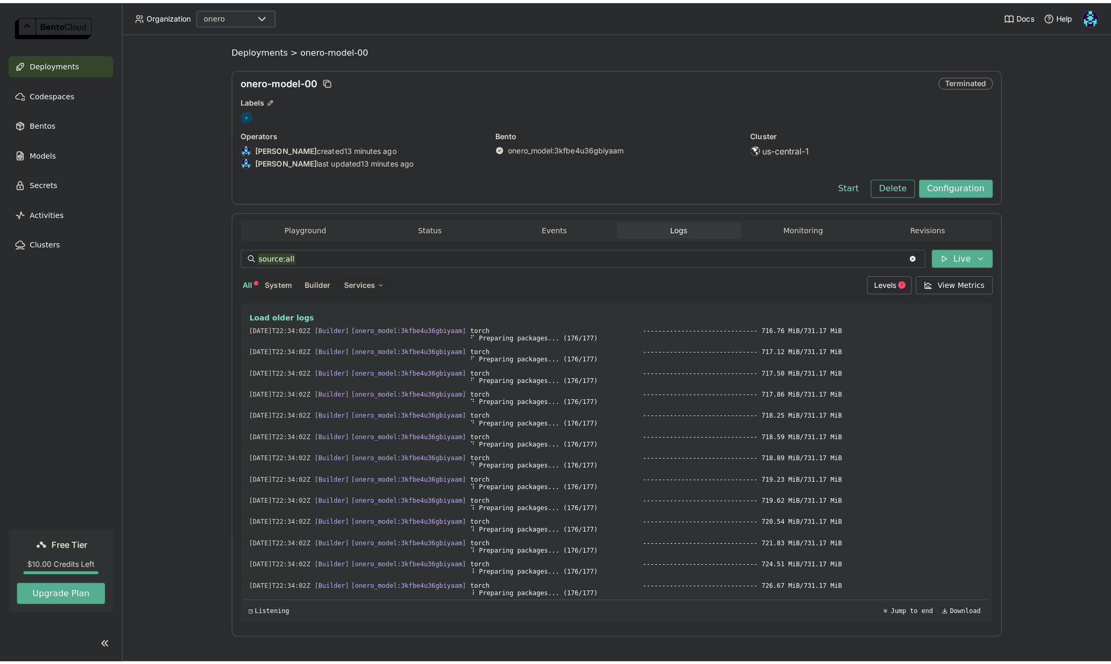
scroll to position [4733, 0]
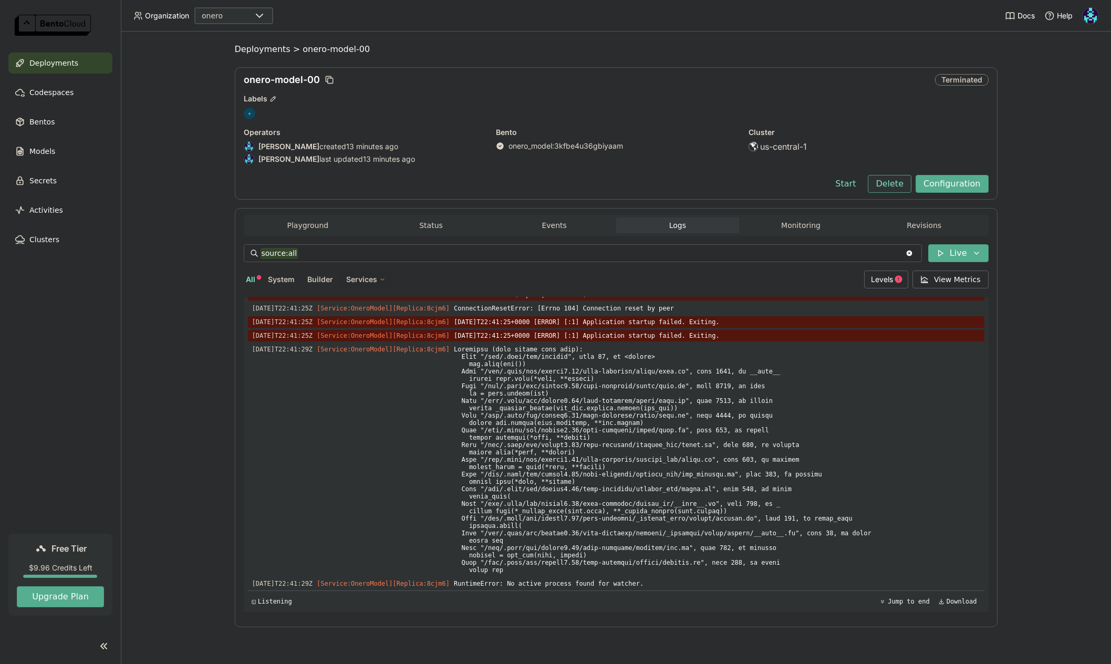
click at [884, 184] on button "Delete" at bounding box center [890, 184] width 44 height 18
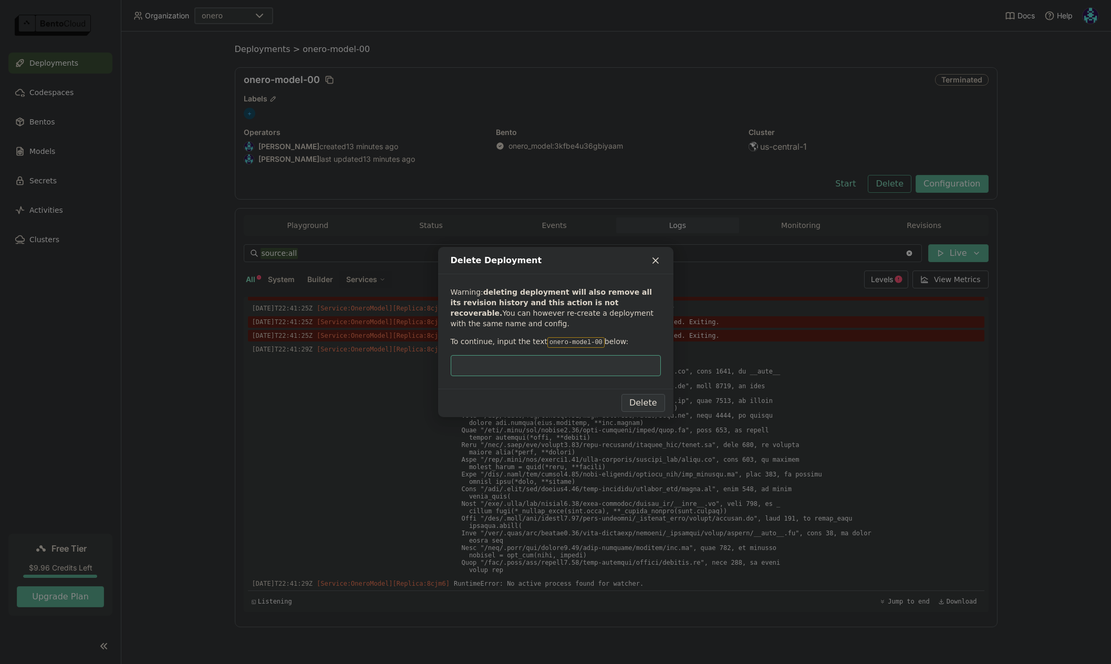
click at [570, 365] on input "dialog" at bounding box center [556, 366] width 198 height 20
type input "onero-model-00"
click at [653, 402] on button "Delete" at bounding box center [643, 403] width 44 height 18
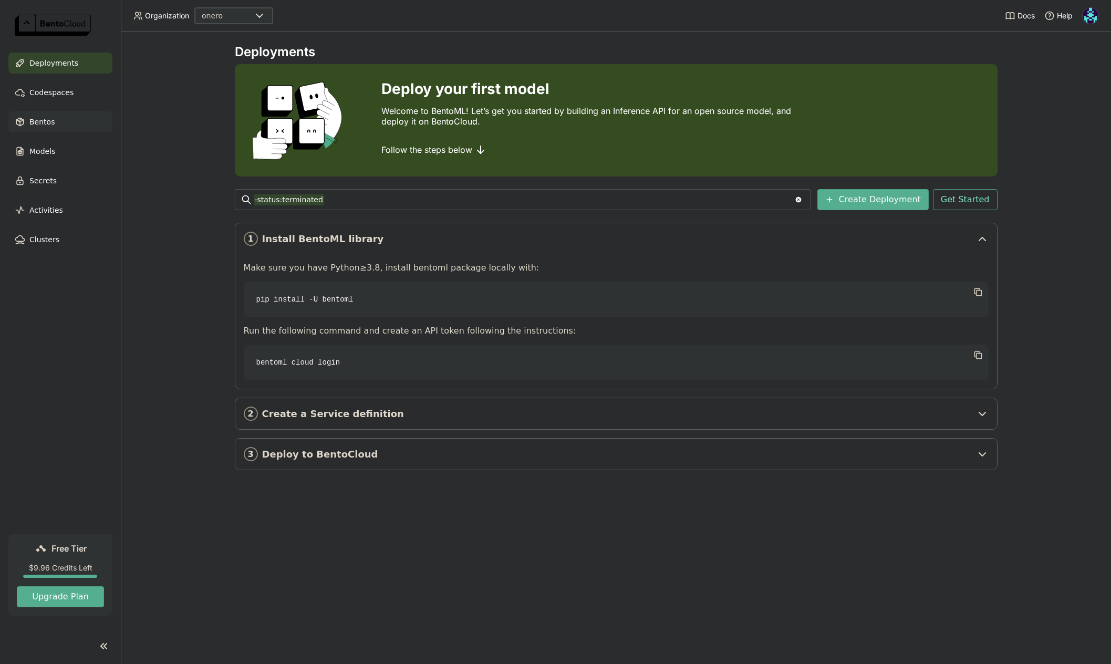
click at [53, 126] on div "Bentos" at bounding box center [60, 121] width 104 height 21
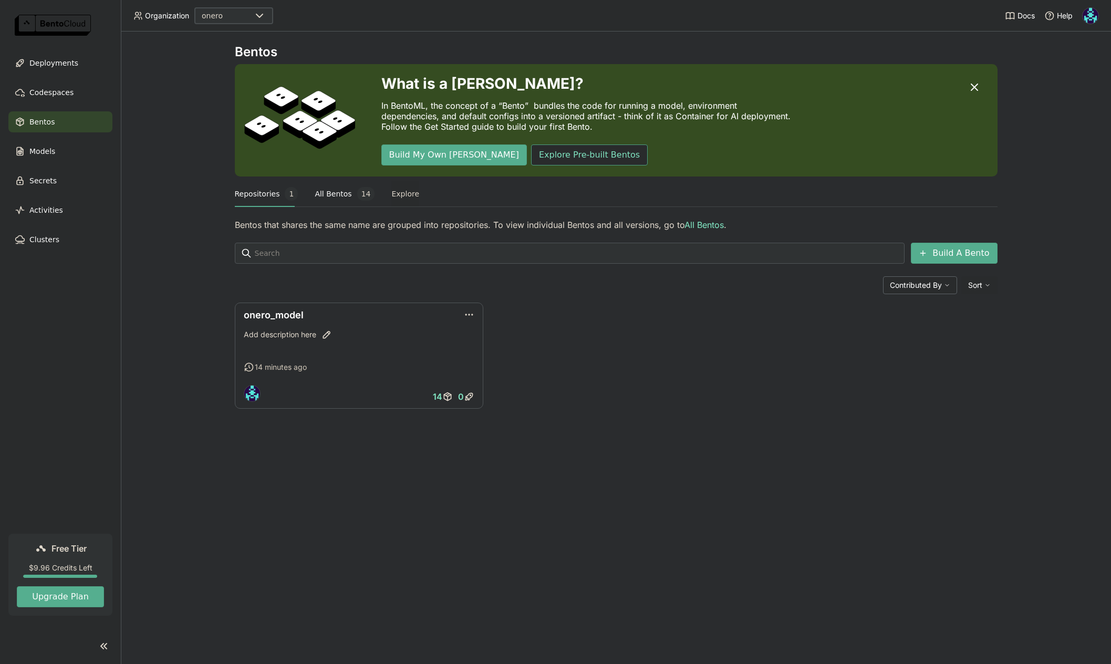
click at [331, 194] on button "All Bentos 14" at bounding box center [345, 194] width 60 height 26
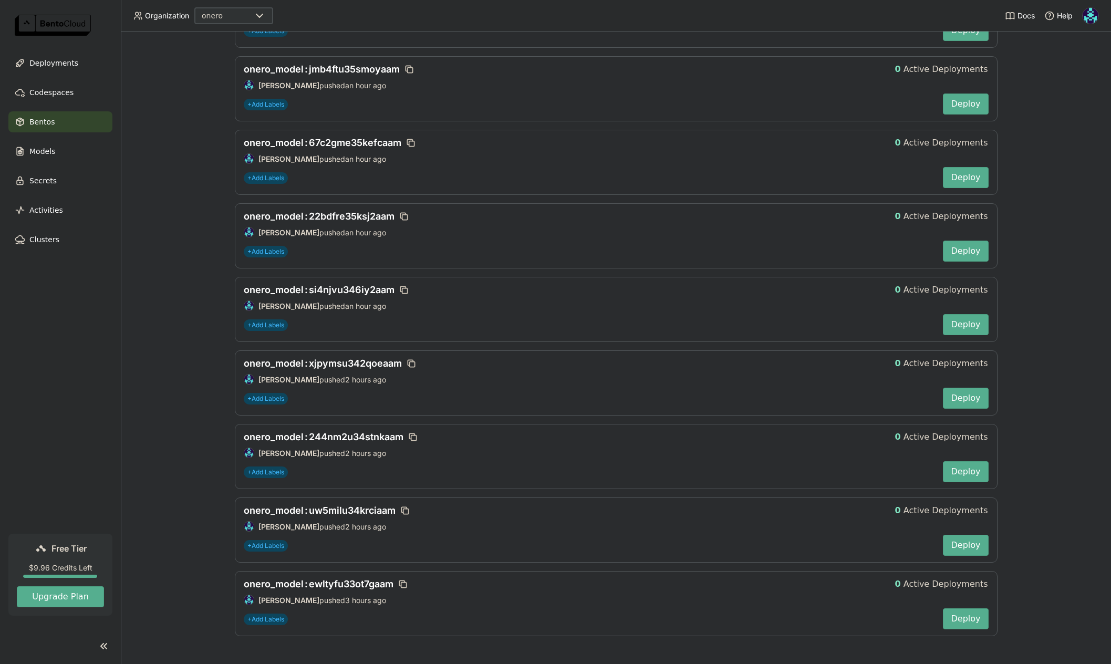
scroll to position [688, 0]
click at [361, 584] on span "onero_model : ewltyfu33ot7gaam" at bounding box center [319, 583] width 150 height 11
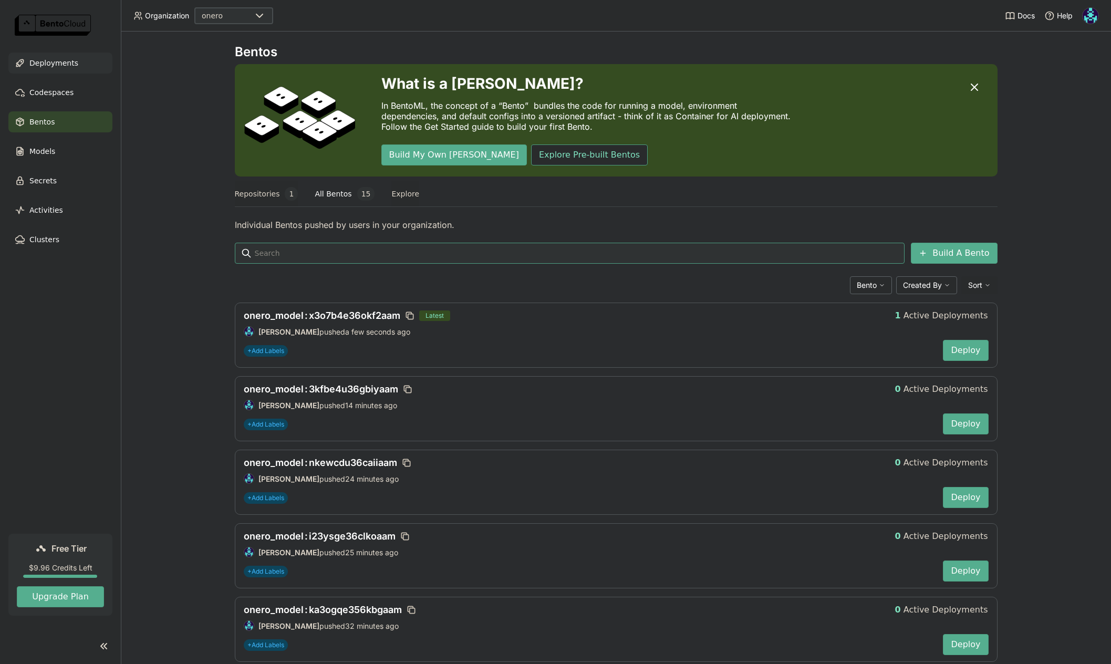
click at [64, 66] on span "Deployments" at bounding box center [53, 63] width 49 height 13
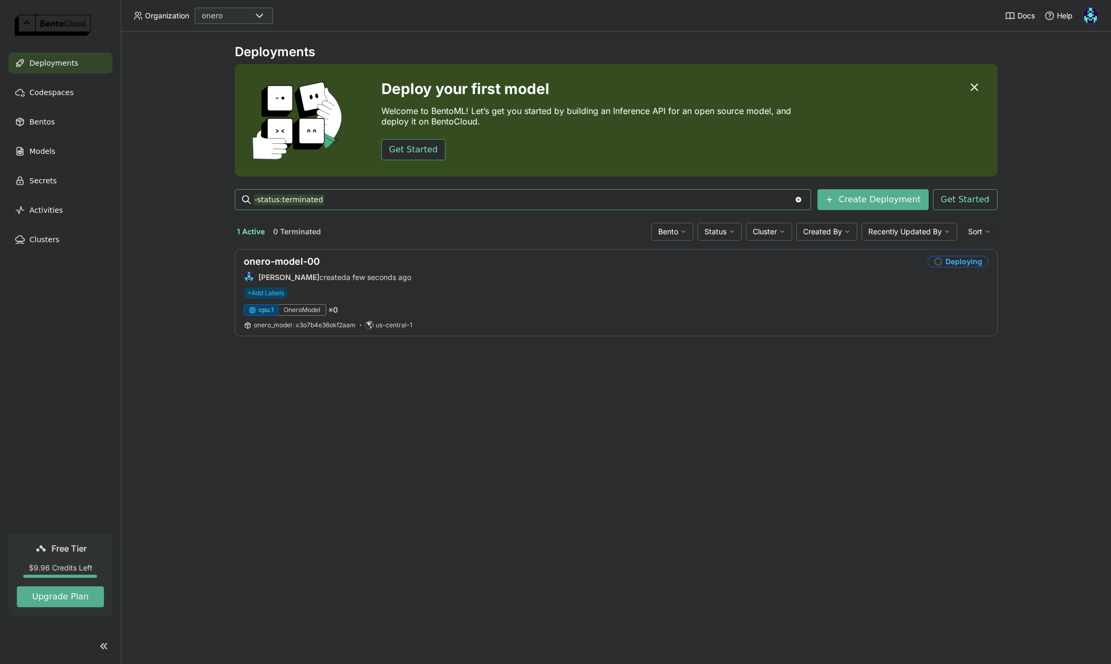
click at [762, 398] on div "Deployments Deploy your first model Welcome to BentoML! Let’s get you started b…" at bounding box center [616, 348] width 990 height 632
click at [313, 260] on link "onero-model-00" at bounding box center [282, 261] width 76 height 11
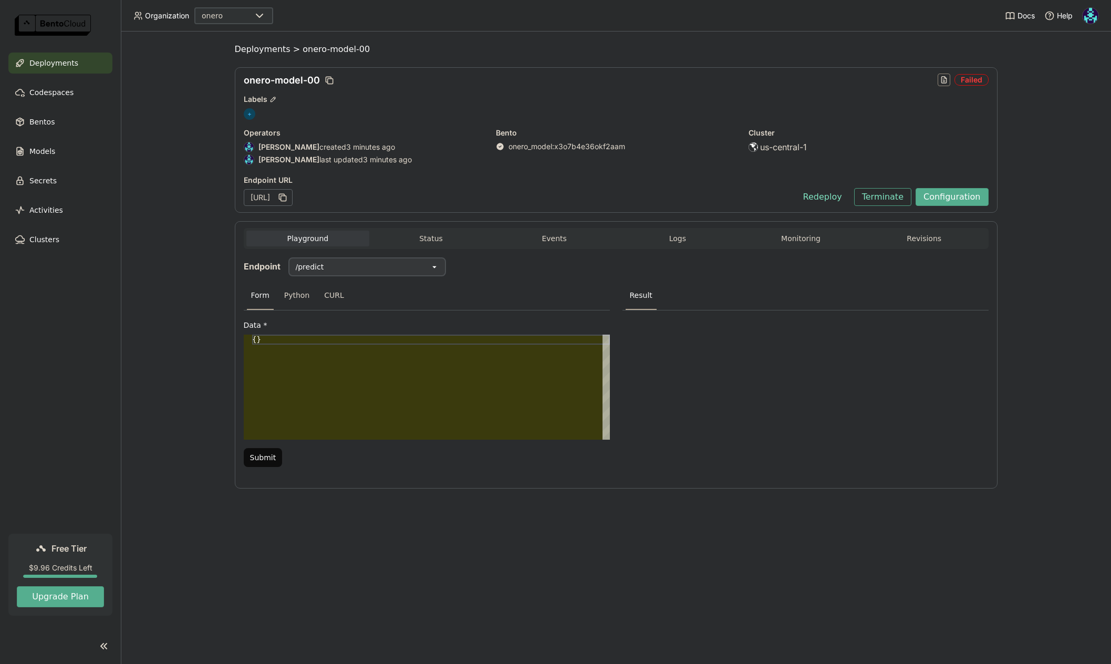
click at [687, 226] on div "Playground Status Events Logs Monitoring Revisions Endpoint /predict open Form …" at bounding box center [616, 354] width 763 height 267
click at [687, 234] on button "Logs" at bounding box center [677, 239] width 123 height 16
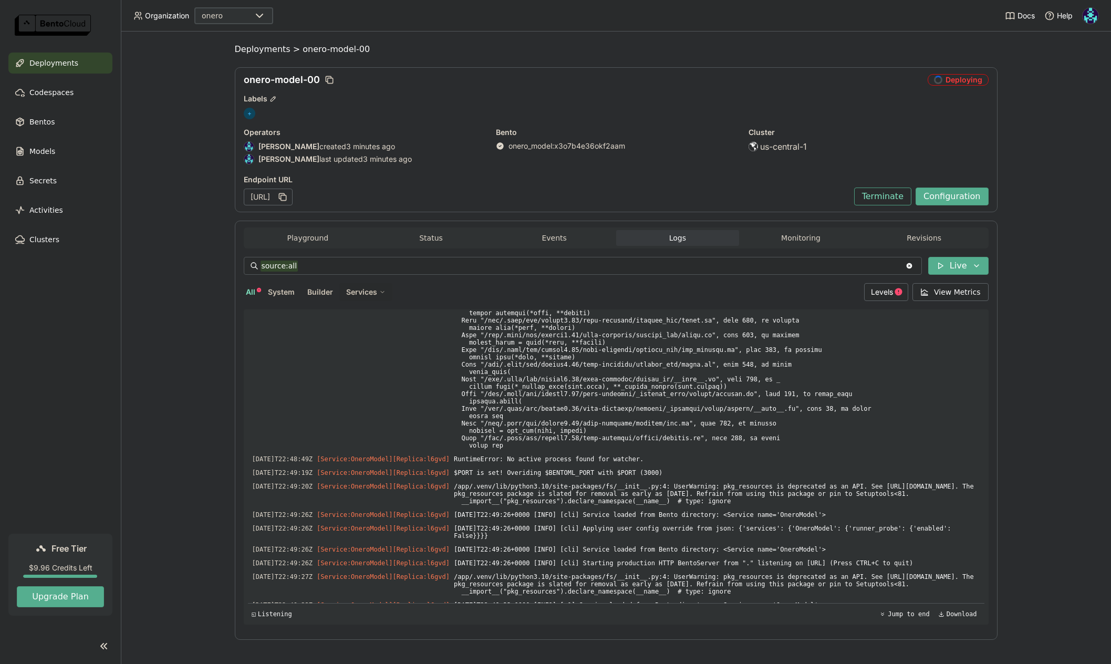
scroll to position [5907, 0]
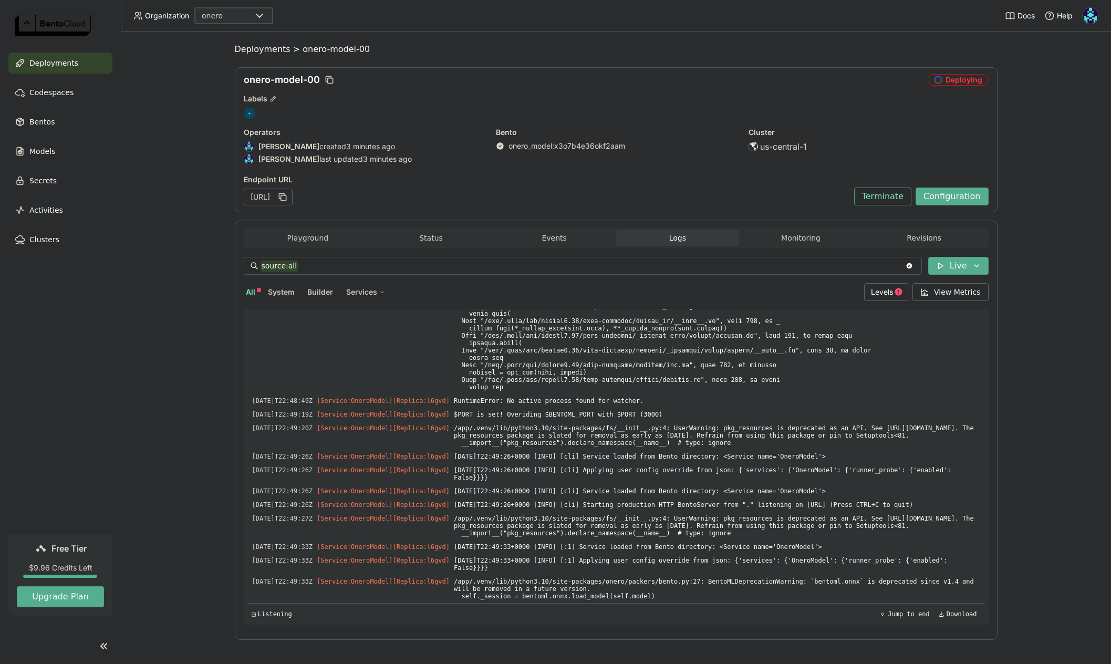
click at [920, 95] on div "Labels" at bounding box center [616, 98] width 745 height 9
click at [878, 195] on button "Terminate" at bounding box center [882, 197] width 57 height 18
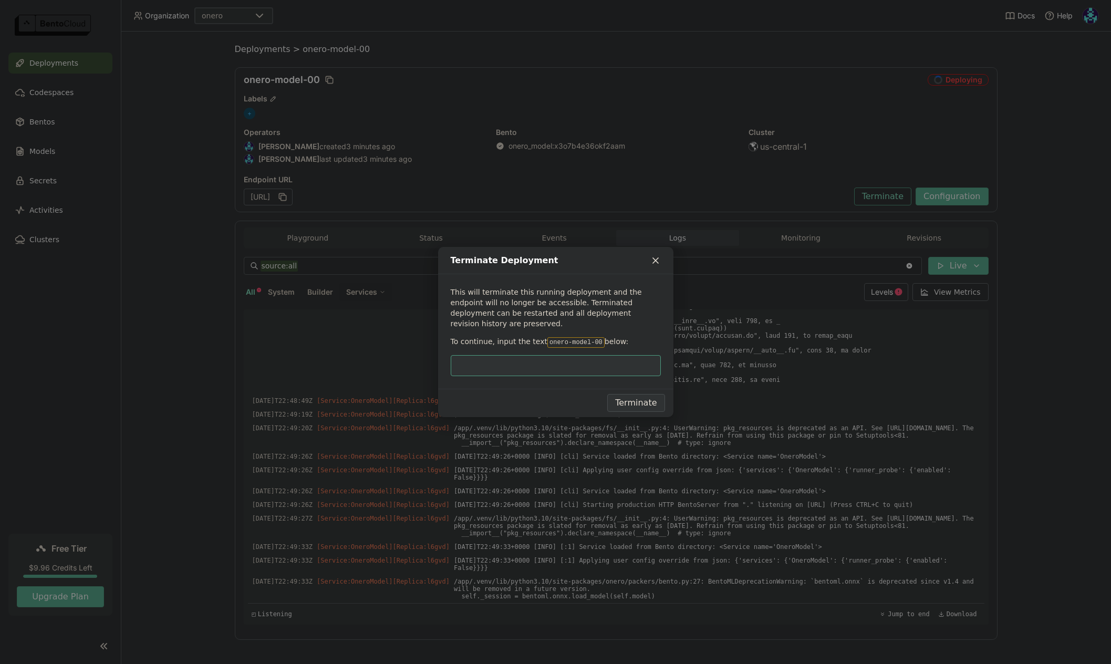
click at [547, 337] on code "onero-model-00" at bounding box center [575, 342] width 57 height 11
drag, startPoint x: 543, startPoint y: 336, endPoint x: 589, endPoint y: 337, distance: 46.2
click at [589, 337] on code "onero-model-00" at bounding box center [575, 342] width 57 height 11
click at [580, 360] on input "dialog" at bounding box center [556, 366] width 198 height 20
paste input "onero-model-00"
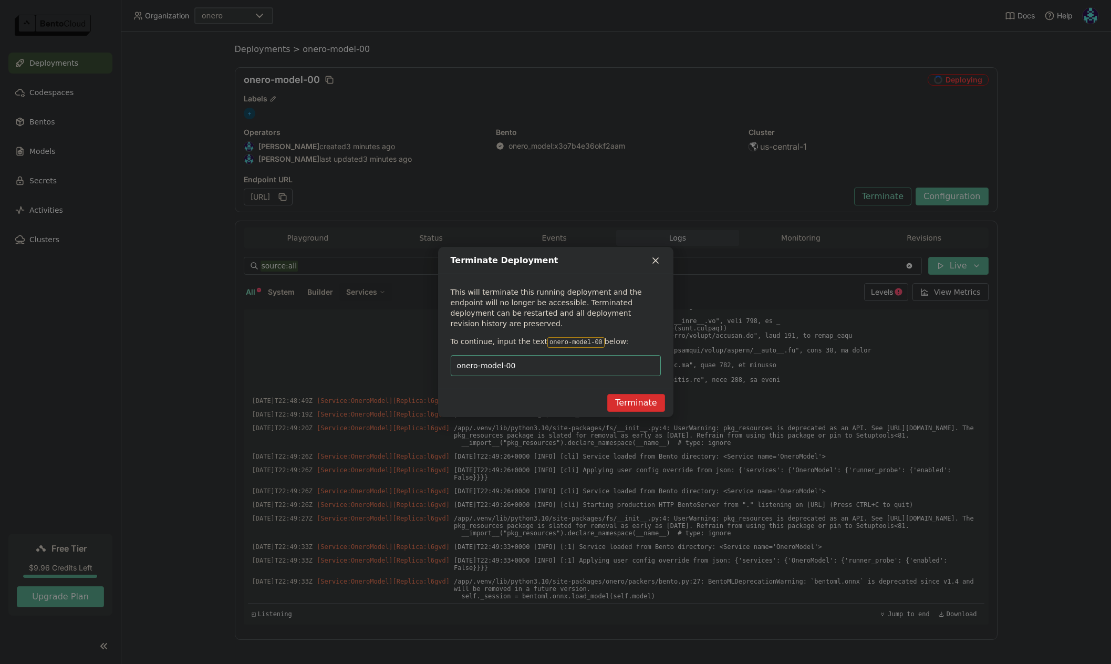
type input "onero-model-00"
click at [636, 398] on button "Terminate" at bounding box center [635, 403] width 57 height 18
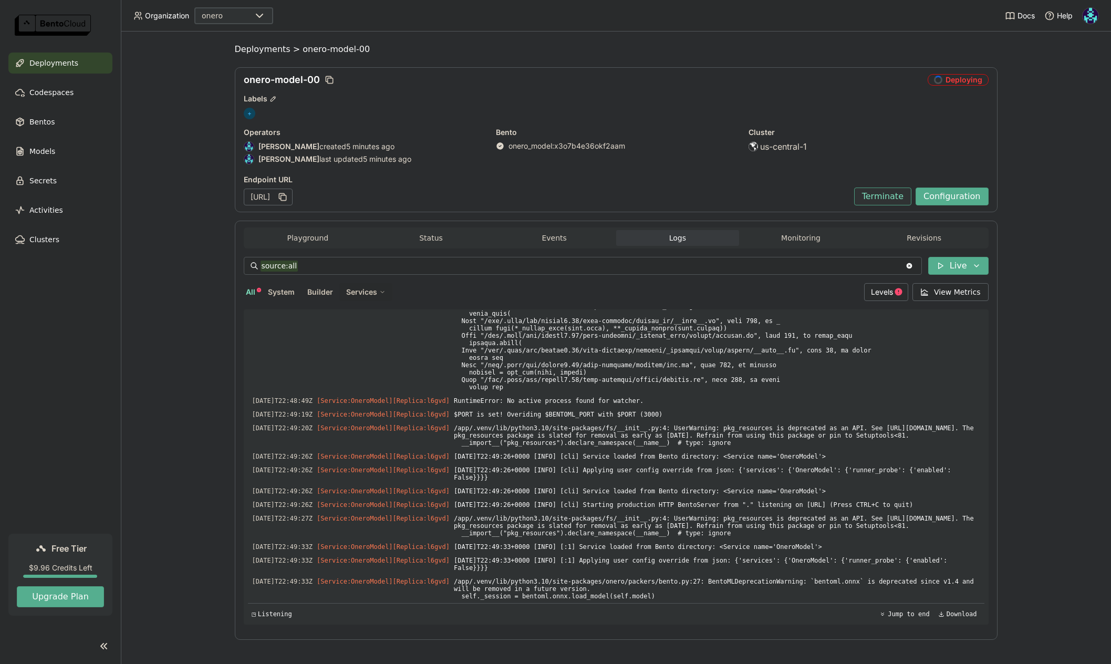
click at [54, 58] on span "Deployments" at bounding box center [53, 63] width 49 height 13
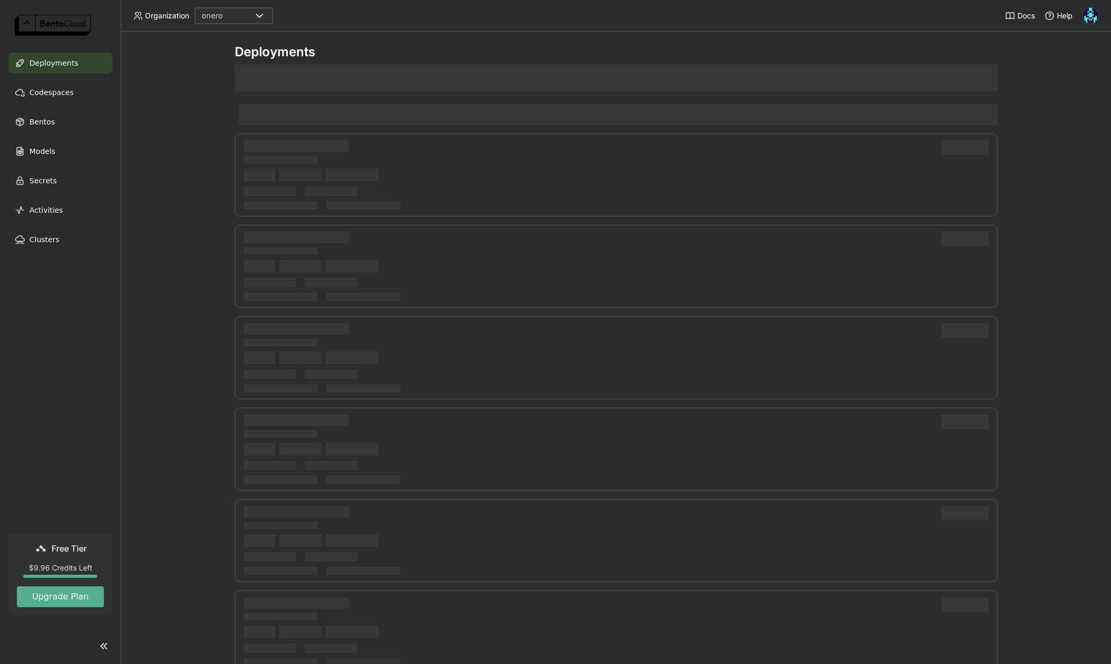
click at [179, 167] on div "Deployments" at bounding box center [616, 348] width 990 height 632
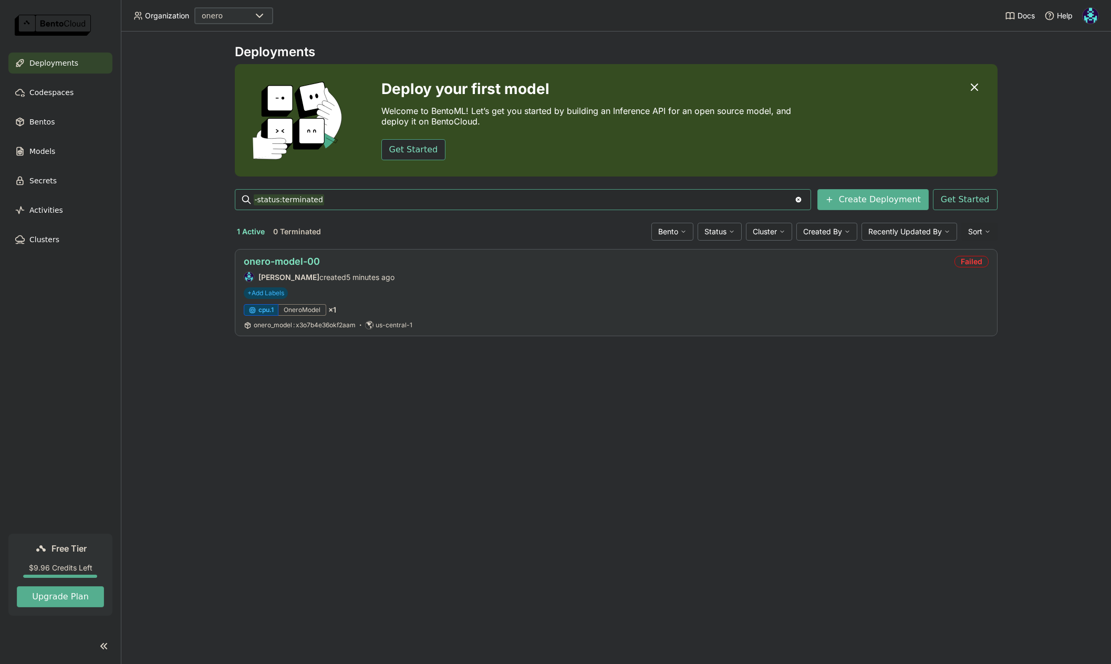
click at [295, 263] on link "onero-model-00" at bounding box center [282, 261] width 76 height 11
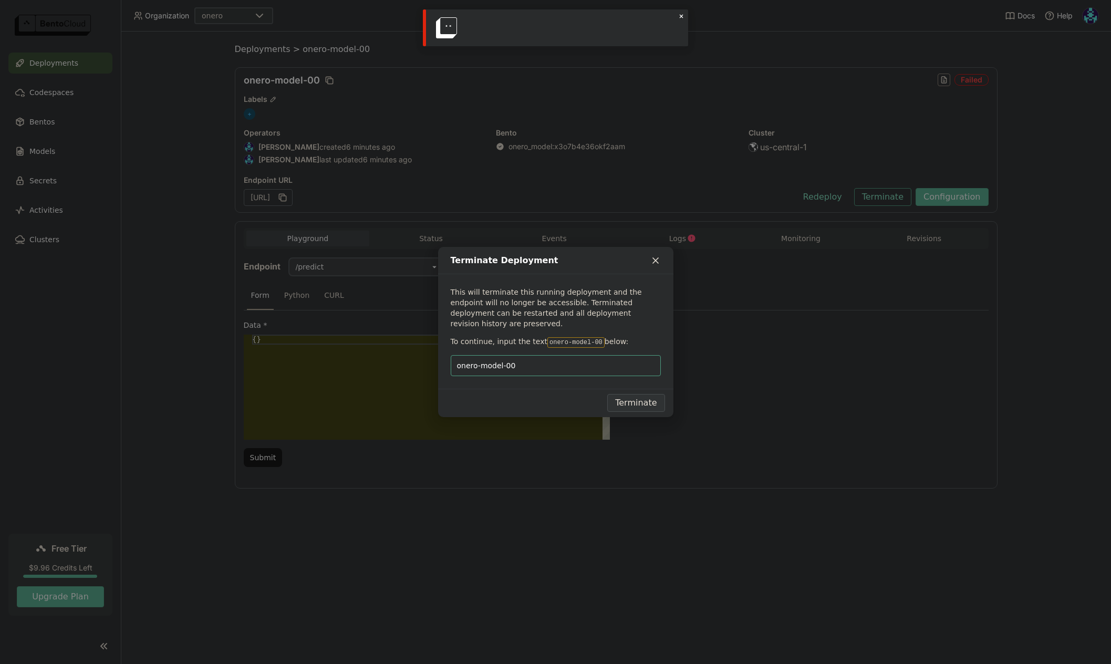
drag, startPoint x: 470, startPoint y: 21, endPoint x: 590, endPoint y: 50, distance: 124.3
click at [590, 50] on body "Organization onero Docs Help Deployments Codespaces Bentos Models Secrets Activ…" at bounding box center [555, 332] width 1111 height 664
click at [569, 356] on input "onero-model-00" at bounding box center [556, 366] width 198 height 20
type input "onero-model-00"
click at [634, 398] on button "Terminate" at bounding box center [635, 403] width 57 height 18
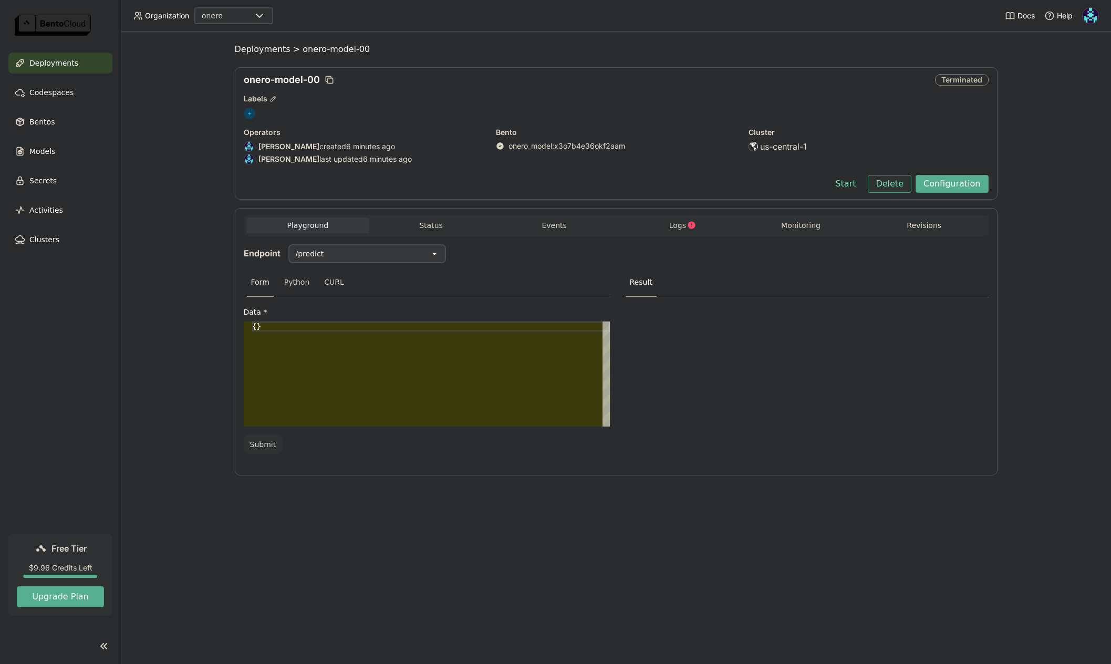
click at [898, 182] on button "Delete" at bounding box center [890, 184] width 44 height 18
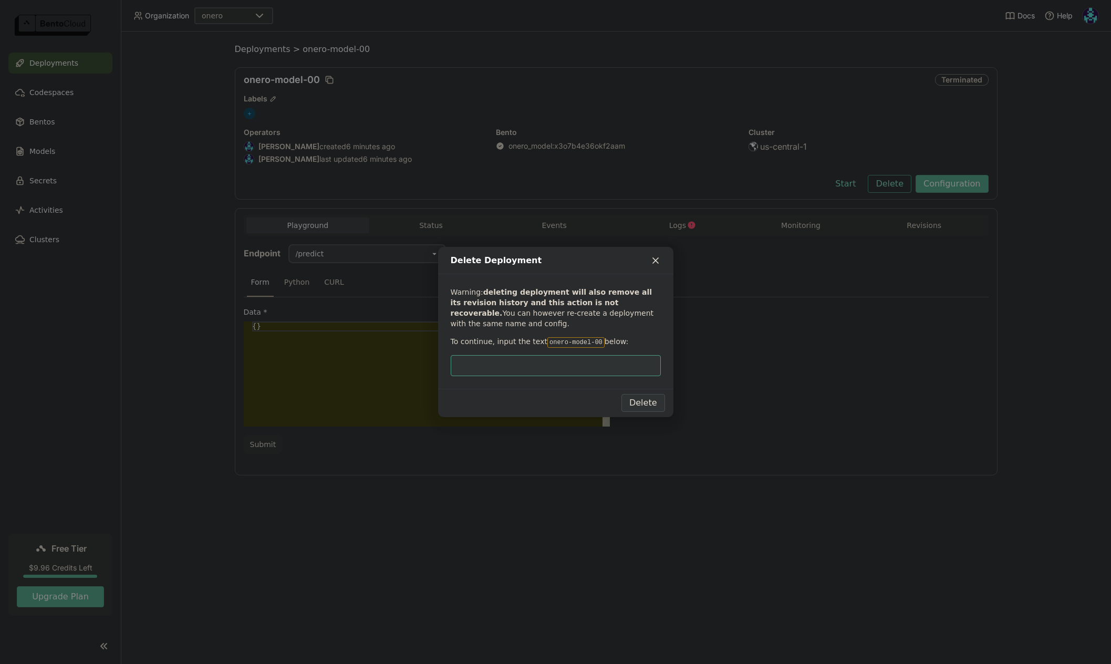
click at [545, 363] on input "dialog" at bounding box center [556, 366] width 198 height 20
type input "onero-model-00"
click at [638, 404] on button "Delete" at bounding box center [643, 403] width 44 height 18
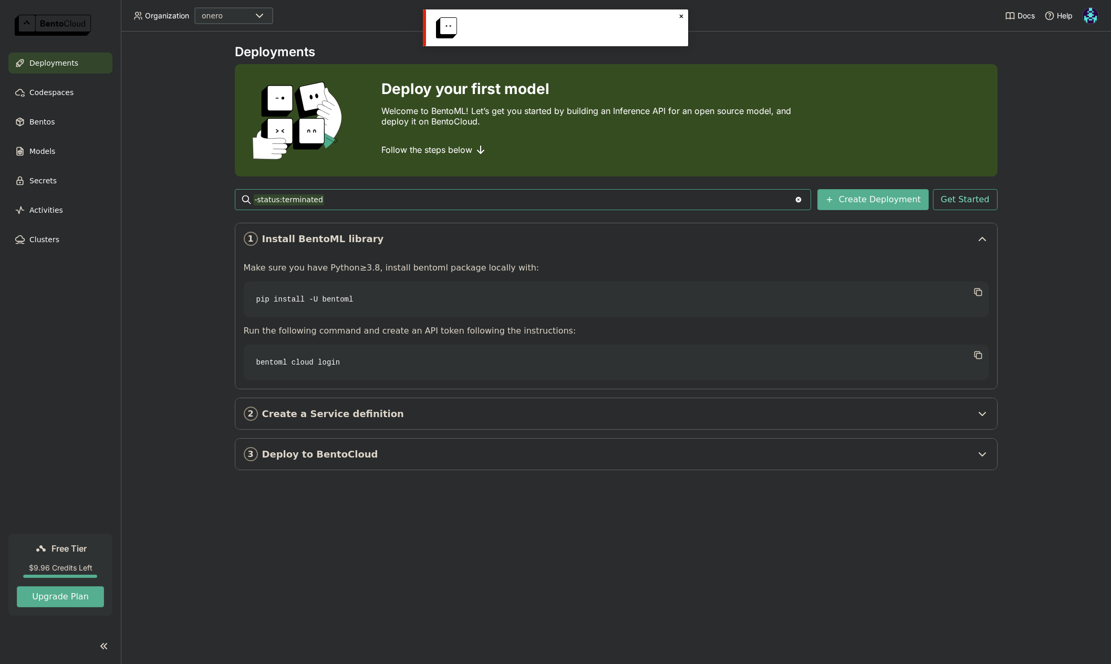
click at [48, 66] on span "Deployments" at bounding box center [53, 63] width 49 height 13
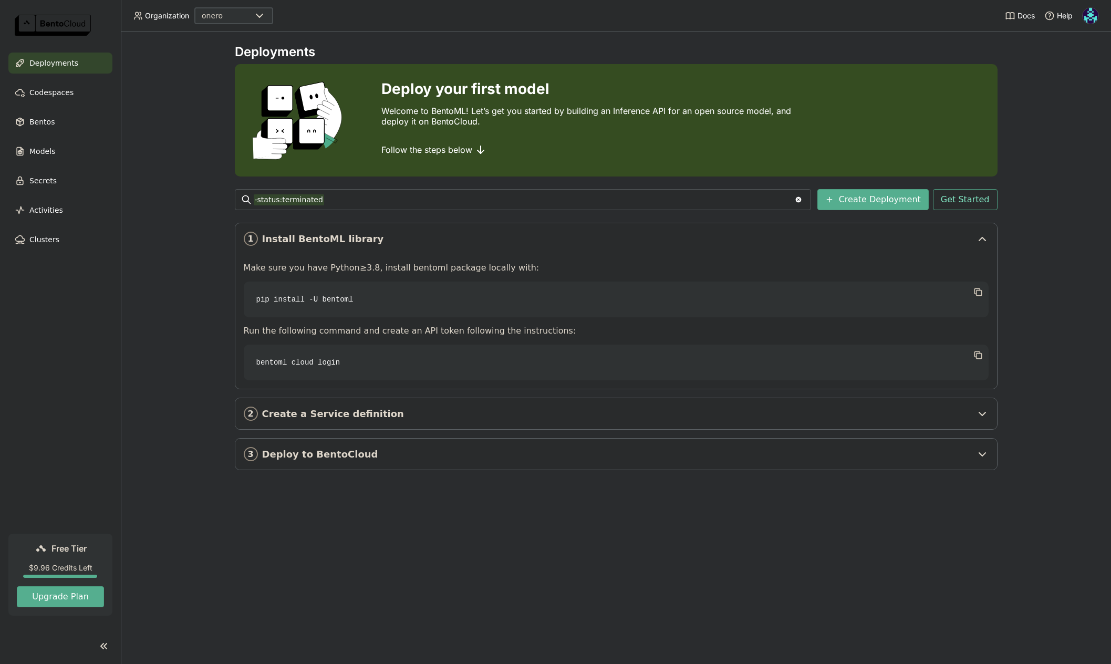
click at [1092, 18] on img at bounding box center [1091, 16] width 16 height 16
click at [1069, 57] on span "Billing" at bounding box center [1066, 54] width 19 height 9
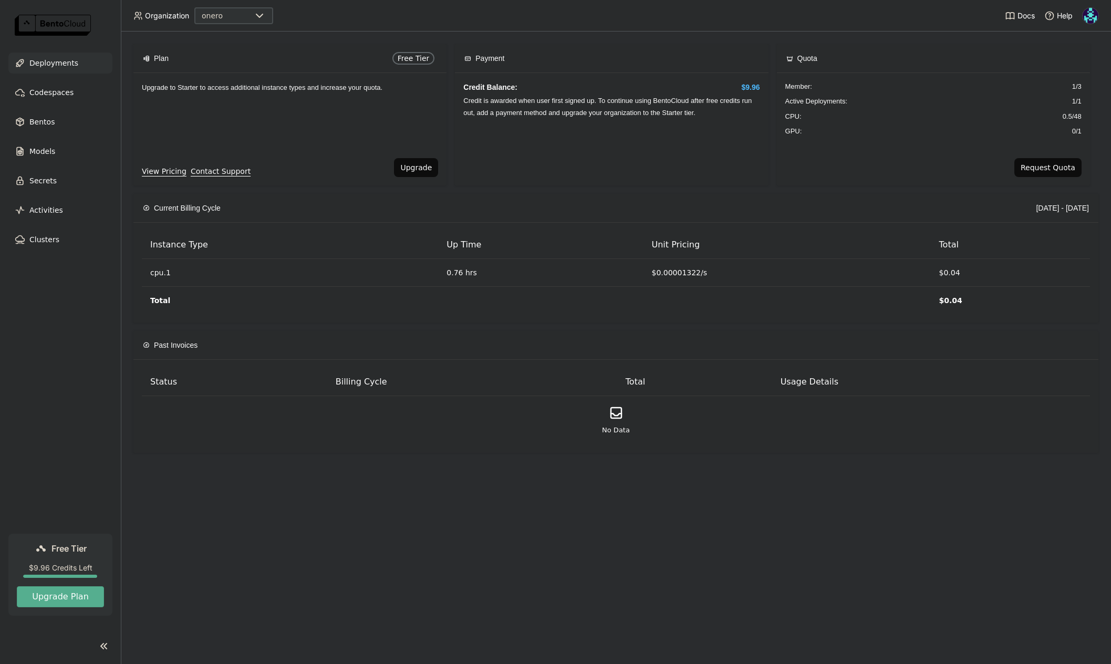
click at [57, 63] on span "Deployments" at bounding box center [53, 63] width 49 height 13
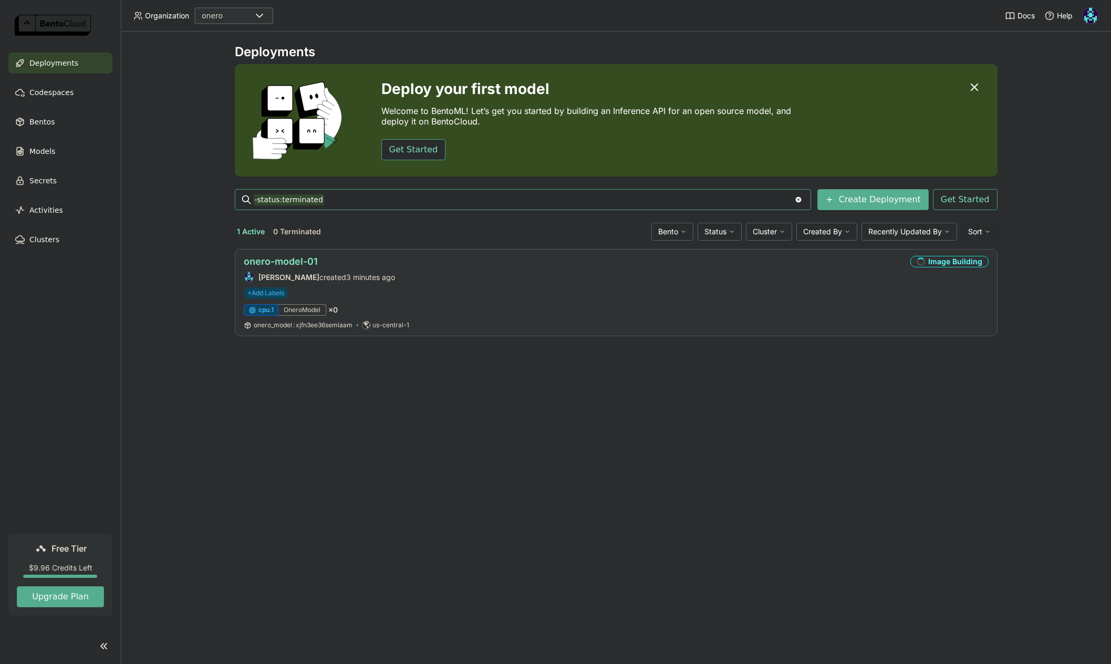
click at [288, 261] on link "onero-model-01" at bounding box center [281, 261] width 74 height 11
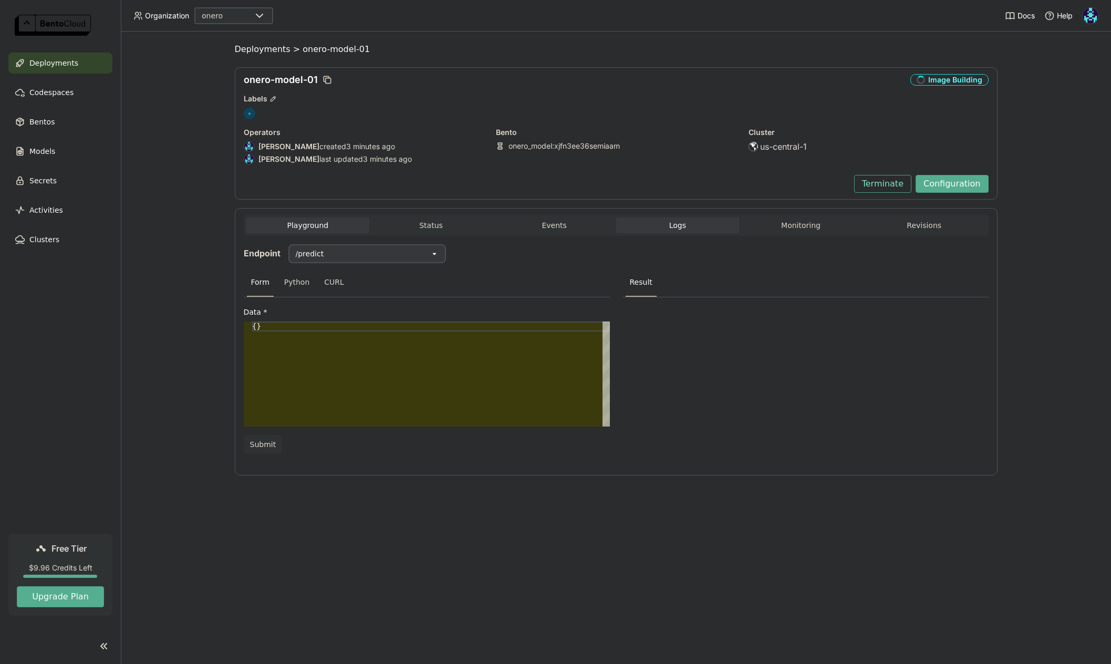
click at [682, 228] on span "Logs" at bounding box center [677, 225] width 17 height 9
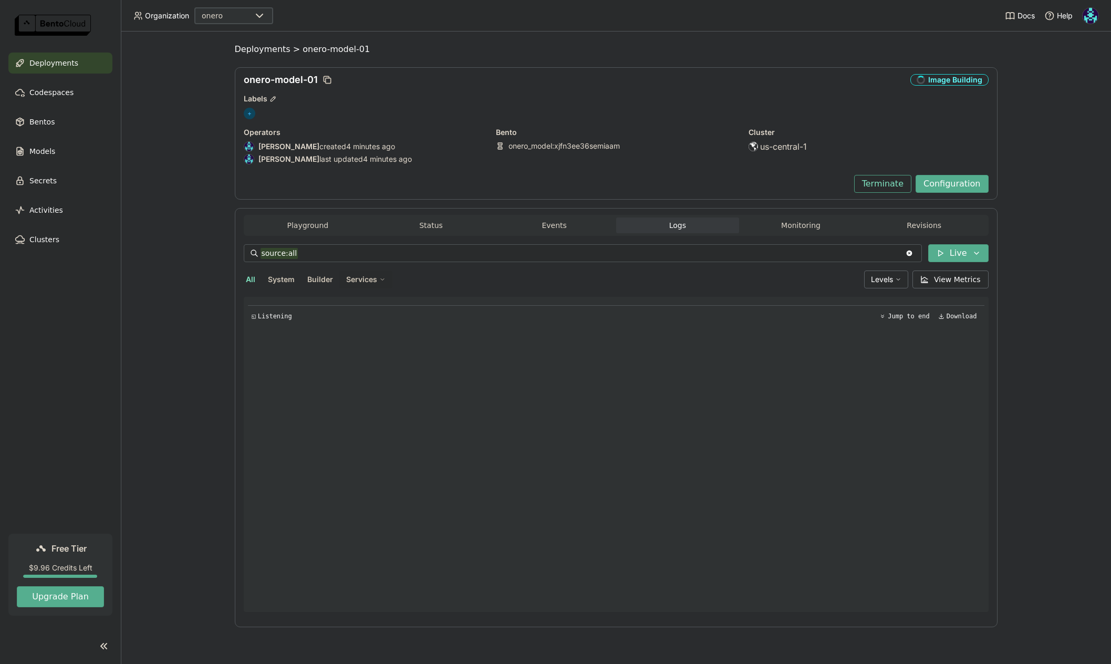
click at [44, 64] on span "Deployments" at bounding box center [53, 63] width 49 height 13
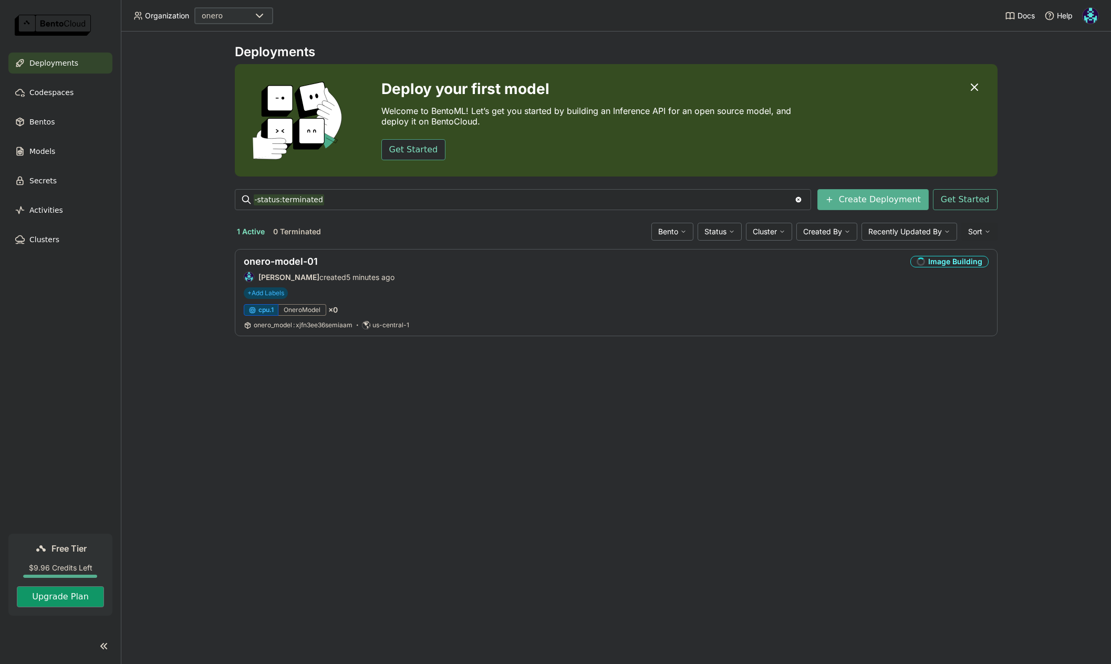
click at [70, 600] on button "Upgrade Plan" at bounding box center [60, 596] width 87 height 21
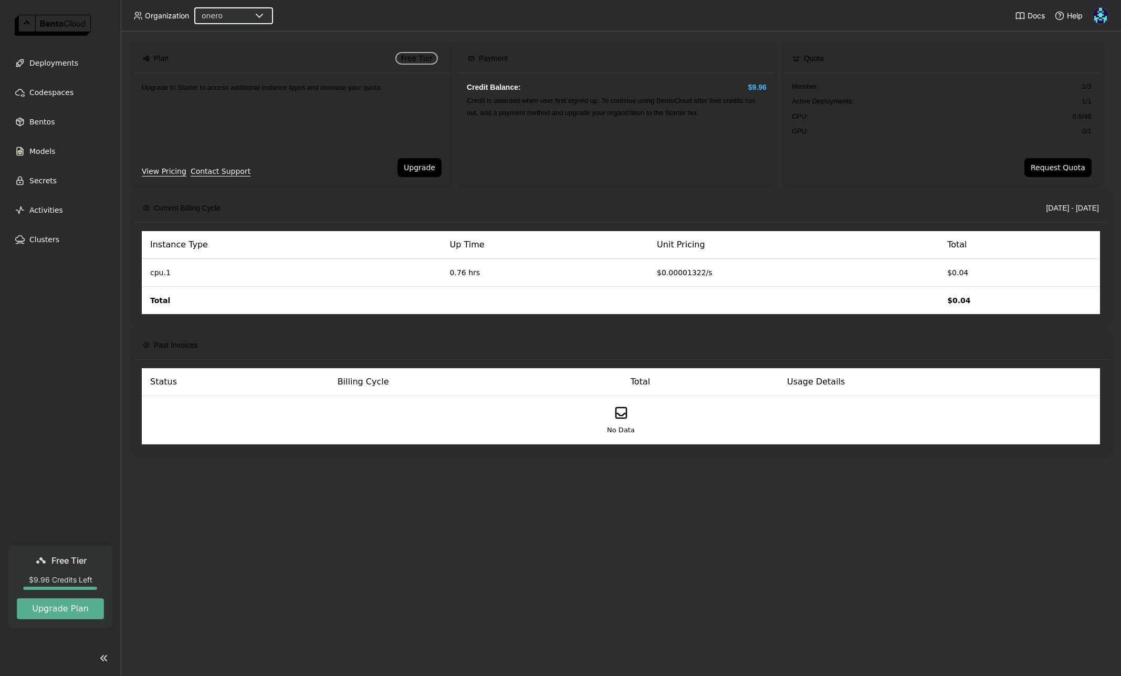
click at [162, 170] on link "View Pricing" at bounding box center [164, 171] width 45 height 12
click at [52, 63] on span "Deployments" at bounding box center [53, 63] width 49 height 13
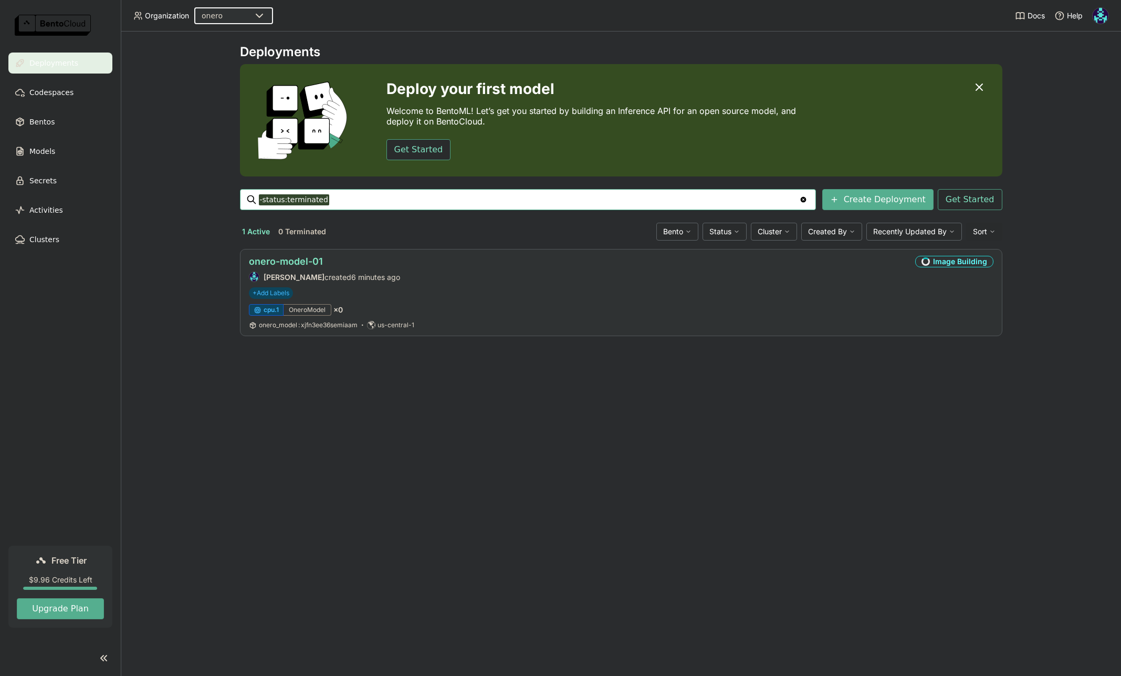
click at [308, 262] on link "onero-model-01" at bounding box center [286, 261] width 74 height 11
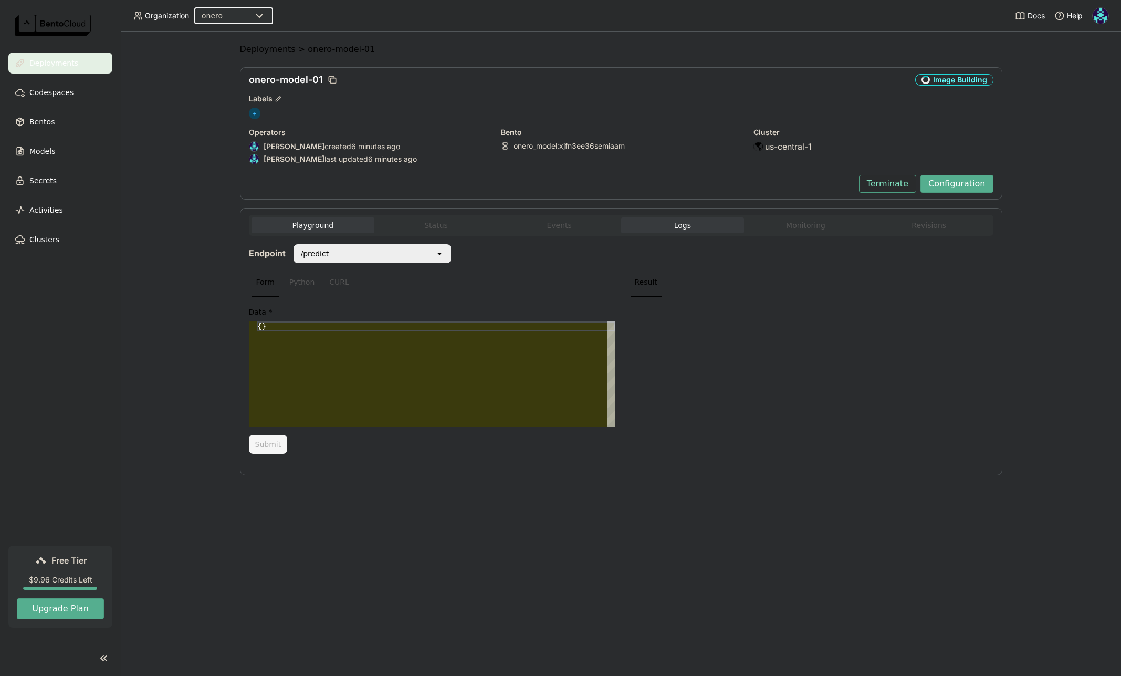
click at [692, 226] on button "Logs" at bounding box center [682, 225] width 123 height 16
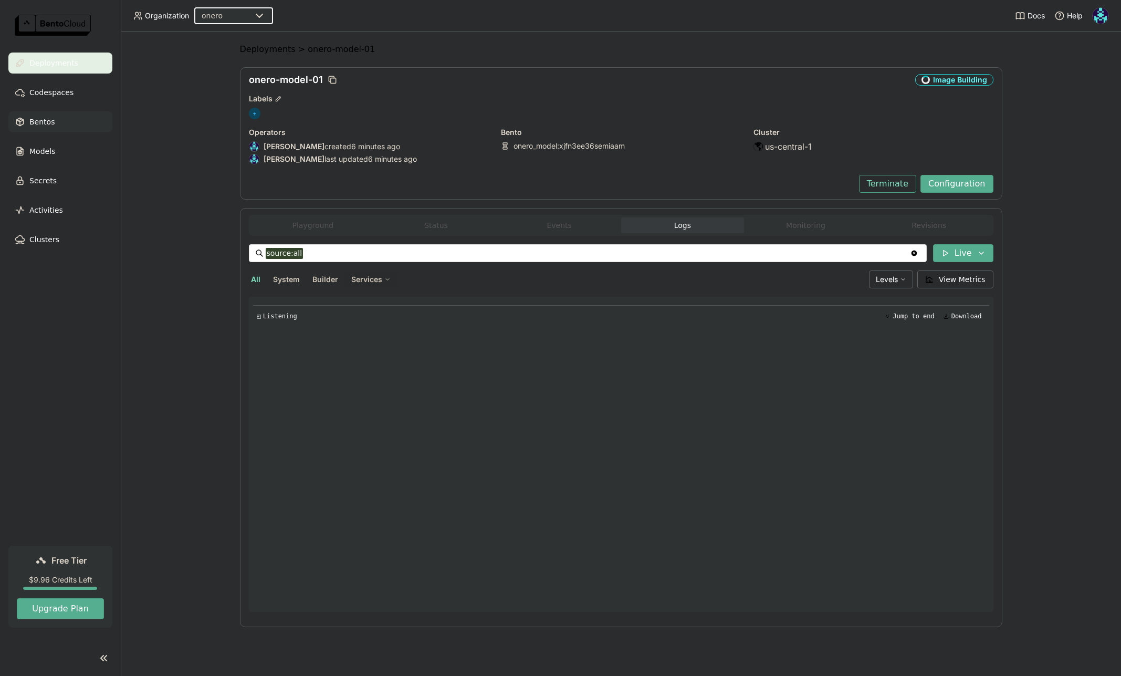
click at [59, 121] on div "Bentos" at bounding box center [60, 121] width 104 height 21
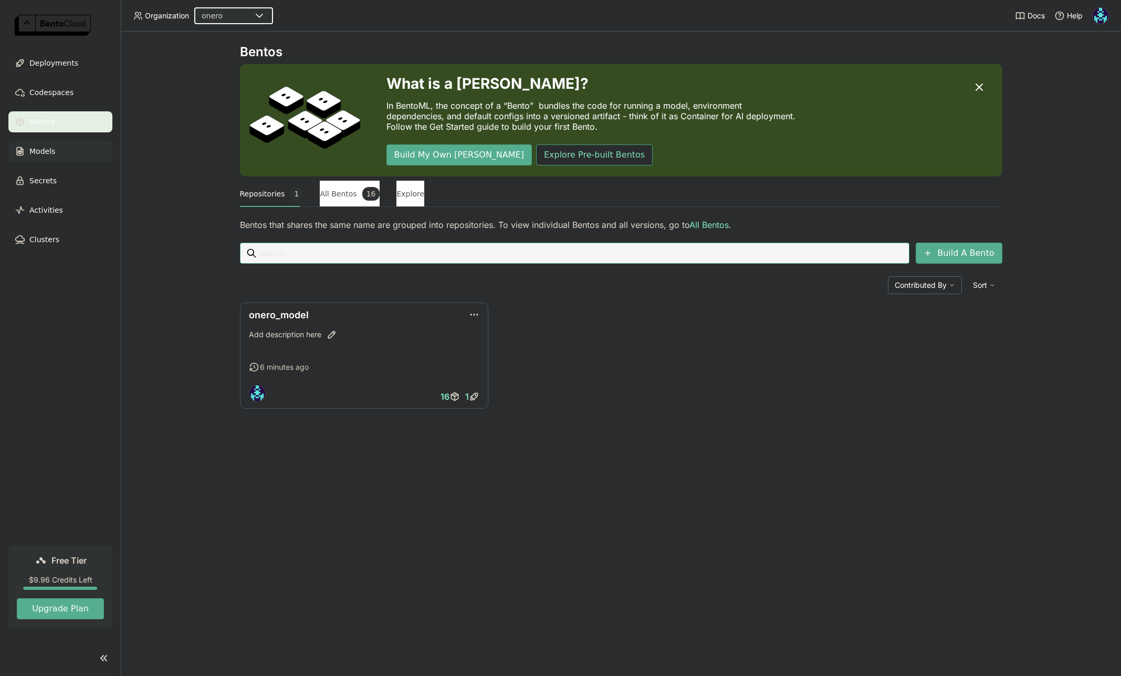
click at [60, 148] on div "Models" at bounding box center [60, 151] width 104 height 21
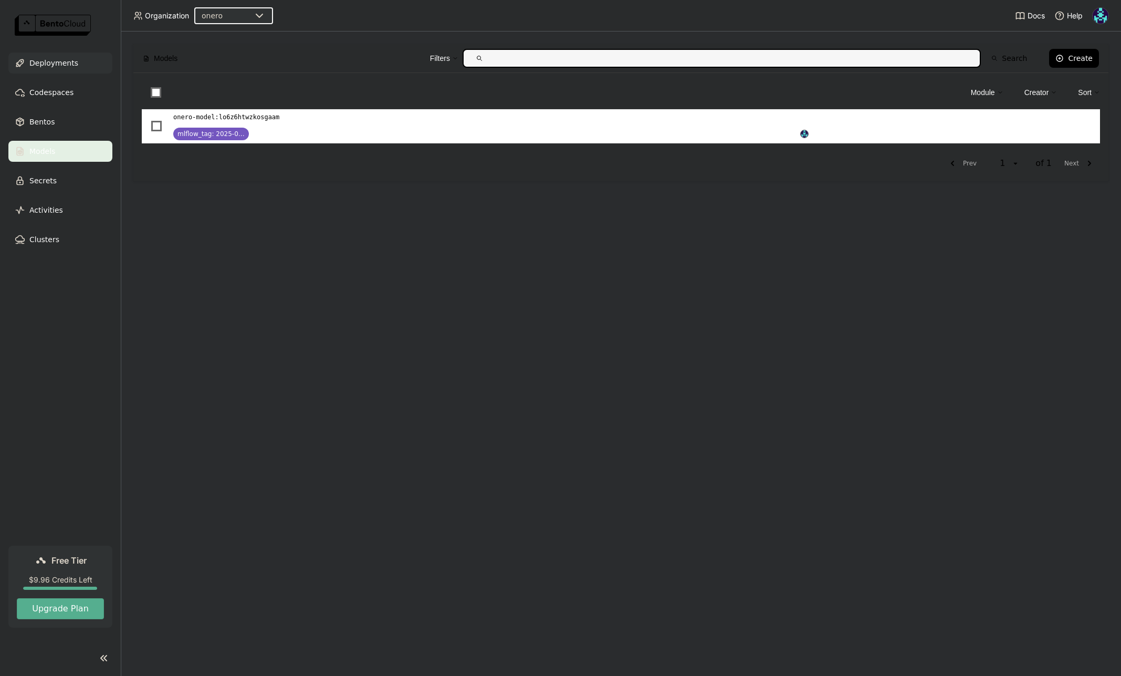
click at [50, 64] on span "Deployments" at bounding box center [53, 63] width 49 height 13
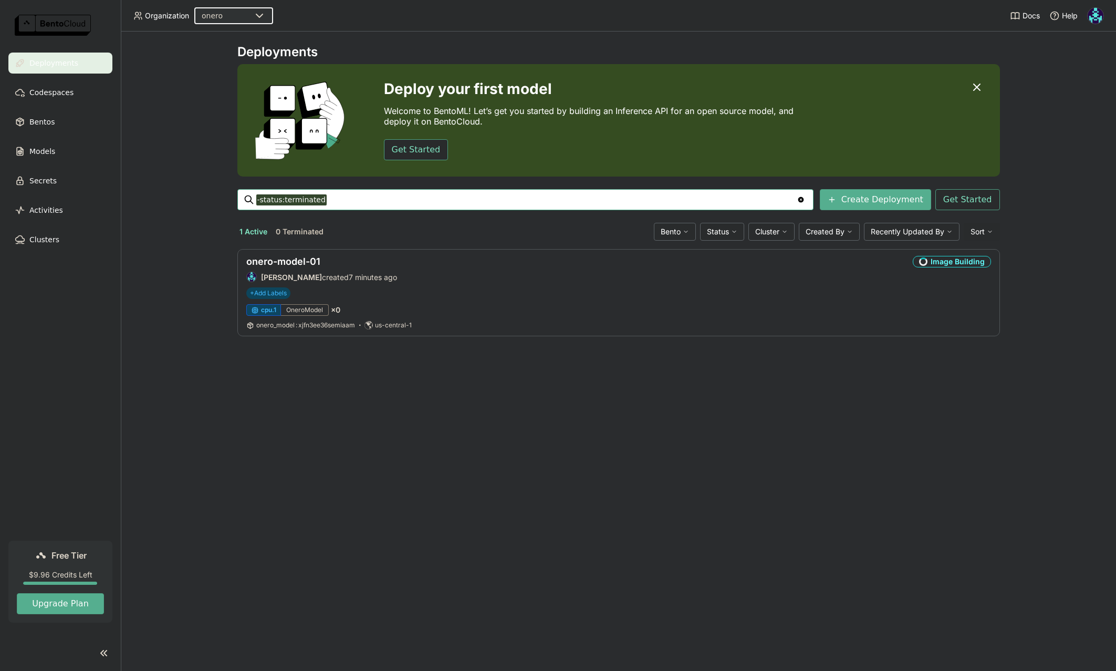
click at [501, 468] on div "Deployments Deploy your first model Welcome to BentoML! Let’s get you started b…" at bounding box center [618, 351] width 995 height 639
click at [305, 257] on link "onero-model-01" at bounding box center [283, 261] width 74 height 11
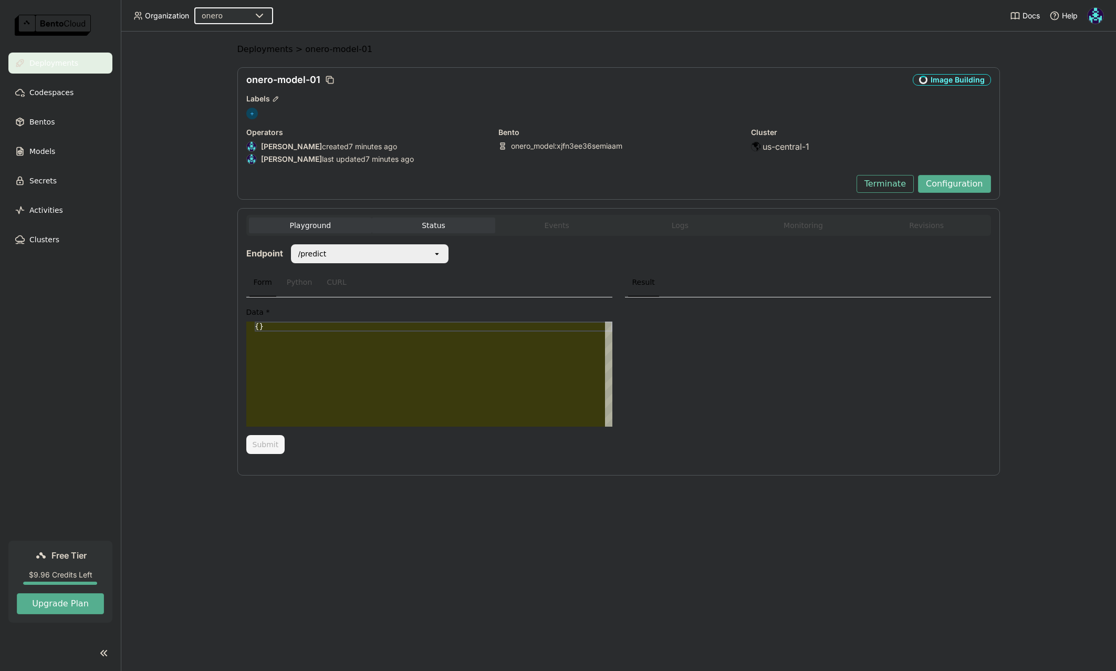
click at [472, 220] on button "Status" at bounding box center [433, 225] width 123 height 16
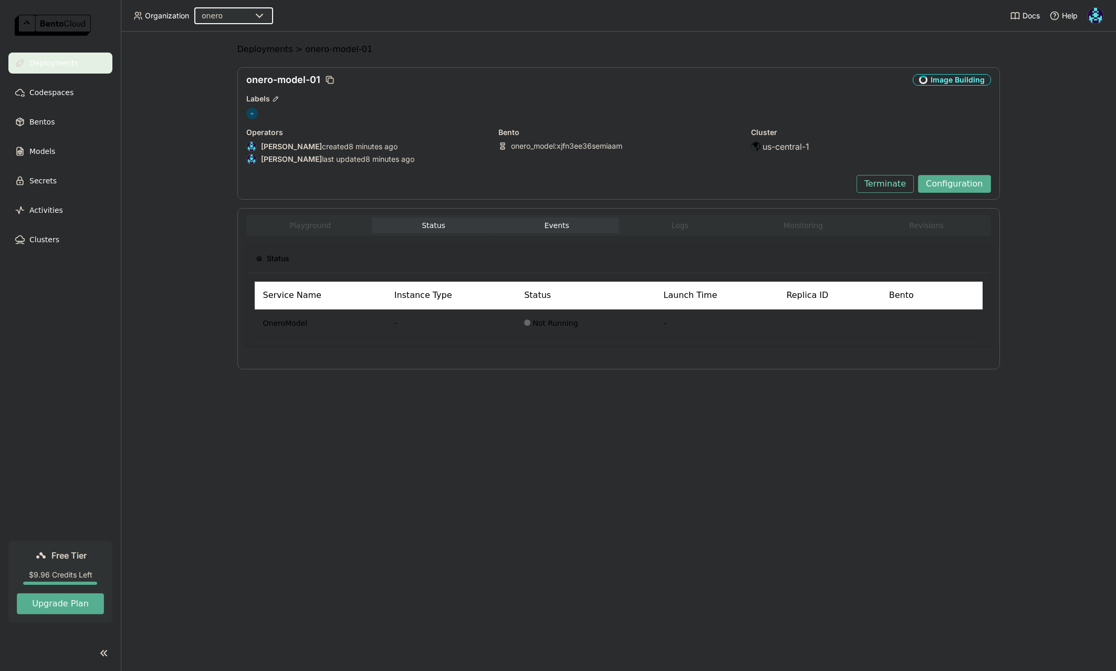
click at [563, 226] on button "Events" at bounding box center [556, 225] width 123 height 16
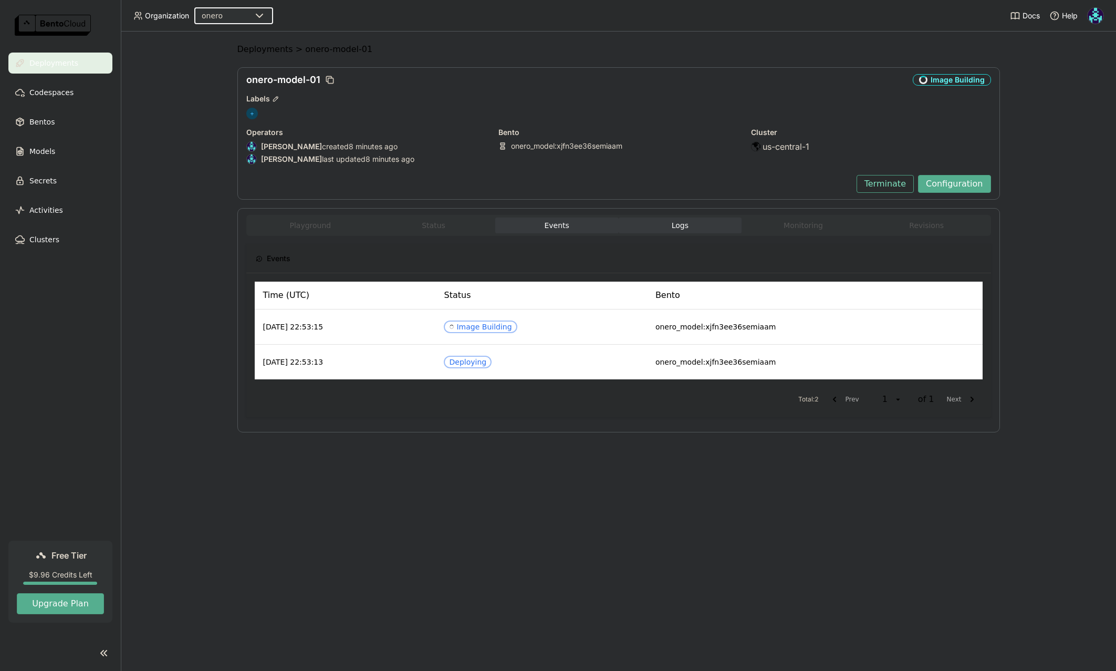
click at [671, 227] on button "Logs" at bounding box center [680, 225] width 123 height 16
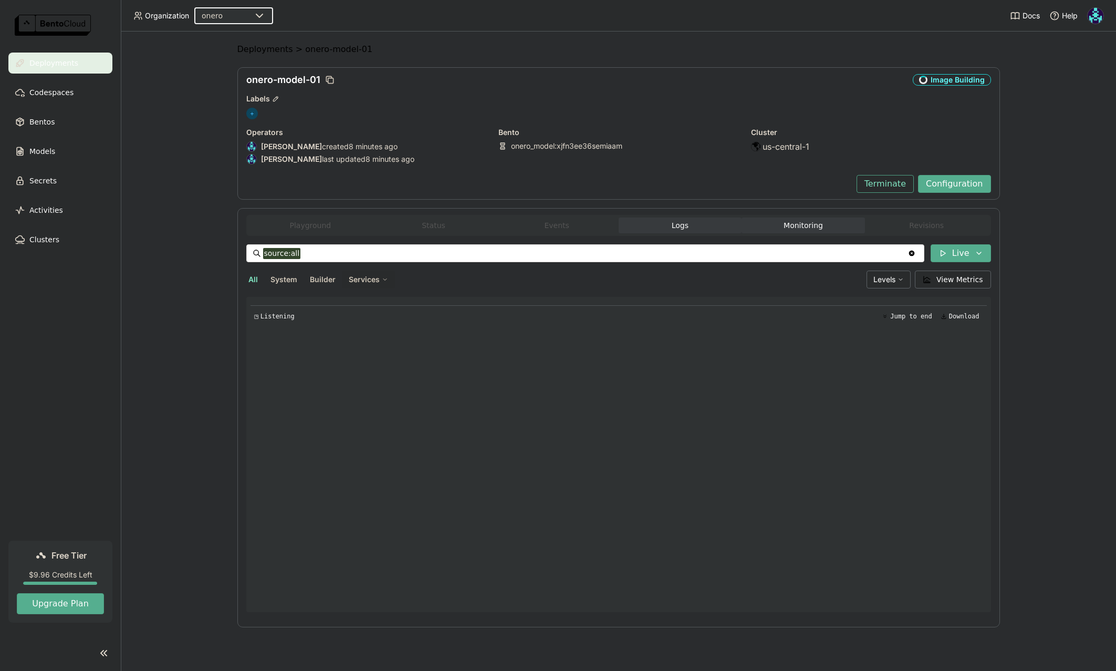
click at [830, 228] on button "Monitoring" at bounding box center [803, 225] width 123 height 16
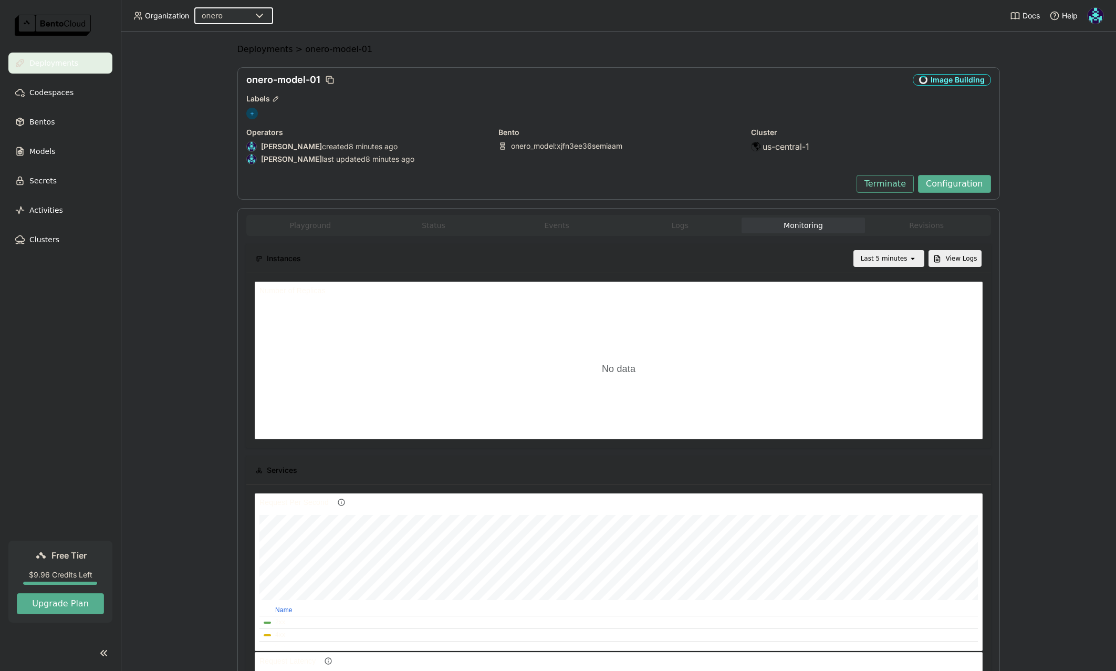
click at [890, 183] on button "Terminate" at bounding box center [885, 184] width 57 height 18
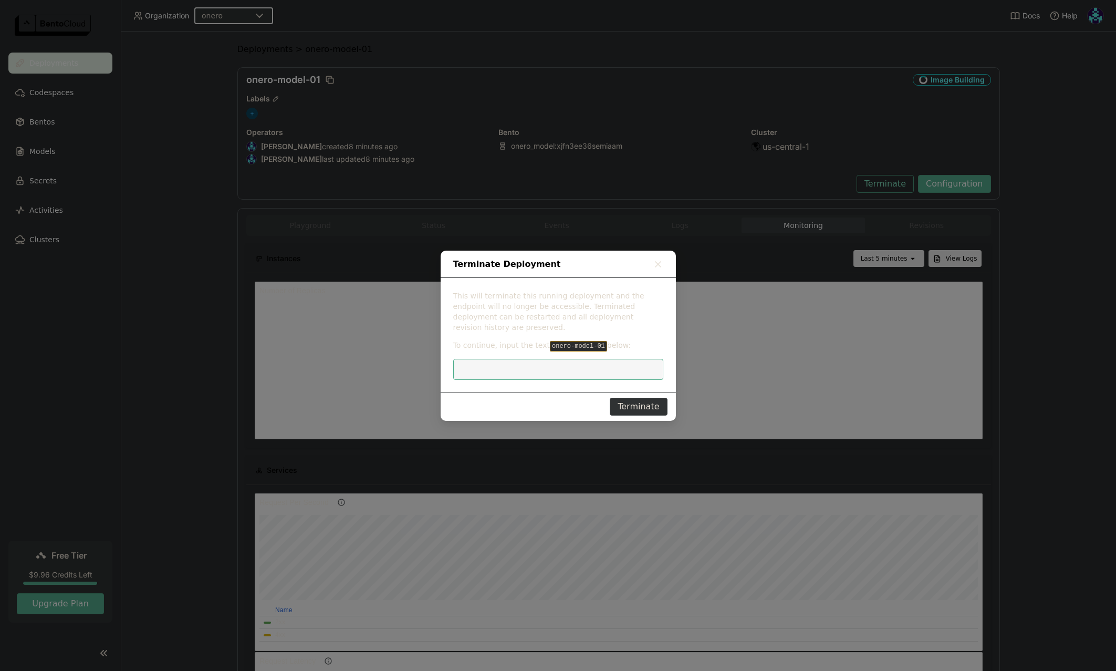
click at [550, 341] on code "onero-model-01" at bounding box center [578, 346] width 57 height 11
drag, startPoint x: 547, startPoint y: 341, endPoint x: 595, endPoint y: 342, distance: 47.3
click at [595, 342] on code "onero-model-01" at bounding box center [578, 346] width 57 height 11
copy code "onero-model-01"
click at [584, 361] on input "dialog" at bounding box center [559, 369] width 198 height 20
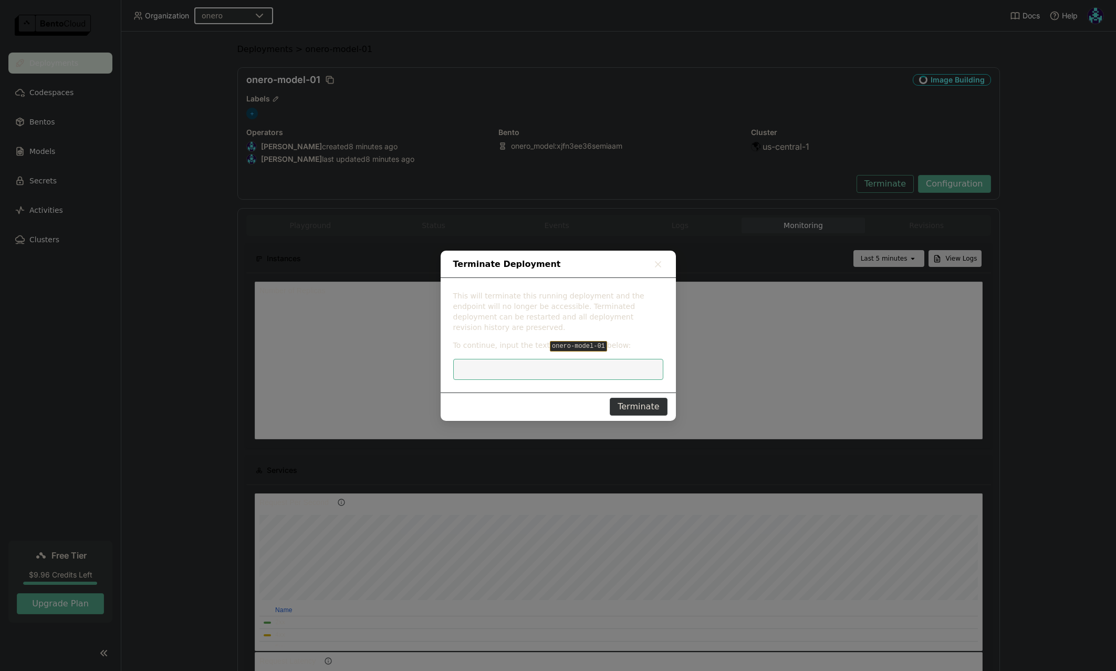
paste input "onero-model-01"
type input "onero-model-01"
click at [645, 406] on button "Terminate" at bounding box center [638, 407] width 57 height 18
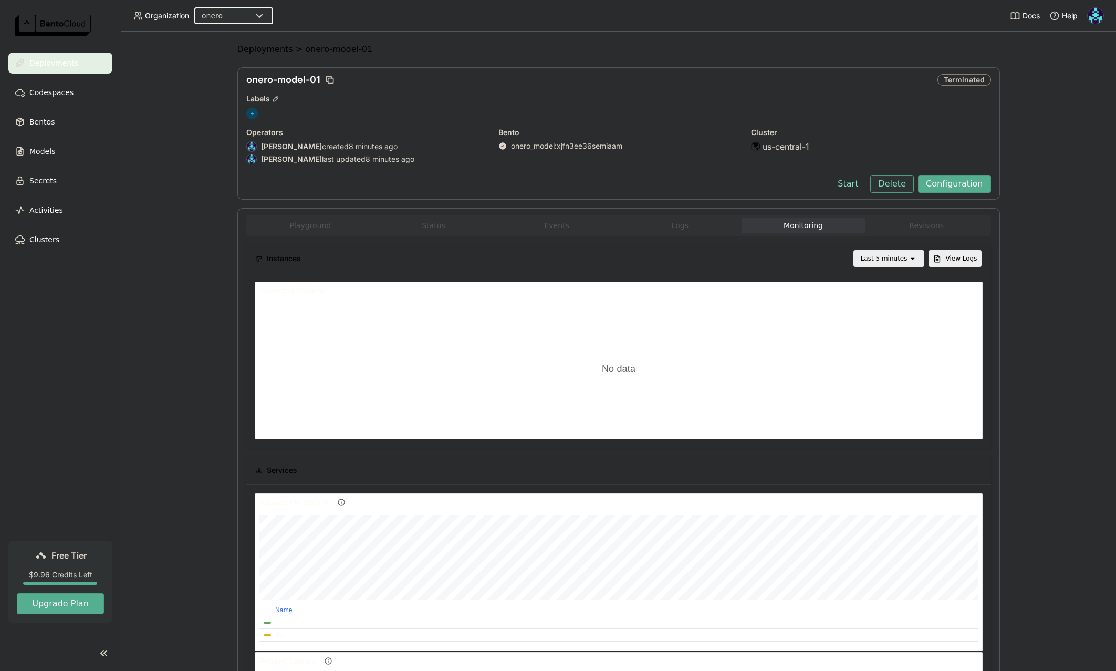
click at [892, 183] on button "Delete" at bounding box center [892, 184] width 44 height 18
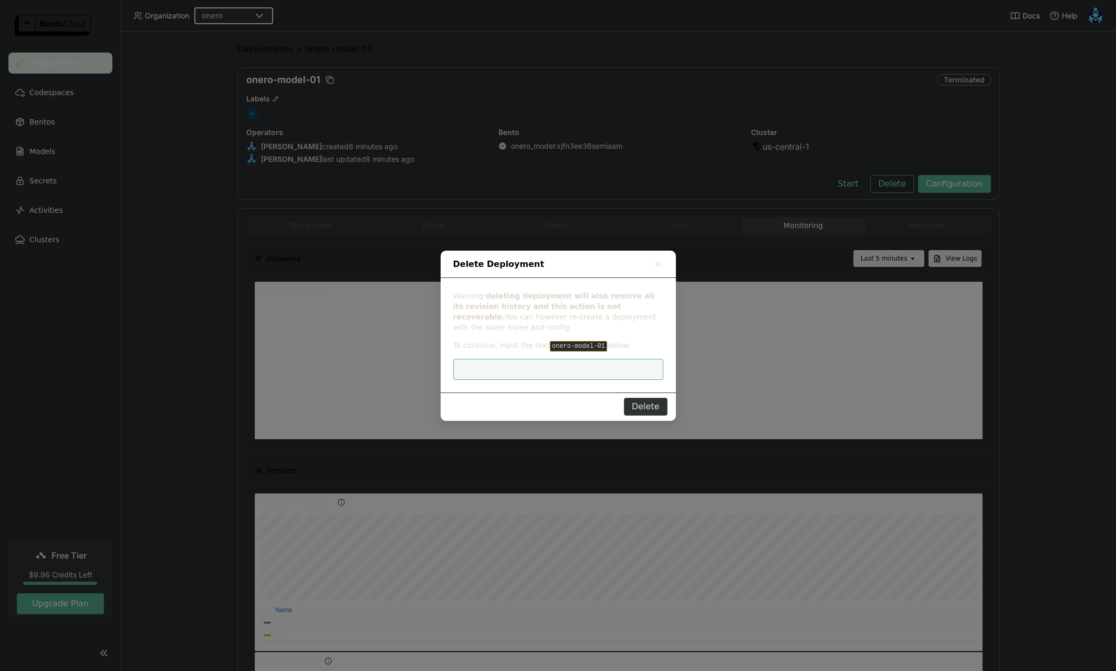
click at [537, 365] on input "dialog" at bounding box center [559, 369] width 198 height 20
type input "onero-model-01"
click at [638, 403] on button "Delete" at bounding box center [646, 407] width 44 height 18
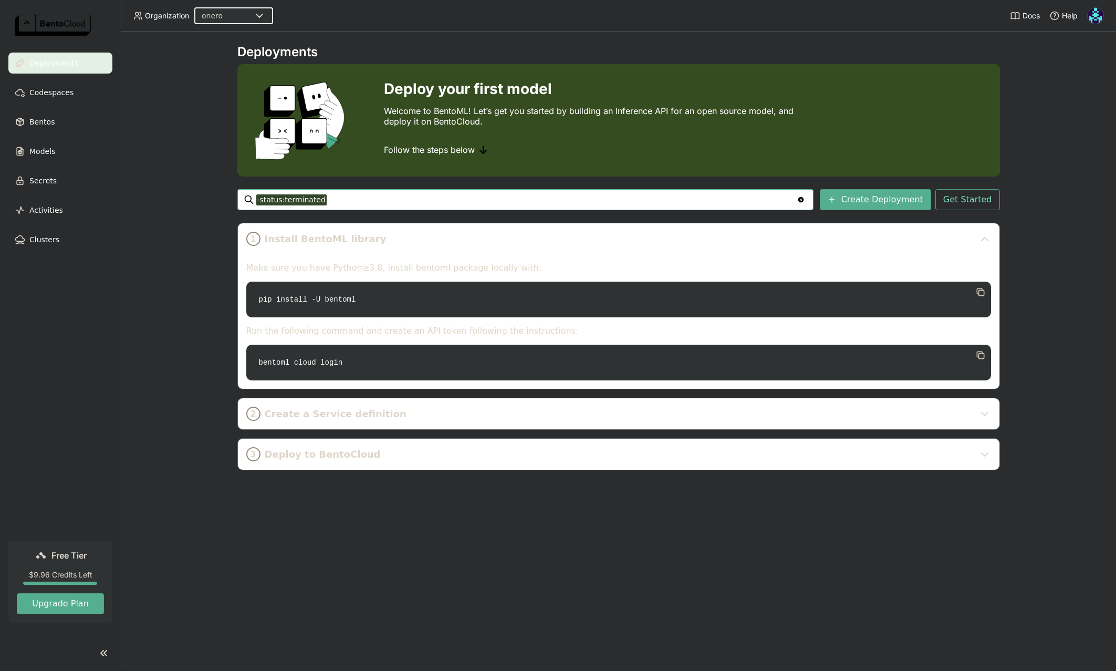
click at [186, 122] on div "Deployments Deploy your first model Welcome to BentoML! Let’s get you started b…" at bounding box center [618, 351] width 995 height 639
click at [63, 64] on span "Deployments" at bounding box center [53, 63] width 49 height 13
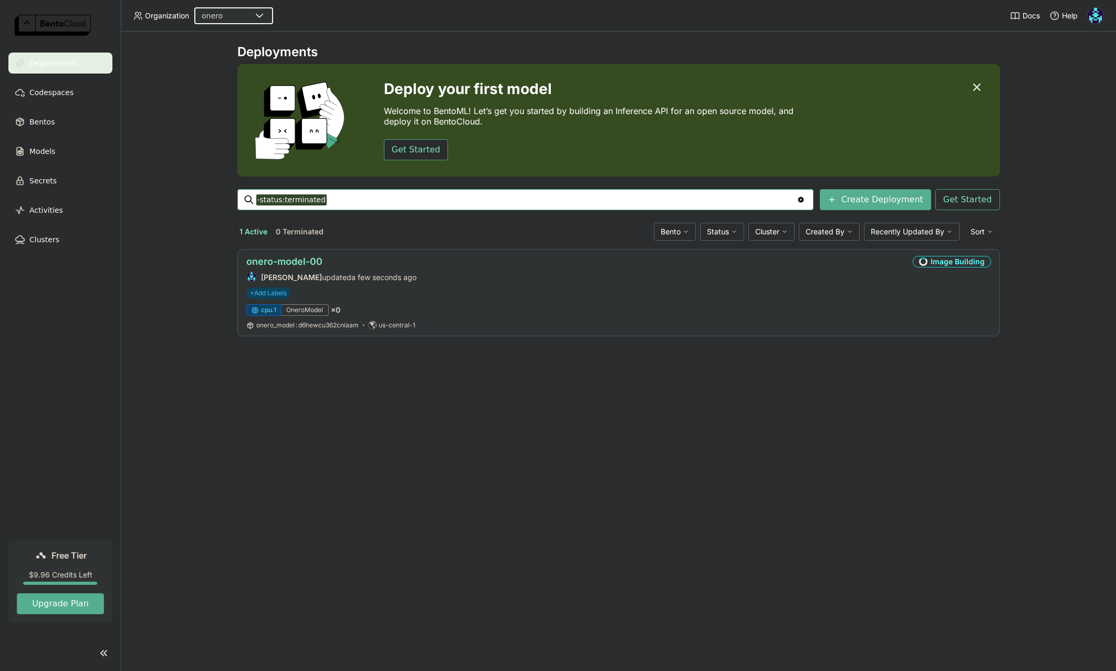
click at [295, 261] on link "onero-model-00" at bounding box center [284, 261] width 76 height 11
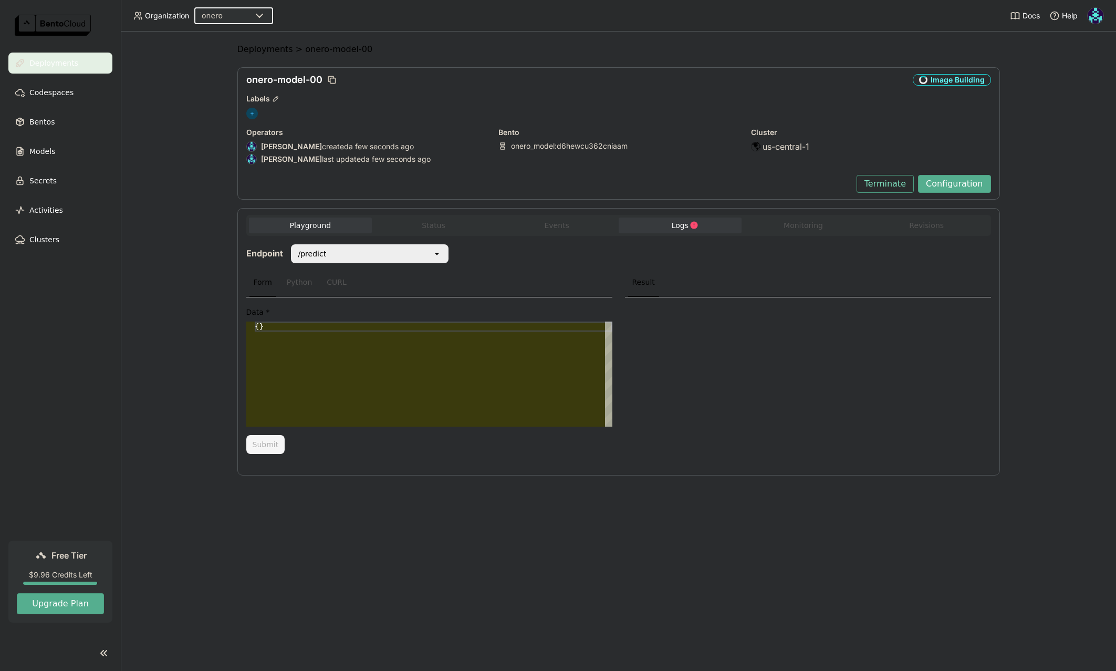
click at [685, 223] on span "Logs" at bounding box center [680, 225] width 17 height 9
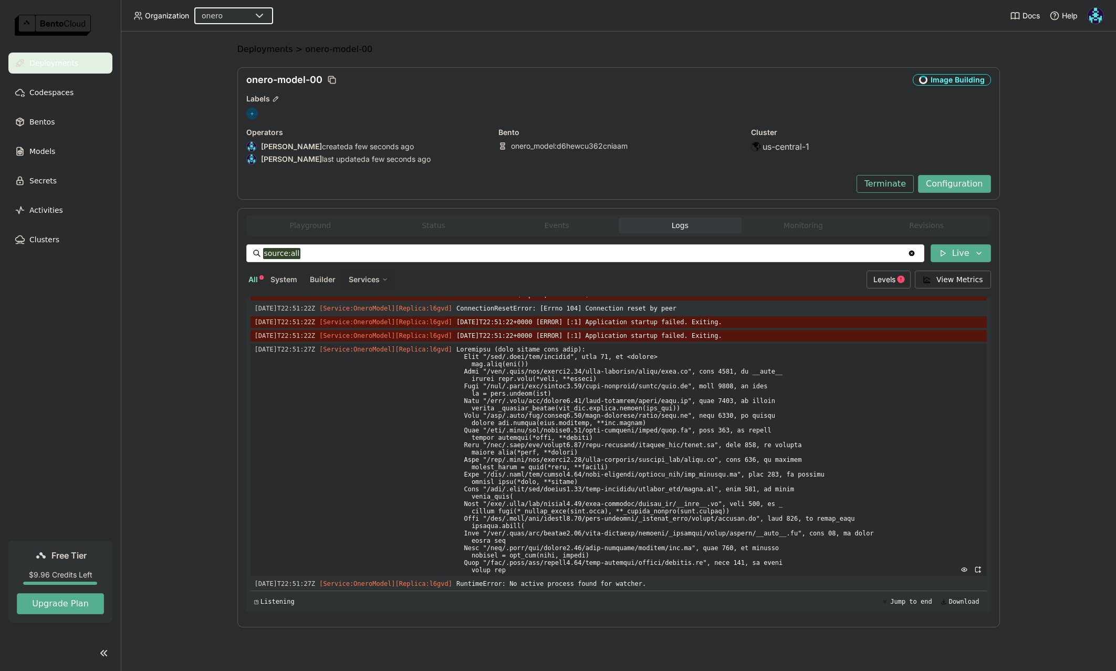
scroll to position [5998, 0]
click at [979, 256] on icon at bounding box center [979, 253] width 8 height 8
click at [856, 275] on button "Live" at bounding box center [902, 275] width 176 height 18
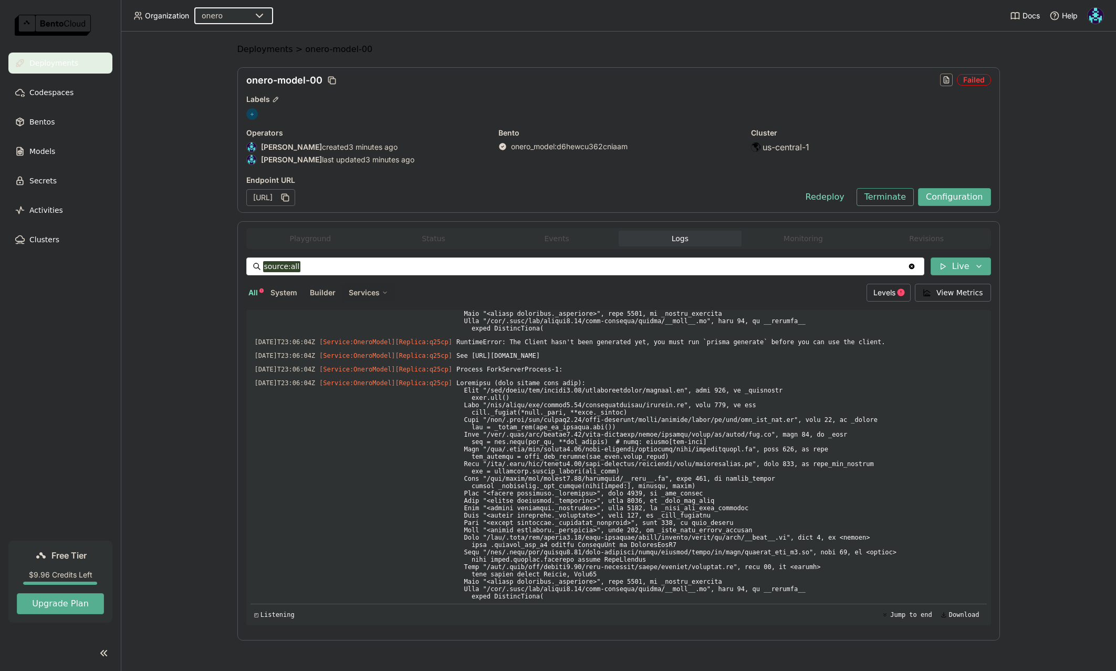
scroll to position [10256, 0]
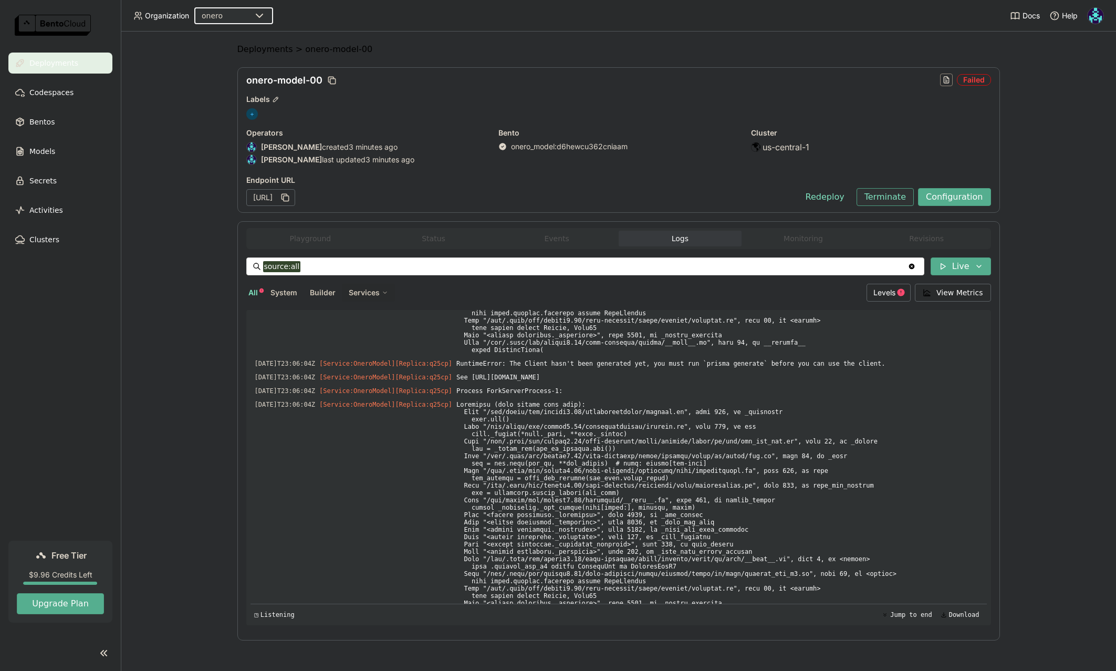
click at [892, 194] on button "Terminate" at bounding box center [885, 197] width 57 height 18
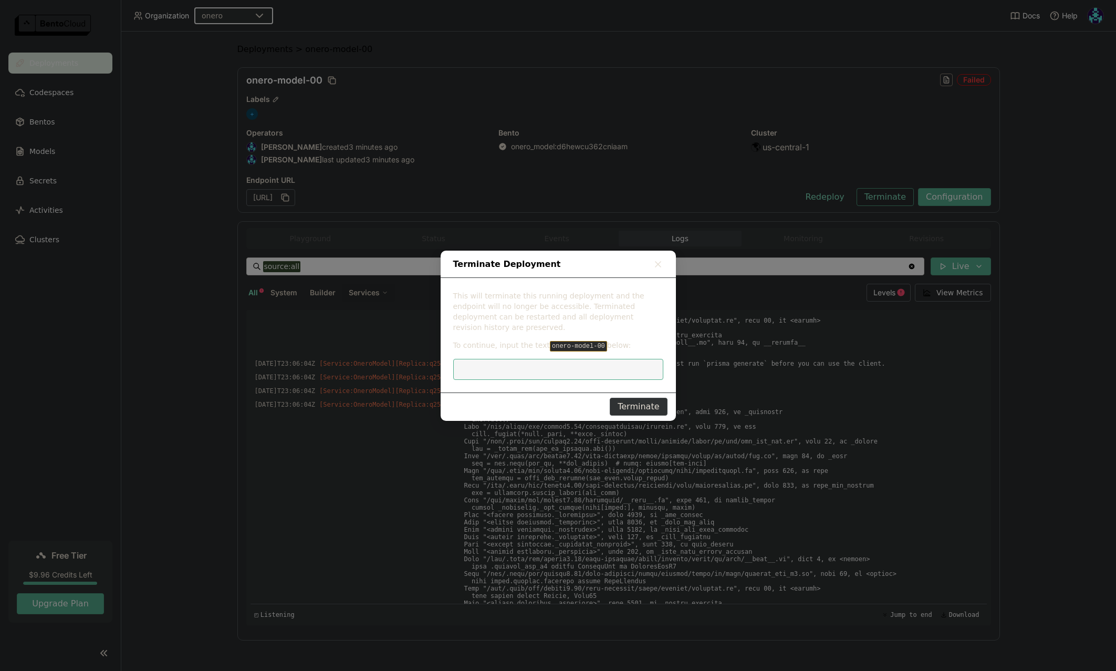
click at [550, 341] on code "onero-model-00" at bounding box center [578, 346] width 57 height 11
